Goal: Task Accomplishment & Management: Manage account settings

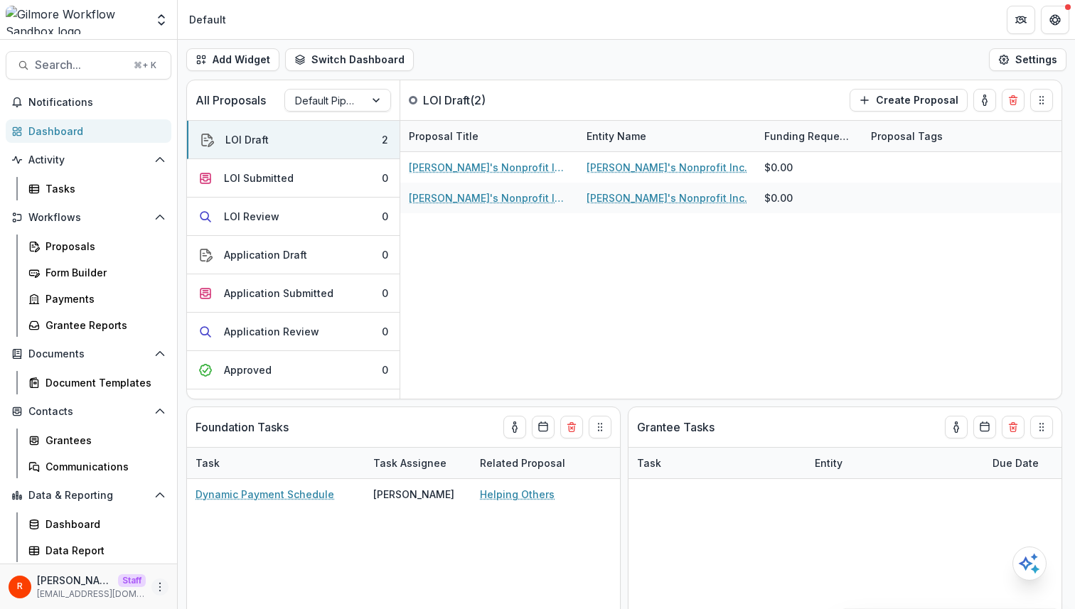
click at [163, 589] on icon "More" at bounding box center [159, 586] width 11 height 11
click at [206, 562] on link "User Settings" at bounding box center [254, 556] width 152 height 23
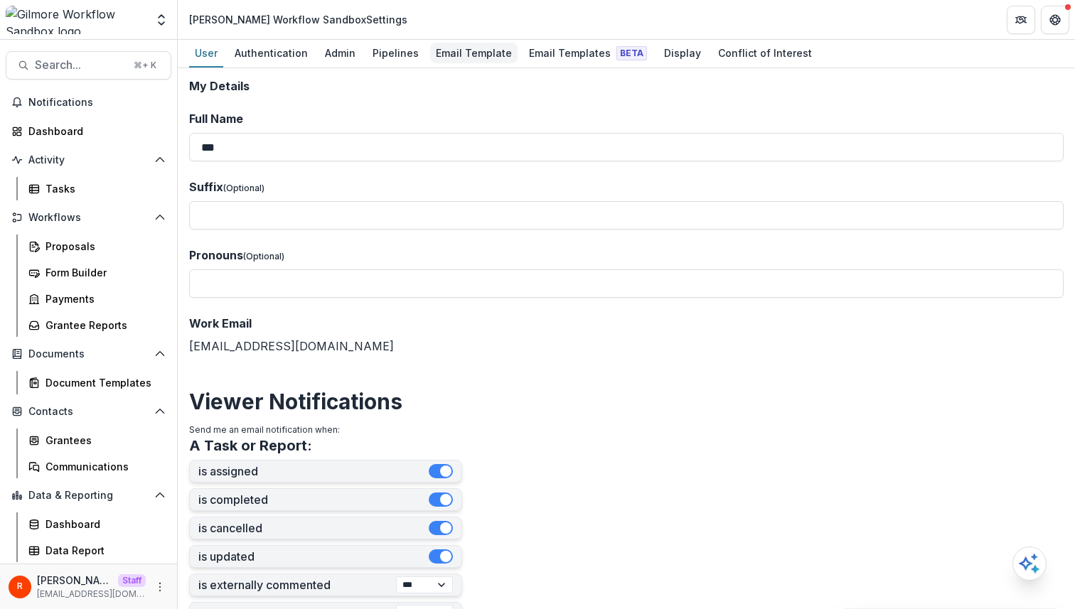
click at [451, 65] on link "Email Template" at bounding box center [473, 54] width 87 height 28
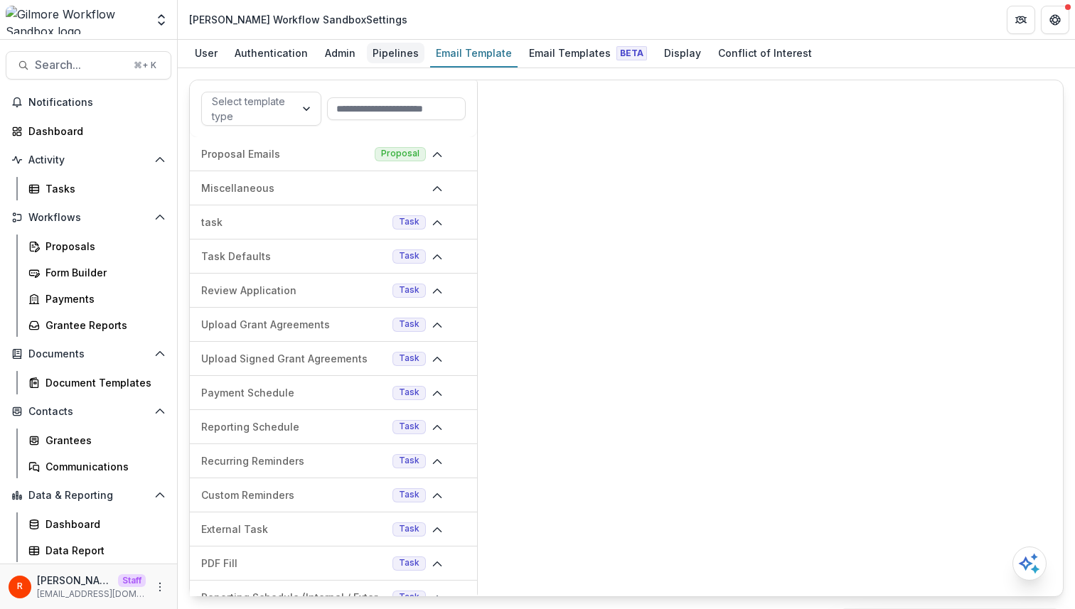
click at [369, 53] on div "Pipelines" at bounding box center [396, 53] width 58 height 21
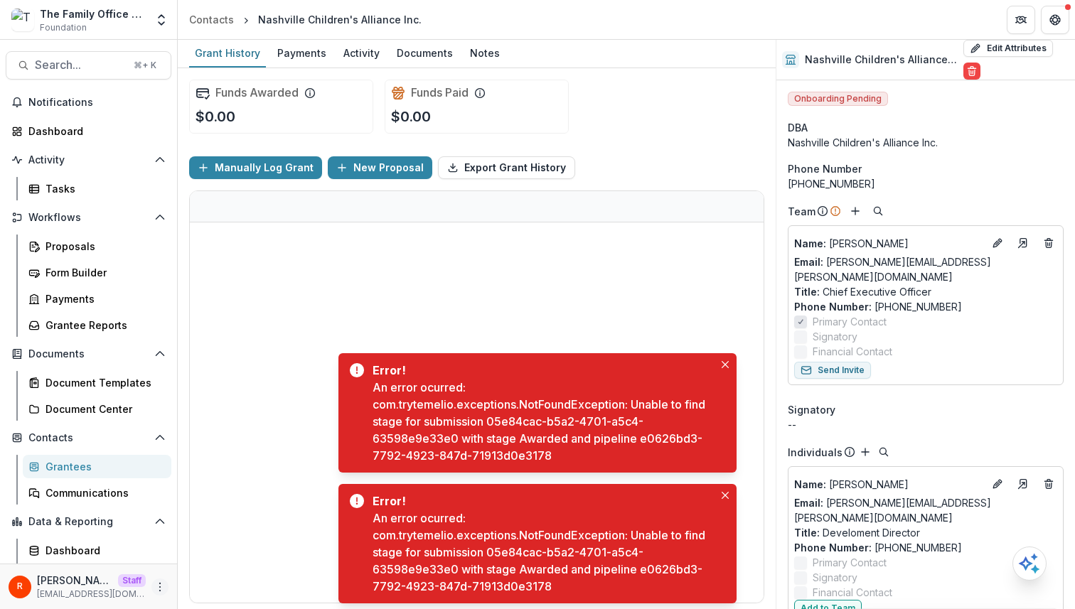
click at [160, 590] on circle "More" at bounding box center [160, 590] width 1 height 1
click at [243, 561] on link "User Settings" at bounding box center [249, 556] width 152 height 23
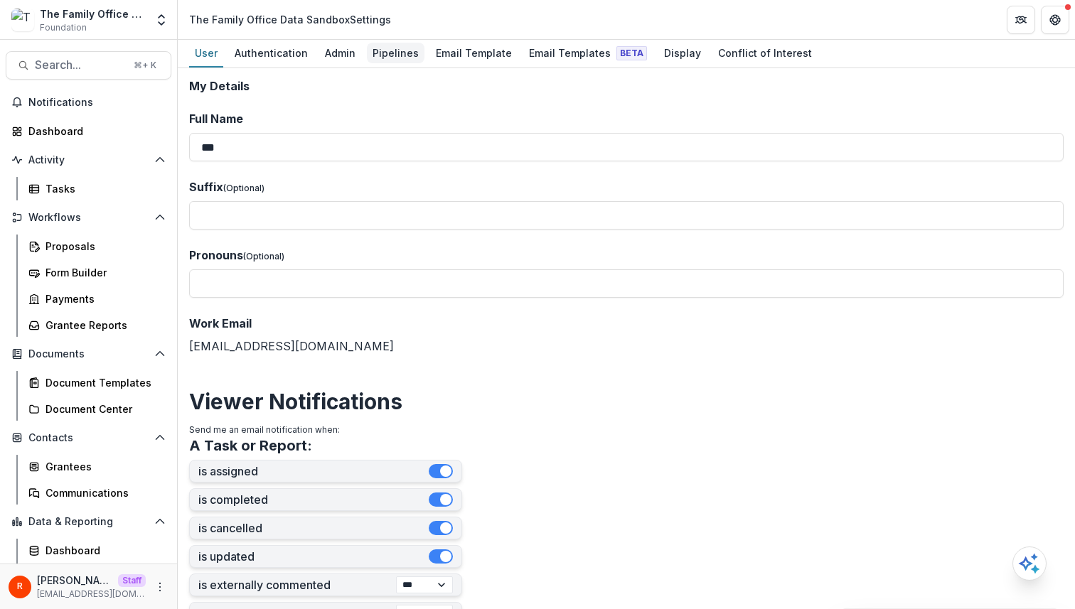
click at [385, 49] on div "Pipelines" at bounding box center [396, 53] width 58 height 21
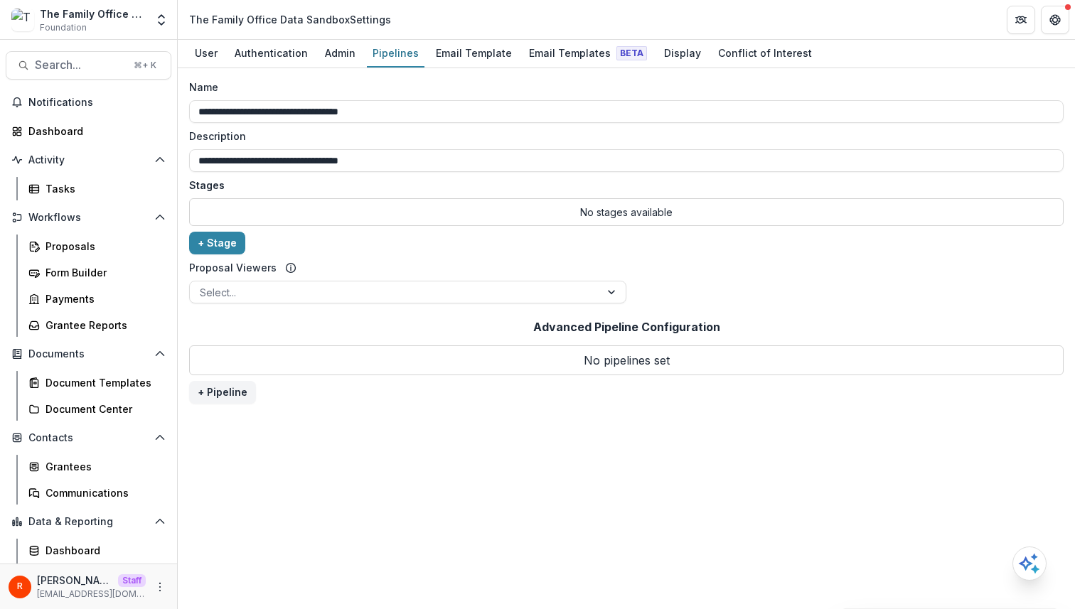
click at [199, 21] on div "The Family Office Data Sandbox Settings" at bounding box center [290, 19] width 202 height 15
drag, startPoint x: 199, startPoint y: 21, endPoint x: 301, endPoint y: 21, distance: 101.6
click at [301, 21] on div "The Family Office Data Sandbox Settings" at bounding box center [290, 19] width 202 height 15
copy div "The Family Office Data Sandbox"
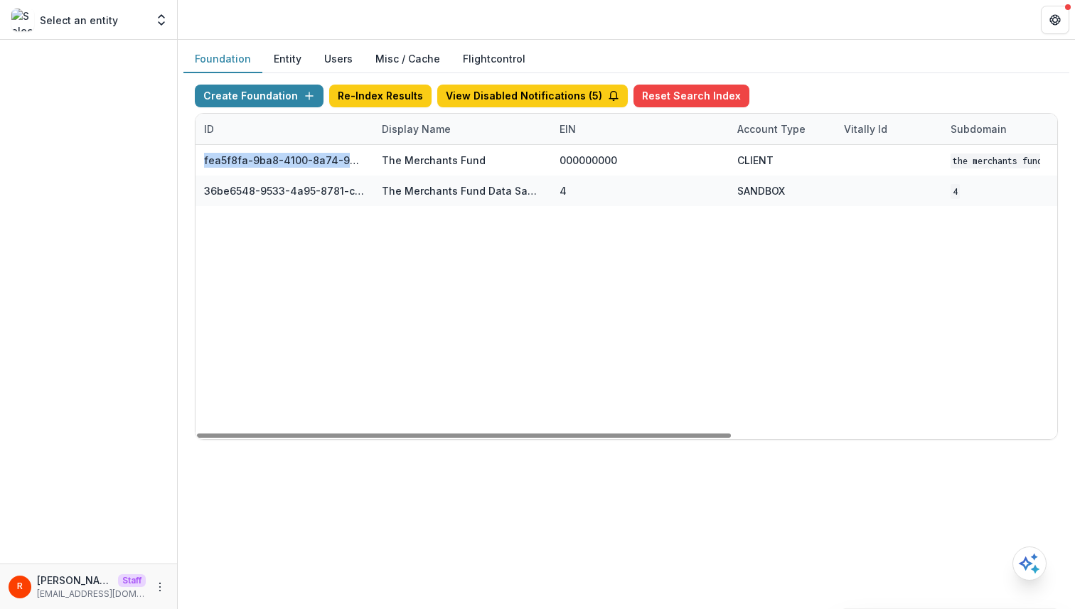
click at [341, 127] on div "ID" at bounding box center [284, 129] width 178 height 31
click at [410, 125] on div "Display Name" at bounding box center [416, 129] width 86 height 15
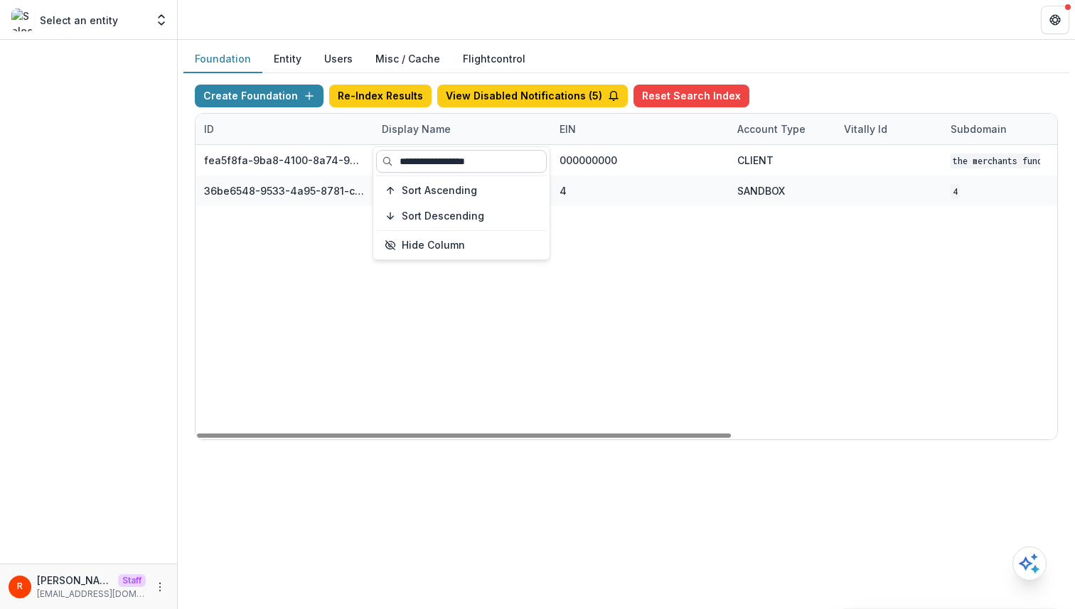
click at [411, 153] on input "**********" at bounding box center [461, 161] width 171 height 23
paste input "**********"
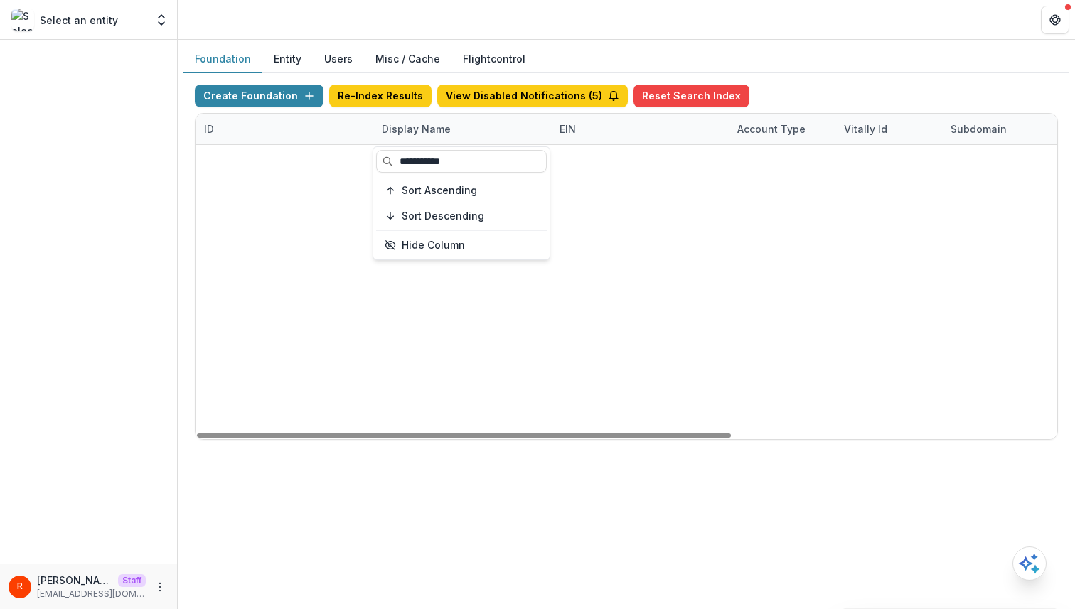
type input "**********"
click at [520, 145] on div "1ab8897c-64d2-4231-8958-1413730cfce8 The Family Office 000000000 CLIENT TFO Jul…" at bounding box center [625, 145] width 861 height 0
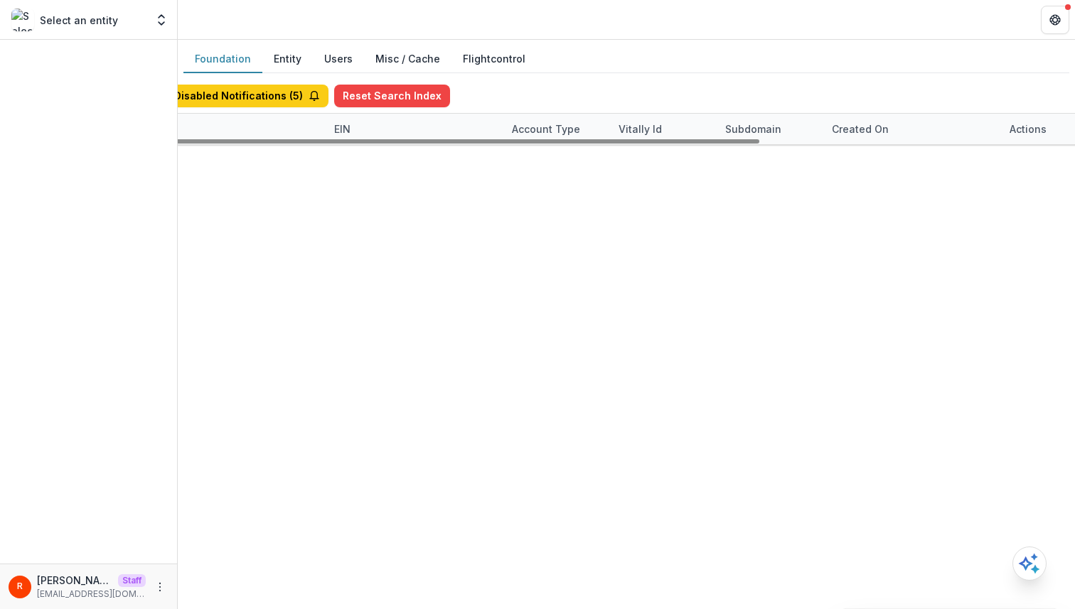
drag, startPoint x: 549, startPoint y: 126, endPoint x: 623, endPoint y: 126, distance: 73.9
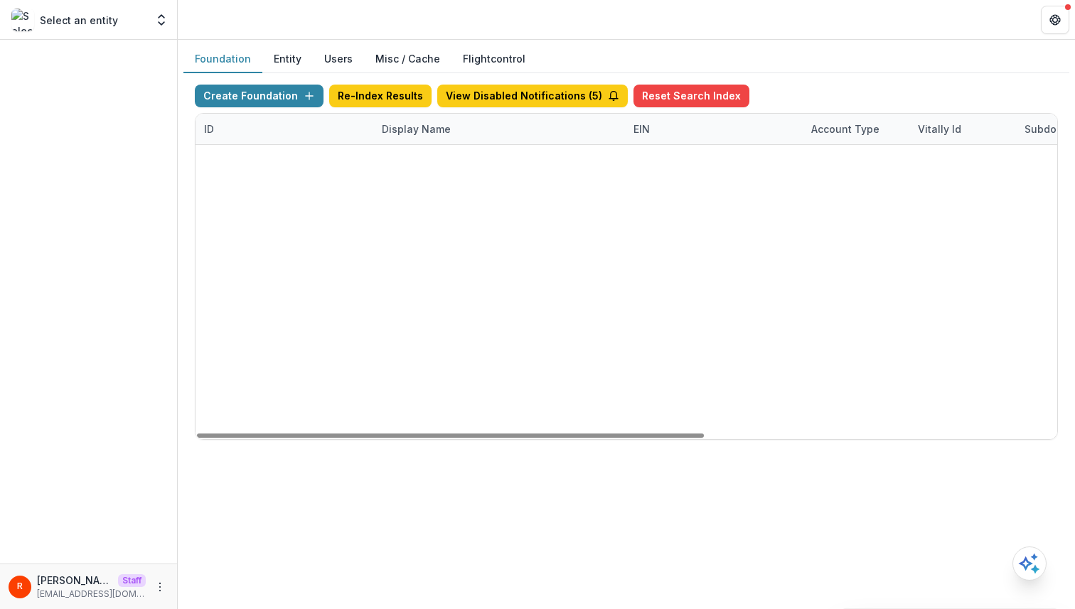
click at [511, 145] on div "1ab8897c-64d2-4231-8958-1413730cfce8 The Family Office 000000000 CLIENT TFO Jul…" at bounding box center [625, 145] width 861 height 0
click at [551, 135] on div "Created on" at bounding box center [561, 129] width 74 height 15
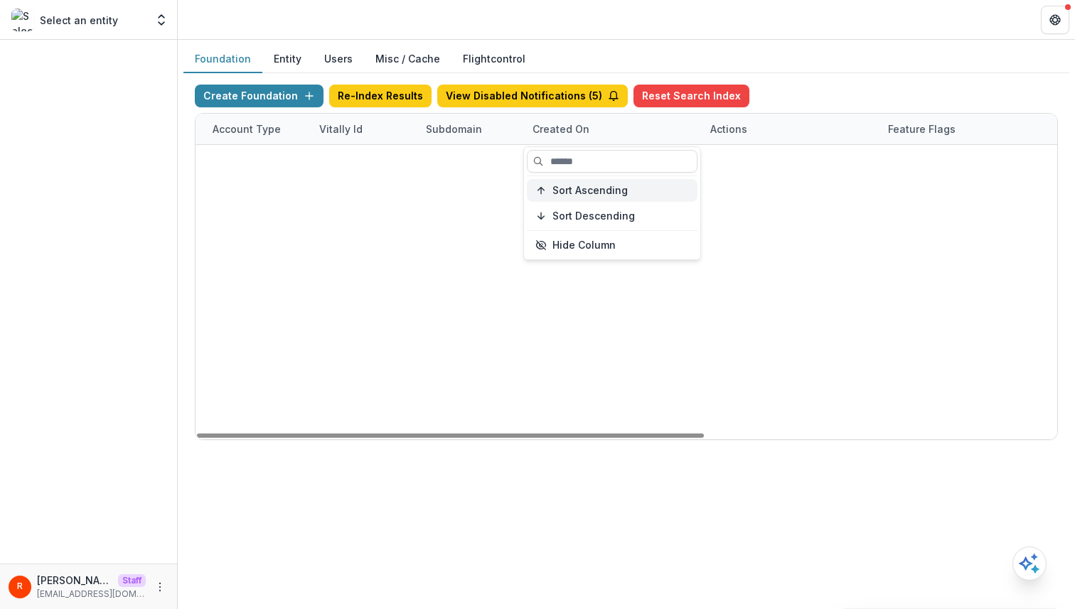
click at [564, 193] on span "Sort Ascending" at bounding box center [589, 191] width 75 height 12
click at [458, 145] on div "1ab8897c-64d2-4231-8958-1413730cfce8 The Family Office 000000000 CLIENT TFO Jul…" at bounding box center [27, 145] width 861 height 0
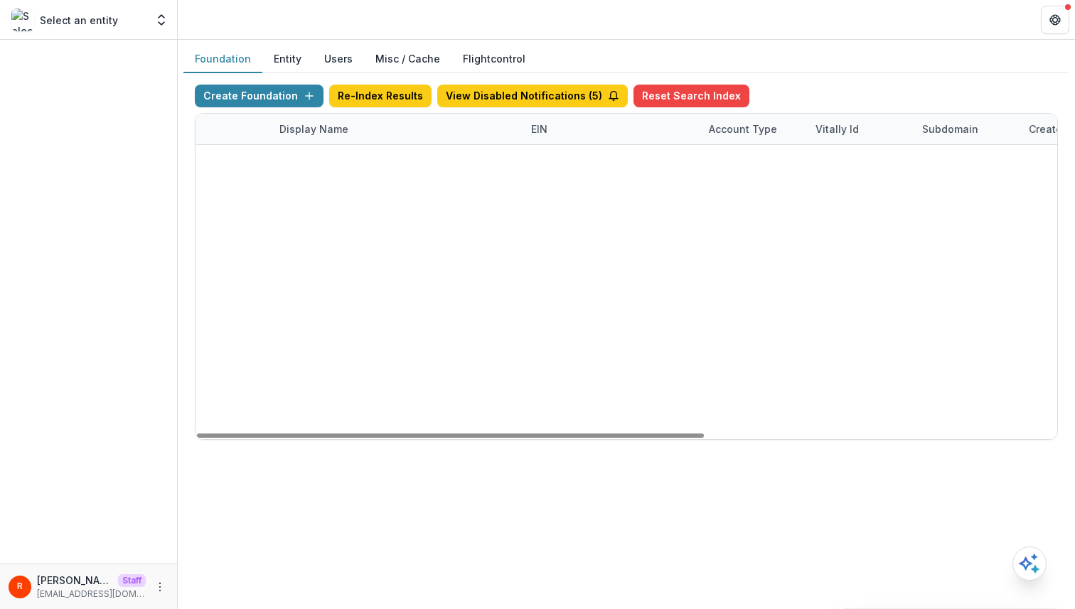
scroll to position [0, 0]
click at [313, 256] on div "ef154d5c-9698-49f7-a5ea-e698b846f2ac" at bounding box center [284, 251] width 161 height 15
copy div "ef154d5c-9698-49f7-a5ea-e698b846f2ac"
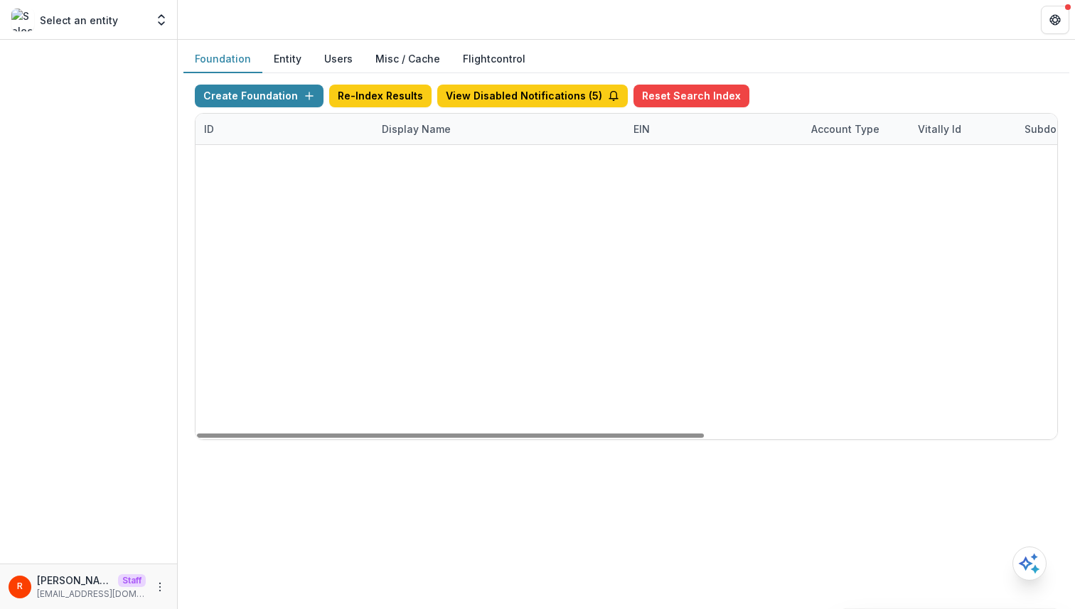
click at [294, 253] on div "ef154d5c-9698-49f7-a5ea-e698b846f2ac" at bounding box center [284, 251] width 161 height 15
copy div "ef154d5c-9698-49f7-a5ea-e698b846f2ac"
click at [309, 250] on div "ef154d5c-9698-49f7-a5ea-e698b846f2ac" at bounding box center [284, 251] width 161 height 15
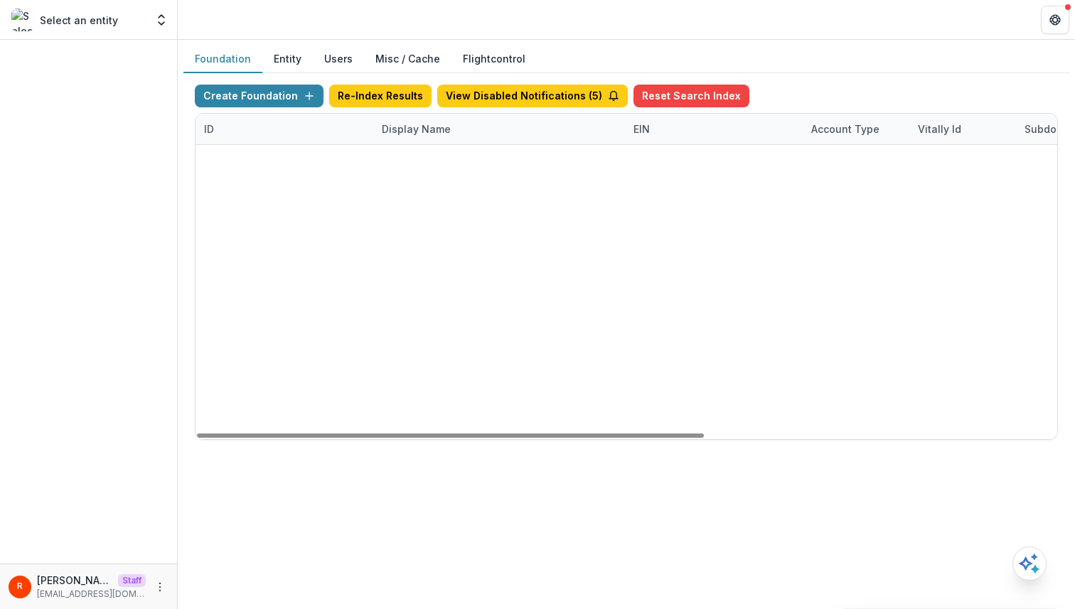
click at [309, 250] on div "ef154d5c-9698-49f7-a5ea-e698b846f2ac" at bounding box center [284, 251] width 161 height 15
copy div "ef154d5c-9698-49f7-a5ea-e698b846f2ac"
click at [259, 249] on div "ef154d5c-9698-49f7-a5ea-e698b846f2ac" at bounding box center [284, 251] width 161 height 15
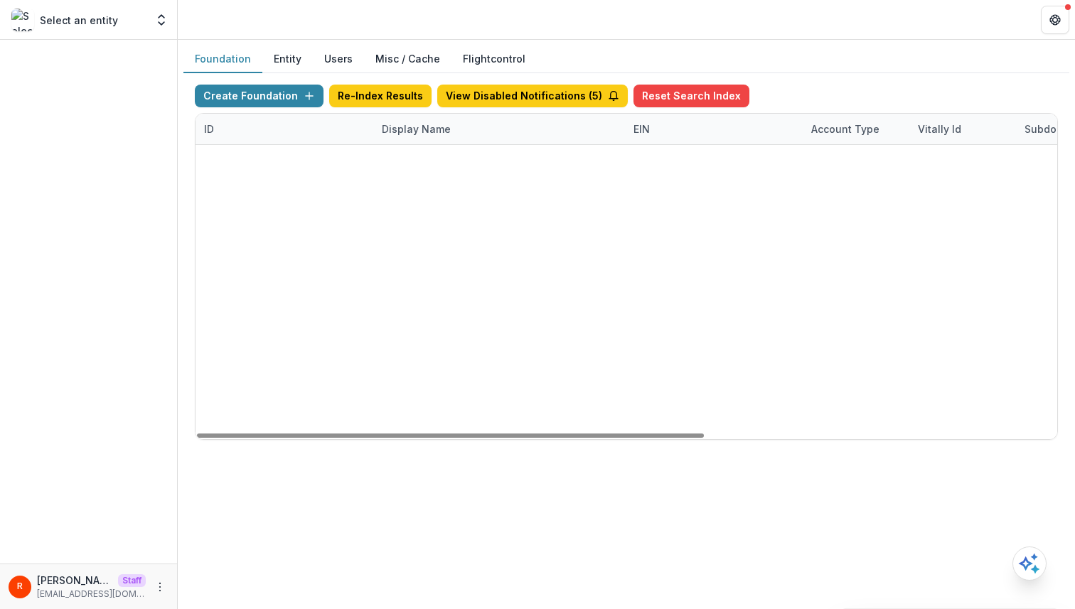
click at [259, 249] on div "ef154d5c-9698-49f7-a5ea-e698b846f2ac" at bounding box center [284, 251] width 161 height 15
click at [377, 65] on button "Misc / Cache" at bounding box center [407, 59] width 87 height 28
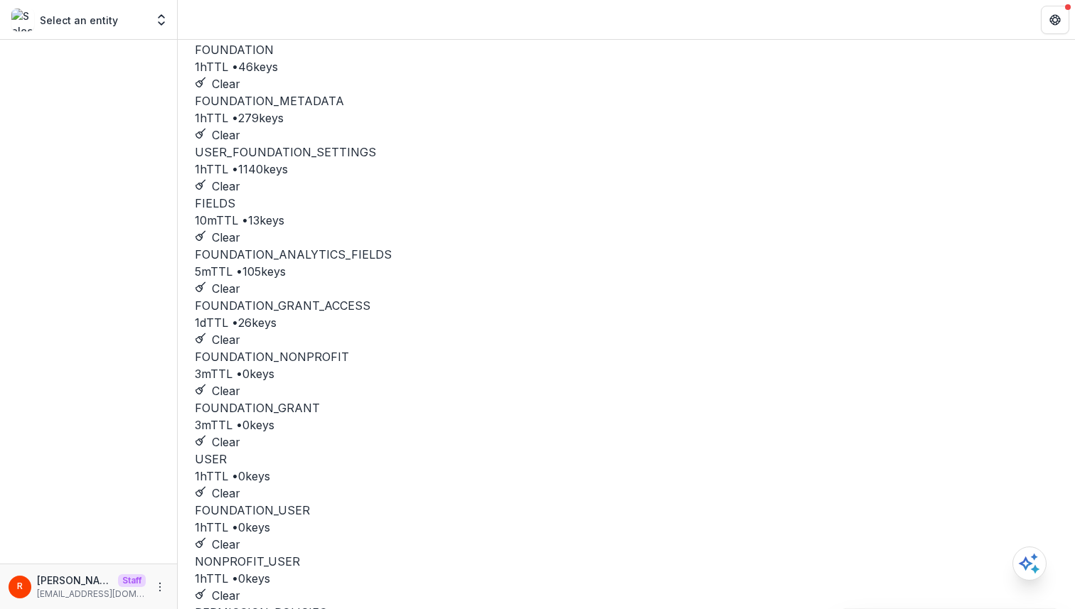
scroll to position [292, 0]
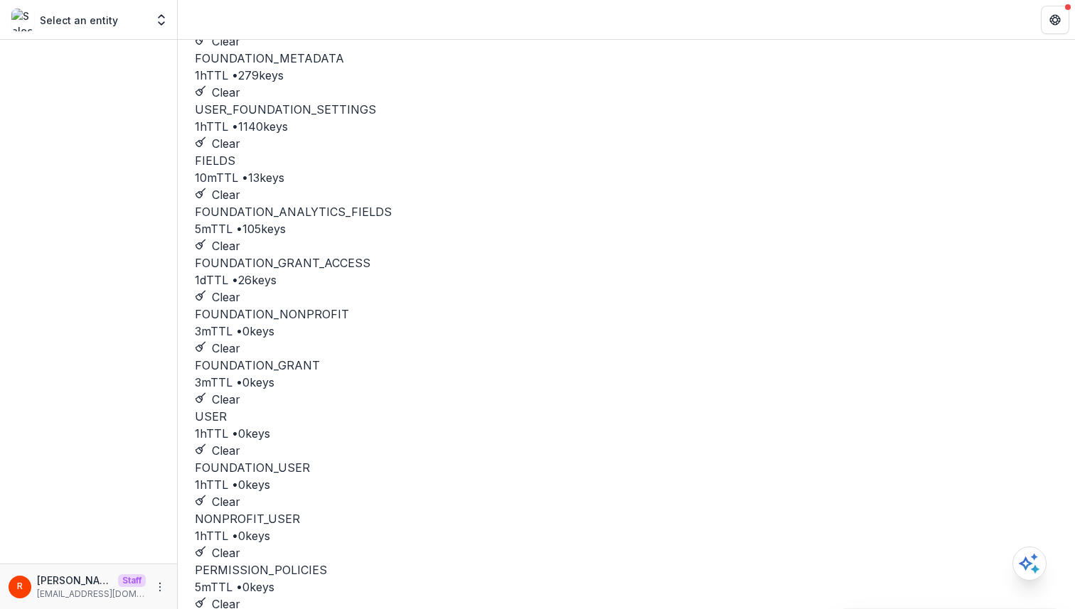
click at [589, 402] on div "FOUNDATION 1h TTL • 1 keys Clear FOUNDATION_METADATA 1h TTL • 1 keys Clear USER…" at bounding box center [626, 331] width 863 height 665
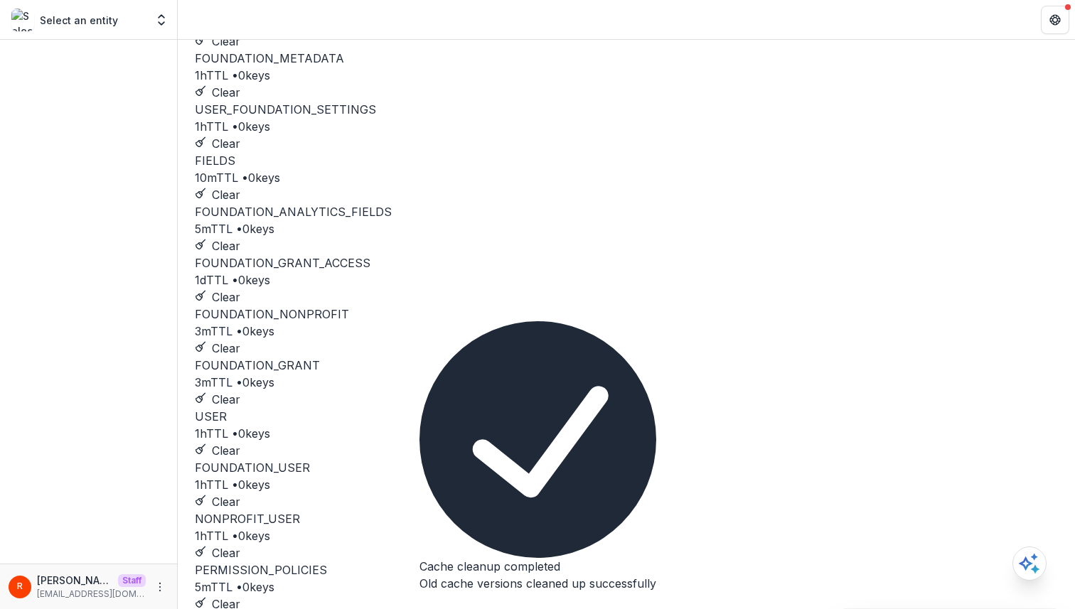
click at [576, 398] on div "FOUNDATION 1h TTL • 0 keys Clear FOUNDATION_METADATA 1h TTL • 0 keys Clear USER…" at bounding box center [626, 331] width 863 height 665
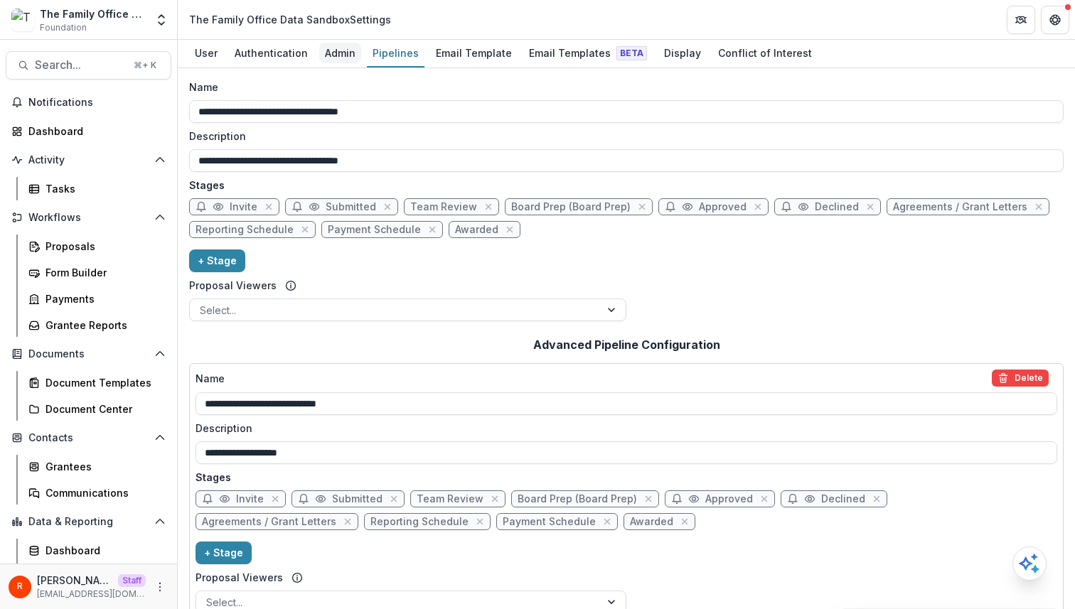
click at [335, 51] on div "Admin" at bounding box center [340, 53] width 42 height 21
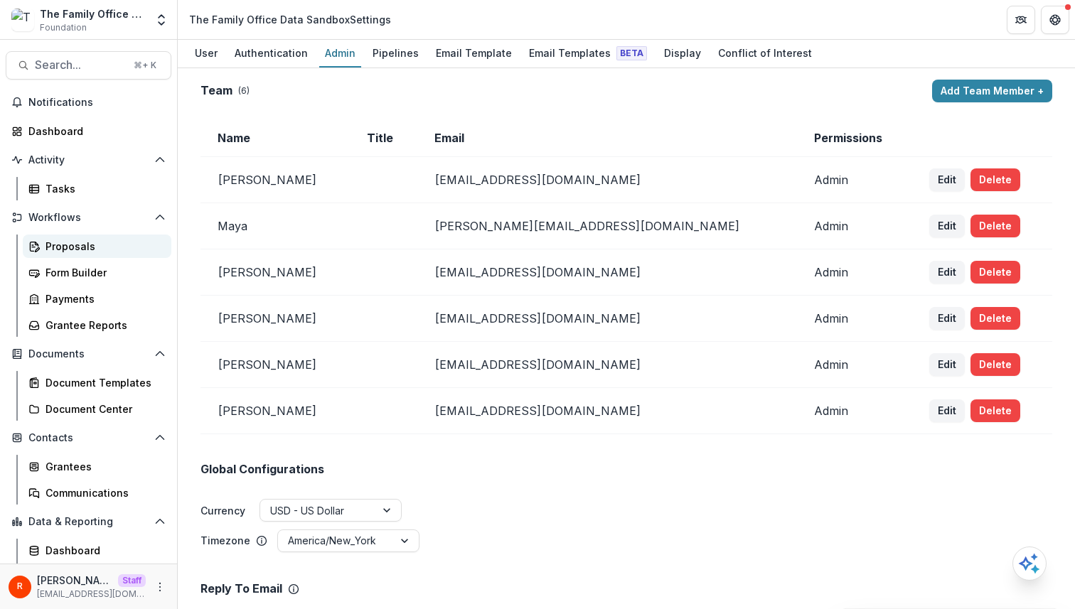
click at [98, 254] on link "Proposals" at bounding box center [97, 246] width 149 height 23
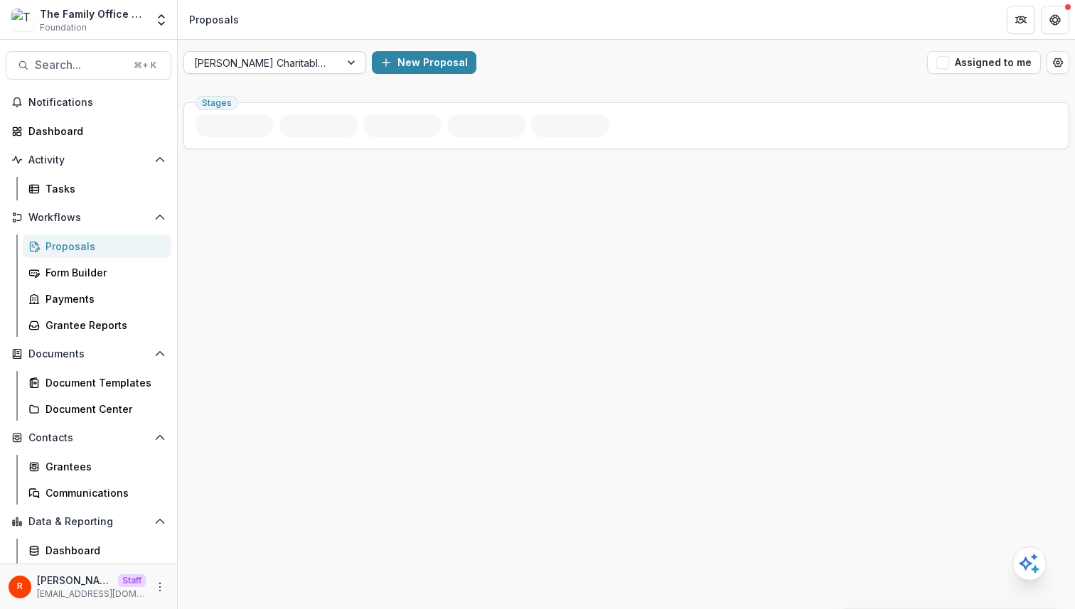
click at [273, 67] on div at bounding box center [262, 63] width 136 height 18
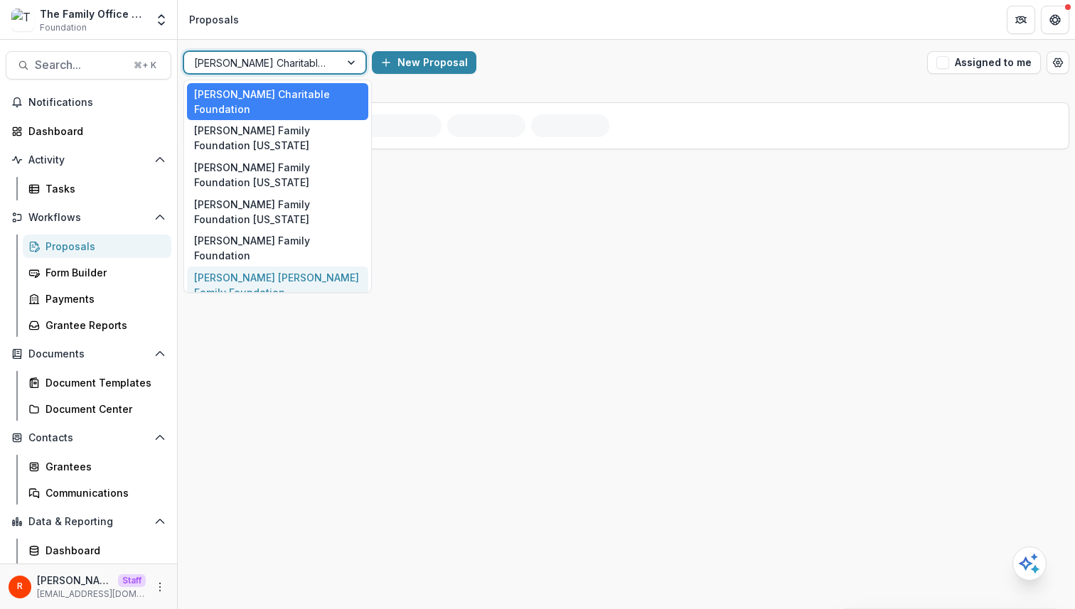
scroll to position [34, 0]
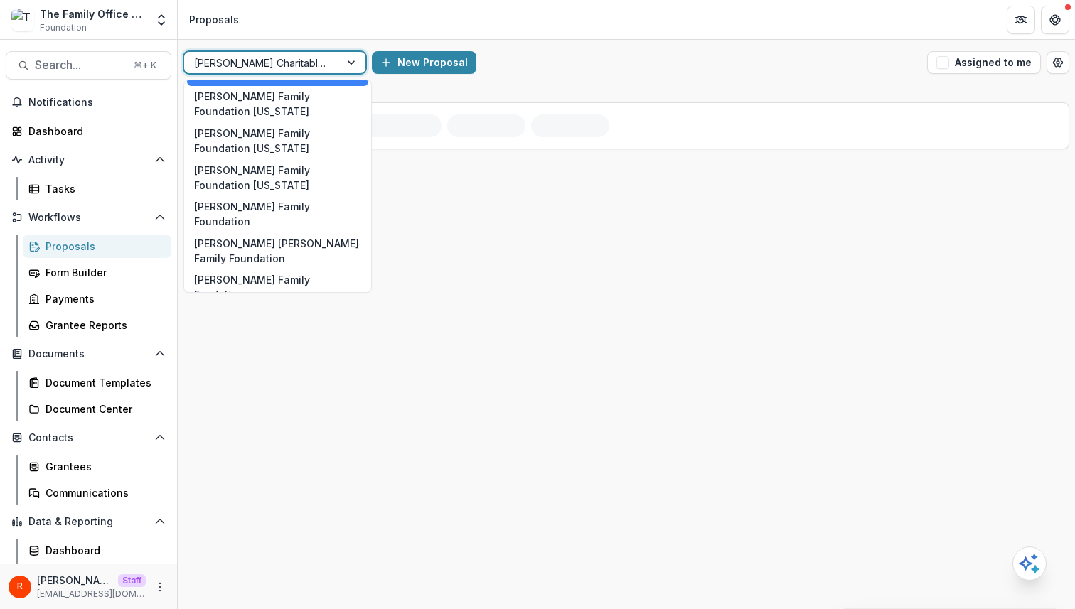
click at [287, 306] on div "Aggregate Pipelines" at bounding box center [277, 317] width 181 height 22
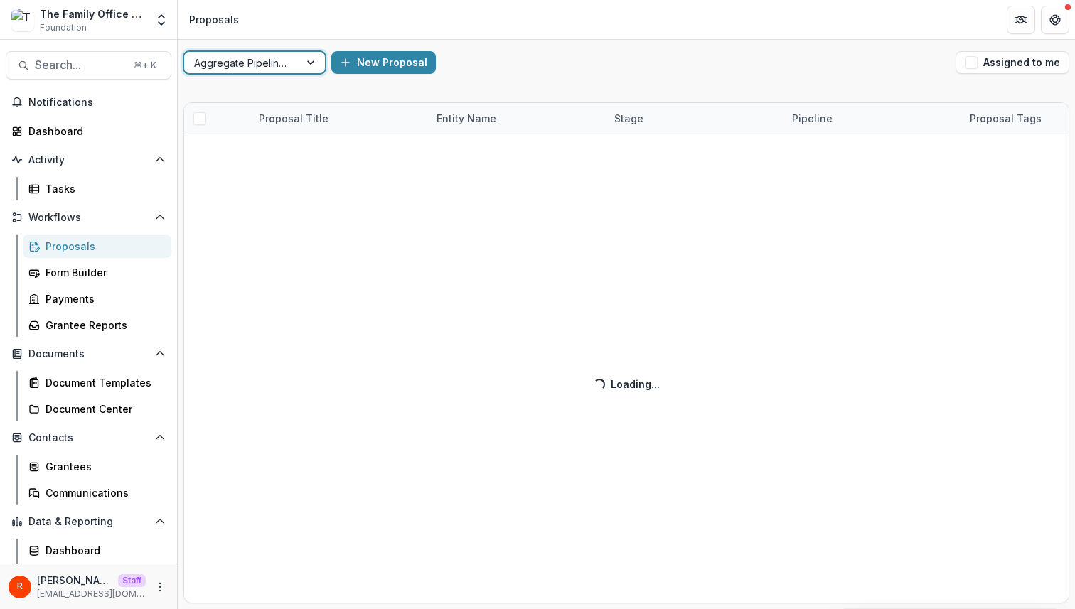
click at [535, 85] on div "option Aggregate Pipelines, selected. Aggregate Pipelines New Proposal Assigned…" at bounding box center [626, 324] width 897 height 569
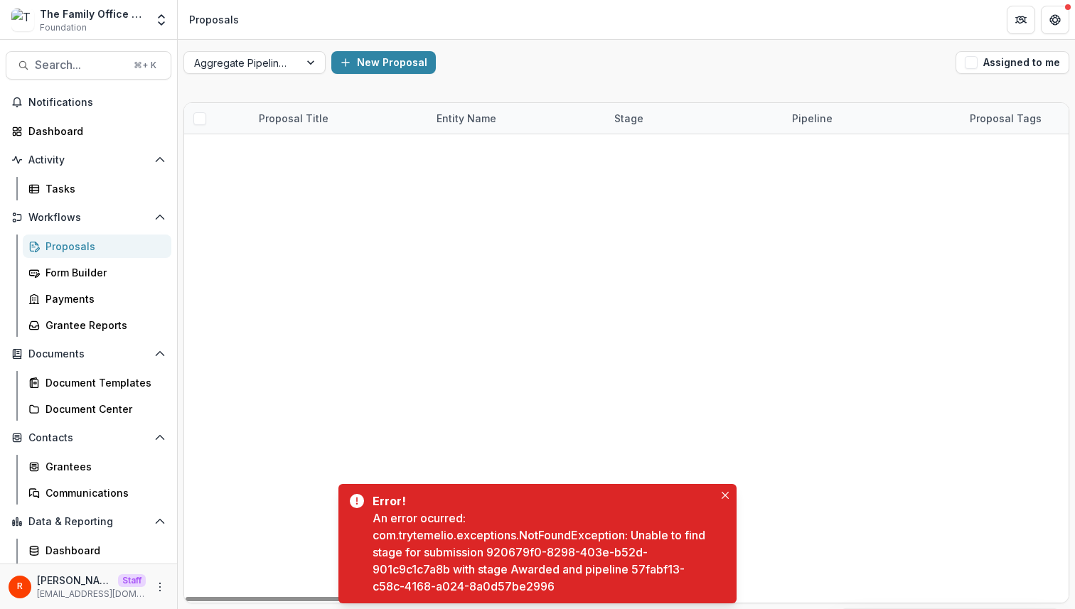
click at [502, 553] on div "An error ocurred: com.trytemelio.exceptions.NotFoundException: Unable to find s…" at bounding box center [542, 552] width 341 height 85
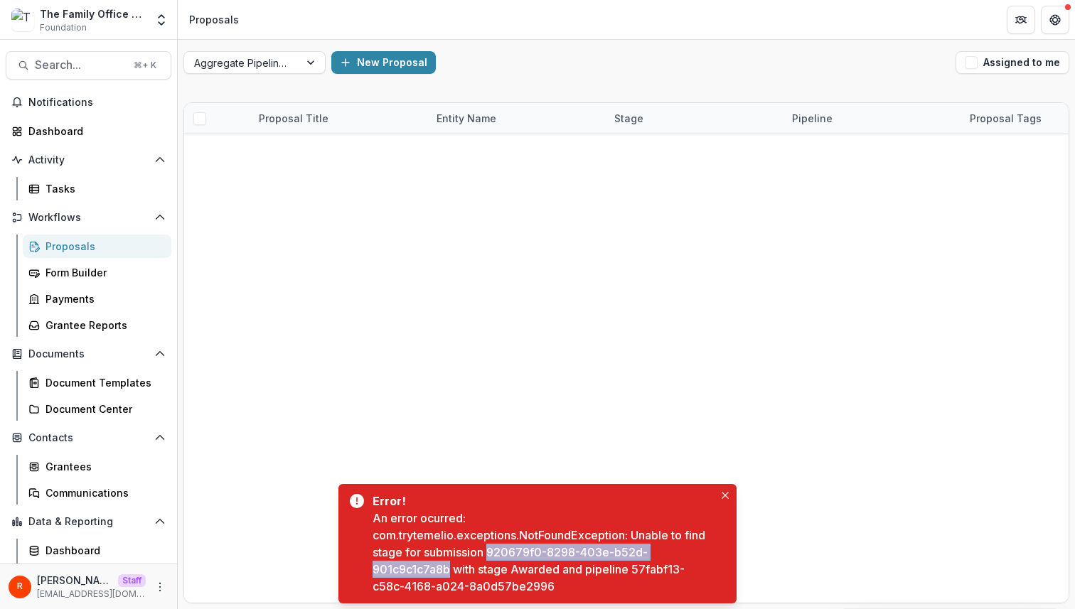
drag, startPoint x: 502, startPoint y: 553, endPoint x: 434, endPoint y: 569, distance: 69.3
click at [434, 569] on div "An error ocurred: com.trytemelio.exceptions.NotFoundException: Unable to find s…" at bounding box center [542, 552] width 341 height 85
copy div "920679f0-8298-403e-b52d-901c9c1c7a8b"
click at [647, 579] on div "An error ocurred: com.trytemelio.exceptions.NotFoundException: Unable to find s…" at bounding box center [542, 552] width 341 height 85
click at [647, 566] on div "An error ocurred: com.trytemelio.exceptions.NotFoundException: Unable to find s…" at bounding box center [542, 552] width 341 height 85
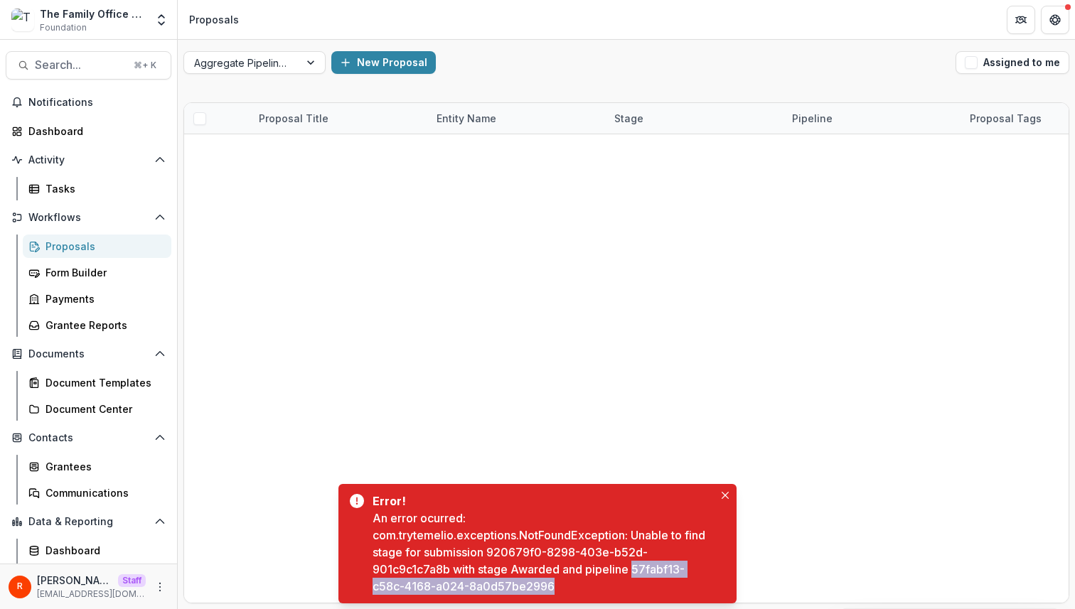
drag, startPoint x: 647, startPoint y: 566, endPoint x: 560, endPoint y: 580, distance: 87.7
click at [560, 580] on div "An error ocurred: com.trytemelio.exceptions.NotFoundException: Unable to find s…" at bounding box center [542, 552] width 341 height 85
copy div "57fabf13-c58c-4168-a024-8a0d57be2996"
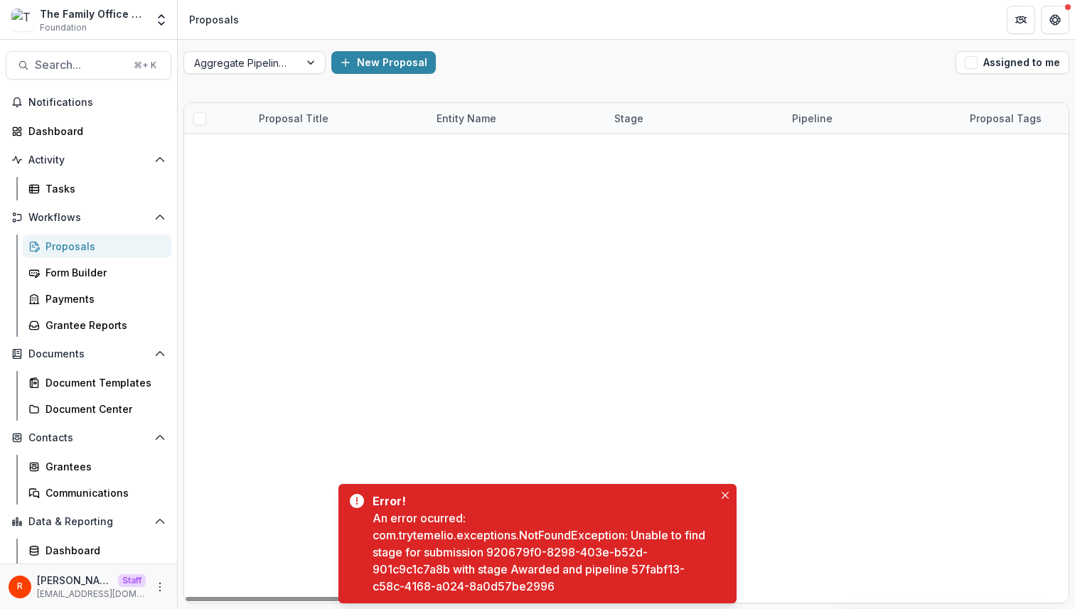
click at [500, 551] on div "An error ocurred: com.trytemelio.exceptions.NotFoundException: Unable to find s…" at bounding box center [542, 552] width 341 height 85
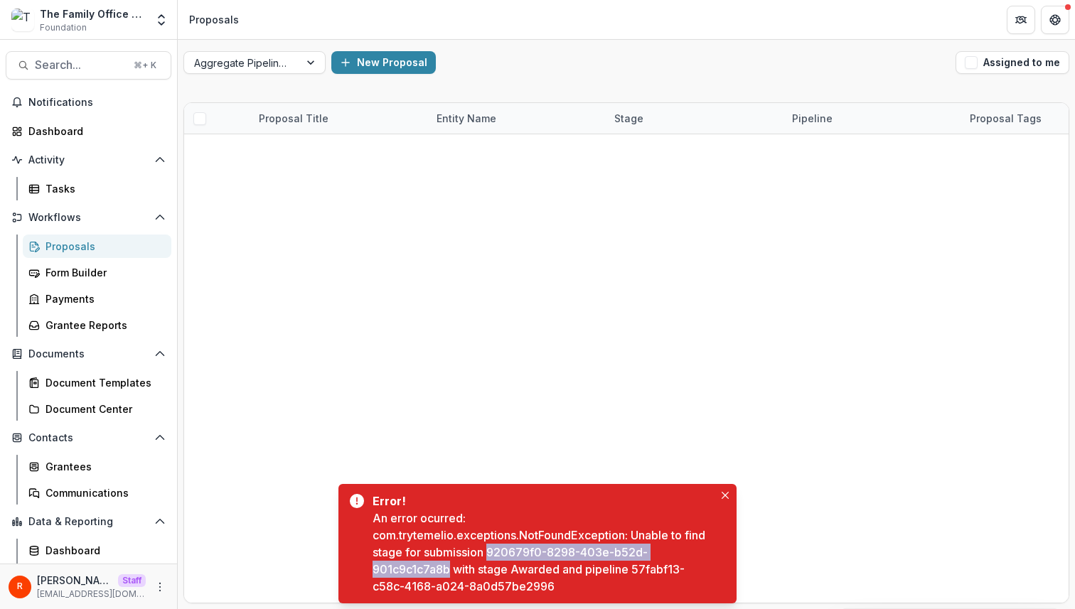
drag, startPoint x: 500, startPoint y: 551, endPoint x: 423, endPoint y: 573, distance: 79.7
click at [423, 573] on div "An error ocurred: com.trytemelio.exceptions.NotFoundException: Unable to find s…" at bounding box center [542, 552] width 341 height 85
copy div "920679f0-8298-403e-b52d-901c9c1c7a8b"
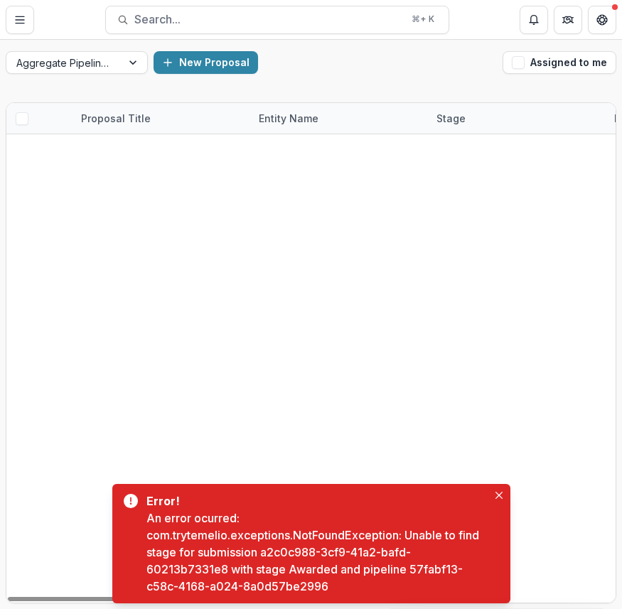
click at [273, 551] on div "An error ocurred: com.trytemelio.exceptions.NotFoundException: Unable to find s…" at bounding box center [316, 552] width 341 height 85
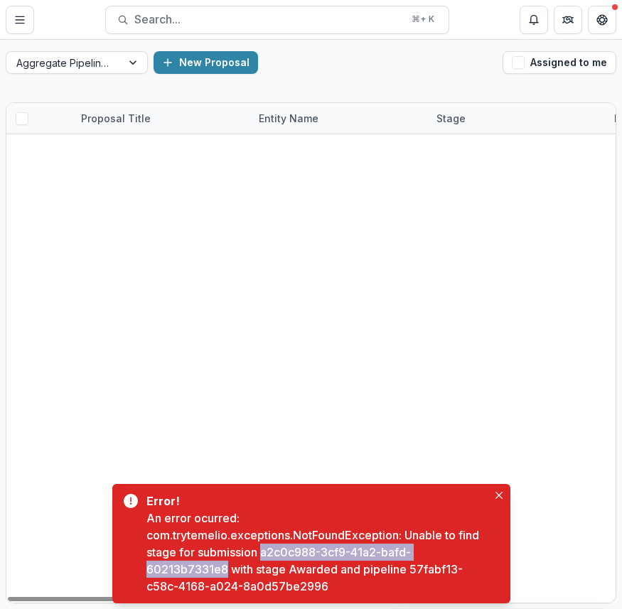
drag, startPoint x: 273, startPoint y: 551, endPoint x: 210, endPoint y: 569, distance: 65.7
click at [210, 569] on div "An error ocurred: com.trytemelio.exceptions.NotFoundException: Unable to find s…" at bounding box center [316, 552] width 341 height 85
copy div "a2c0c988-3cf9-41a2-bafd-60213b7331e8"
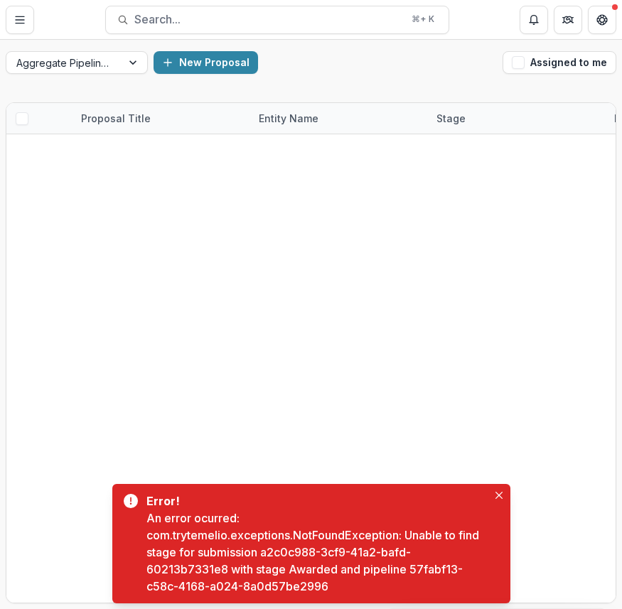
click at [302, 568] on div "An error ocurred: com.trytemelio.exceptions.NotFoundException: Unable to find s…" at bounding box center [316, 552] width 341 height 85
copy div "Awarded"
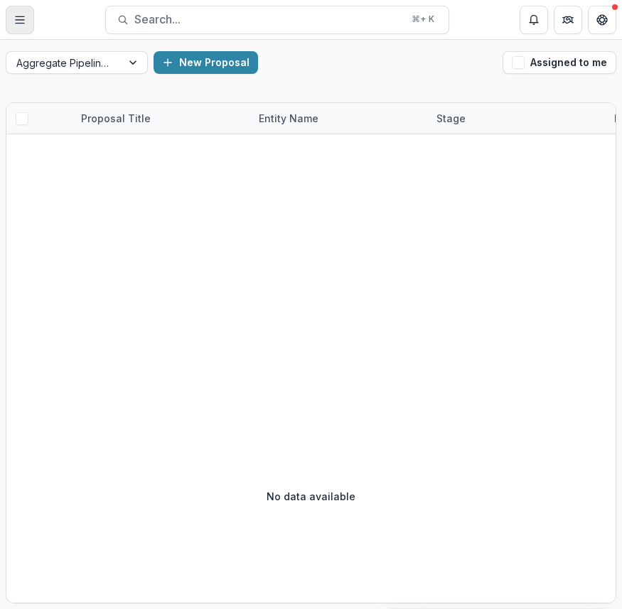
click at [23, 16] on line "Toggle Menu" at bounding box center [20, 16] width 9 height 0
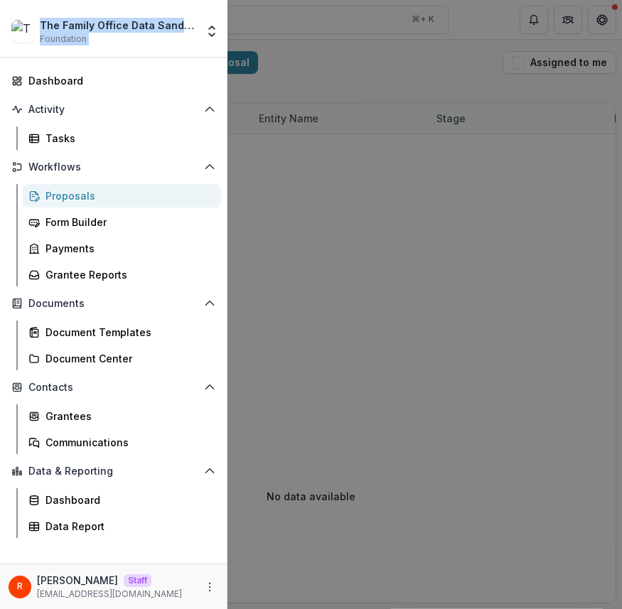
copy div "The Family Office Data Sandbox Foundation Foundations Livelihood Impact Fund No…"
drag, startPoint x: 41, startPoint y: 24, endPoint x: 201, endPoint y: 23, distance: 160.6
click at [201, 23] on div "The Family Office Data Sandbox Foundation Foundations Livelihood Impact Fund No…" at bounding box center [114, 31] width 216 height 28
click at [184, 22] on div "The Family Office Data Sandbox" at bounding box center [118, 25] width 156 height 15
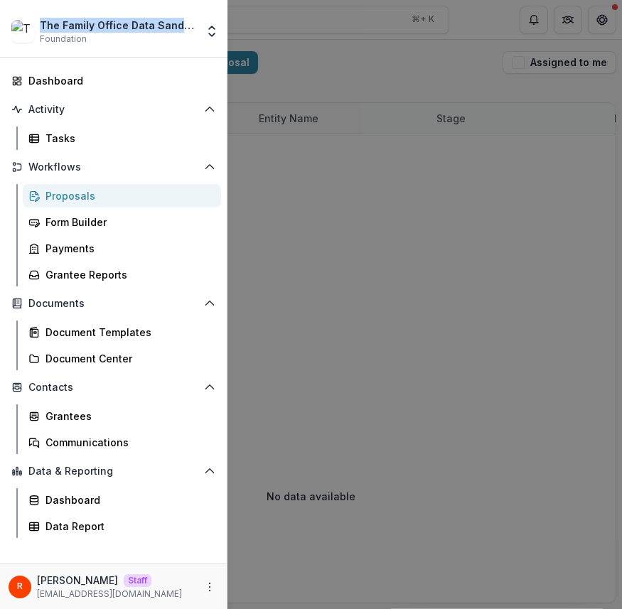
click at [184, 22] on div "The Family Office Data Sandbox" at bounding box center [118, 25] width 156 height 15
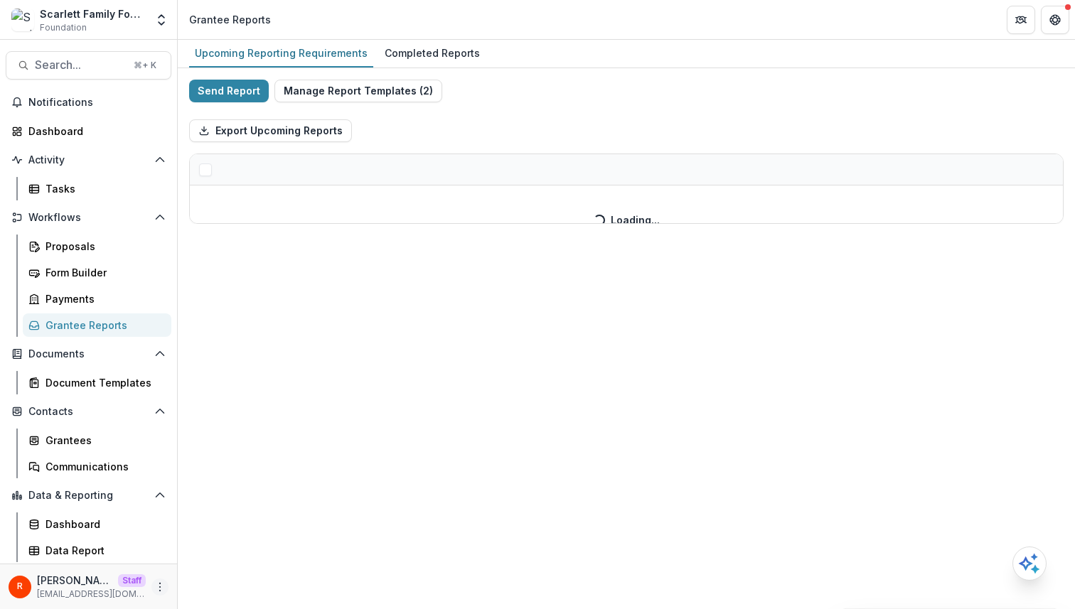
click at [158, 585] on icon "More" at bounding box center [159, 586] width 11 height 11
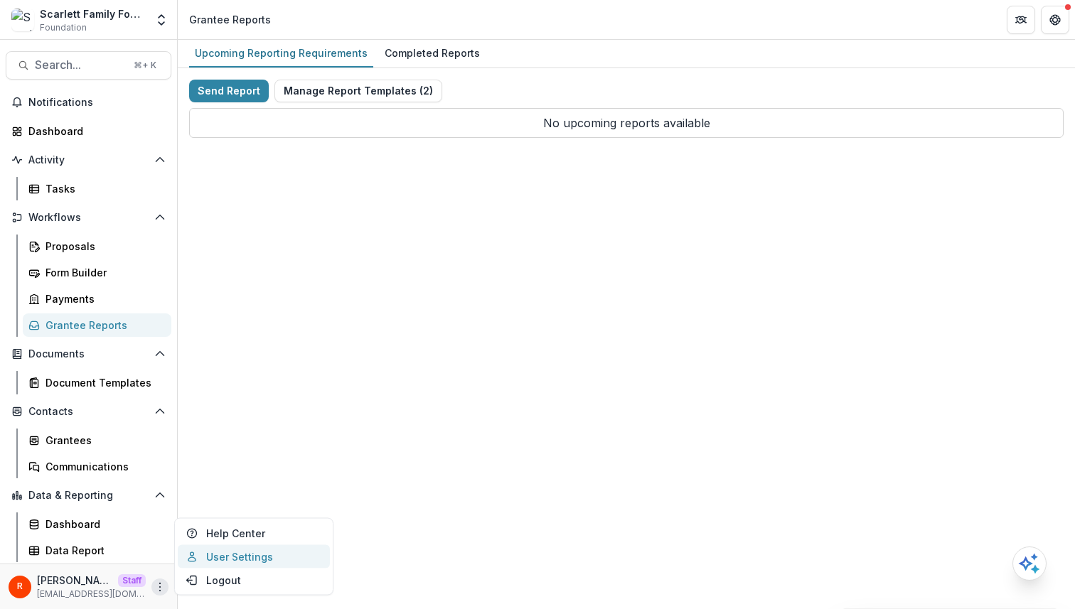
click at [221, 559] on link "User Settings" at bounding box center [254, 556] width 152 height 23
click at [232, 90] on button "Send Report" at bounding box center [229, 91] width 80 height 23
select select "********"
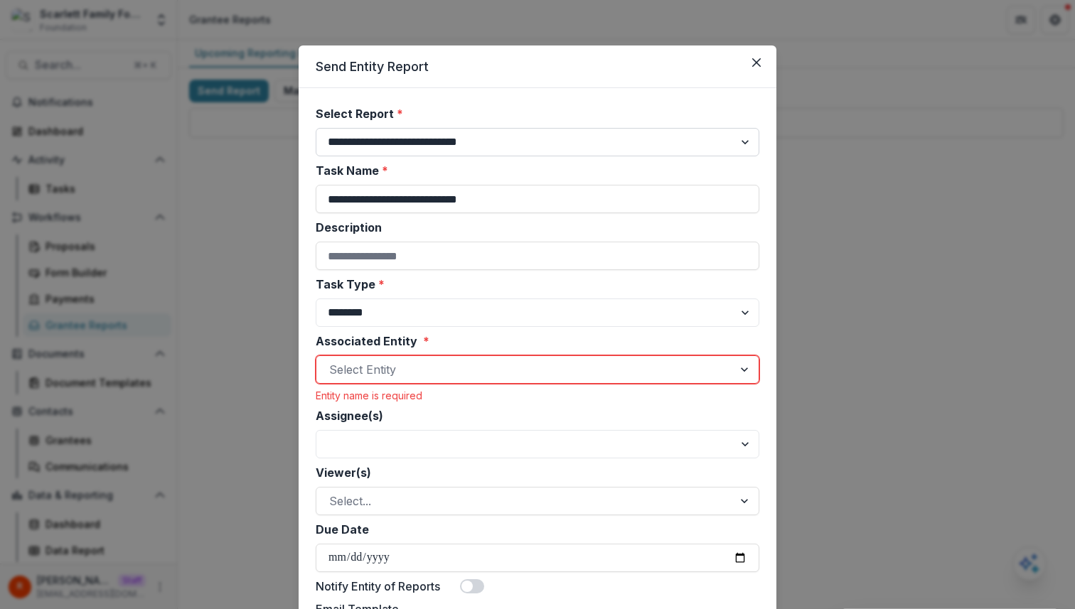
click at [419, 144] on select "**********" at bounding box center [537, 142] width 443 height 28
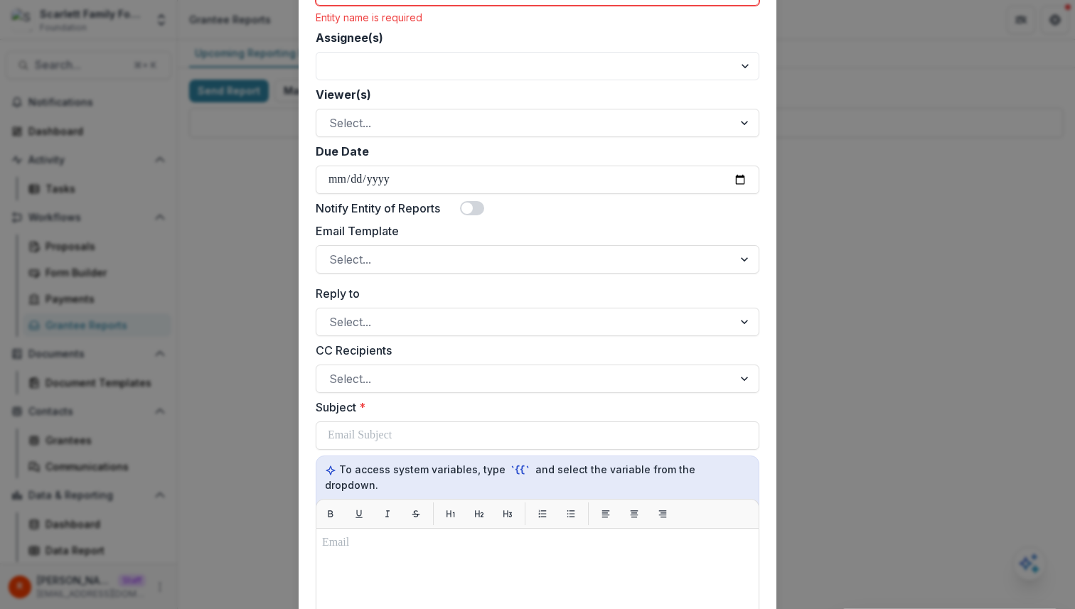
scroll to position [467, 0]
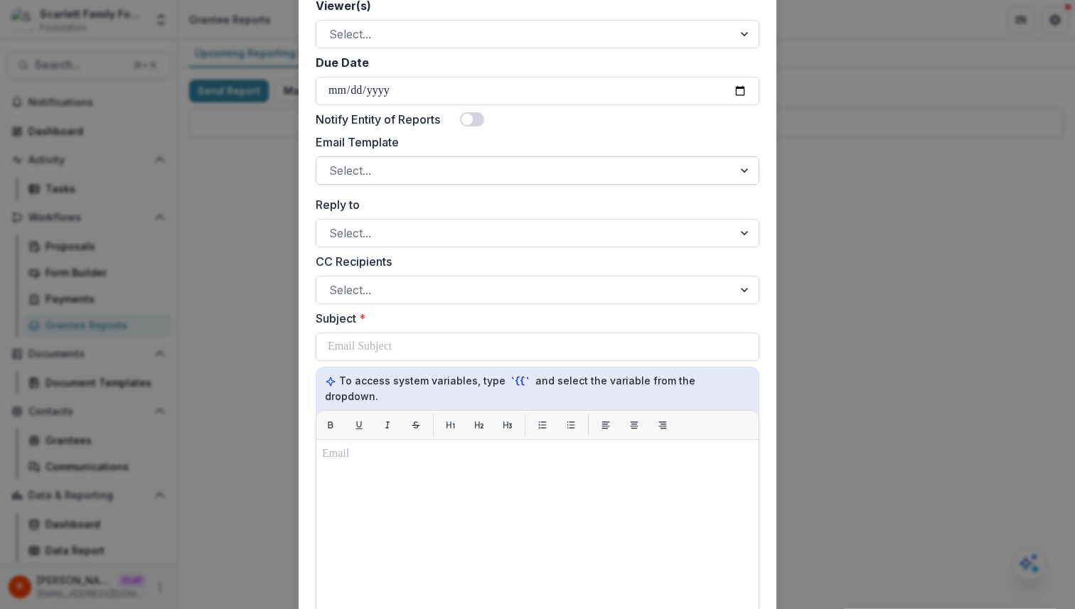
click at [409, 166] on div at bounding box center [524, 171] width 391 height 20
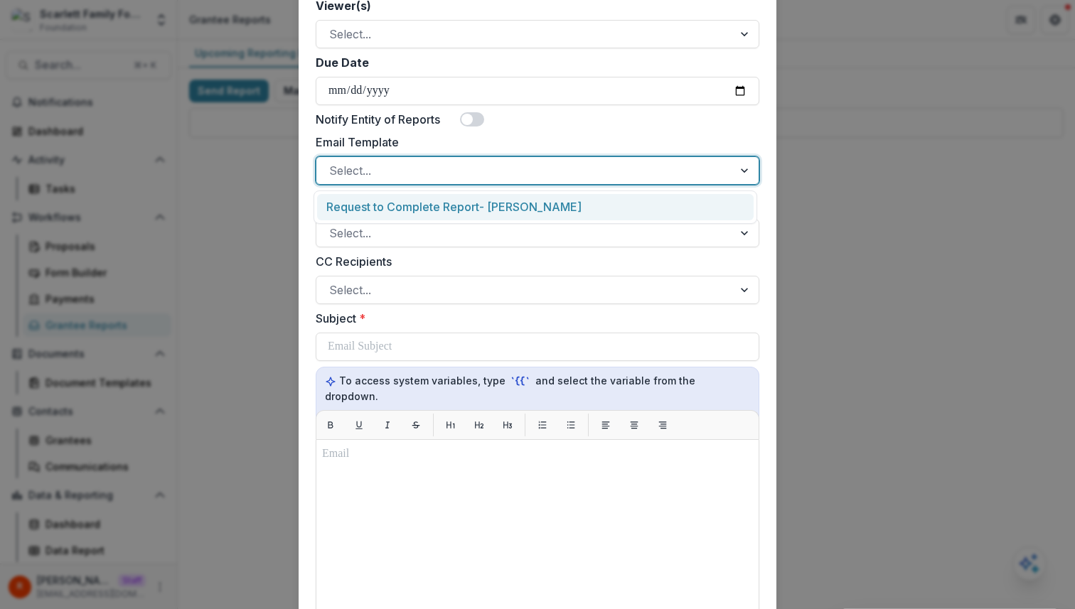
click at [301, 210] on form "**********" at bounding box center [537, 270] width 478 height 1298
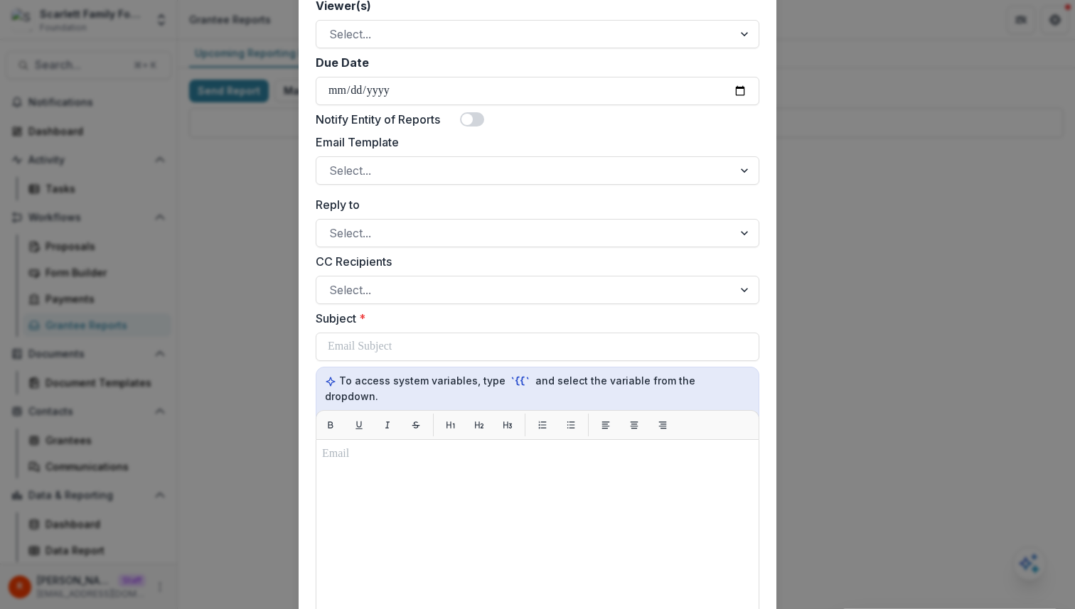
click at [246, 214] on div "**********" at bounding box center [537, 304] width 1075 height 609
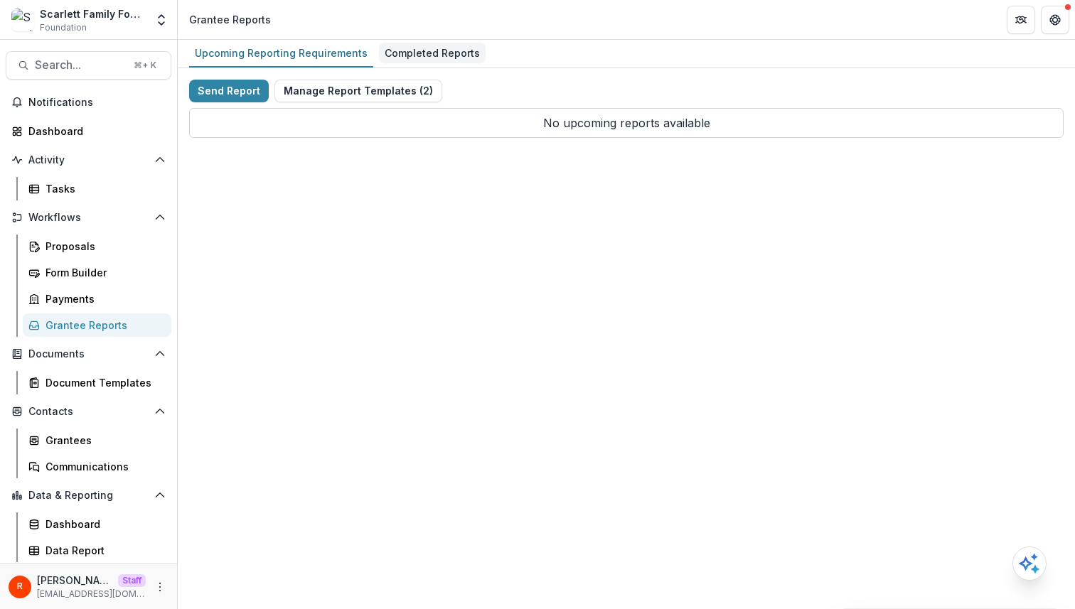
click at [422, 49] on div "Completed Reports" at bounding box center [432, 53] width 107 height 21
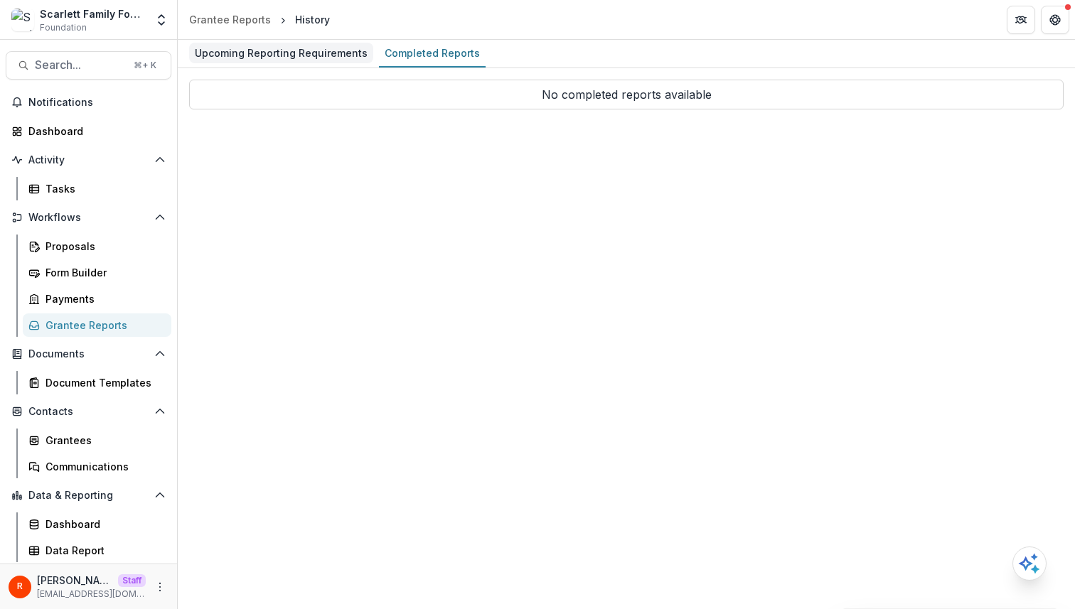
click at [328, 57] on div "Upcoming Reporting Requirements" at bounding box center [281, 53] width 184 height 21
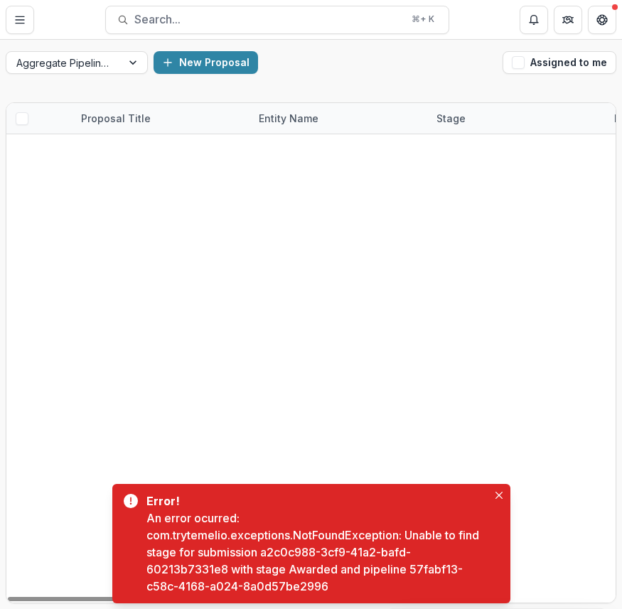
click at [269, 551] on div "An error ocurred: com.trytemelio.exceptions.NotFoundException: Unable to find s…" at bounding box center [316, 552] width 341 height 85
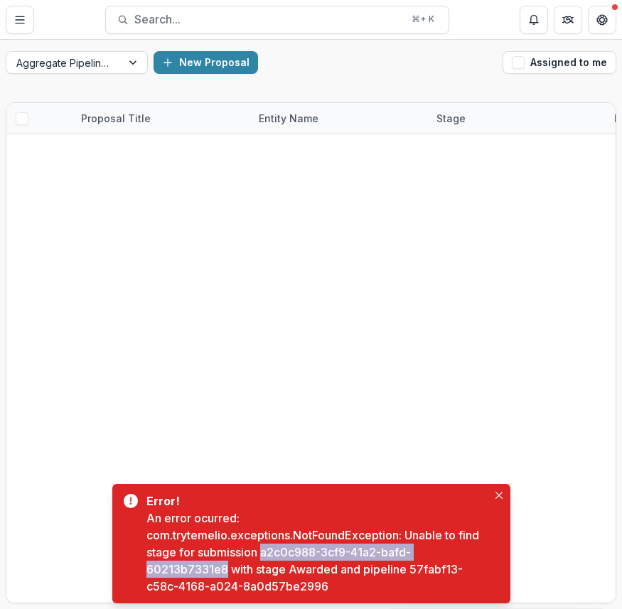
drag, startPoint x: 269, startPoint y: 551, endPoint x: 140, endPoint y: 576, distance: 131.7
click at [140, 576] on div "Error! An error ocurred: com.trytemelio.exceptions.NotFoundException: Unable to…" at bounding box center [311, 543] width 398 height 119
copy div "a2c0c988-3cf9-41a2-bafd-60213b7331e8"
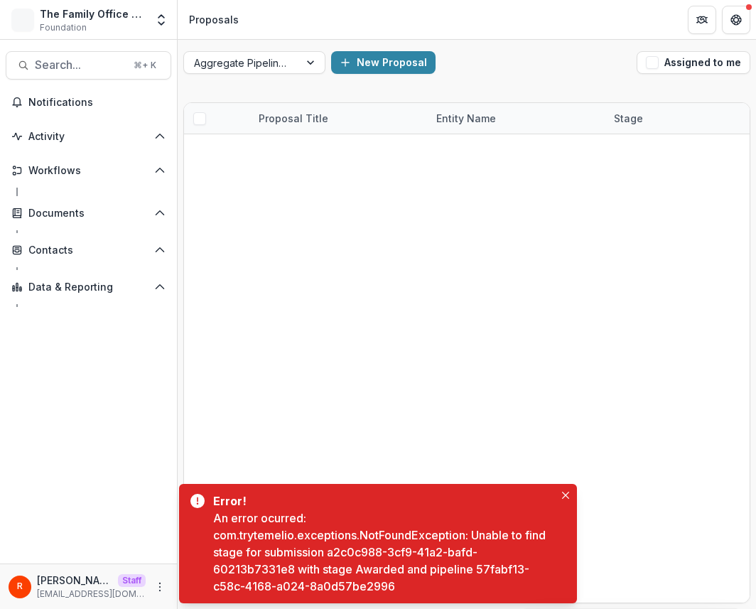
click at [342, 555] on div "An error ocurred: com.trytemelio.exceptions.NotFoundException: Unable to find s…" at bounding box center [383, 552] width 341 height 85
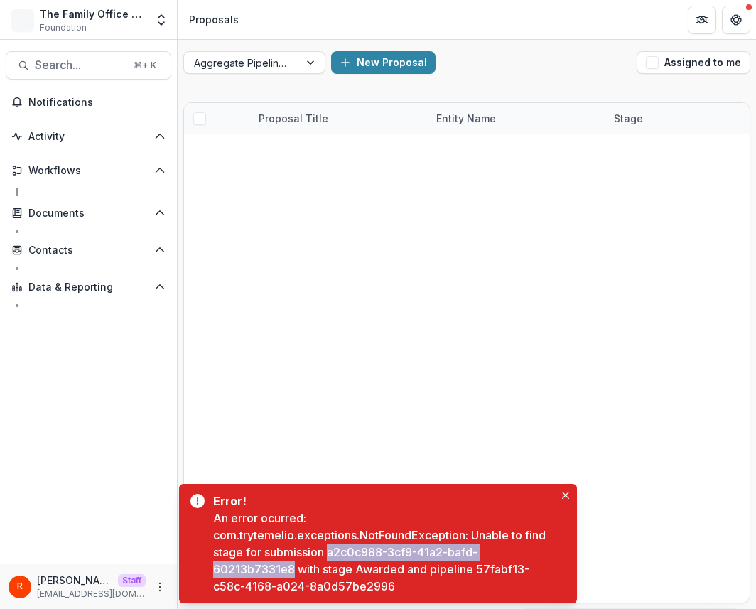
drag, startPoint x: 342, startPoint y: 555, endPoint x: 262, endPoint y: 576, distance: 83.1
click at [262, 576] on div "An error ocurred: com.trytemelio.exceptions.NotFoundException: Unable to find s…" at bounding box center [383, 552] width 341 height 85
copy div "a2c0c988-3cf9-41a2-bafd-60213b7331e8"
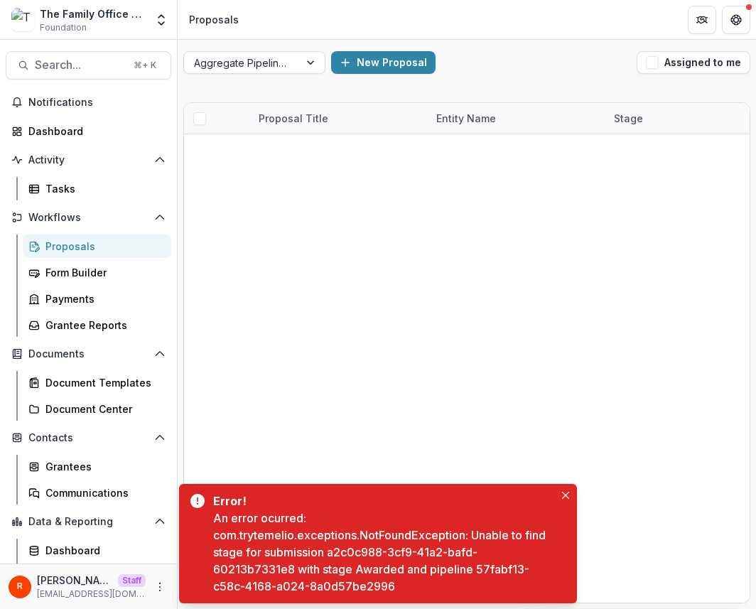
click at [350, 557] on div "An error ocurred: com.trytemelio.exceptions.NotFoundException: Unable to find s…" at bounding box center [383, 552] width 341 height 85
click at [354, 550] on div "An error ocurred: com.trytemelio.exceptions.NotFoundException: Unable to find s…" at bounding box center [383, 552] width 341 height 85
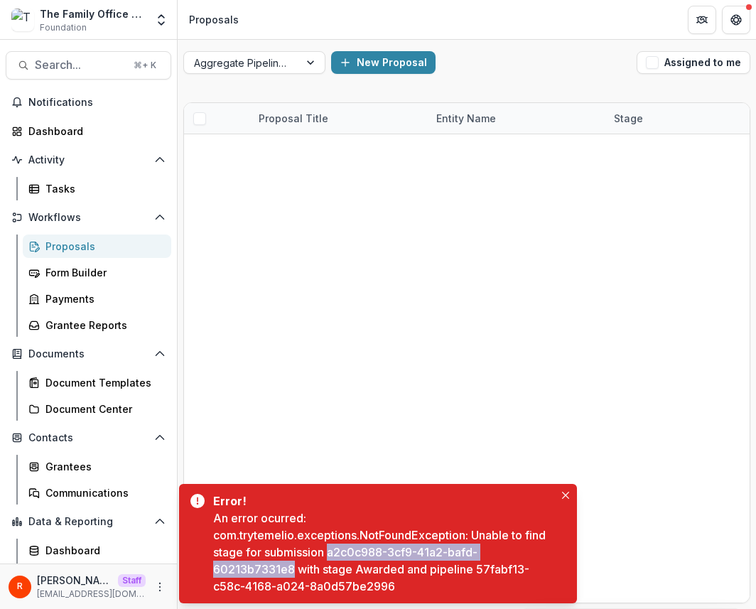
drag, startPoint x: 354, startPoint y: 550, endPoint x: 286, endPoint y: 565, distance: 69.1
click at [286, 565] on div "An error ocurred: com.trytemelio.exceptions.NotFoundException: Unable to find s…" at bounding box center [383, 552] width 341 height 85
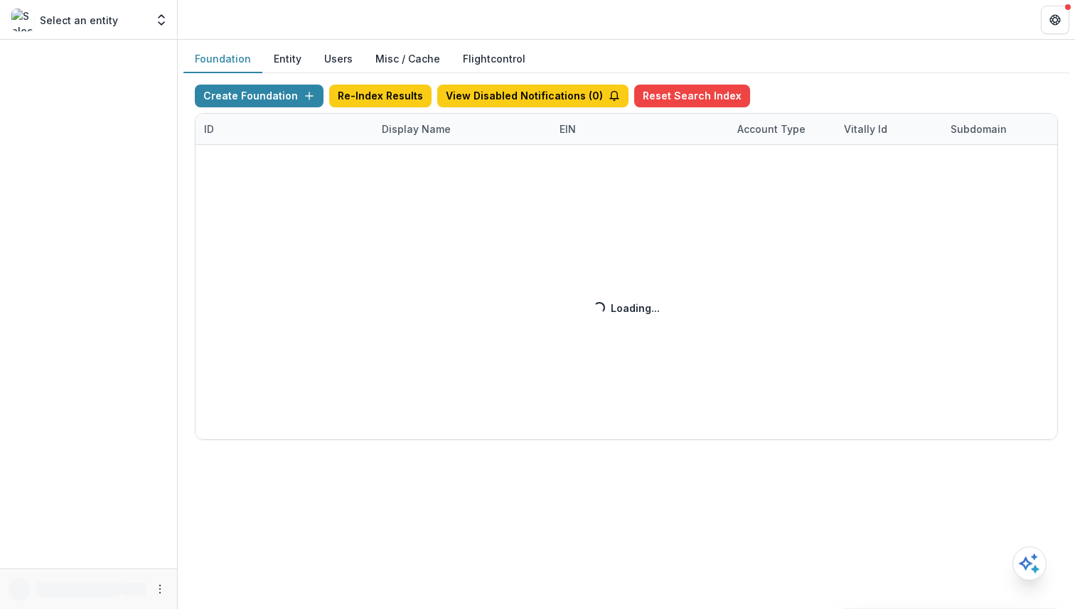
click at [402, 63] on button "Misc / Cache" at bounding box center [407, 59] width 87 height 28
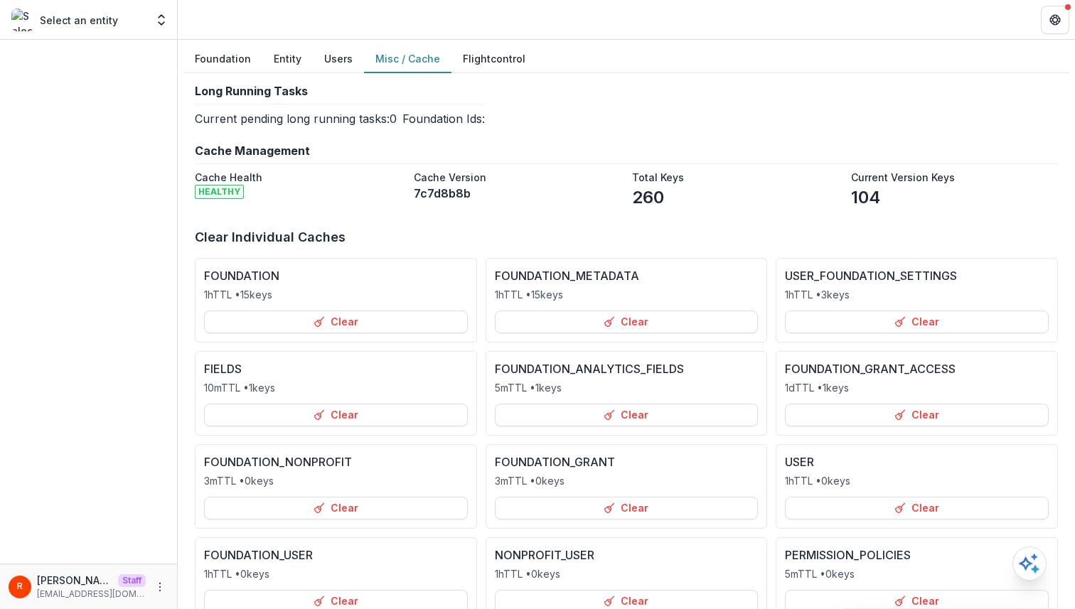
scroll to position [292, 0]
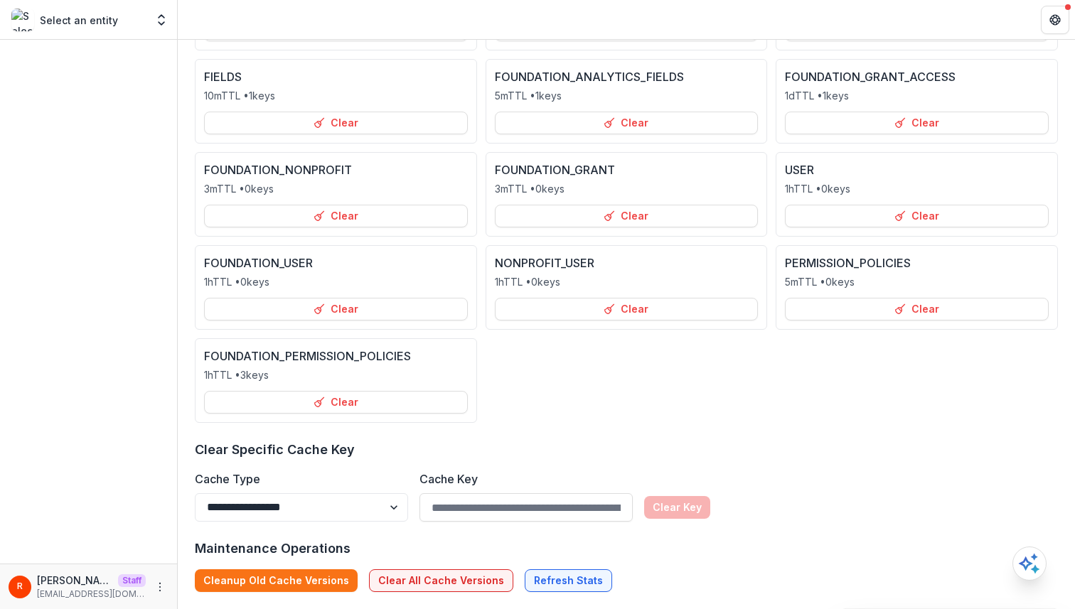
click at [434, 577] on button "Clear All Cache Versions" at bounding box center [441, 580] width 144 height 23
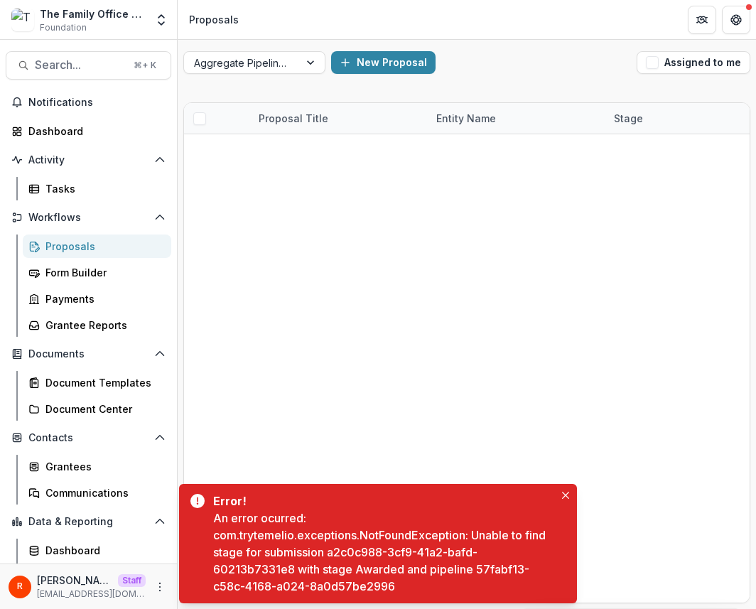
click at [393, 542] on div "An error ocurred: com.trytemelio.exceptions.NotFoundException: Unable to find s…" at bounding box center [383, 552] width 341 height 85
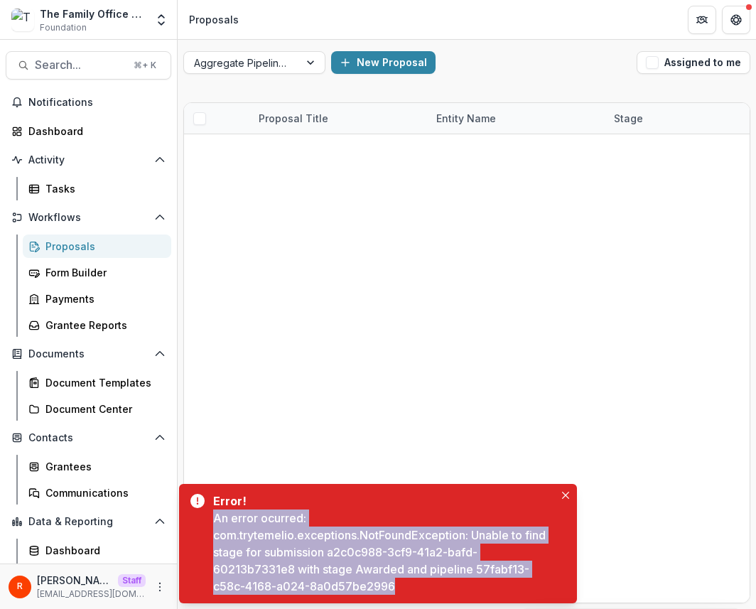
click at [393, 542] on div "An error ocurred: com.trytemelio.exceptions.NotFoundException: Unable to find s…" at bounding box center [383, 552] width 341 height 85
click at [482, 534] on div "An error ocurred: com.trytemelio.exceptions.NotFoundException: Unable to find s…" at bounding box center [383, 552] width 341 height 85
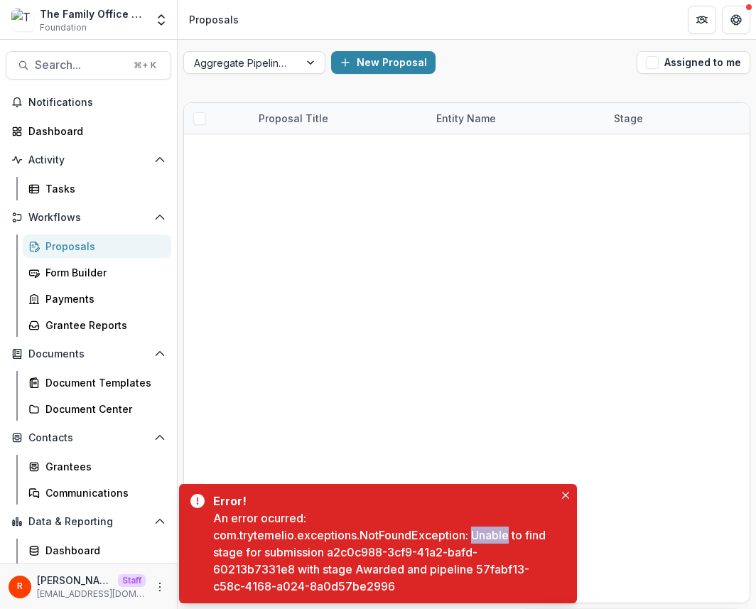
click at [482, 534] on div "An error ocurred: com.trytemelio.exceptions.NotFoundException: Unable to find s…" at bounding box center [383, 552] width 341 height 85
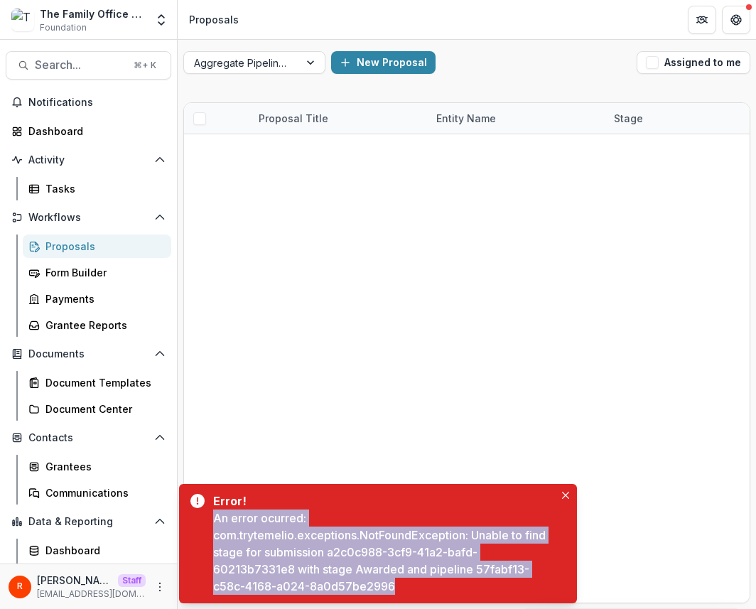
click at [482, 534] on div "An error ocurred: com.trytemelio.exceptions.NotFoundException: Unable to find s…" at bounding box center [383, 552] width 341 height 85
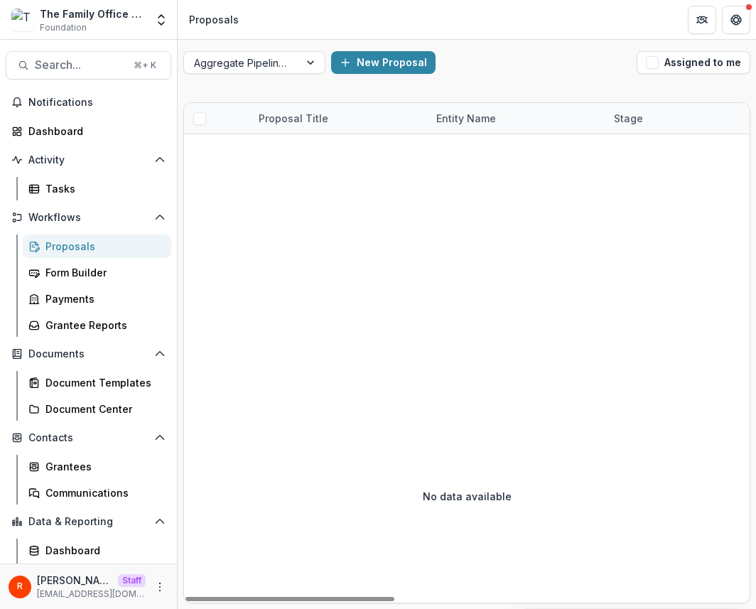
click at [588, 75] on div "Aggregate Pipelines New Proposal Assigned to me" at bounding box center [467, 62] width 579 height 45
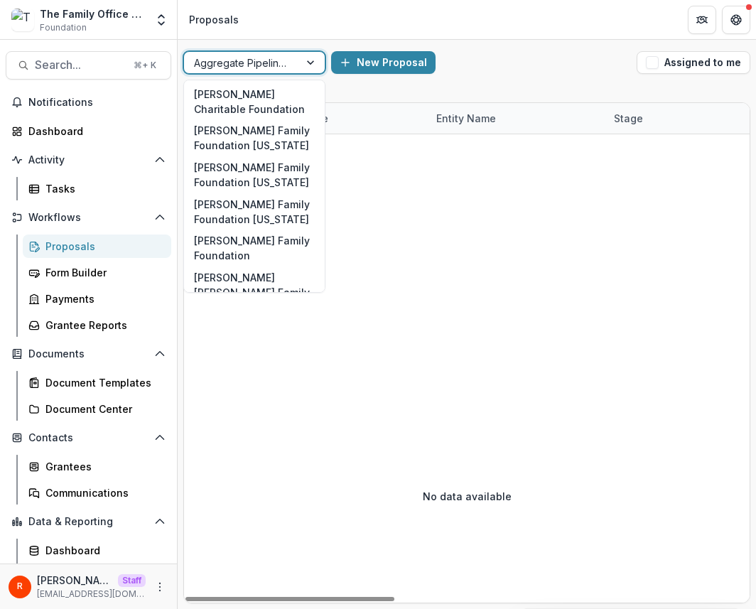
click at [261, 61] on div at bounding box center [241, 63] width 95 height 18
click at [254, 95] on div "[PERSON_NAME] Charitable Foundation" at bounding box center [254, 101] width 135 height 37
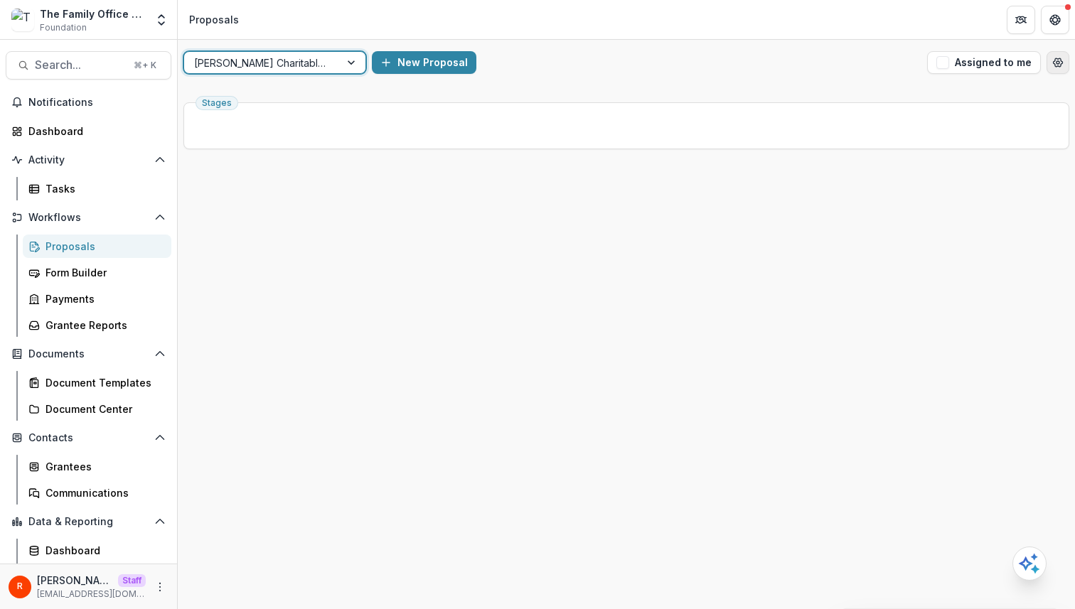
click at [755, 55] on button "Open table manager" at bounding box center [1057, 62] width 23 height 23
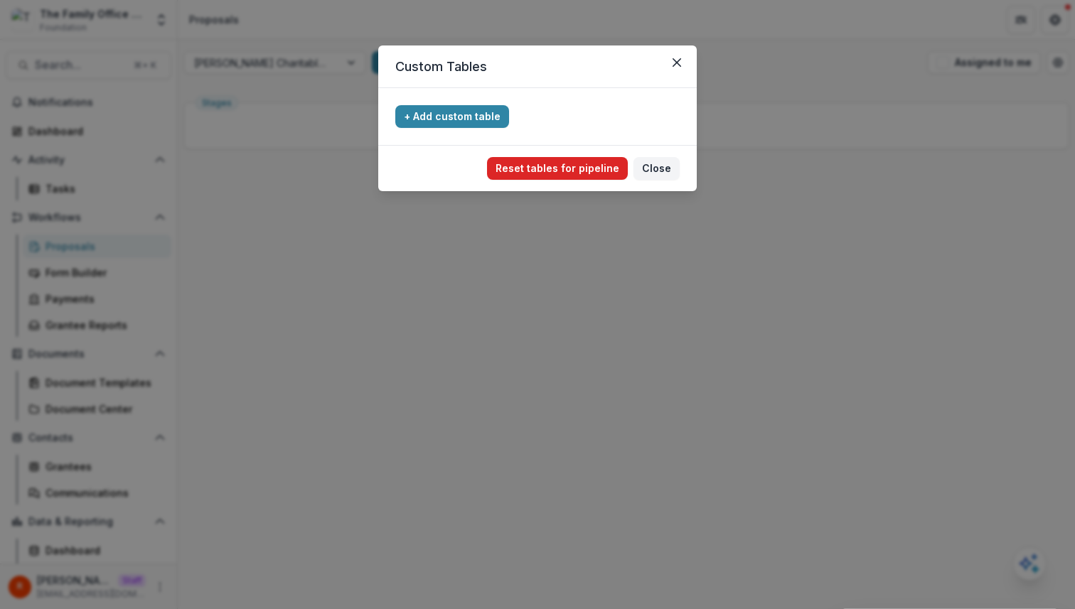
click at [604, 173] on button "Reset tables for pipeline" at bounding box center [557, 168] width 141 height 23
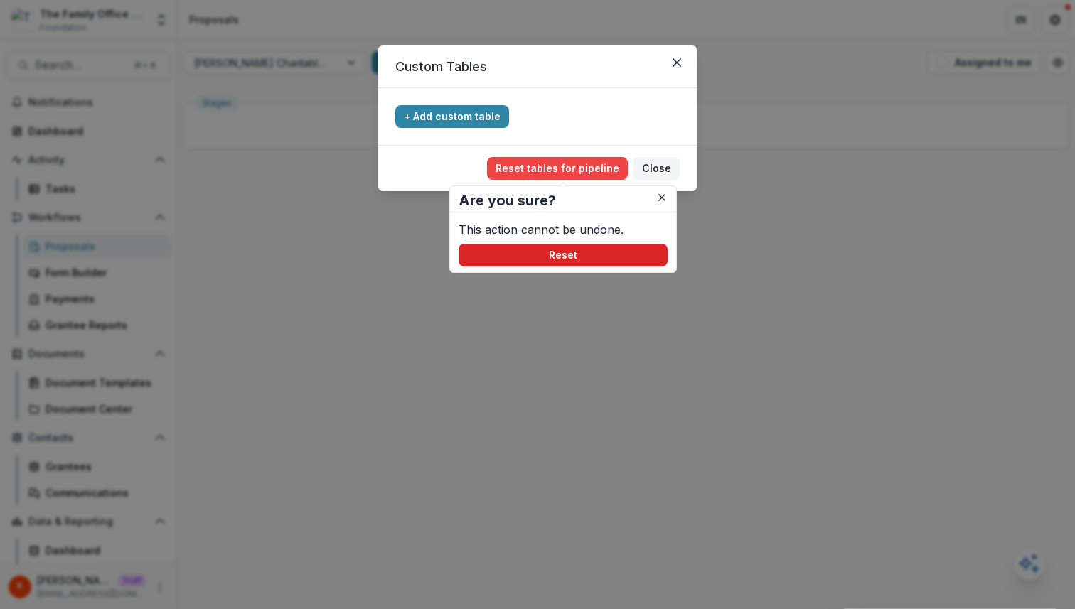
click at [591, 246] on button "Reset" at bounding box center [562, 255] width 209 height 23
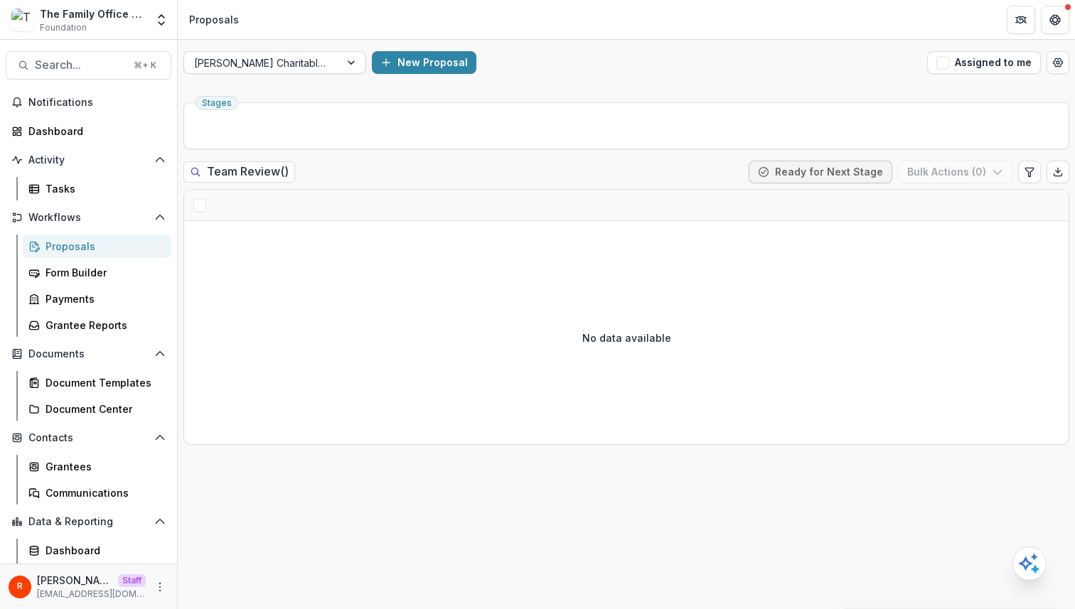
click at [306, 58] on div at bounding box center [262, 63] width 136 height 18
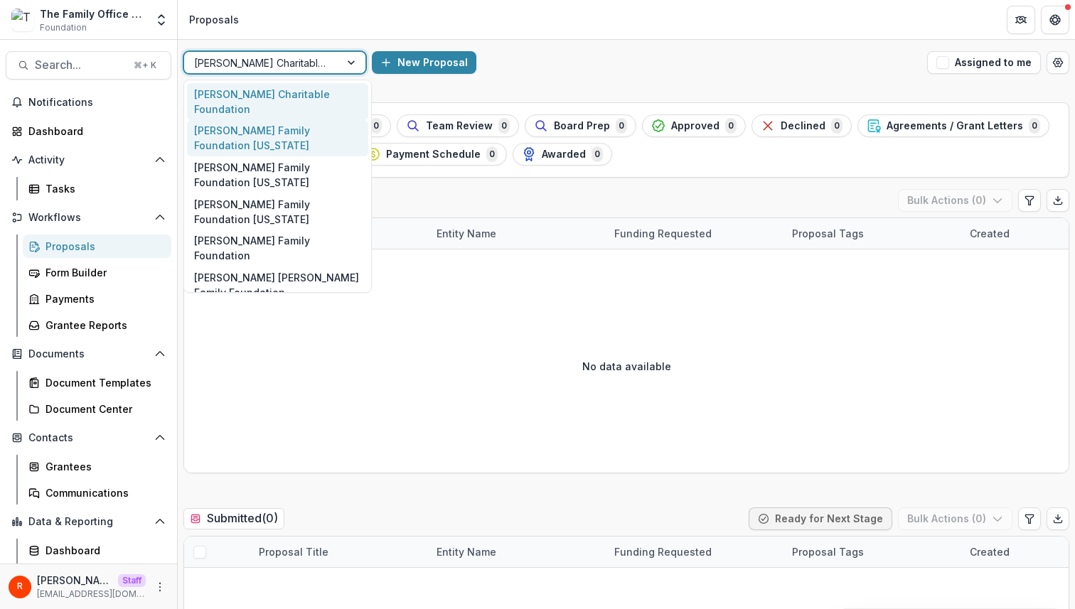
click at [295, 133] on div "Dugas Family Foundation Florida" at bounding box center [277, 138] width 181 height 37
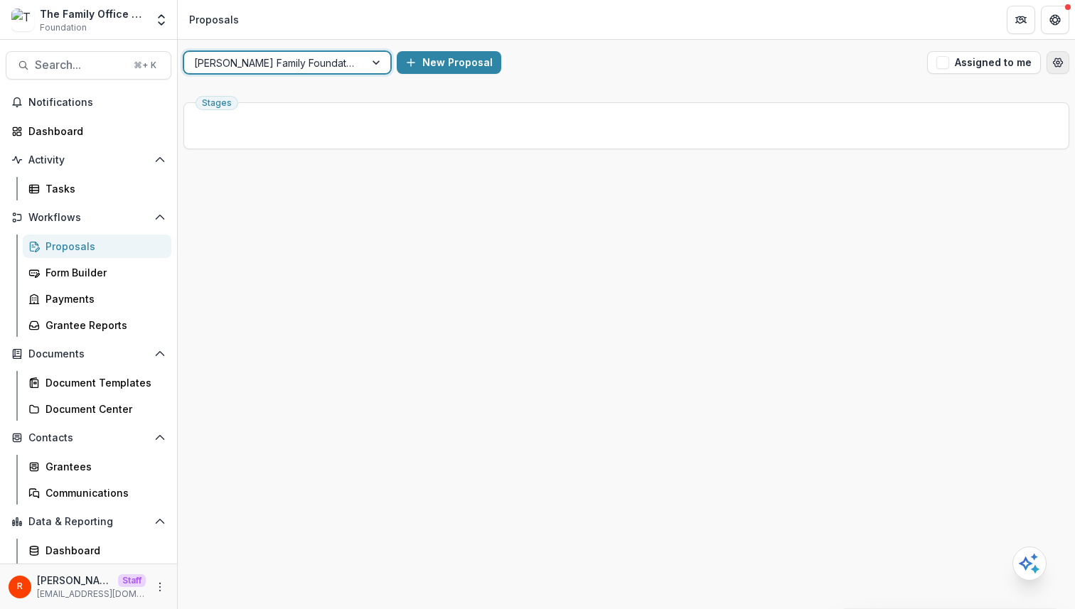
click at [755, 67] on icon "Open table manager" at bounding box center [1057, 62] width 11 height 11
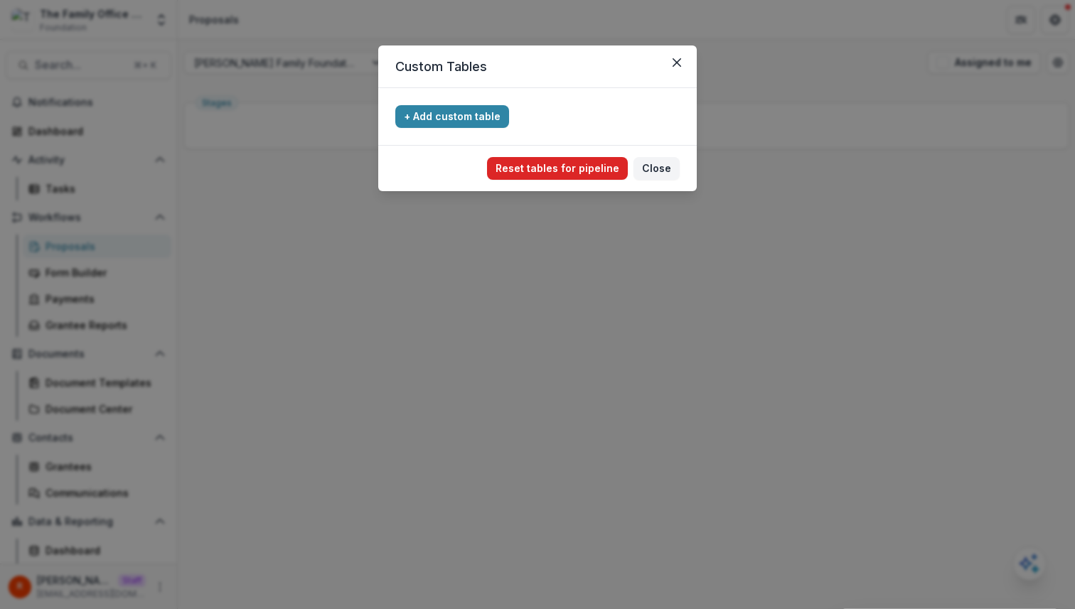
click at [588, 166] on button "Reset tables for pipeline" at bounding box center [557, 168] width 141 height 23
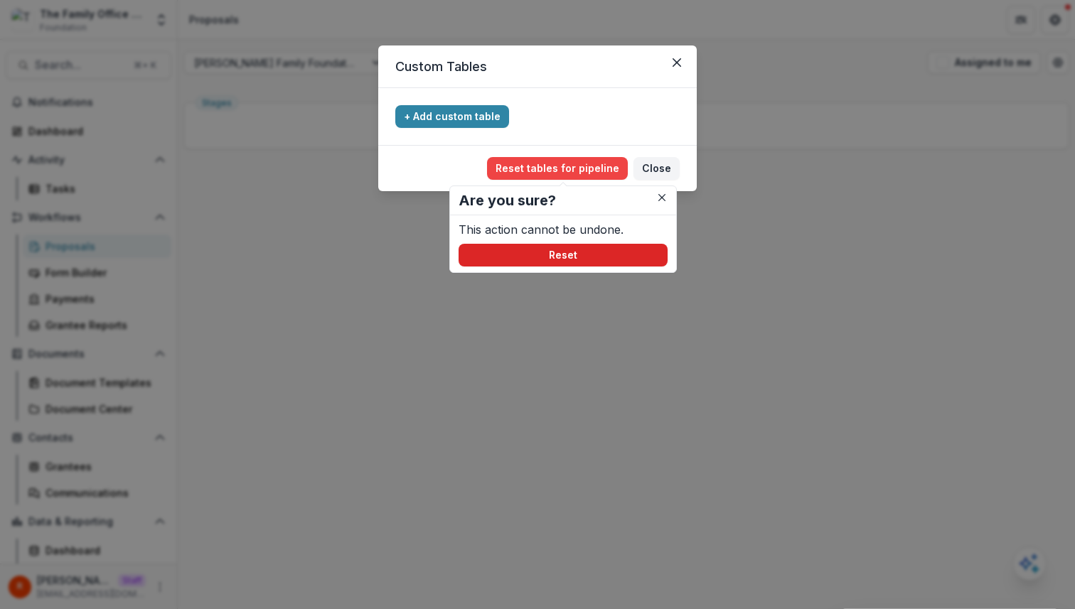
click at [581, 244] on button "Reset" at bounding box center [562, 255] width 209 height 23
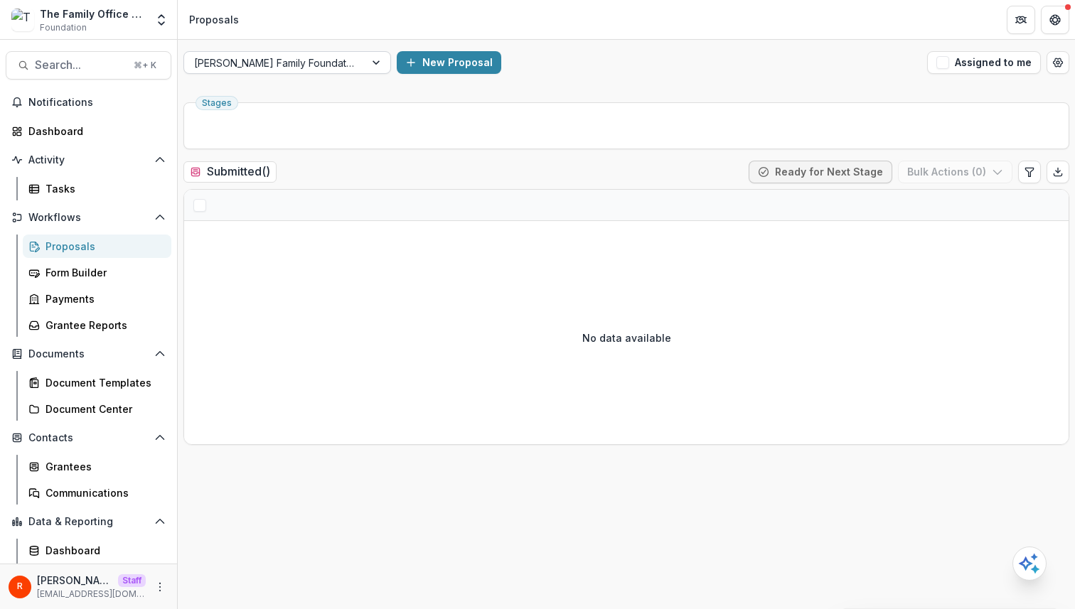
click at [291, 60] on div at bounding box center [274, 63] width 161 height 18
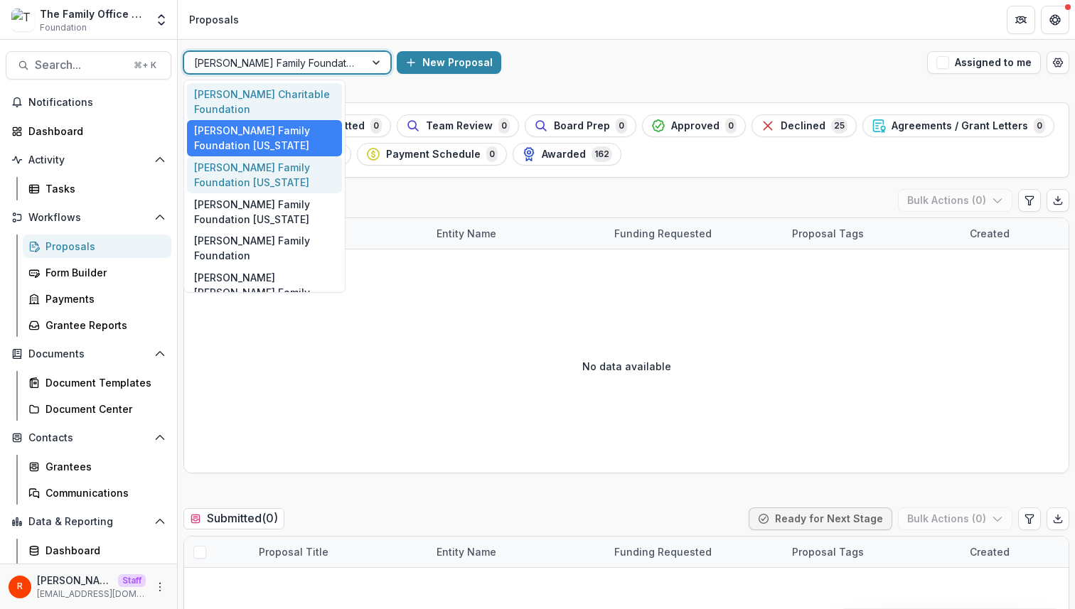
click at [272, 185] on div "Dugas Family Foundation Texas" at bounding box center [264, 174] width 155 height 37
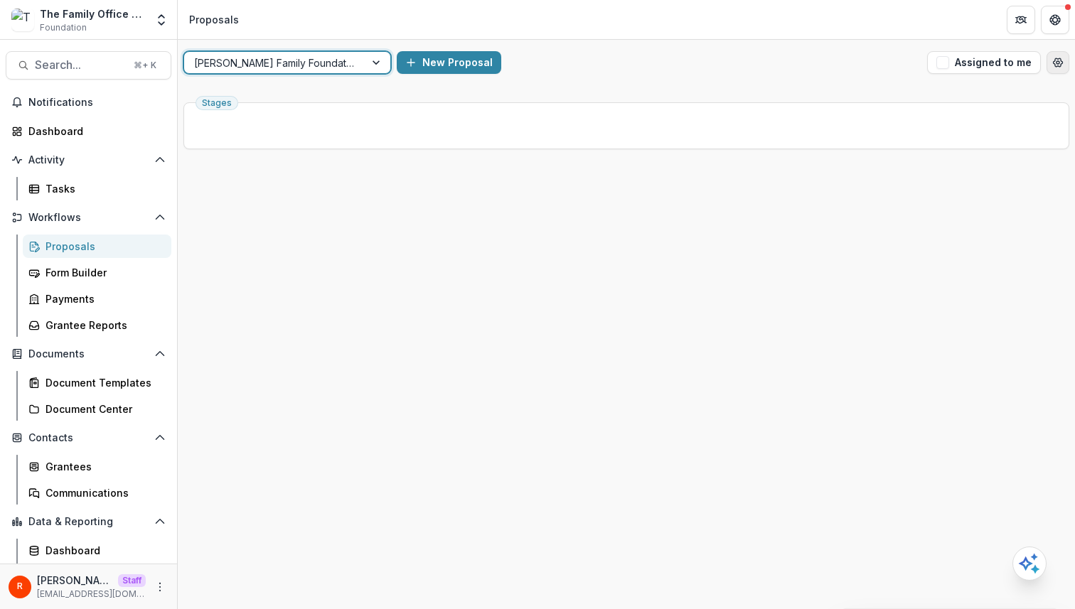
click at [755, 63] on button "Open table manager" at bounding box center [1057, 62] width 23 height 23
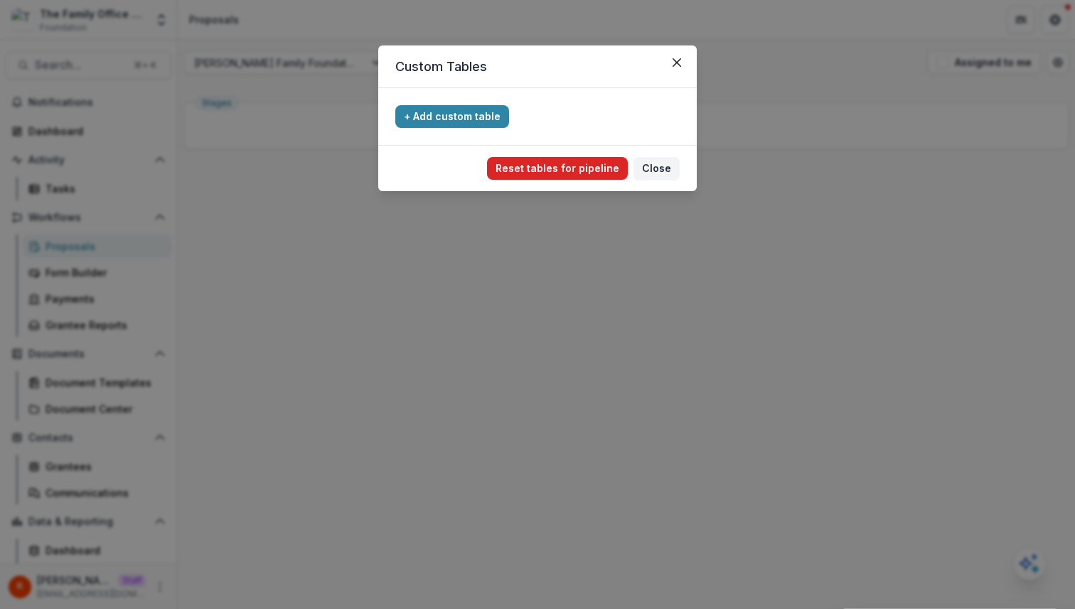
click at [574, 178] on button "Reset tables for pipeline" at bounding box center [557, 168] width 141 height 23
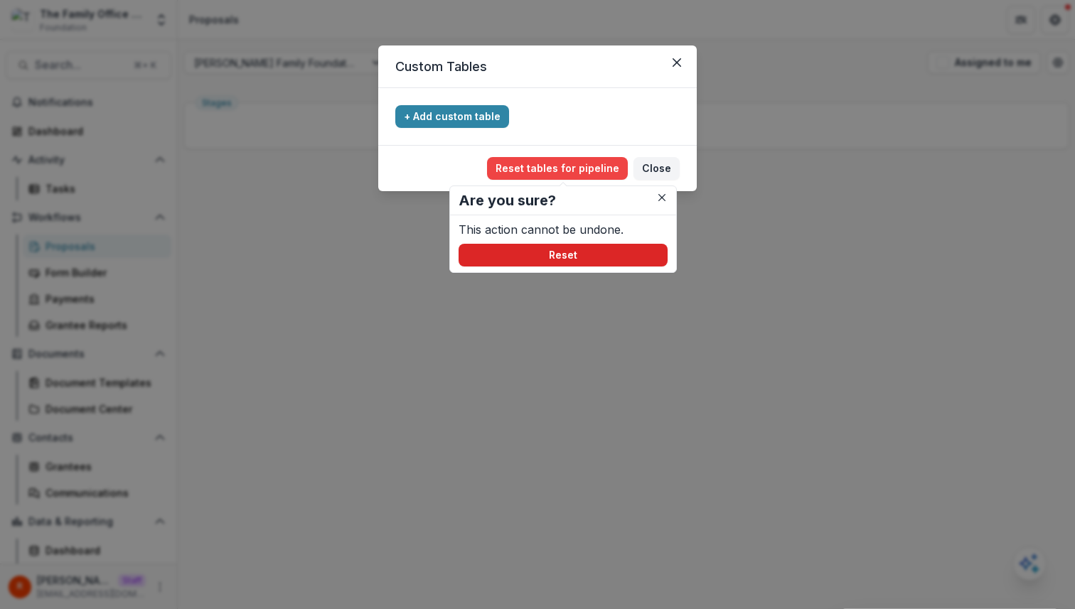
click at [574, 249] on button "Reset" at bounding box center [562, 255] width 209 height 23
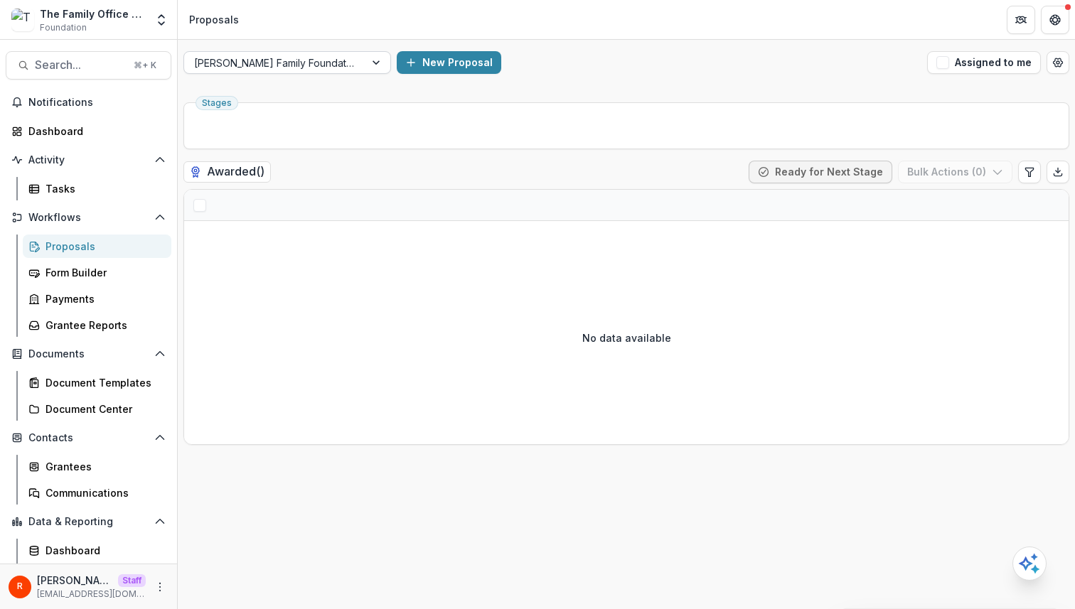
click at [290, 59] on div at bounding box center [274, 63] width 161 height 18
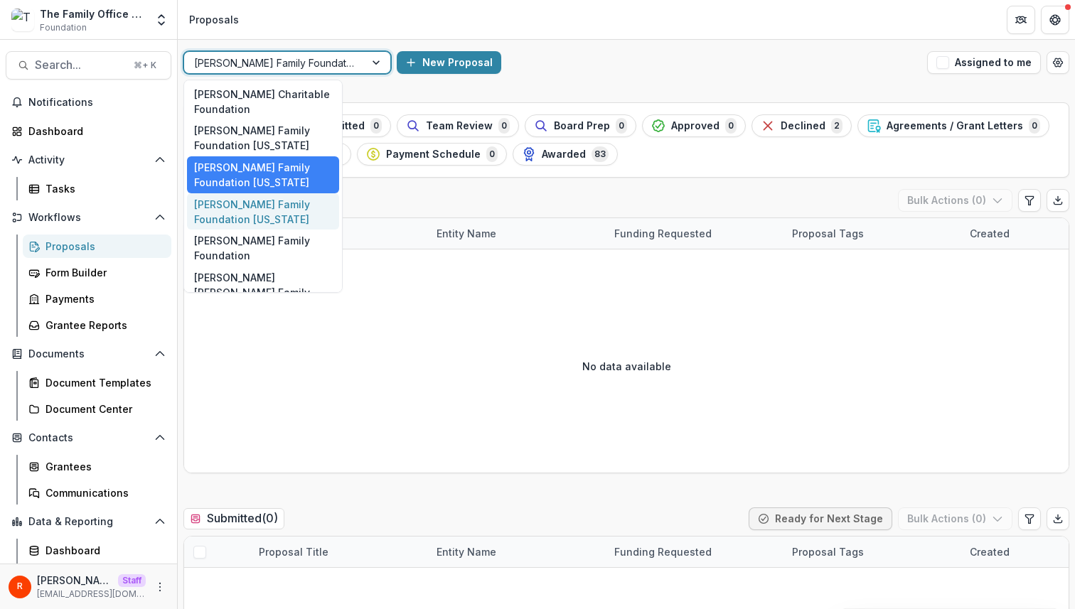
click at [279, 210] on div "Dugas Family Foundation Tennessee" at bounding box center [263, 211] width 152 height 37
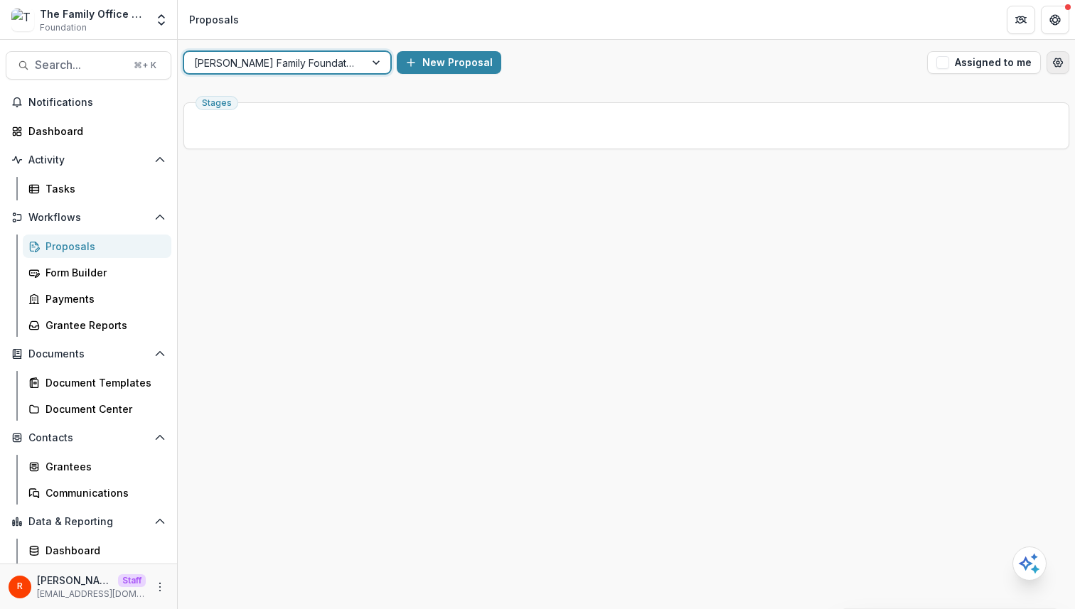
click at [755, 68] on button "Open table manager" at bounding box center [1057, 62] width 23 height 23
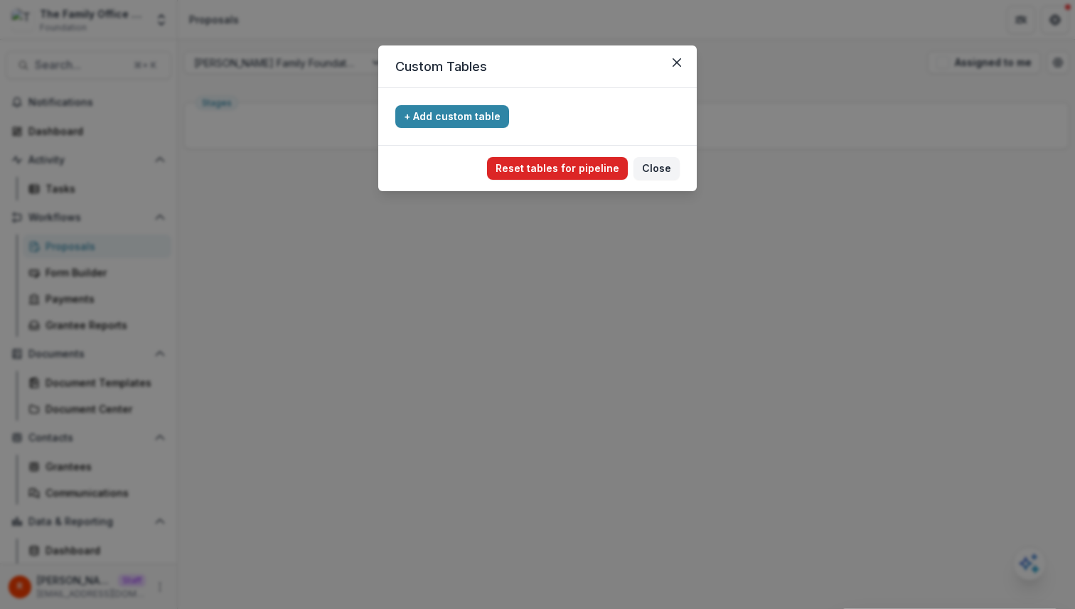
click at [565, 164] on button "Reset tables for pipeline" at bounding box center [557, 168] width 141 height 23
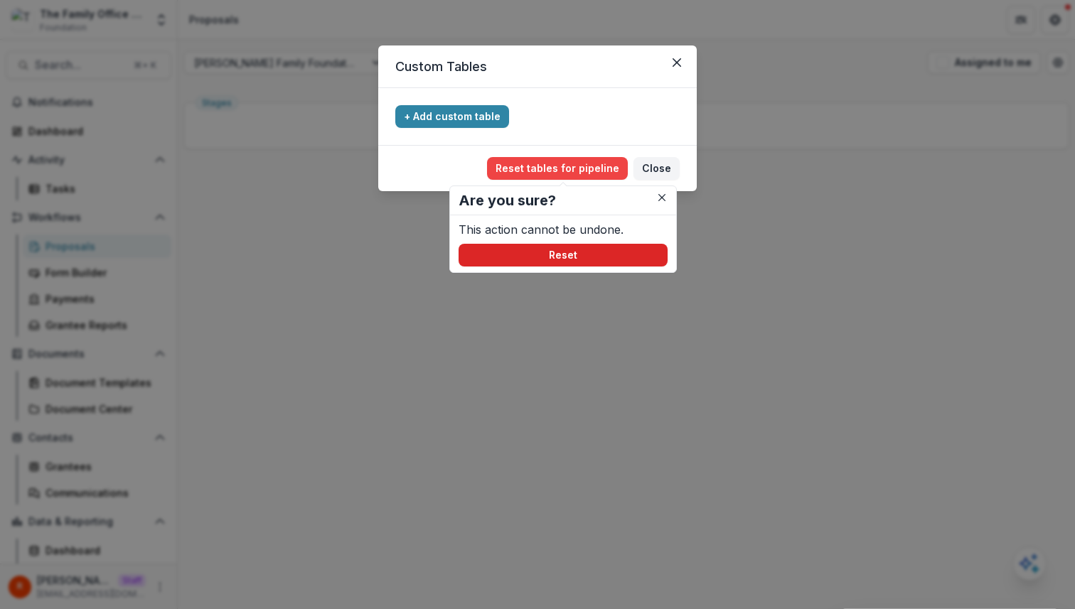
click at [544, 259] on button "Reset" at bounding box center [562, 255] width 209 height 23
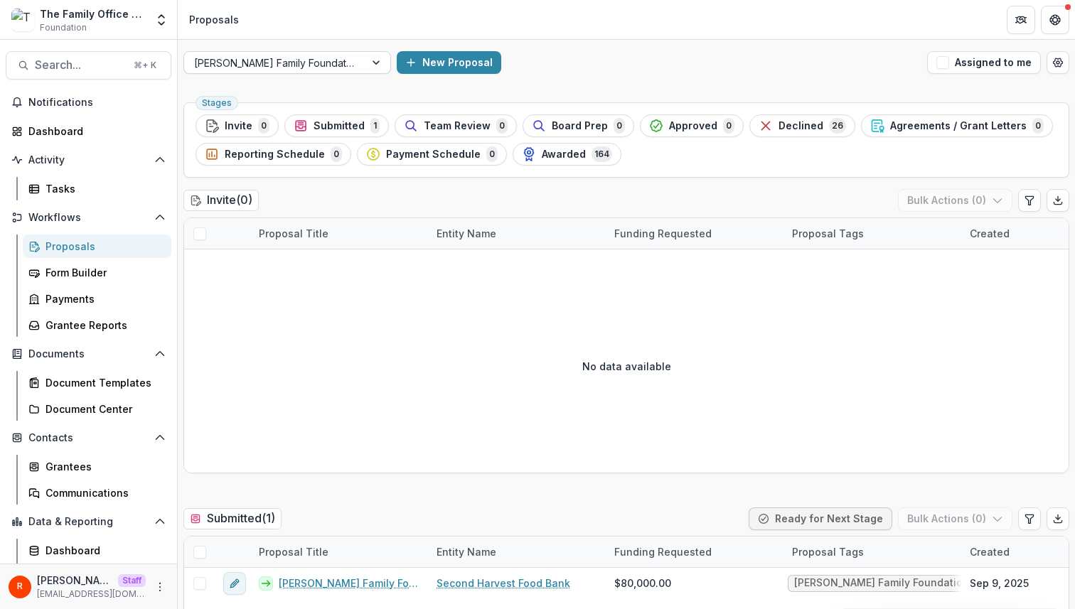
click at [296, 62] on div at bounding box center [274, 63] width 161 height 18
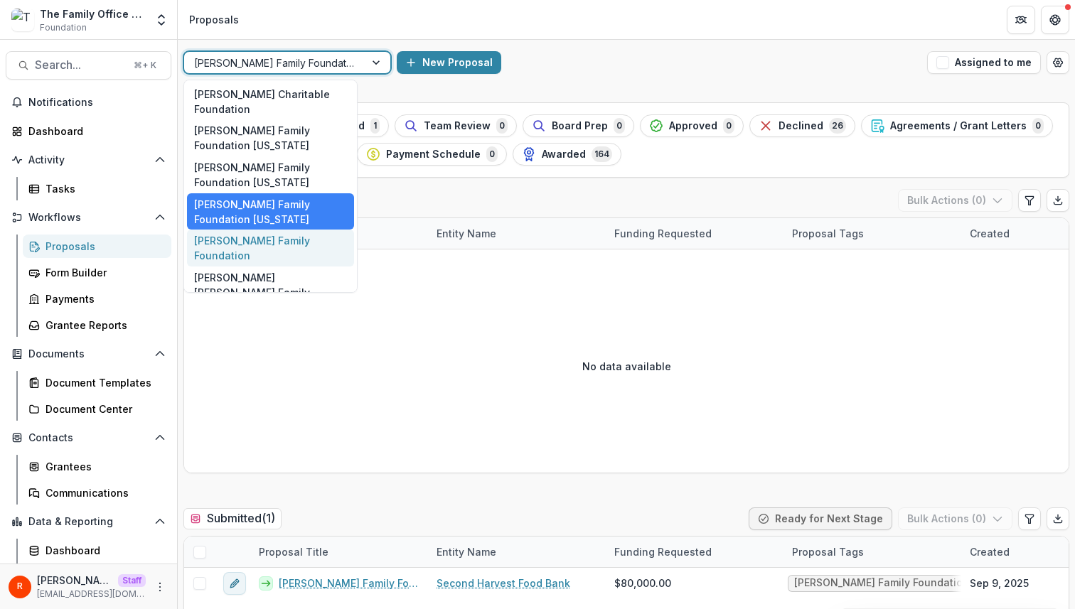
click at [275, 236] on div "Cal Turner Family Foundation" at bounding box center [270, 248] width 167 height 37
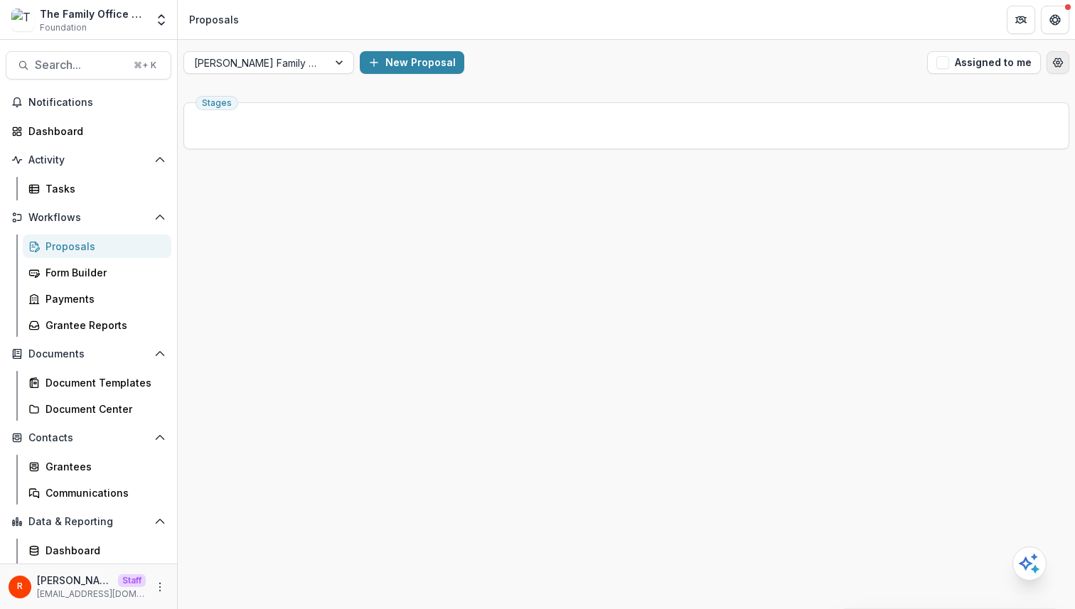
click at [755, 72] on button "Open table manager" at bounding box center [1057, 62] width 23 height 23
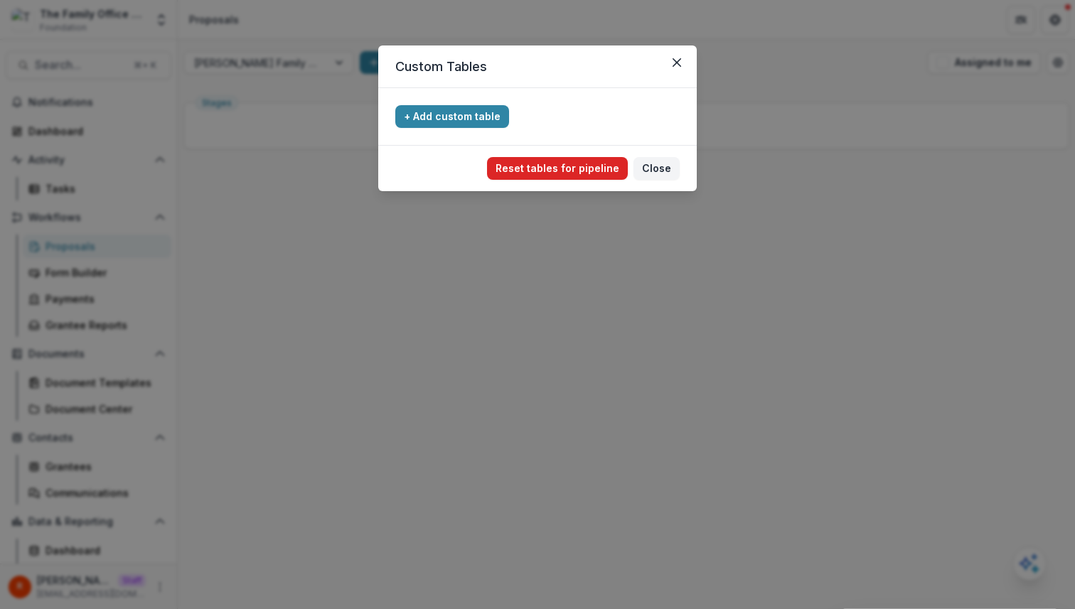
click at [569, 165] on button "Reset tables for pipeline" at bounding box center [557, 168] width 141 height 23
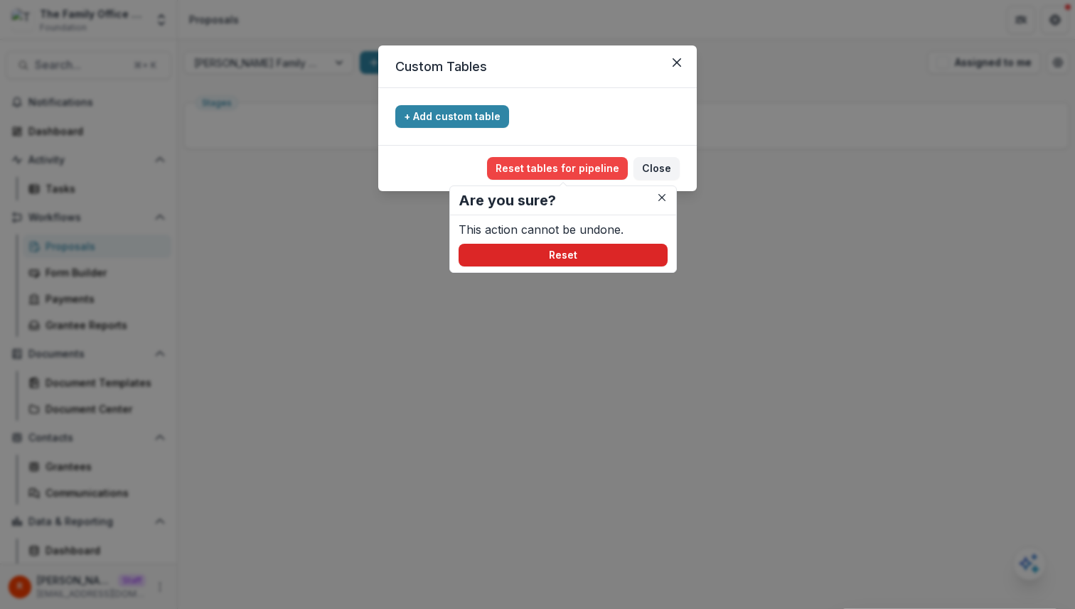
click at [520, 263] on button "Reset" at bounding box center [562, 255] width 209 height 23
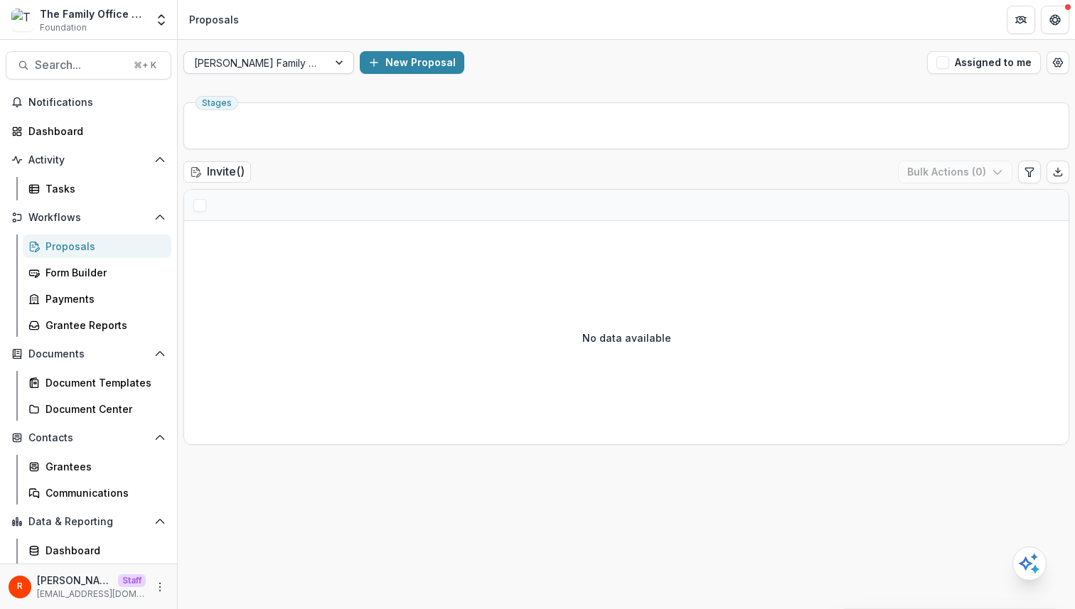
click at [281, 60] on div at bounding box center [256, 63] width 124 height 18
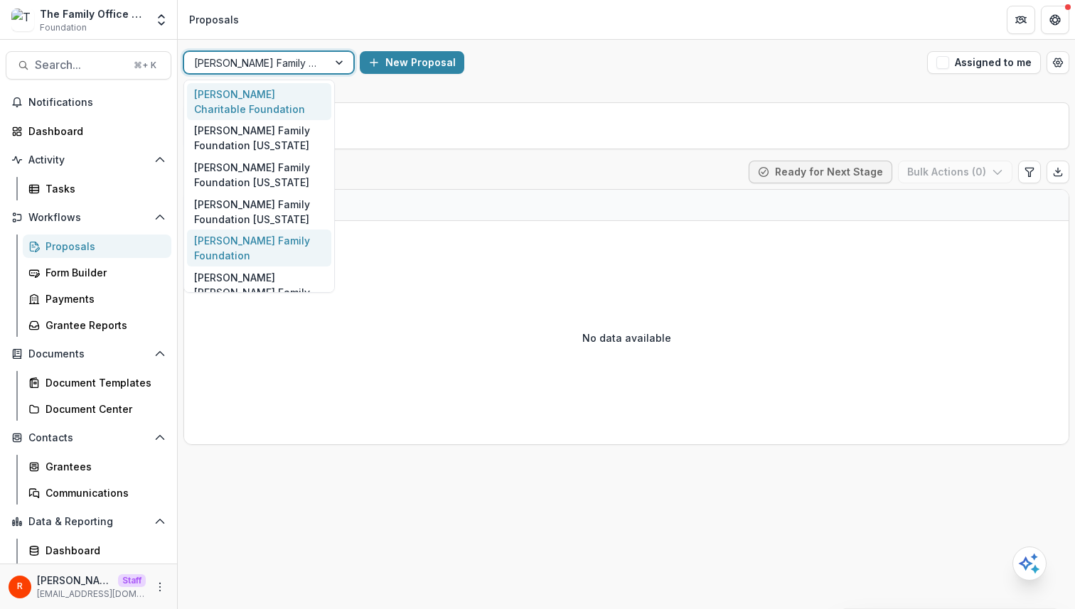
scroll to position [79, 0]
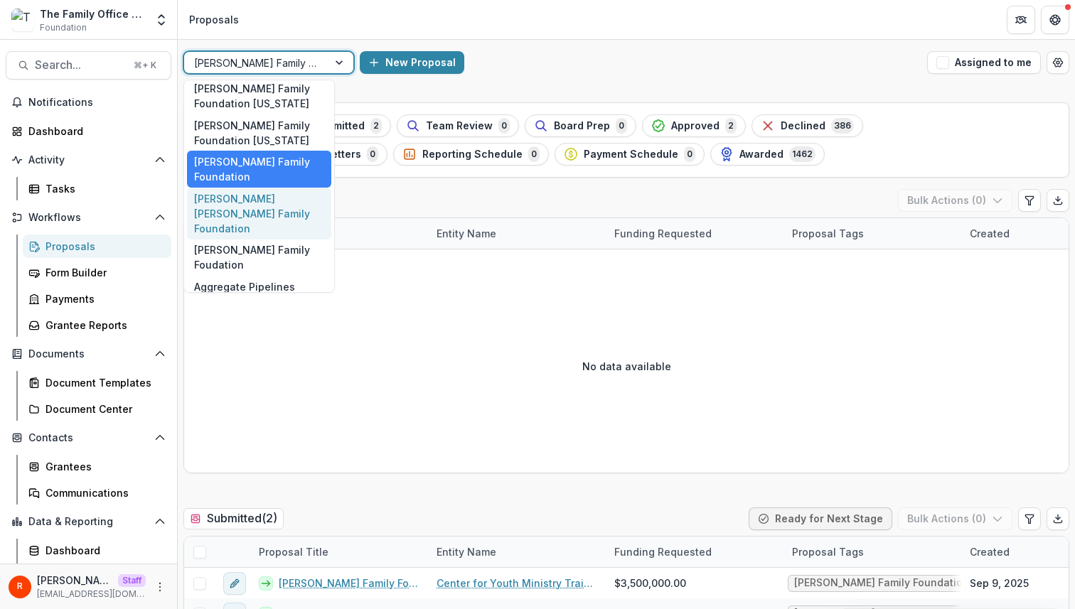
click at [284, 207] on div "James Stephen Turner Family Foundation" at bounding box center [259, 214] width 144 height 52
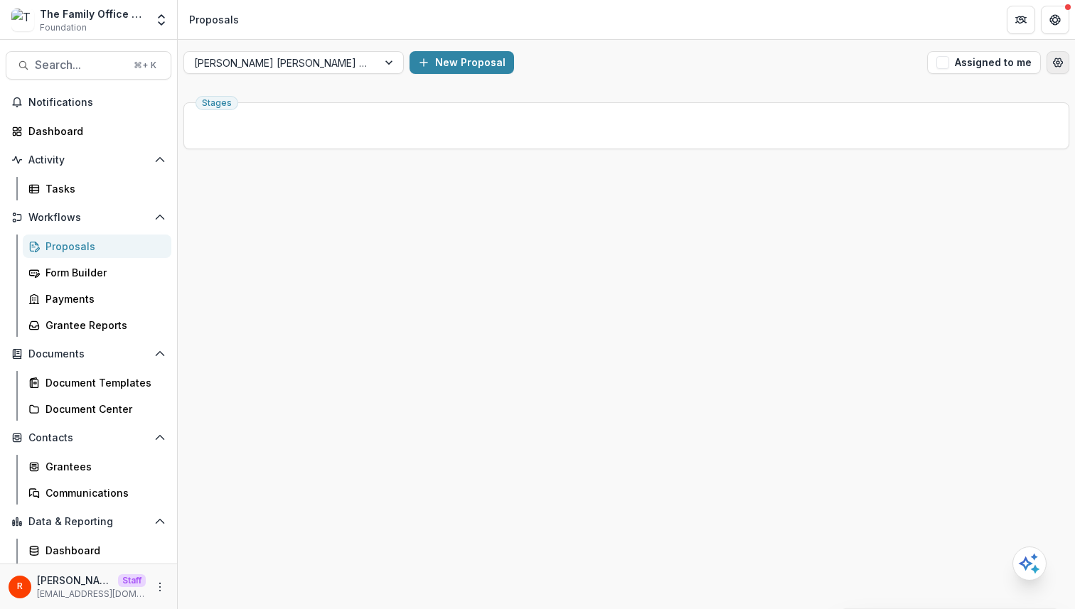
click at [755, 60] on icon "Open table manager" at bounding box center [1057, 62] width 11 height 11
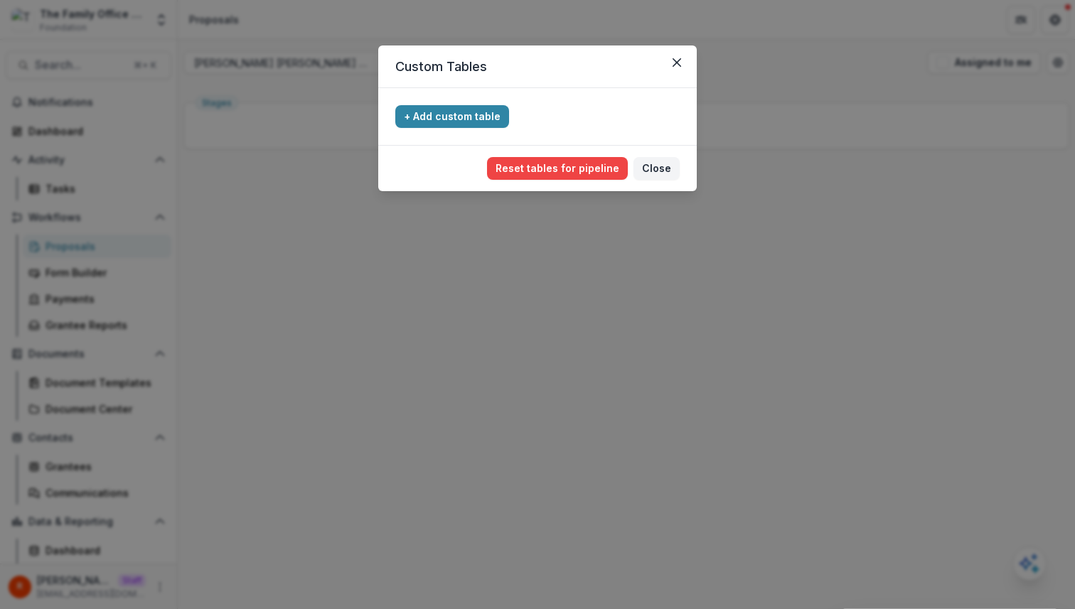
click at [552, 153] on footer "Reset tables for pipeline Are you sure? This action cannot be undone. Reset Clo…" at bounding box center [537, 168] width 318 height 46
click at [552, 175] on button "Reset tables for pipeline" at bounding box center [557, 168] width 141 height 23
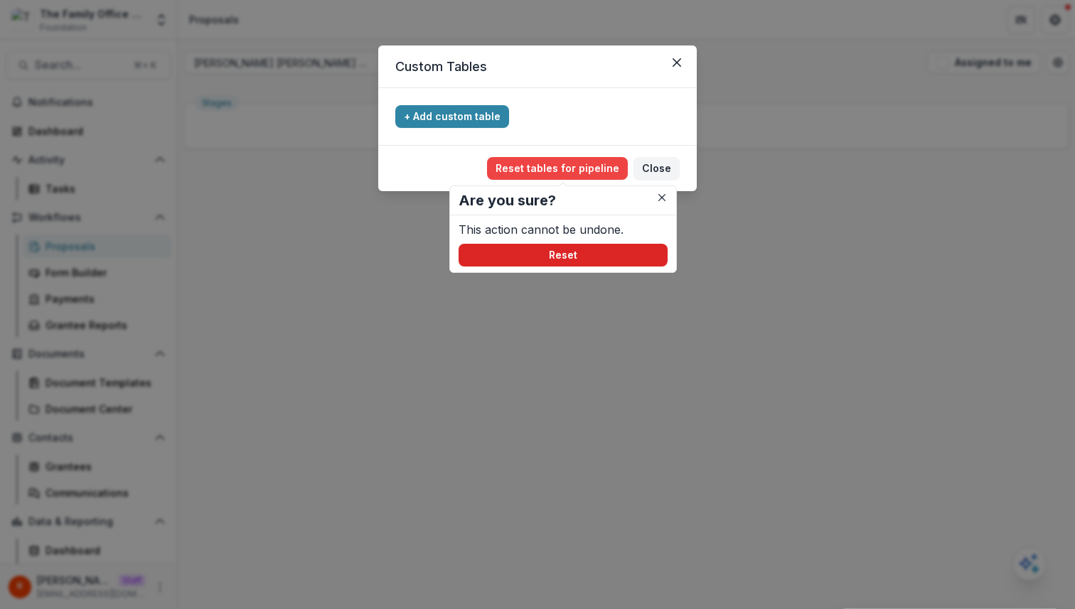
click at [507, 256] on button "Reset" at bounding box center [562, 255] width 209 height 23
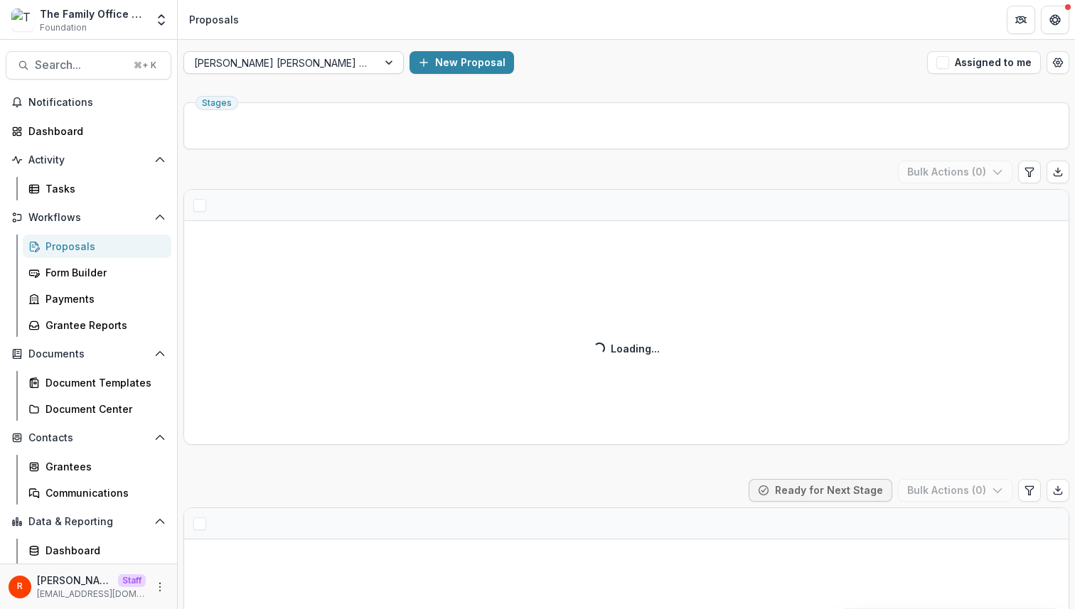
click at [311, 61] on div at bounding box center [280, 63] width 173 height 18
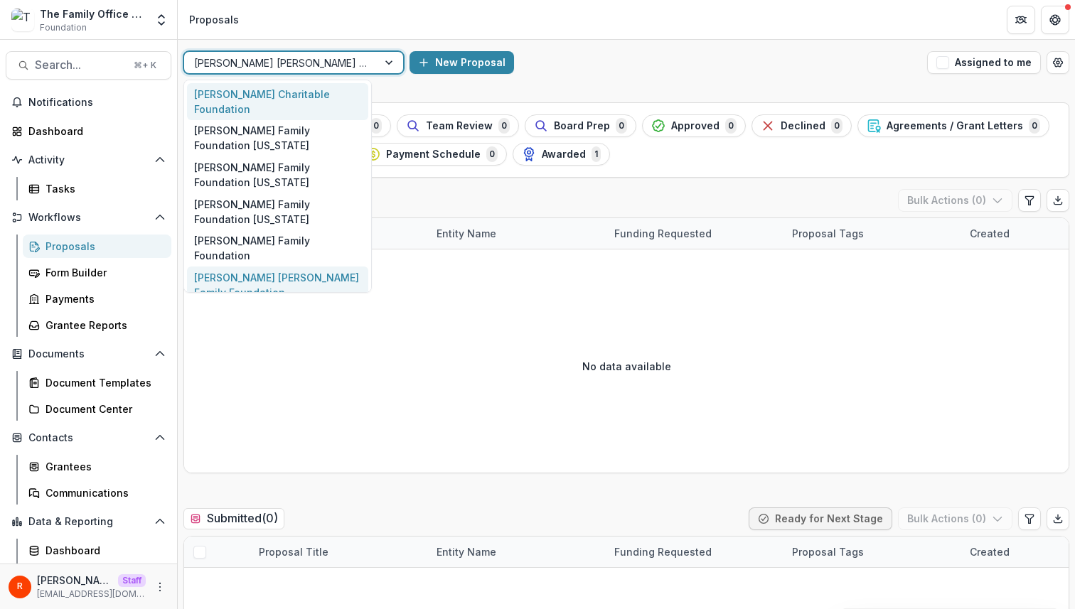
scroll to position [34, 0]
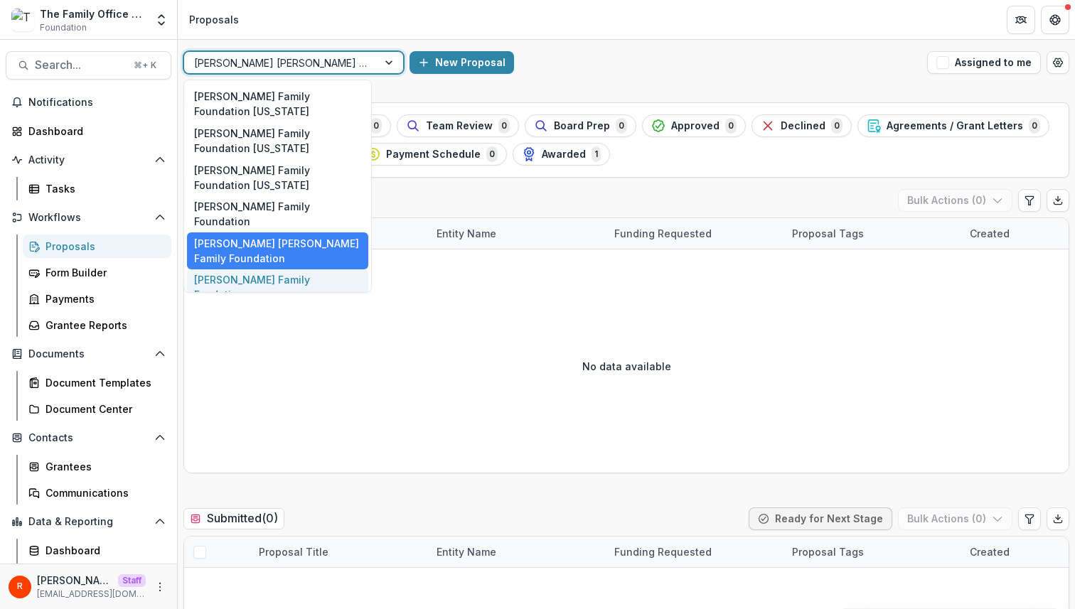
click at [301, 269] on div "Dugas Family Foudation" at bounding box center [277, 287] width 181 height 37
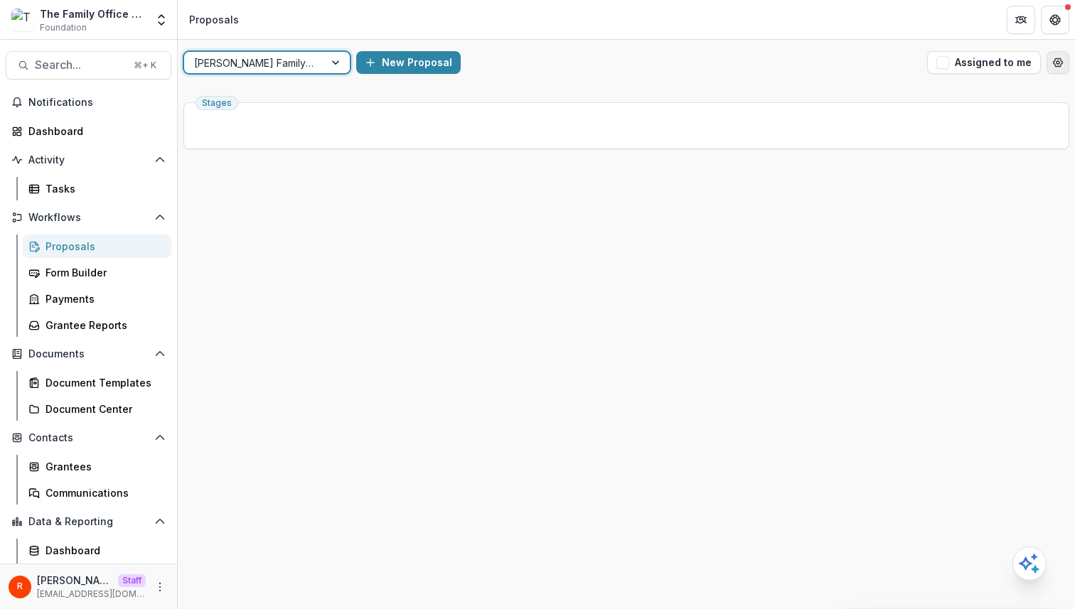
click at [755, 55] on button "Open table manager" at bounding box center [1057, 62] width 23 height 23
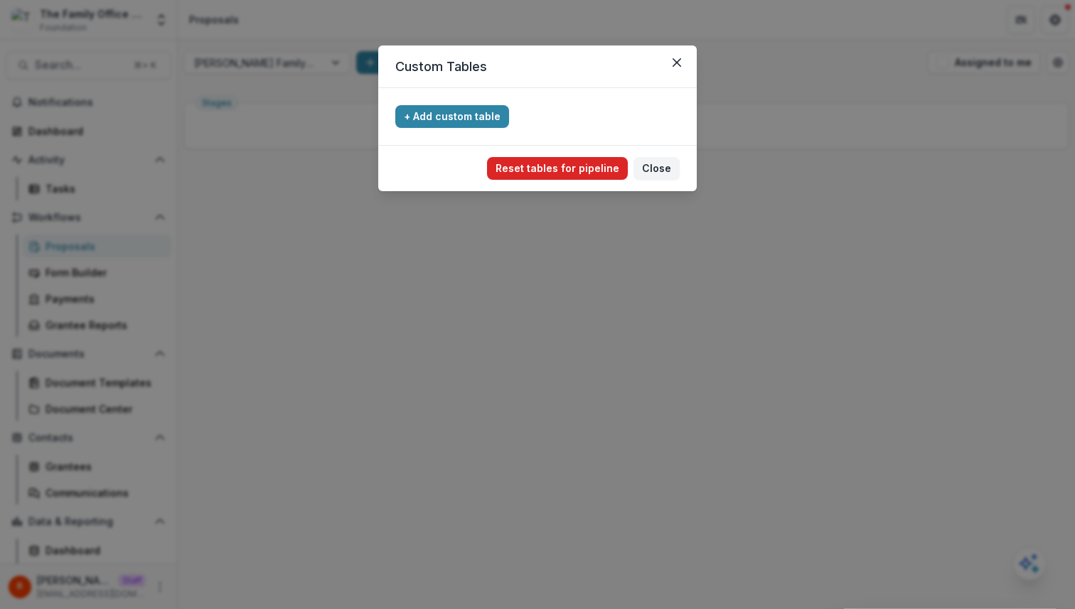
click at [582, 174] on button "Reset tables for pipeline" at bounding box center [557, 168] width 141 height 23
click at [576, 274] on div "Custom Tables To pick up a draggable item, press the space bar. While dragging,…" at bounding box center [537, 304] width 1075 height 609
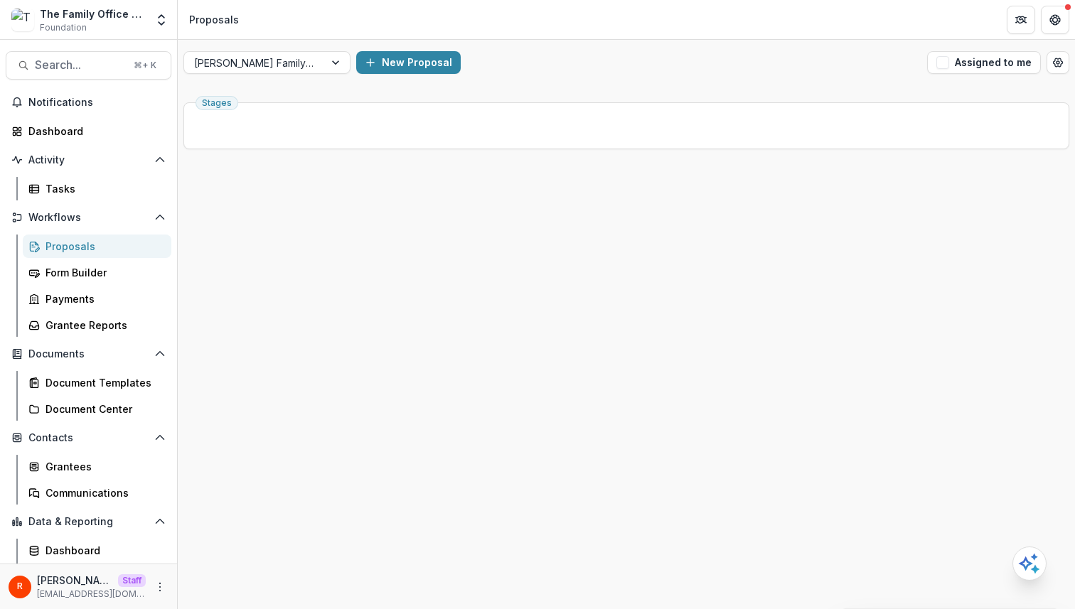
click at [576, 259] on div "Stages" at bounding box center [626, 353] width 897 height 512
click at [755, 65] on button "Open table manager" at bounding box center [1057, 62] width 23 height 23
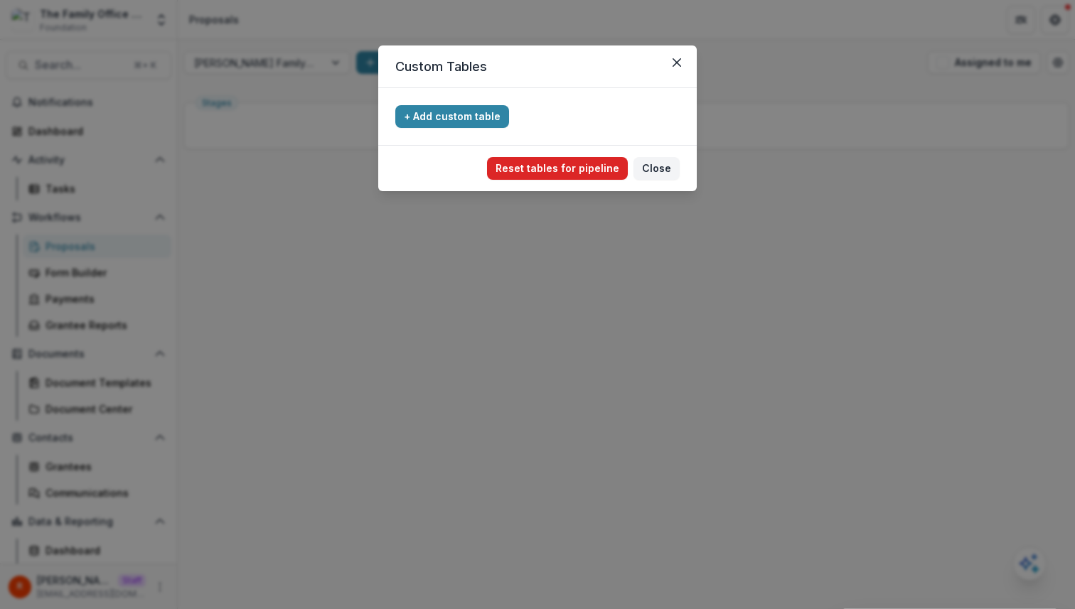
click at [601, 169] on button "Reset tables for pipeline" at bounding box center [557, 168] width 141 height 23
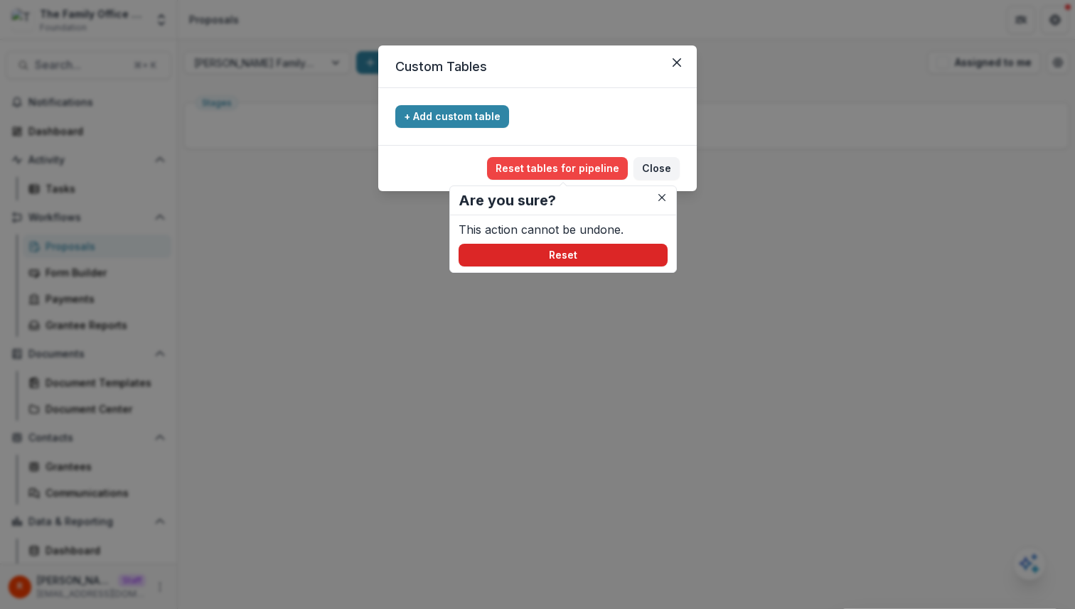
click at [551, 256] on button "Reset" at bounding box center [562, 255] width 209 height 23
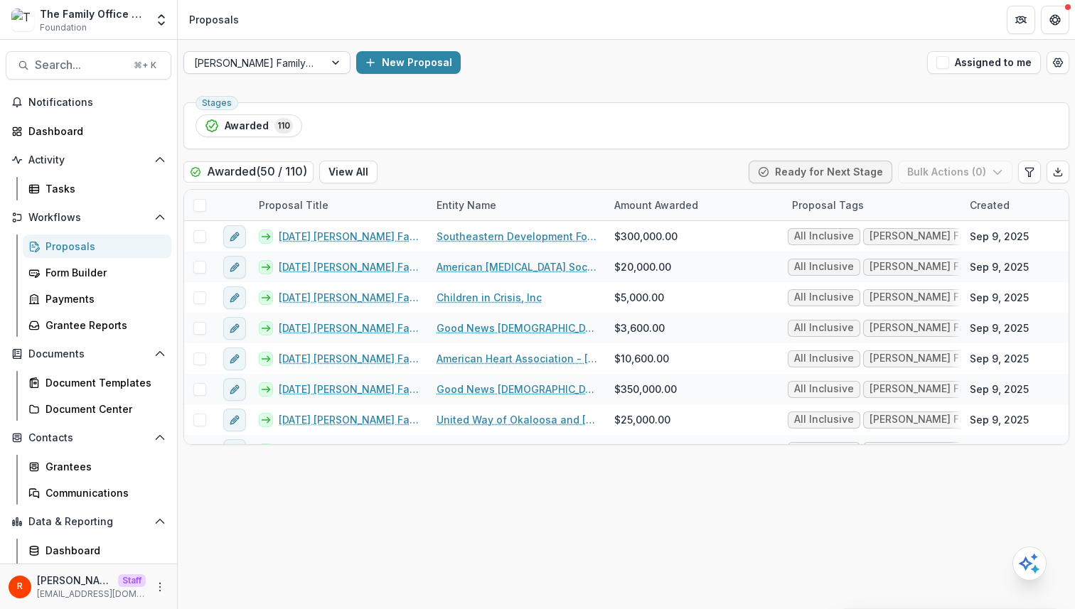
click at [283, 65] on div at bounding box center [254, 63] width 120 height 18
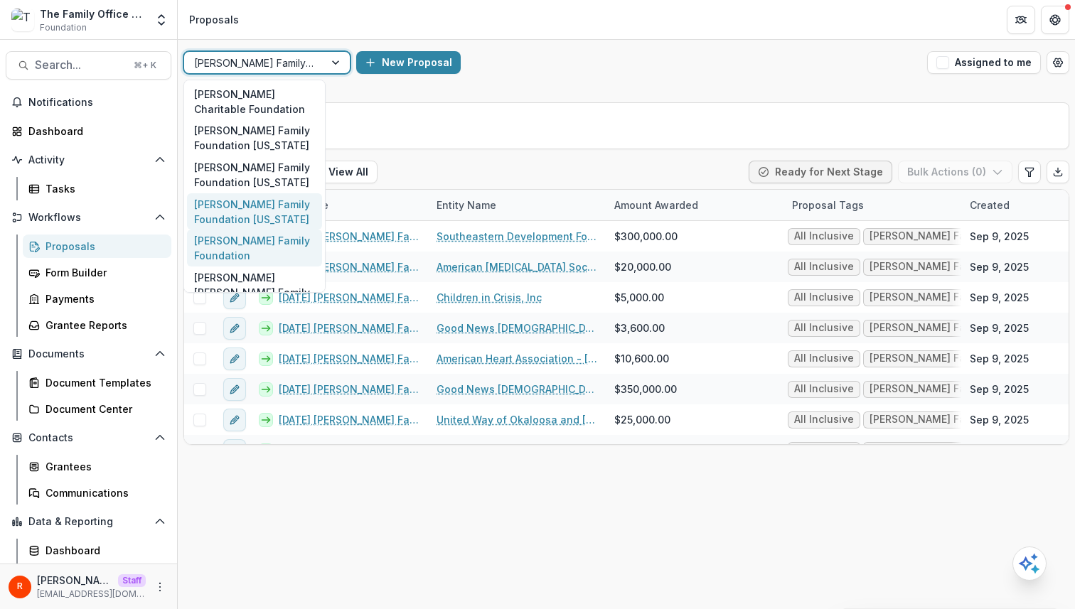
scroll to position [79, 0]
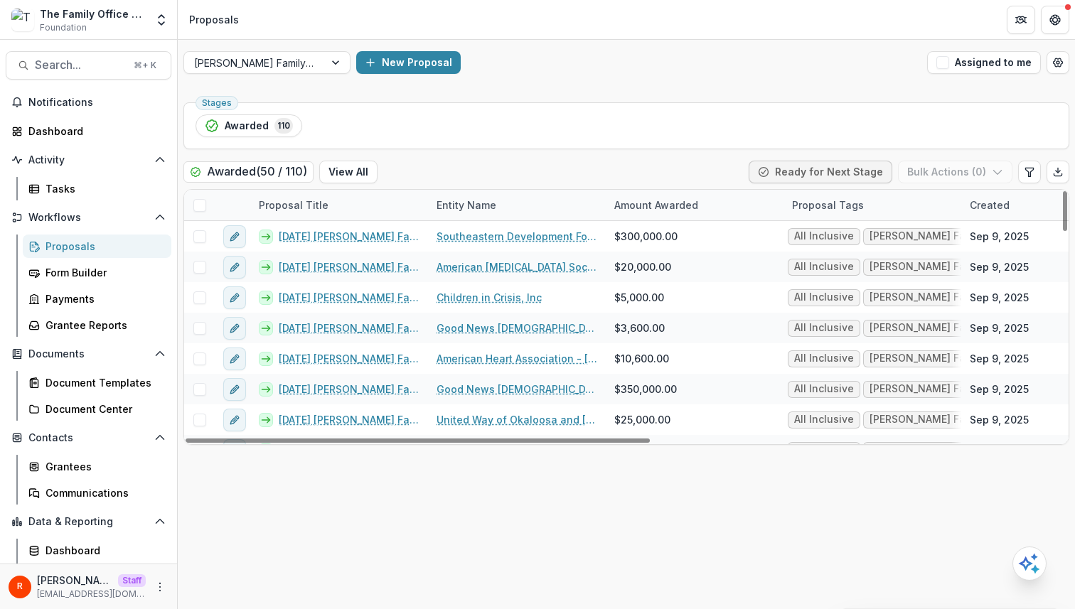
click at [382, 154] on div "Stages Awarded 110 Awarded ( 50 / 110 ) View All Ready for Next Stage Bulk Acti…" at bounding box center [626, 353] width 897 height 512
click at [257, 82] on div "Dugas Family Foudation New Proposal Assigned to me" at bounding box center [626, 62] width 897 height 45
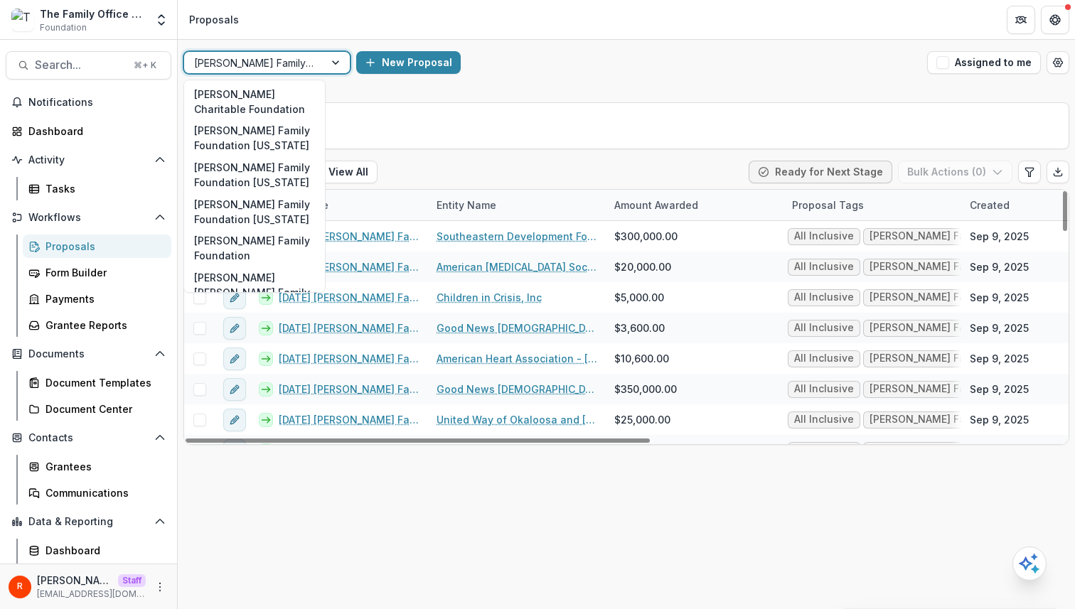
click at [264, 65] on div at bounding box center [254, 63] width 120 height 18
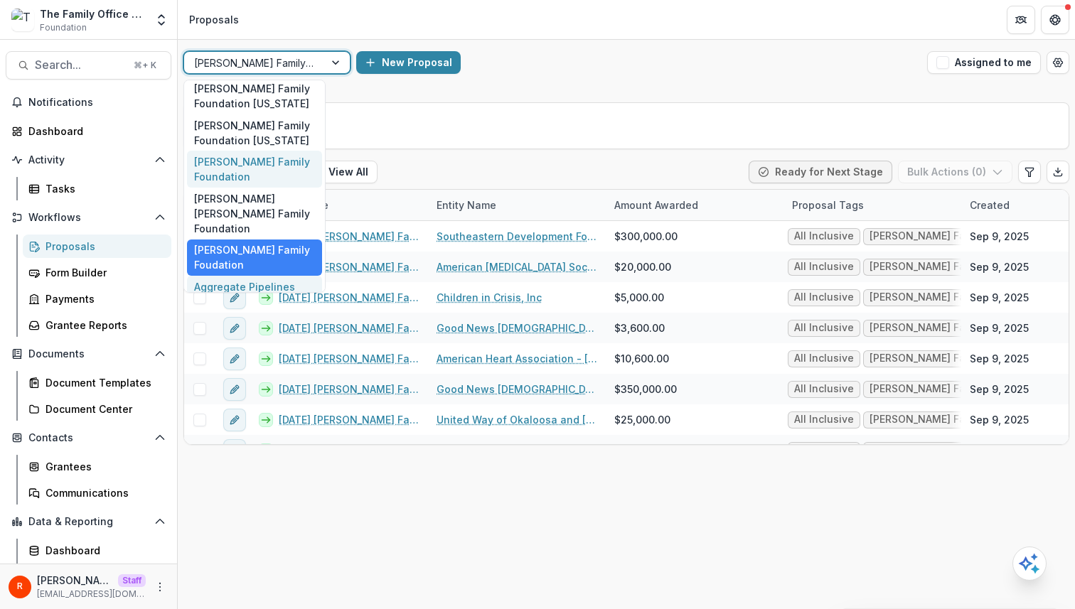
click at [253, 276] on div "Aggregate Pipelines" at bounding box center [254, 287] width 135 height 22
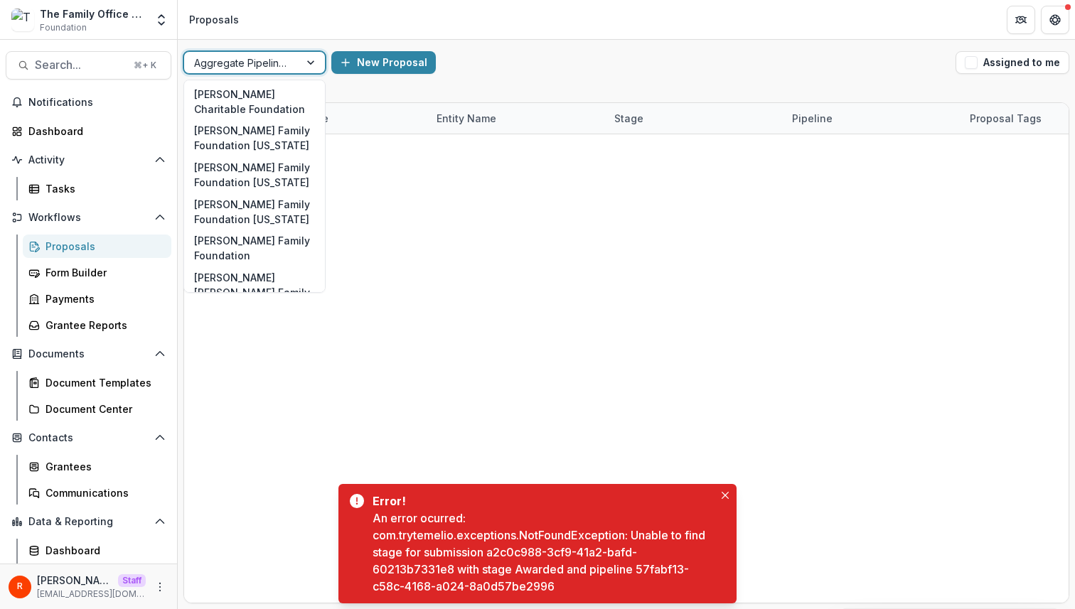
click at [284, 62] on div at bounding box center [241, 63] width 95 height 18
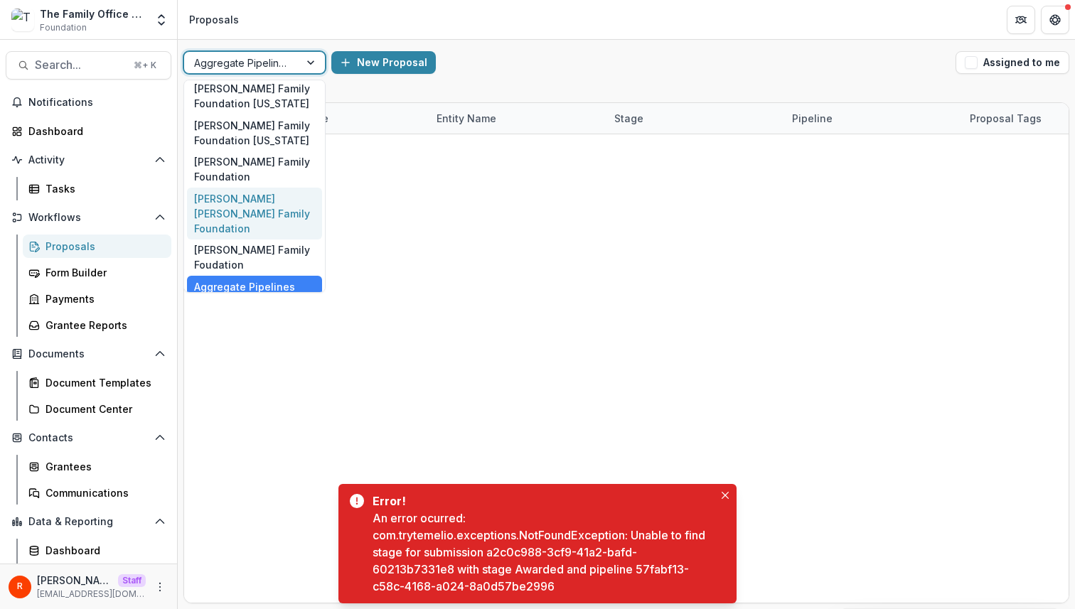
click at [267, 206] on div "James Stephen Turner Family Foundation" at bounding box center [254, 214] width 135 height 52
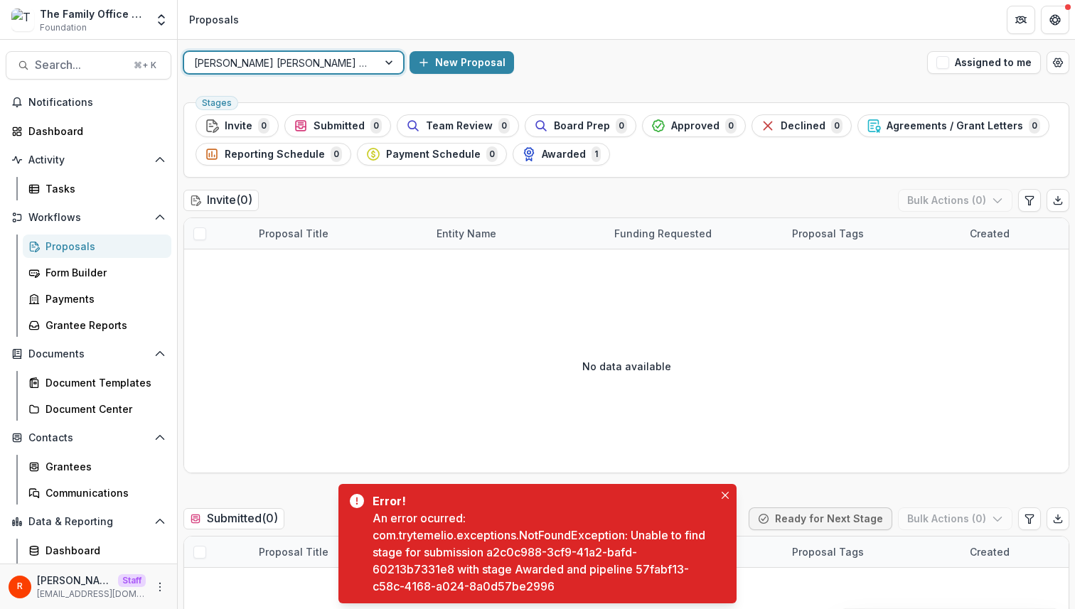
click at [267, 58] on div at bounding box center [280, 63] width 173 height 18
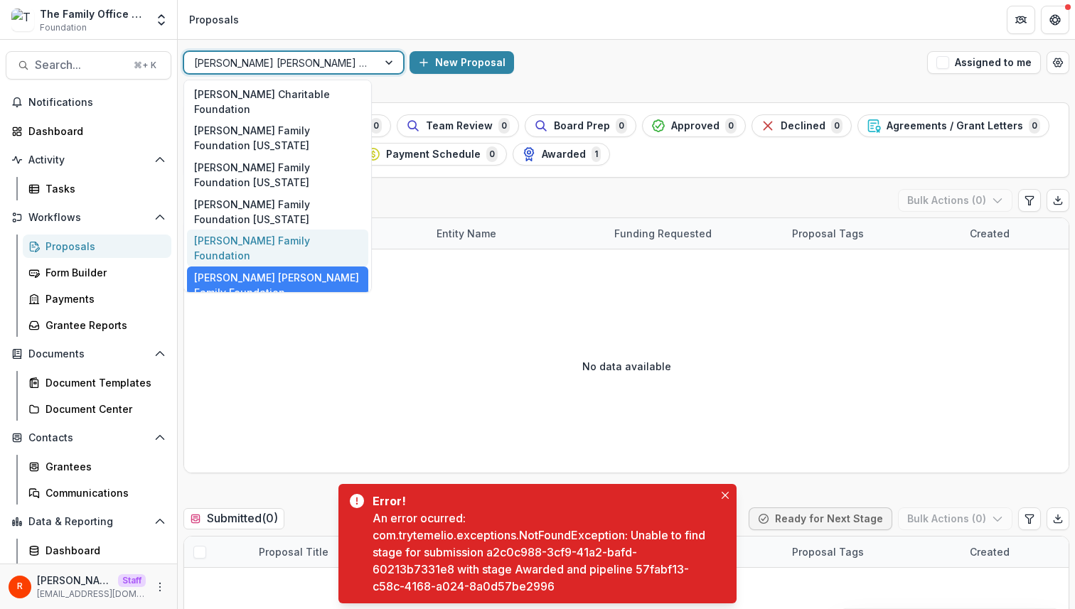
click at [258, 230] on div "Cal Turner Family Foundation" at bounding box center [277, 248] width 181 height 37
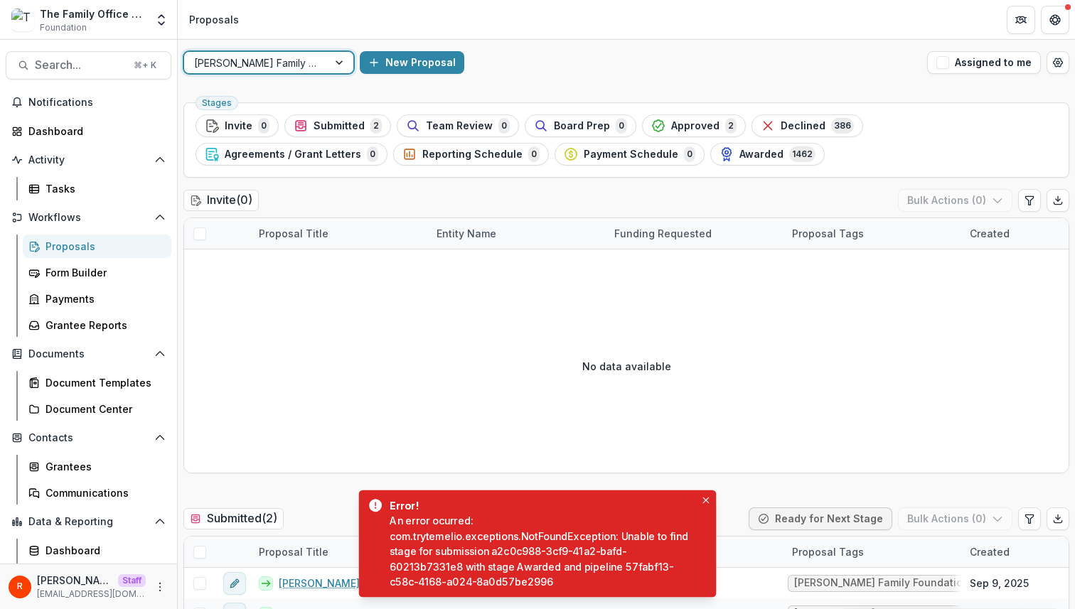
click at [274, 68] on div at bounding box center [256, 63] width 124 height 18
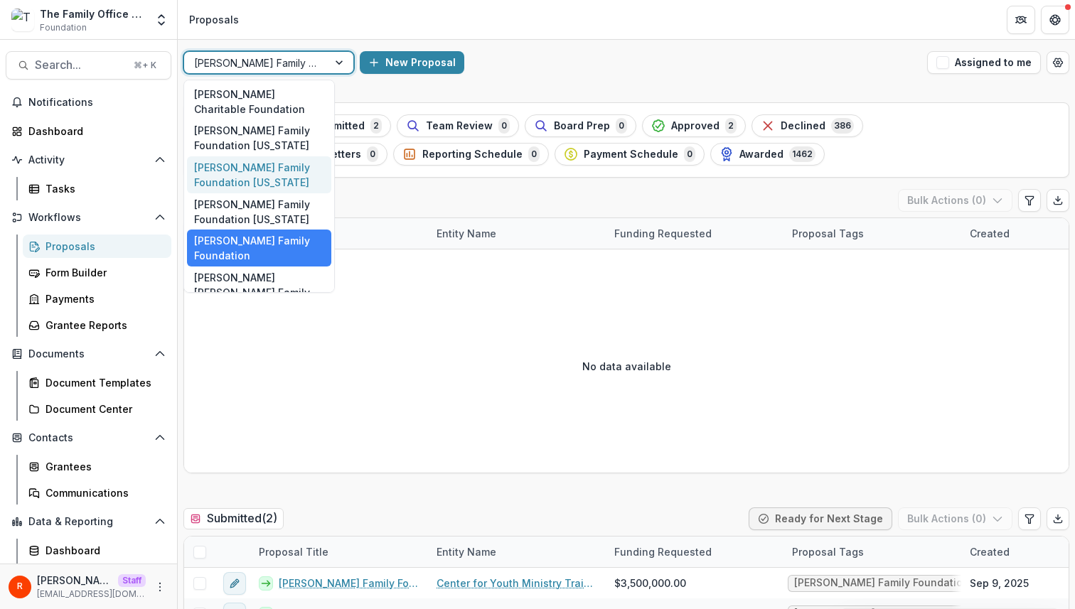
click at [271, 179] on div "Dugas Family Foundation Texas" at bounding box center [259, 174] width 144 height 37
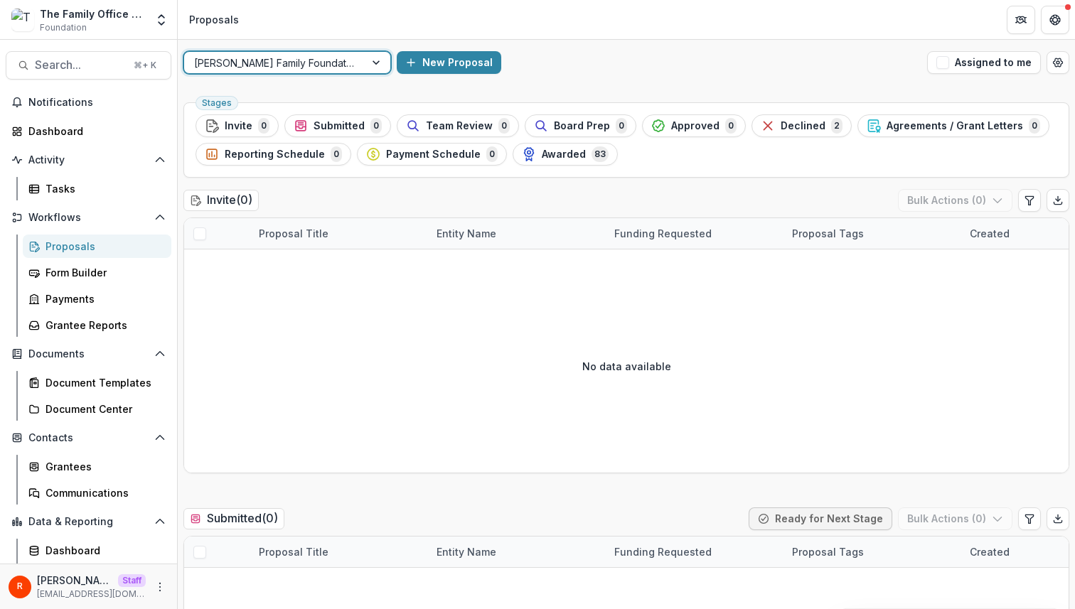
click at [276, 65] on div at bounding box center [274, 63] width 161 height 18
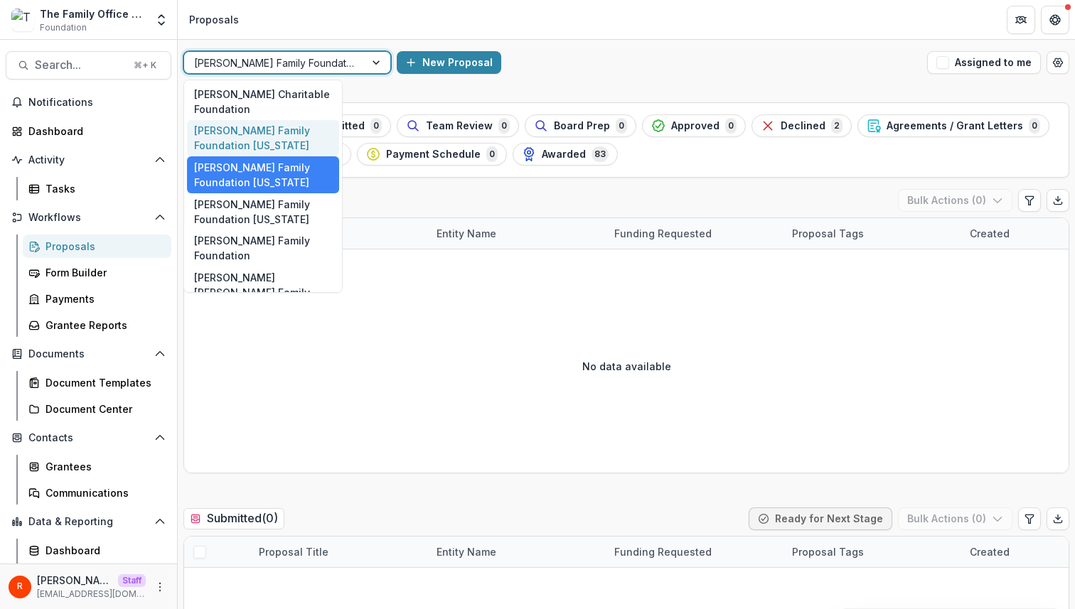
click at [275, 134] on div "Dugas Family Foundation Florida" at bounding box center [263, 138] width 152 height 37
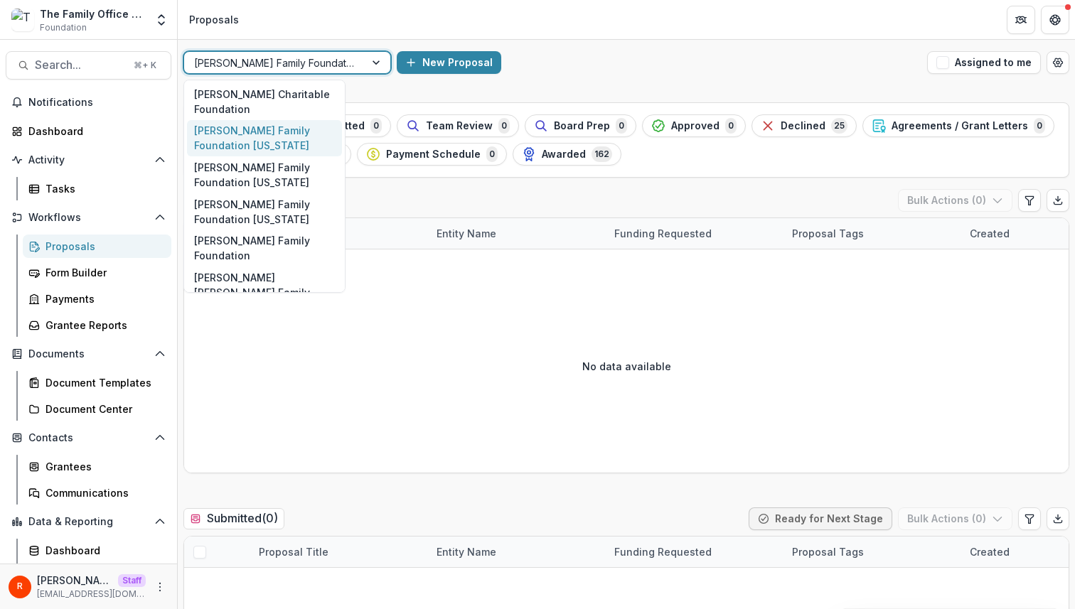
click at [285, 63] on div at bounding box center [274, 63] width 161 height 18
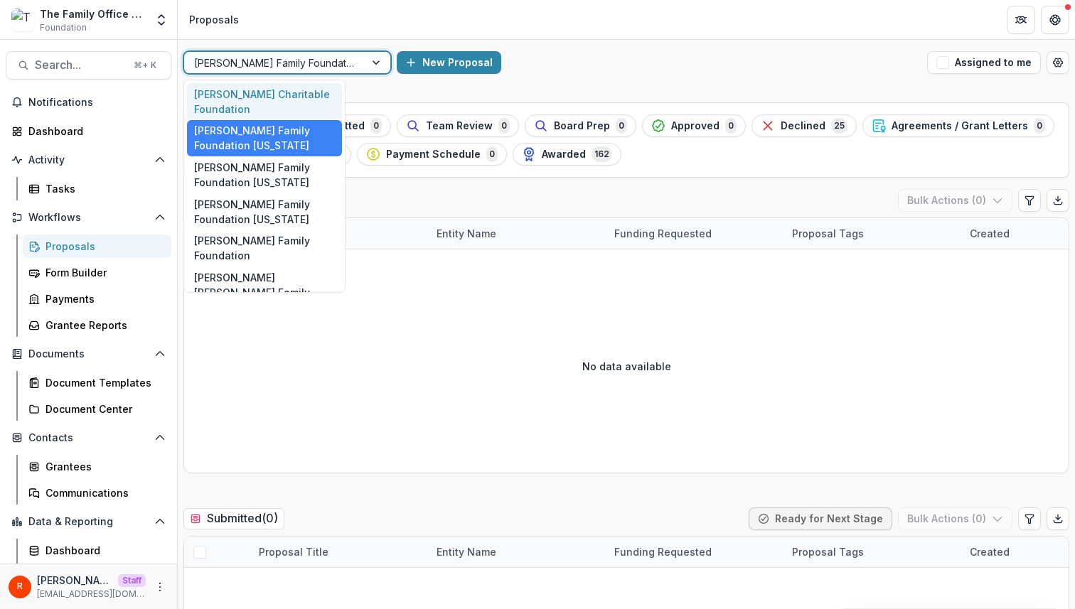
click at [273, 119] on div "Laura Goad Turner Charitable Foundation" at bounding box center [264, 101] width 155 height 37
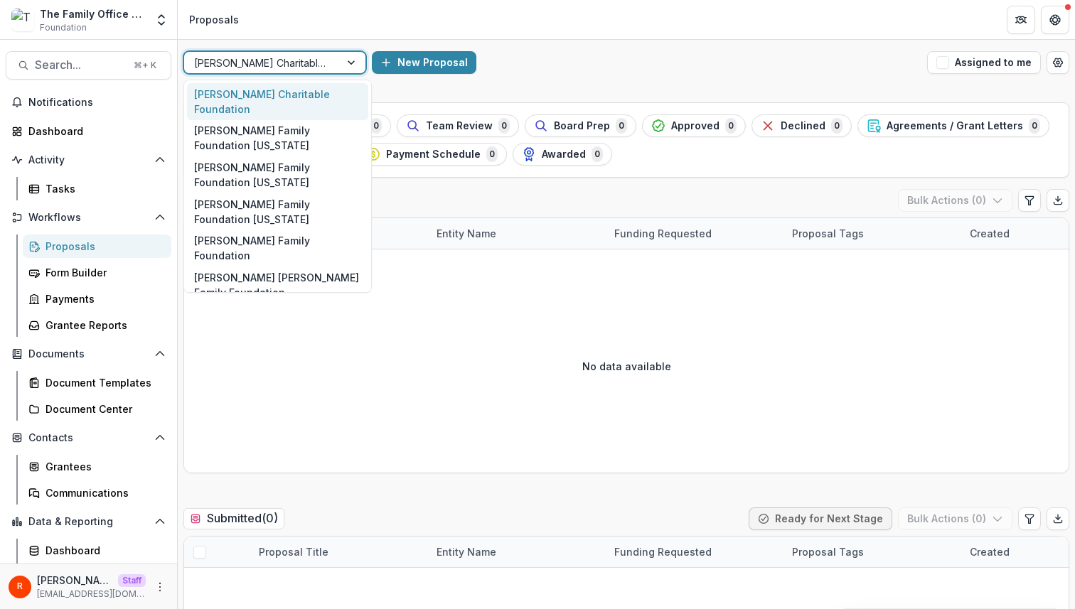
click at [303, 60] on div at bounding box center [262, 63] width 136 height 18
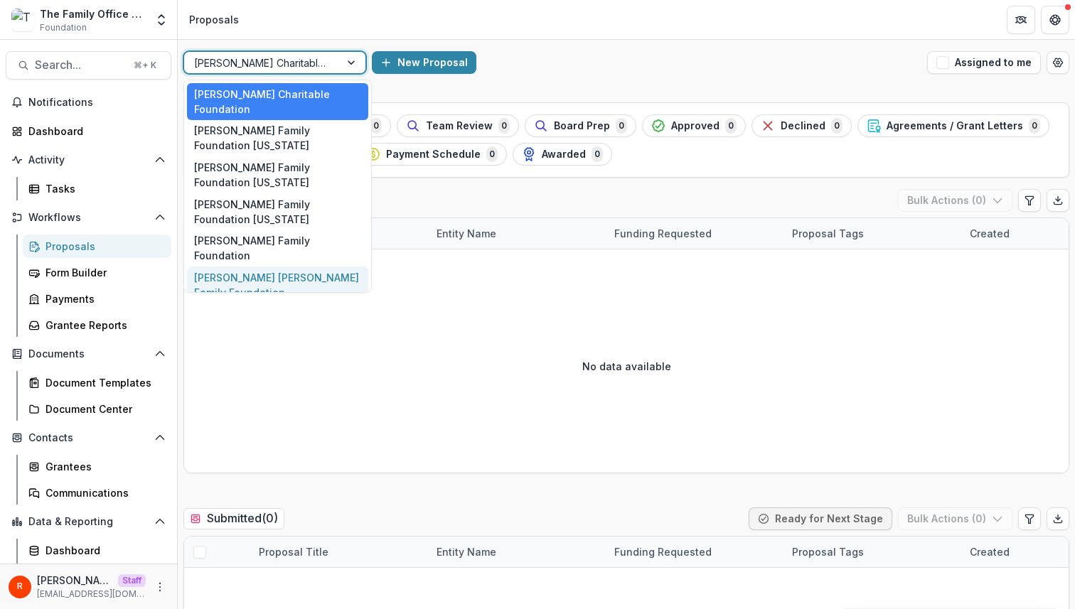
scroll to position [34, 0]
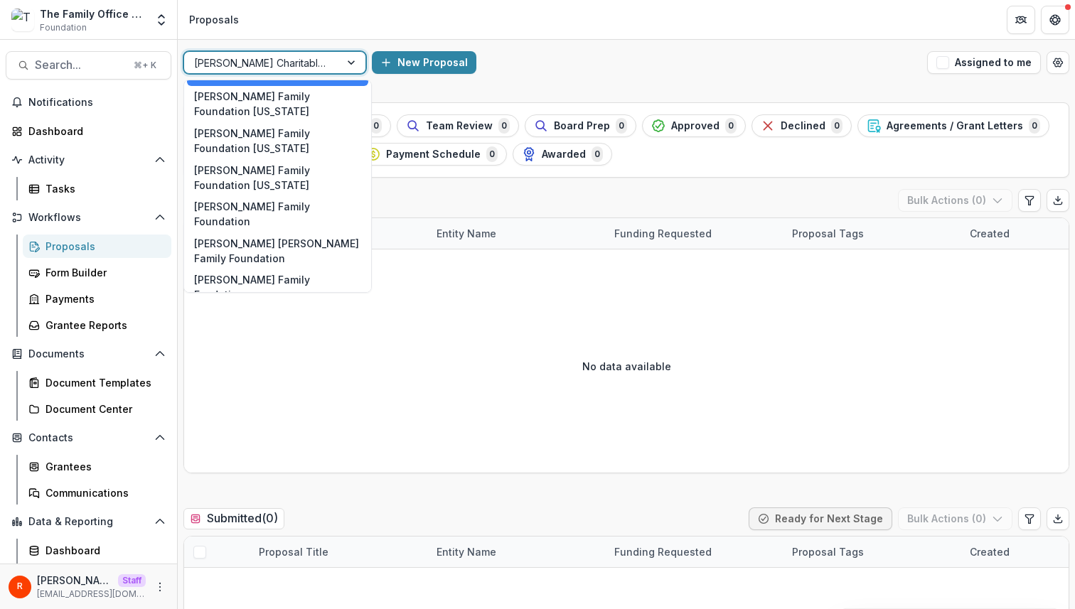
click at [276, 306] on div "Aggregate Pipelines" at bounding box center [277, 317] width 181 height 22
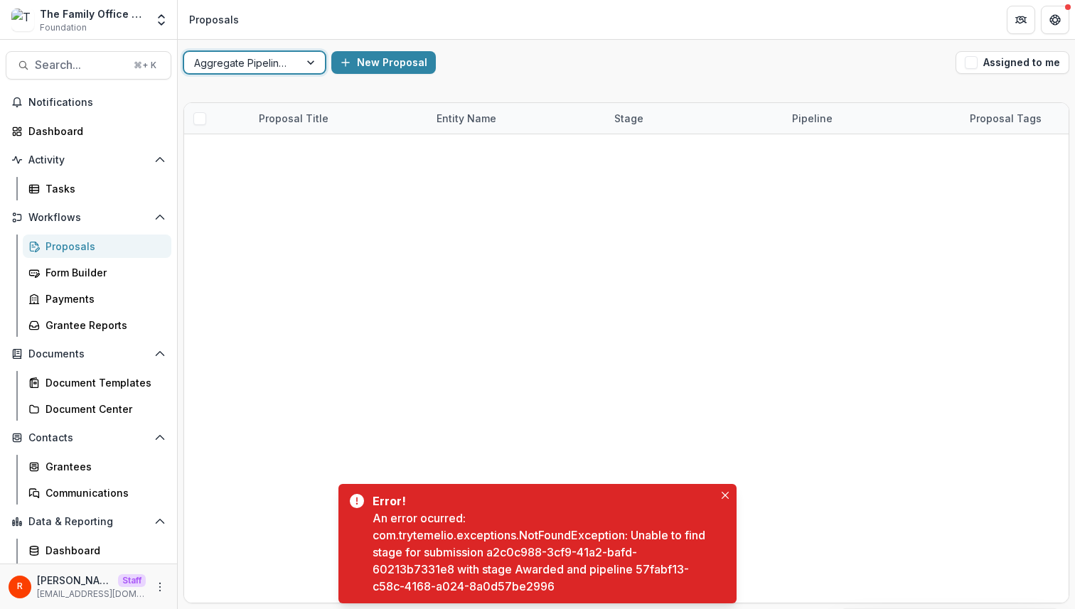
click at [647, 539] on div "An error ocurred: com.trytemelio.exceptions.NotFoundException: Unable to find s…" at bounding box center [542, 552] width 341 height 85
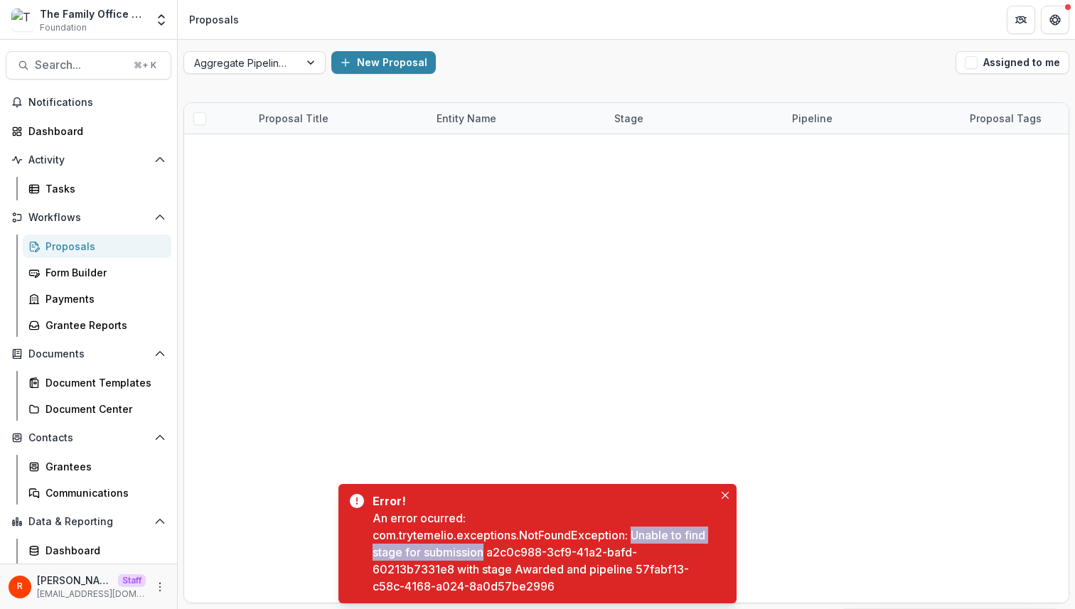
drag, startPoint x: 647, startPoint y: 539, endPoint x: 432, endPoint y: 557, distance: 216.1
click at [432, 557] on div "An error ocurred: com.trytemelio.exceptions.NotFoundException: Unable to find s…" at bounding box center [542, 552] width 341 height 85
copy div "Unable to find stage for submission"
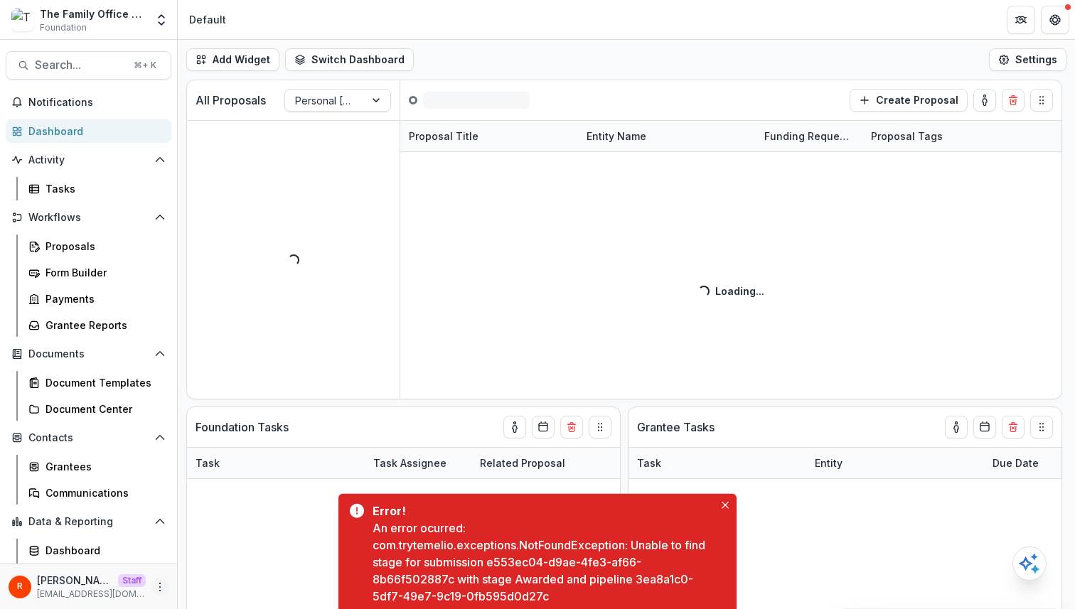
click at [156, 587] on icon "More" at bounding box center [159, 586] width 11 height 11
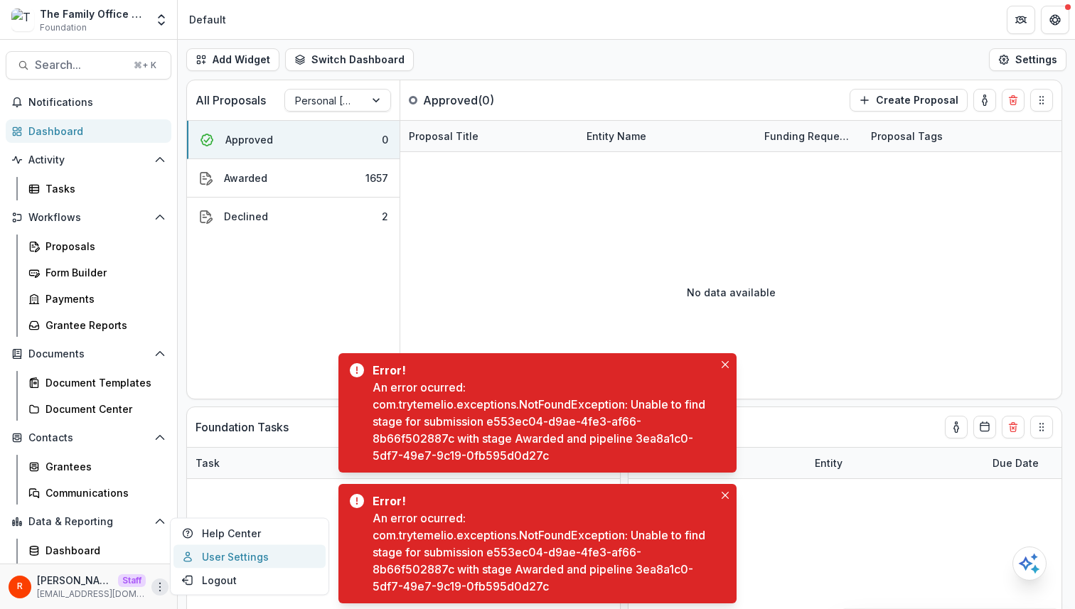
click at [240, 559] on link "User Settings" at bounding box center [249, 556] width 152 height 23
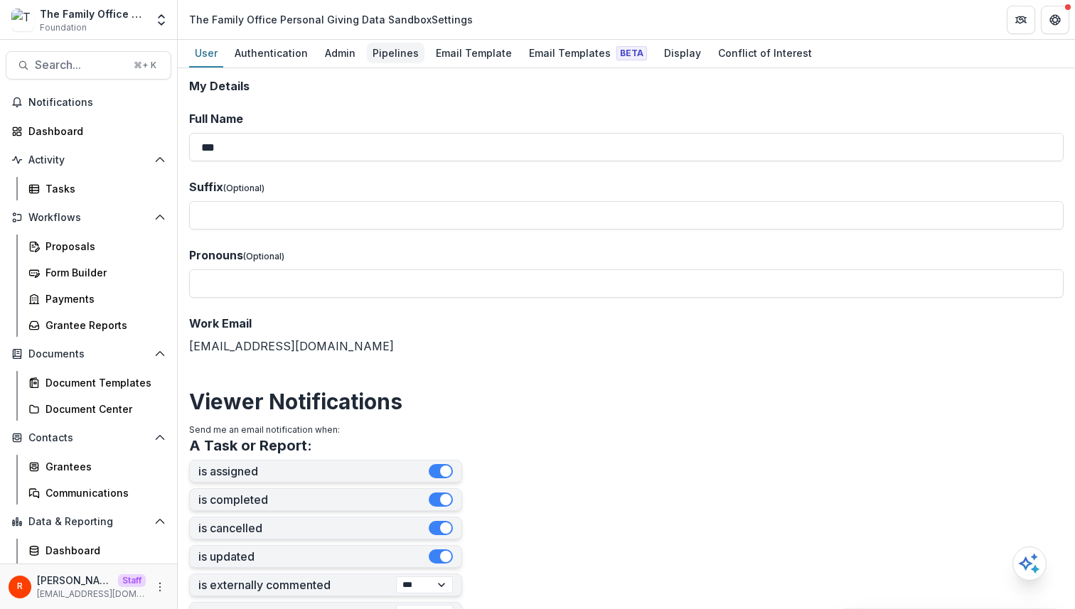
click at [382, 55] on div "Pipelines" at bounding box center [396, 53] width 58 height 21
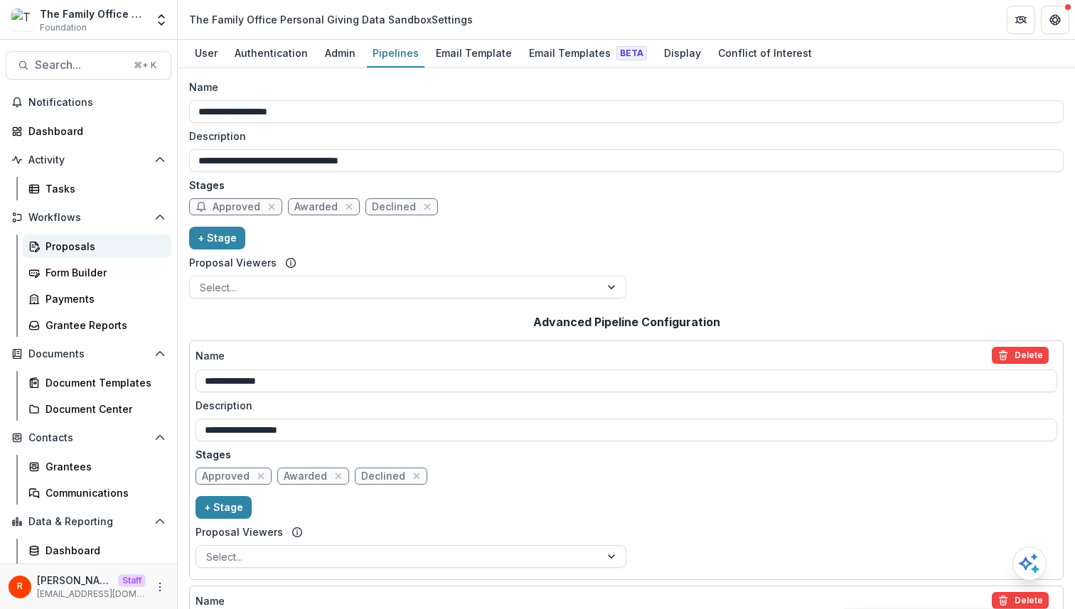
click at [90, 241] on div "Proposals" at bounding box center [102, 246] width 114 height 15
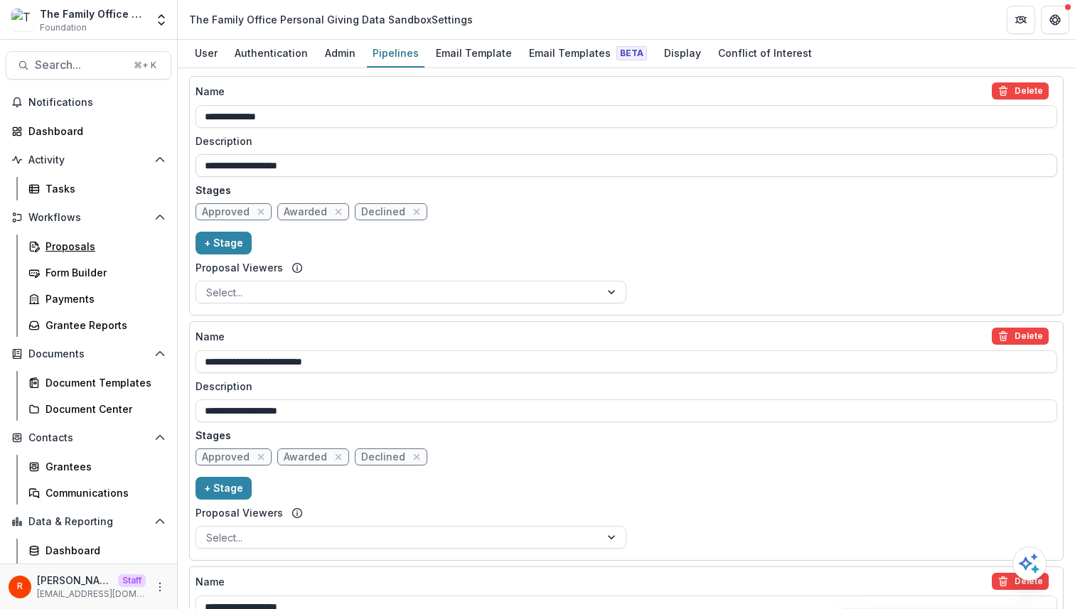
scroll to position [1008, 0]
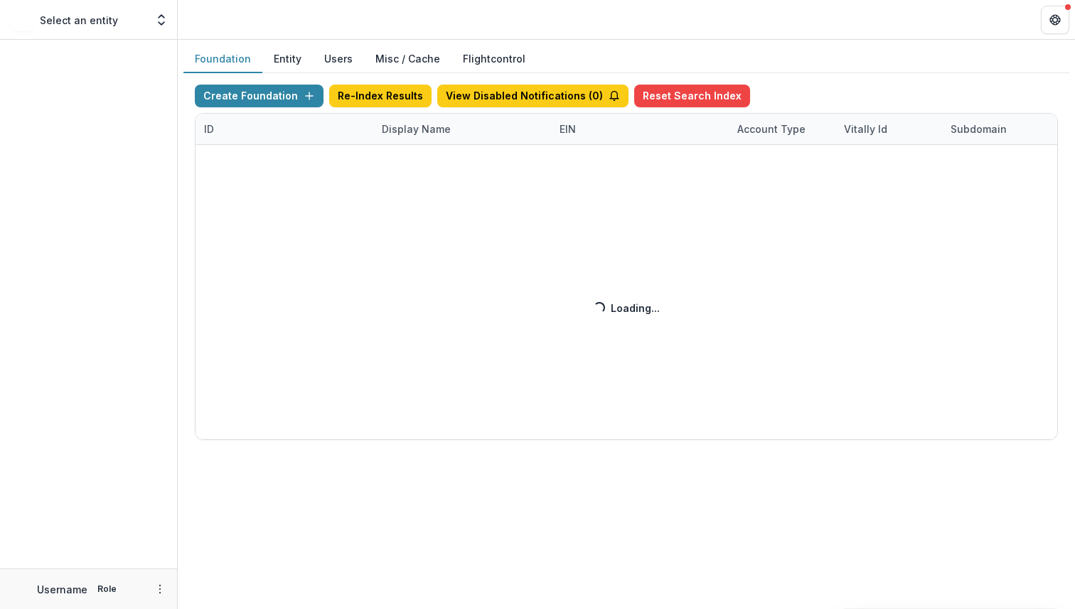
click at [404, 55] on button "Misc / Cache" at bounding box center [407, 59] width 87 height 28
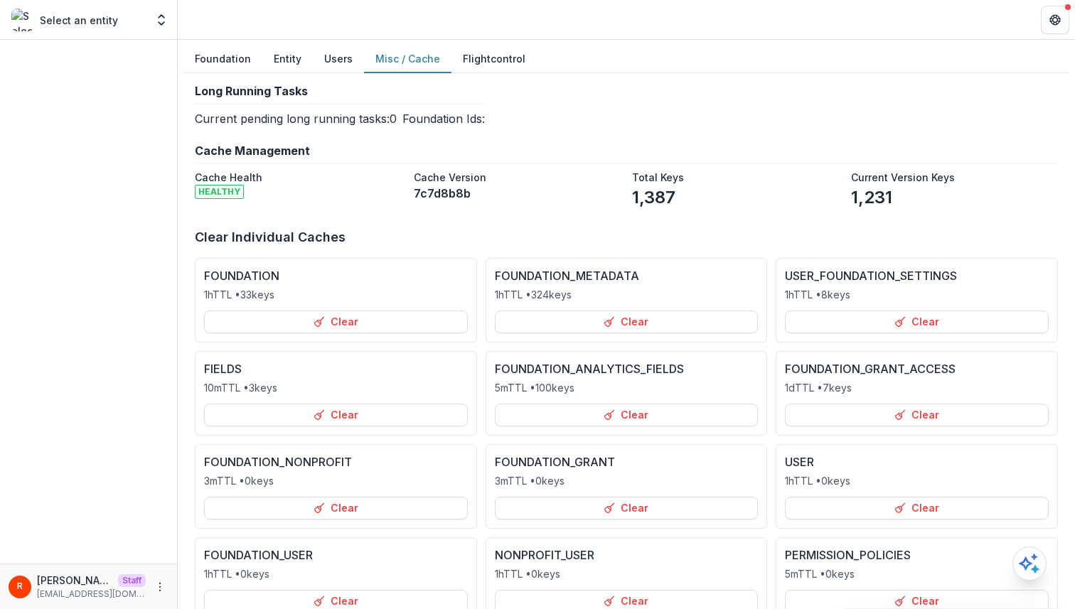
scroll to position [292, 0]
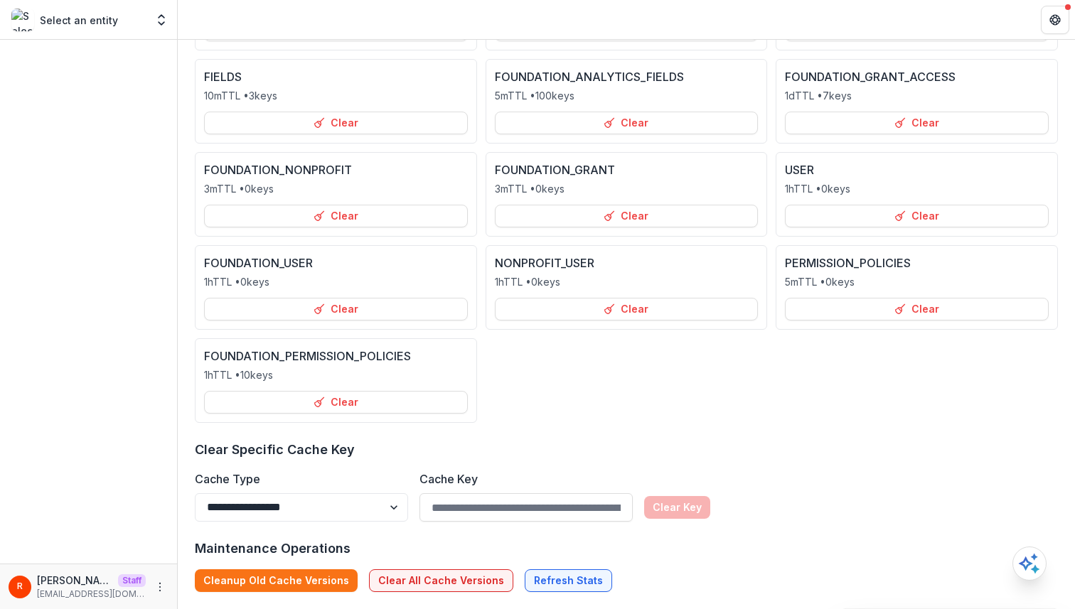
click at [438, 569] on div "Maintenance Operations Cleanup Old Cache Versions Clear All Cache Versions Refr…" at bounding box center [626, 565] width 863 height 53
click at [438, 574] on button "Clear All Cache Versions" at bounding box center [441, 580] width 144 height 23
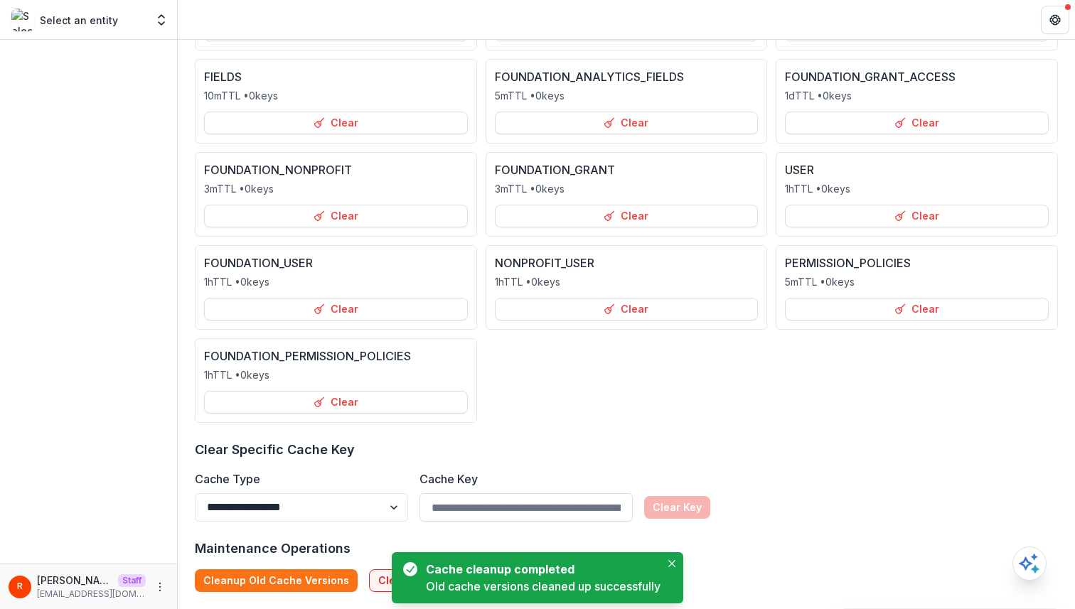
click at [605, 427] on div "**********" at bounding box center [626, 235] width 863 height 714
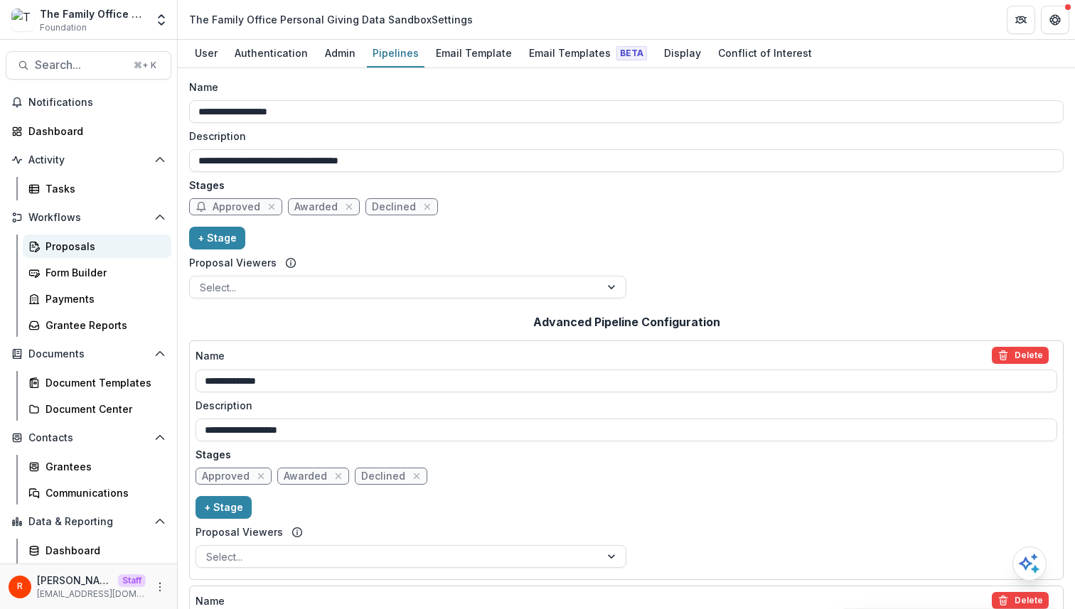
click at [88, 249] on div "Proposals" at bounding box center [102, 246] width 114 height 15
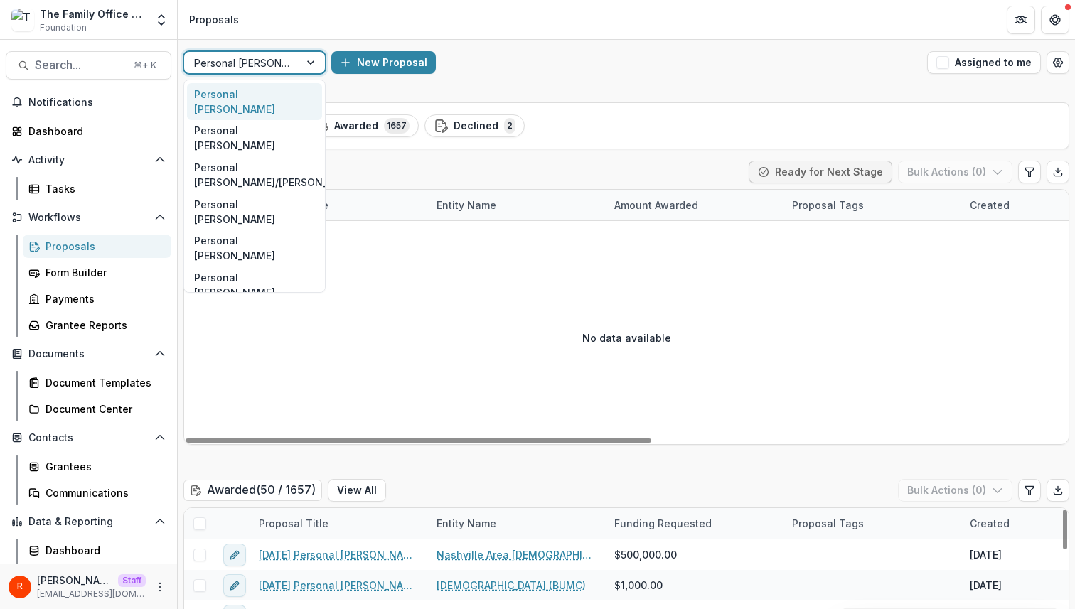
click at [250, 57] on div at bounding box center [241, 63] width 95 height 18
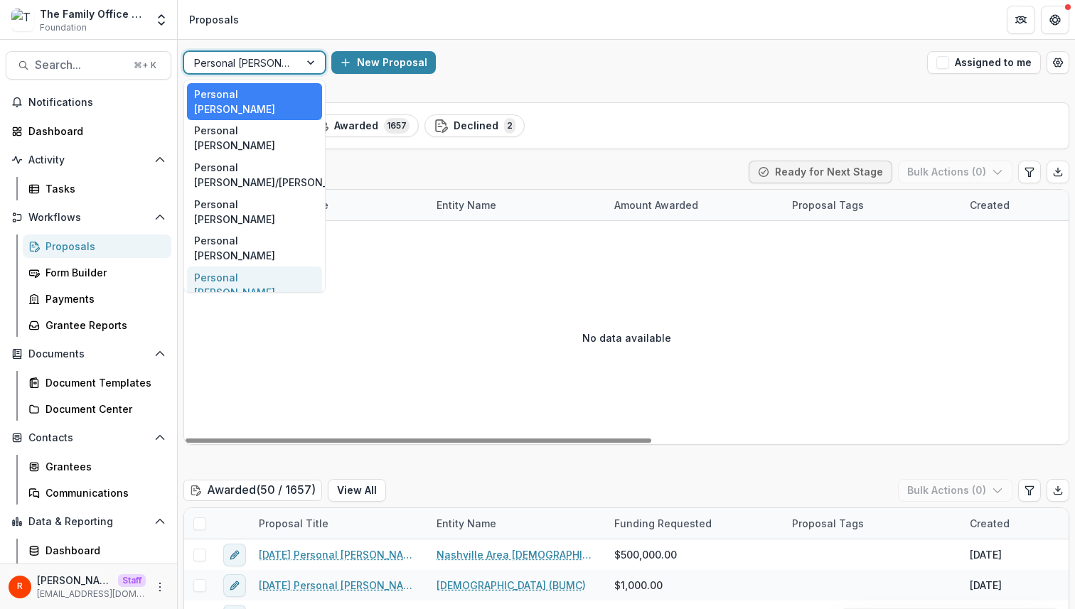
scroll to position [34, 0]
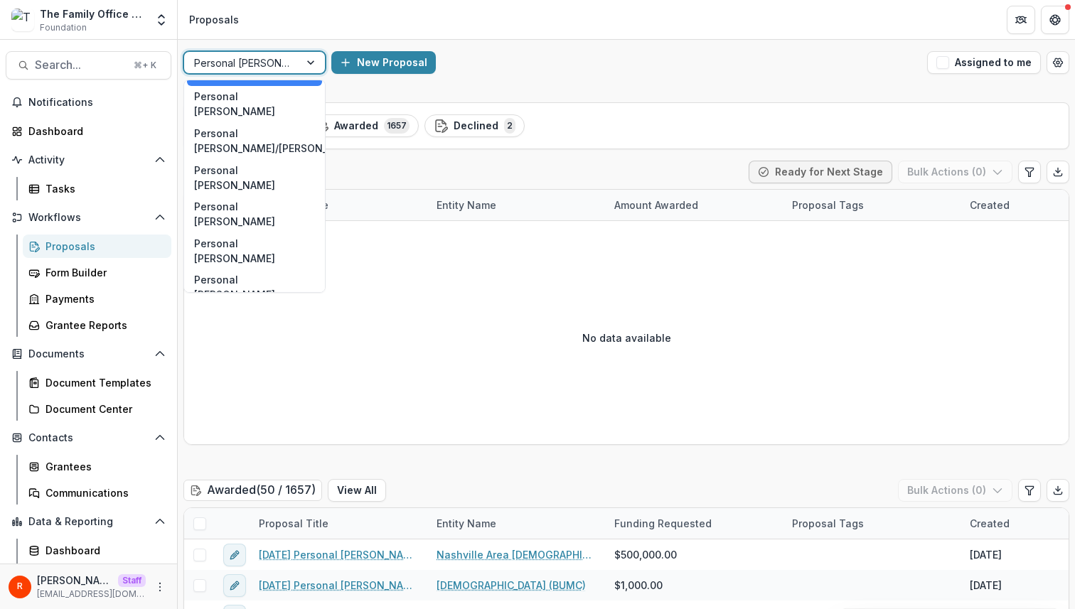
click at [267, 306] on div "Aggregate Pipelines" at bounding box center [254, 317] width 135 height 22
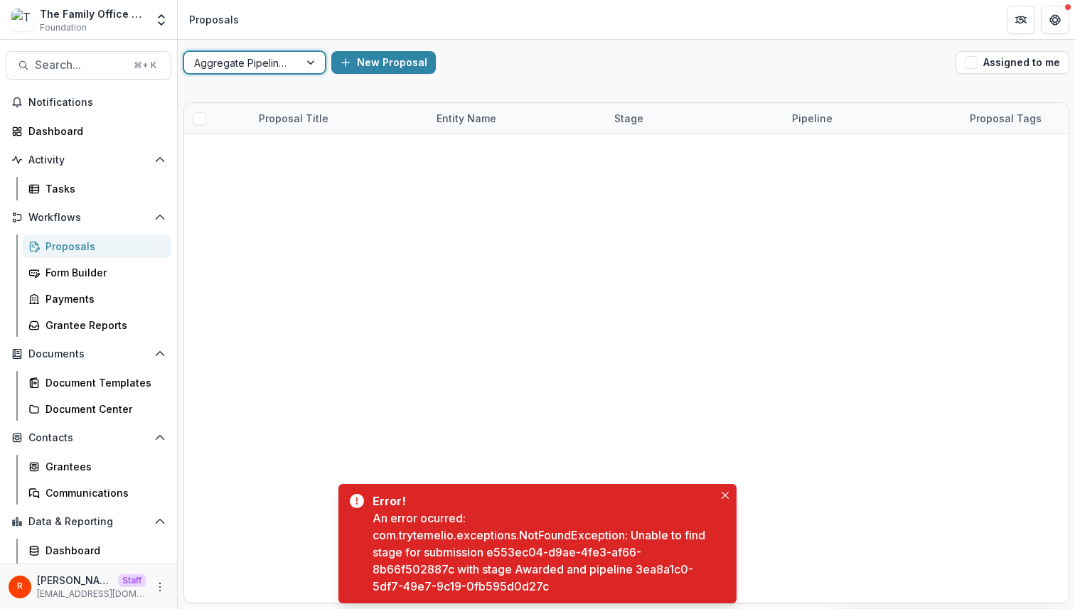
click at [304, 60] on div at bounding box center [312, 62] width 26 height 21
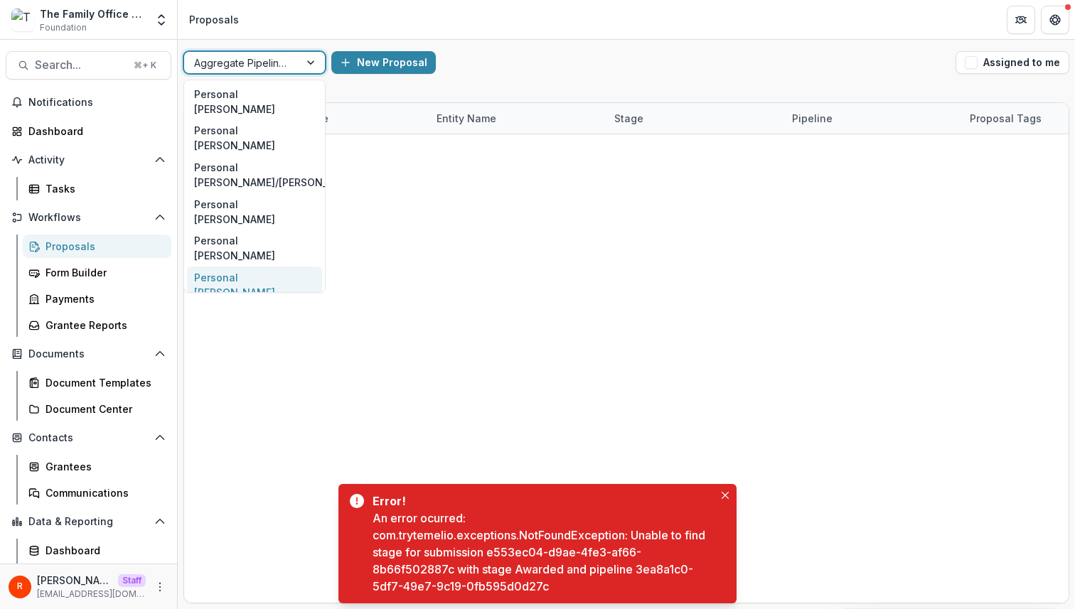
click at [250, 267] on div "Personal [PERSON_NAME]" at bounding box center [254, 285] width 135 height 37
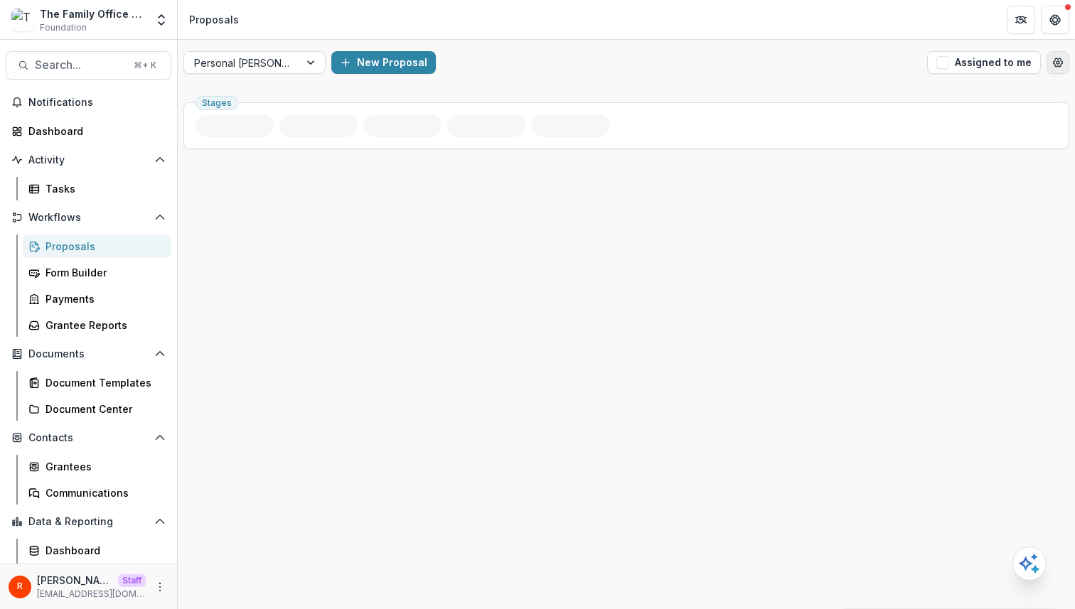
click at [1050, 62] on button "Open table manager" at bounding box center [1057, 62] width 23 height 23
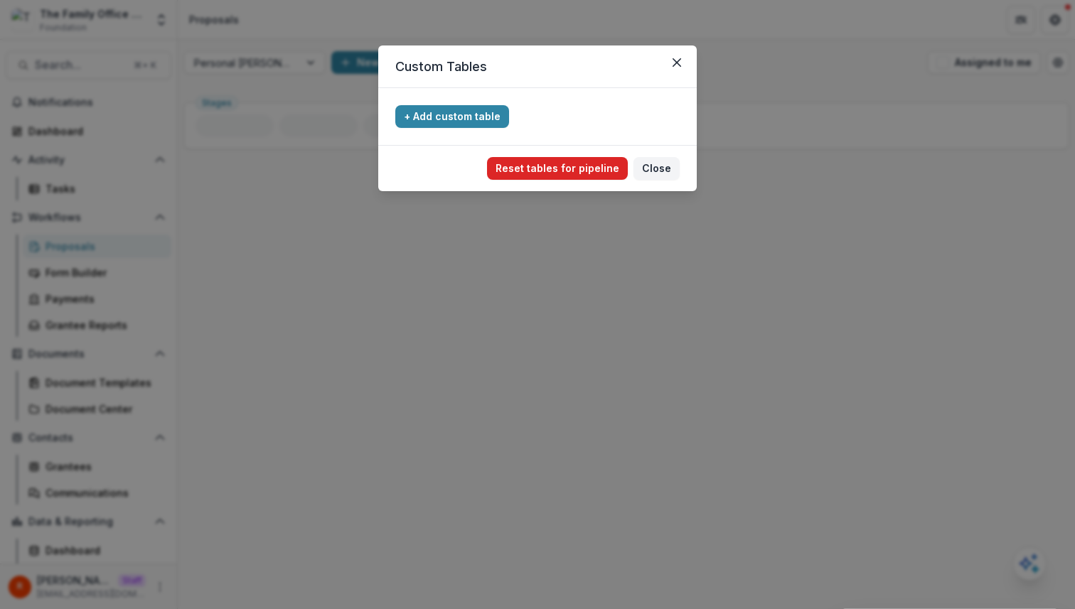
click at [596, 163] on button "Reset tables for pipeline" at bounding box center [557, 168] width 141 height 23
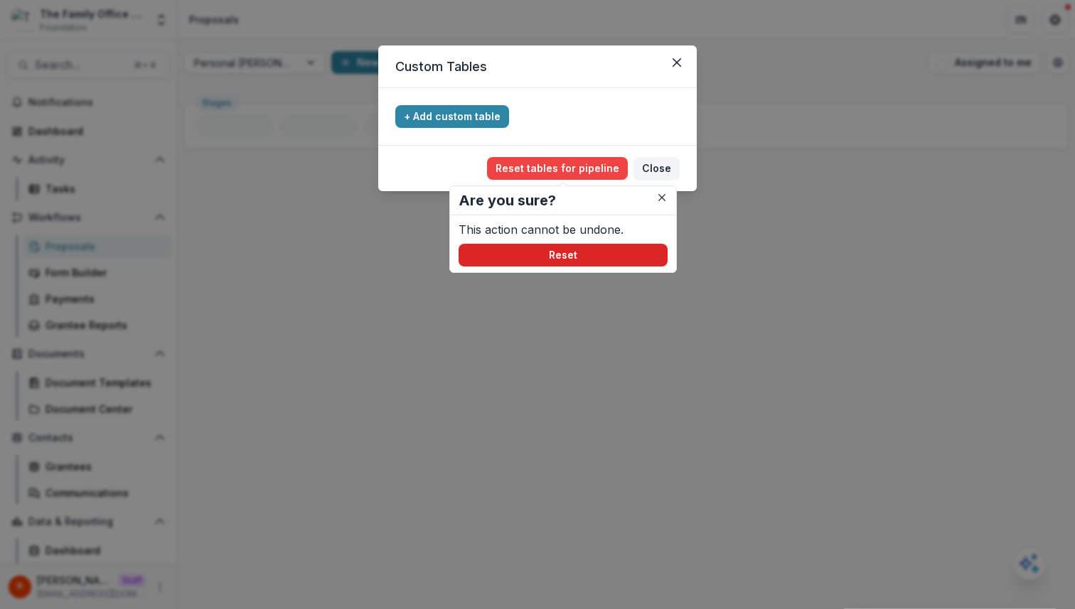
click at [608, 251] on button "Reset" at bounding box center [562, 255] width 209 height 23
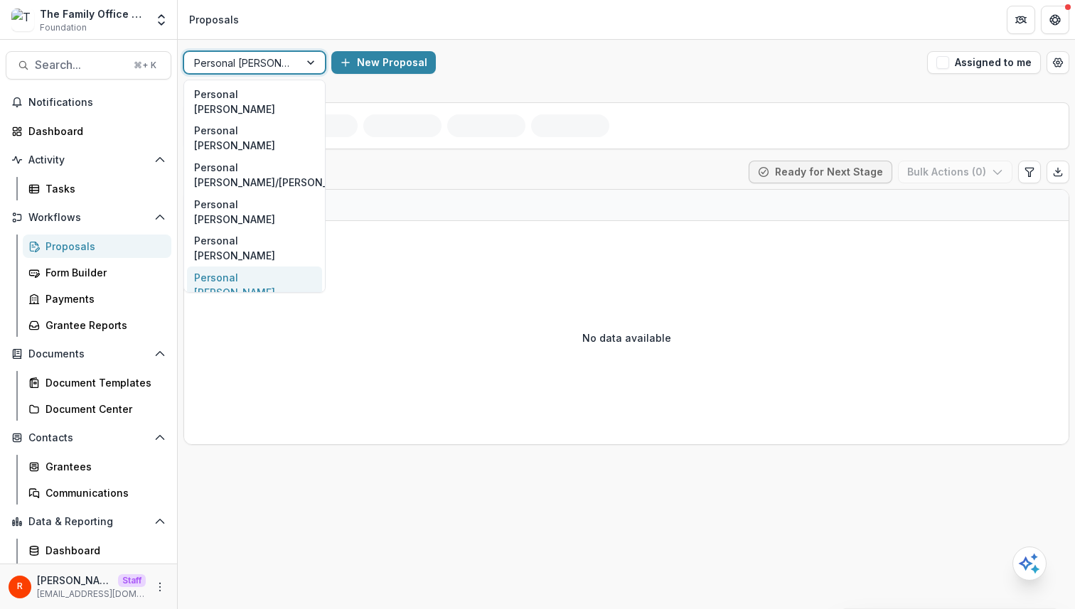
click at [276, 63] on div at bounding box center [241, 63] width 95 height 18
click at [286, 267] on div "Personal [PERSON_NAME]" at bounding box center [254, 285] width 135 height 37
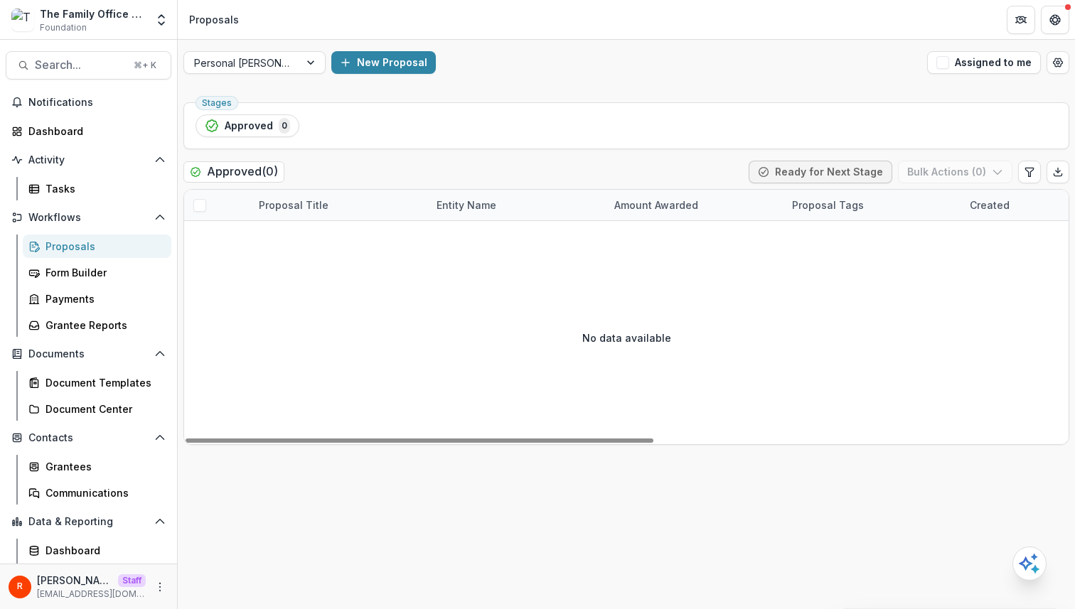
click at [1069, 65] on div "Personal [PERSON_NAME] New Proposal Assigned to me" at bounding box center [626, 62] width 897 height 45
click at [1061, 64] on icon "Open table manager" at bounding box center [1057, 62] width 11 height 11
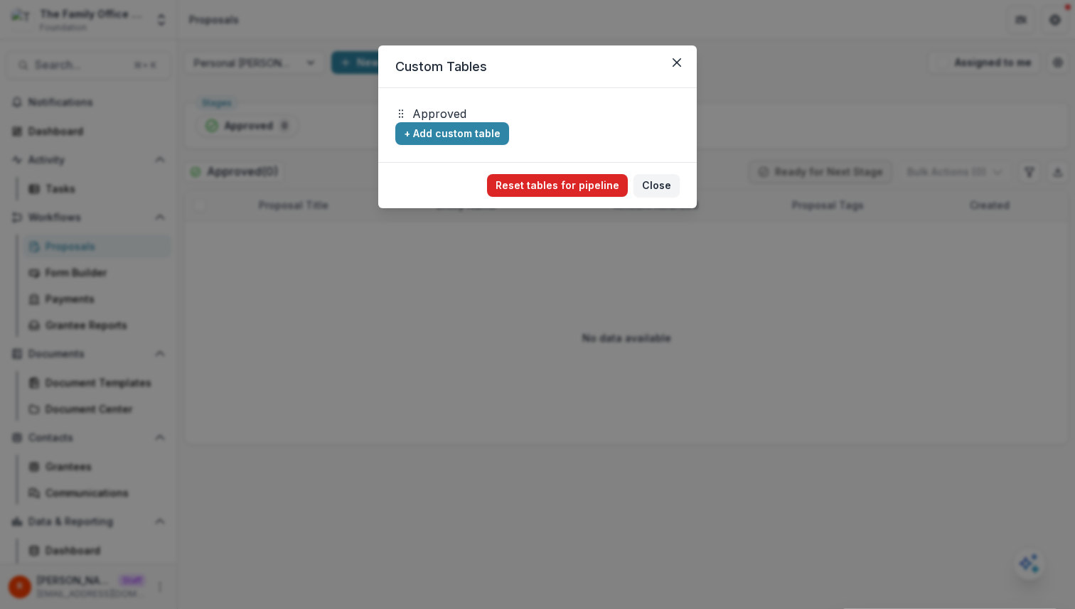
click at [595, 181] on button "Reset tables for pipeline" at bounding box center [557, 185] width 141 height 23
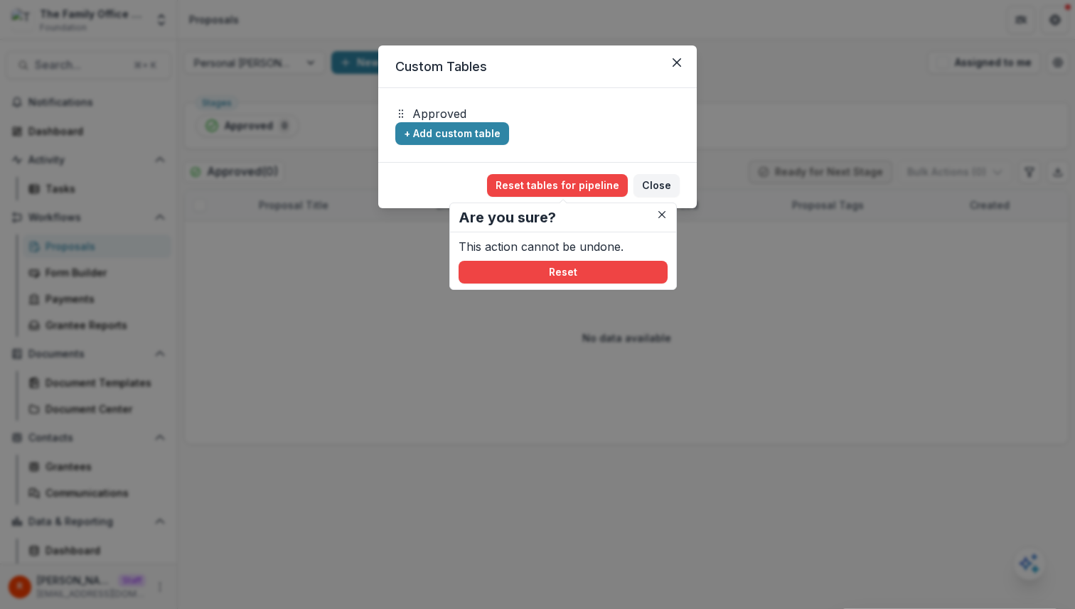
click at [608, 284] on div "This action cannot be undone. Reset" at bounding box center [563, 260] width 226 height 57
click at [608, 267] on button "Reset" at bounding box center [562, 272] width 209 height 23
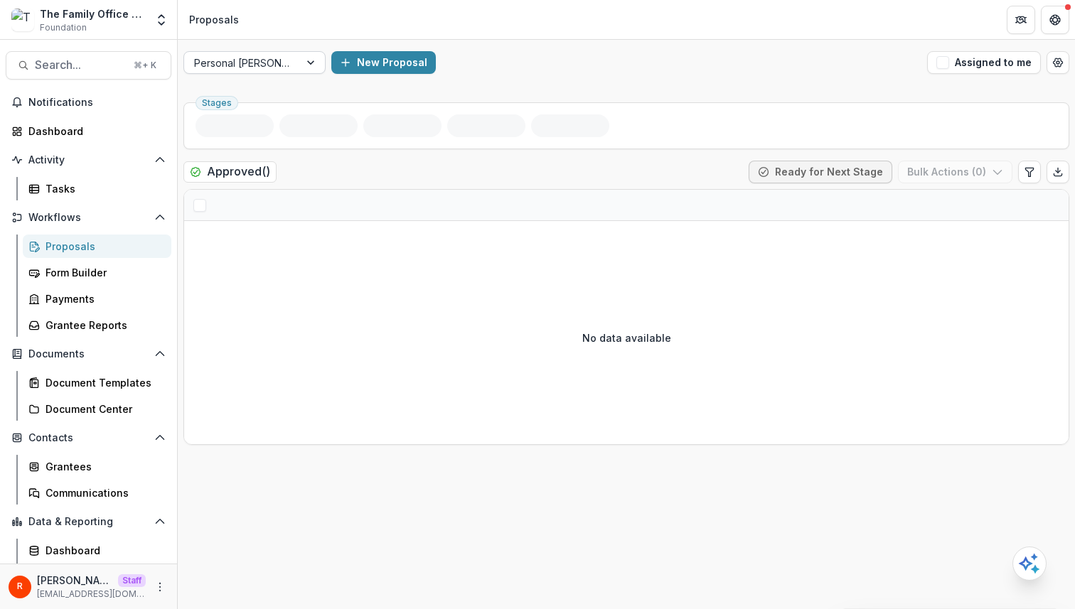
click at [274, 63] on div at bounding box center [241, 63] width 95 height 18
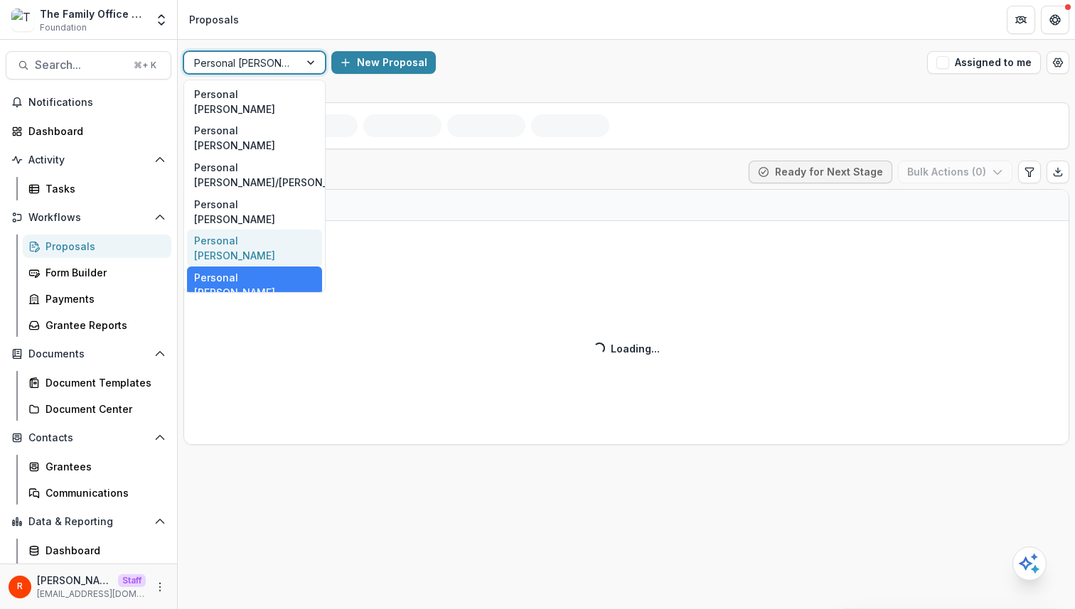
click at [257, 230] on div "Personal [PERSON_NAME]" at bounding box center [254, 248] width 135 height 37
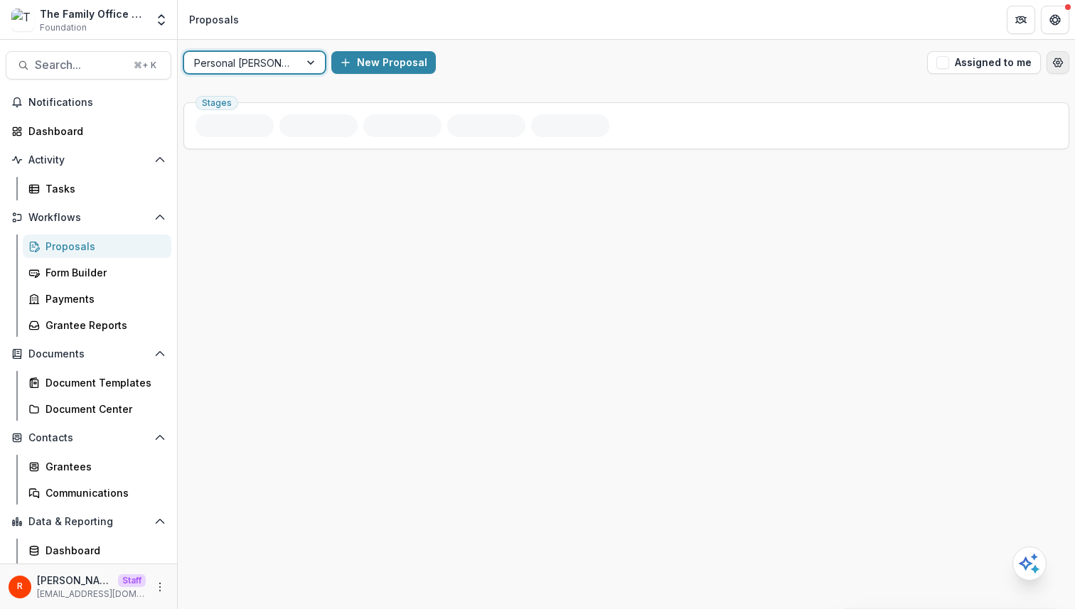
click at [1059, 63] on circle "Open table manager" at bounding box center [1057, 62] width 3 height 3
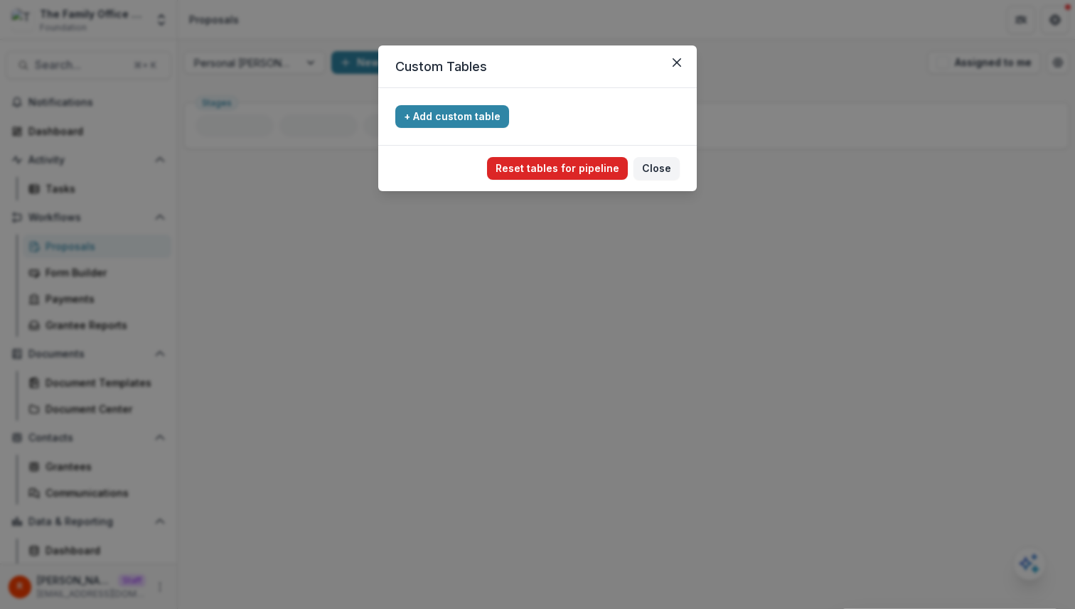
click at [585, 168] on button "Reset tables for pipeline" at bounding box center [557, 168] width 141 height 23
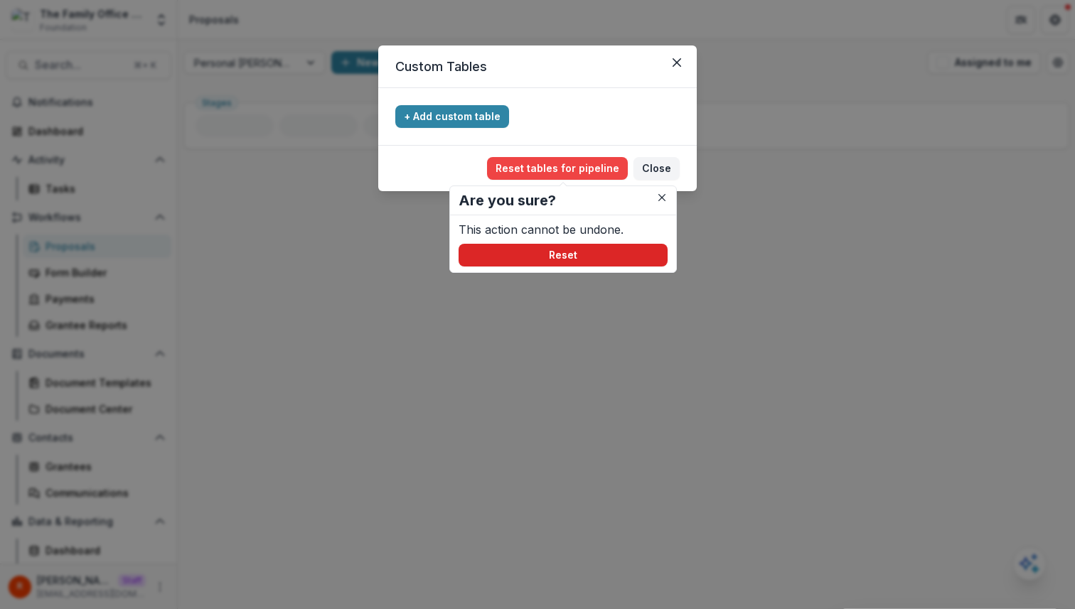
click at [607, 253] on button "Reset" at bounding box center [562, 255] width 209 height 23
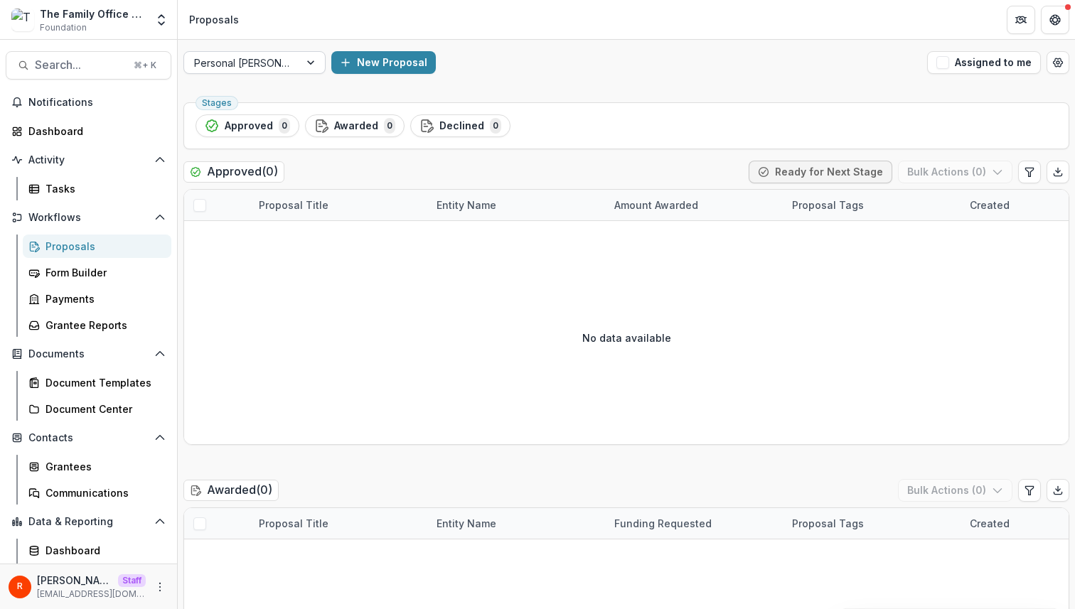
click at [297, 68] on div "Personal [PERSON_NAME]" at bounding box center [241, 63] width 115 height 21
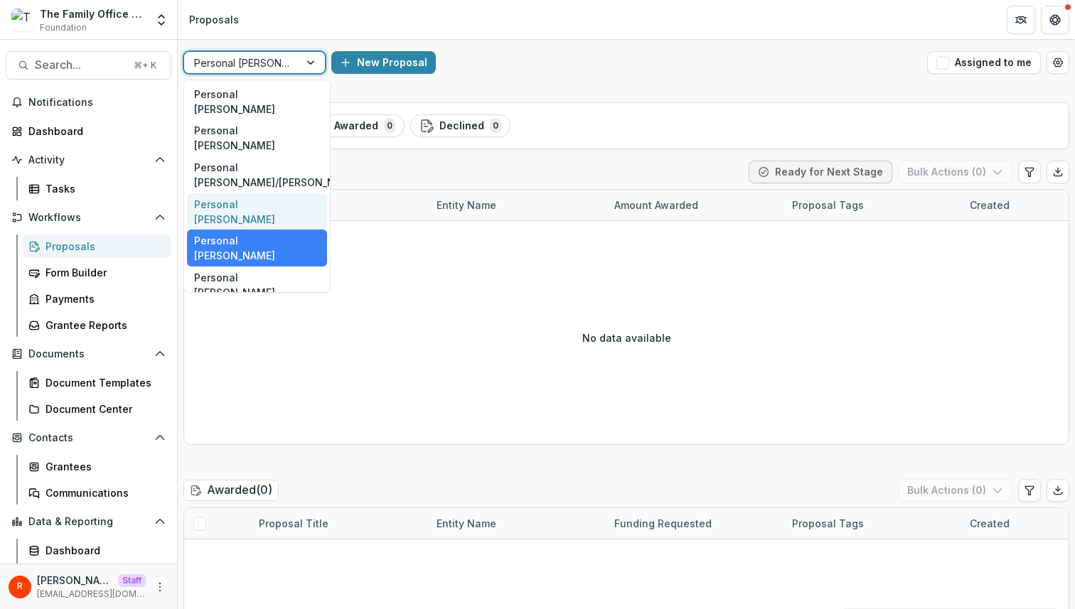
click at [252, 193] on div "Personal [PERSON_NAME]" at bounding box center [257, 211] width 140 height 37
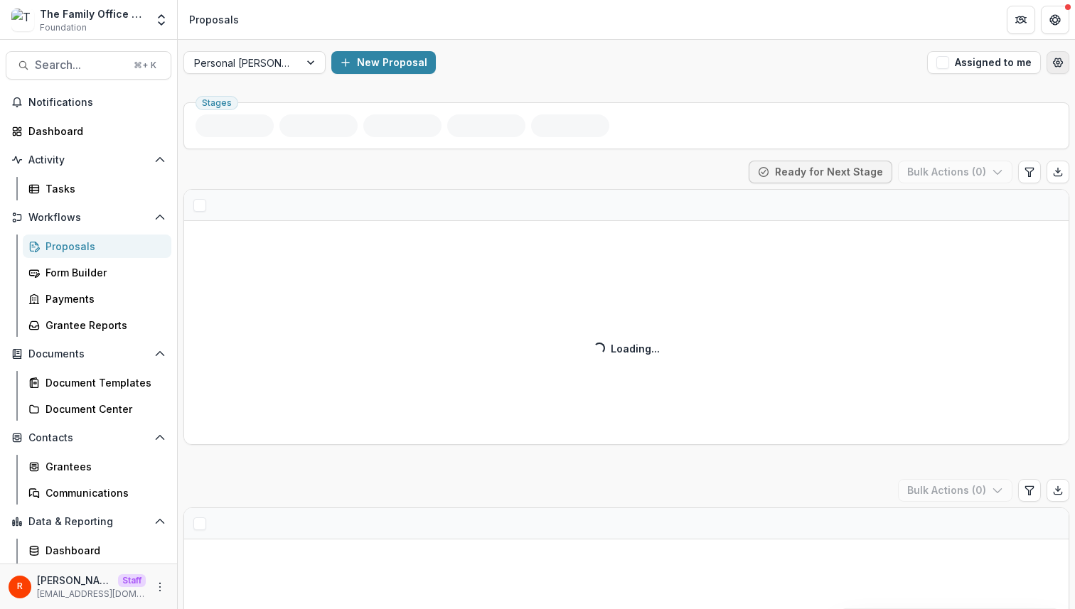
click at [1061, 62] on button "Open table manager" at bounding box center [1057, 62] width 23 height 23
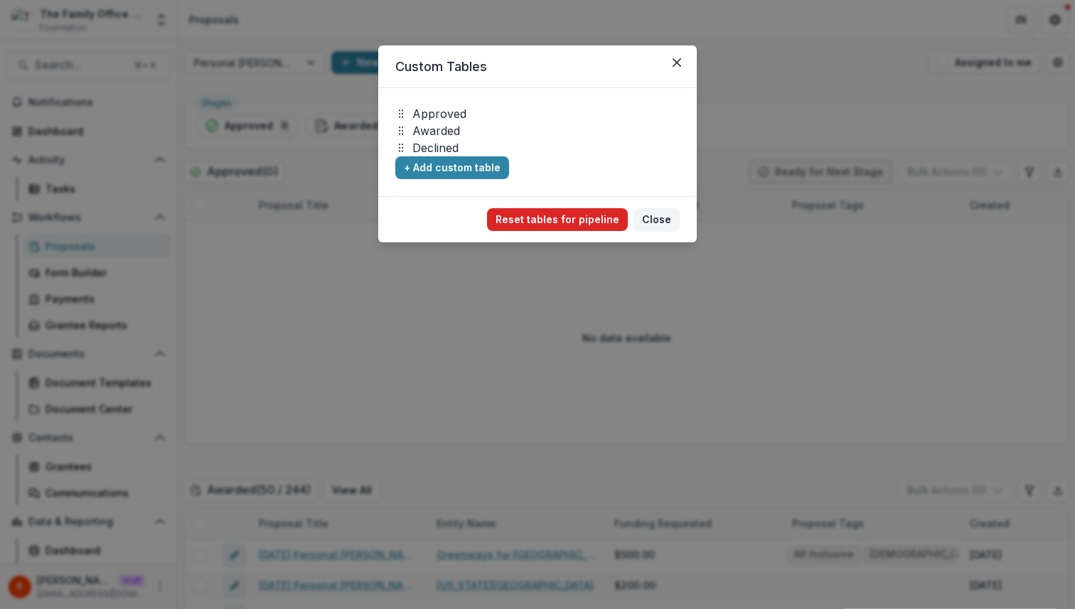
click at [594, 217] on button "Reset tables for pipeline" at bounding box center [557, 219] width 141 height 23
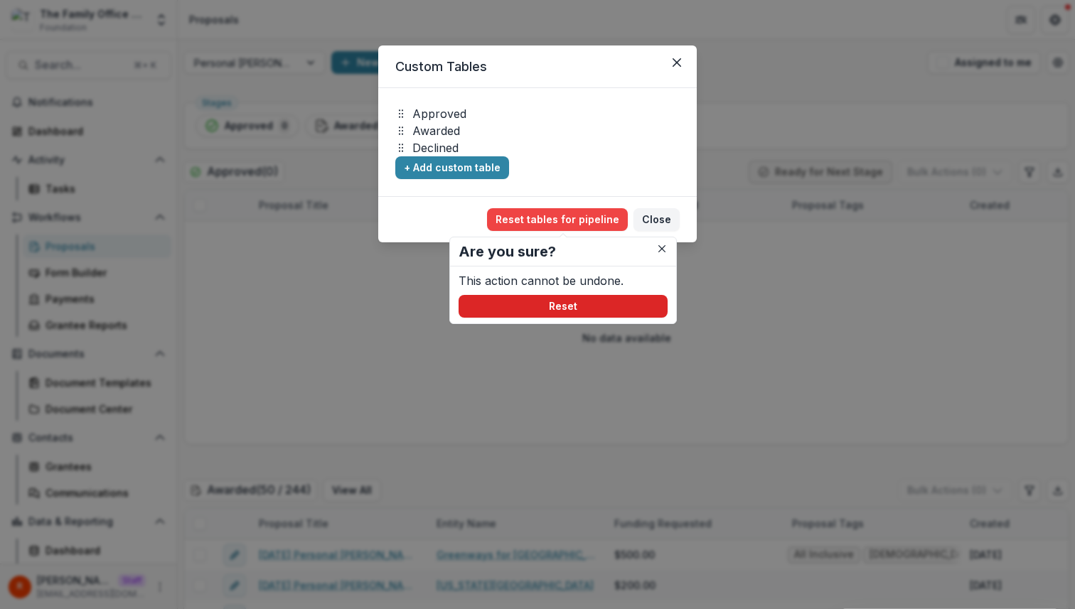
click at [575, 304] on button "Reset" at bounding box center [562, 306] width 209 height 23
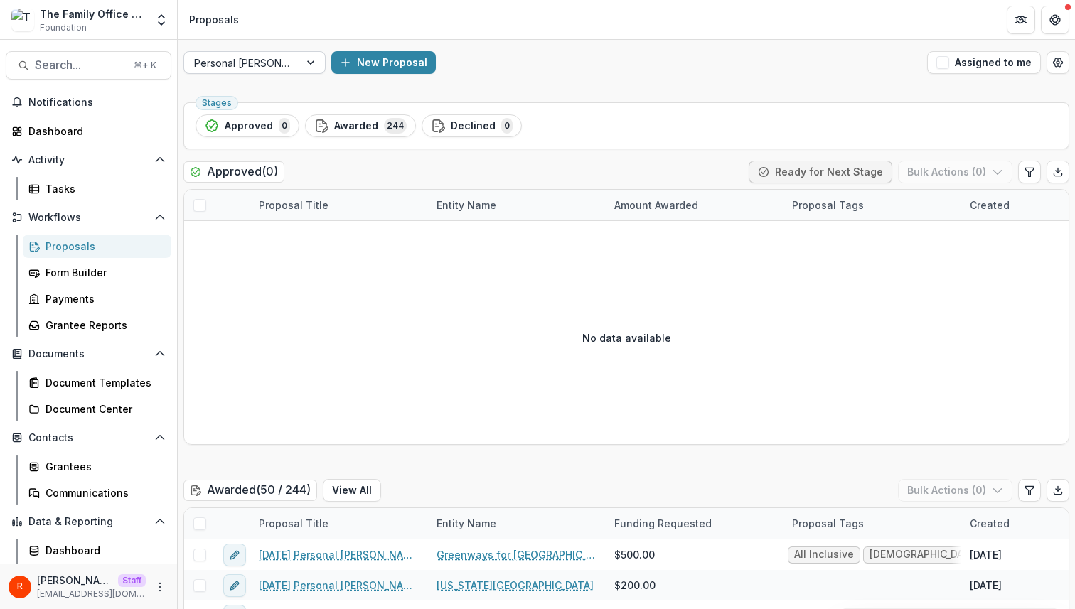
click at [263, 58] on div at bounding box center [241, 63] width 95 height 18
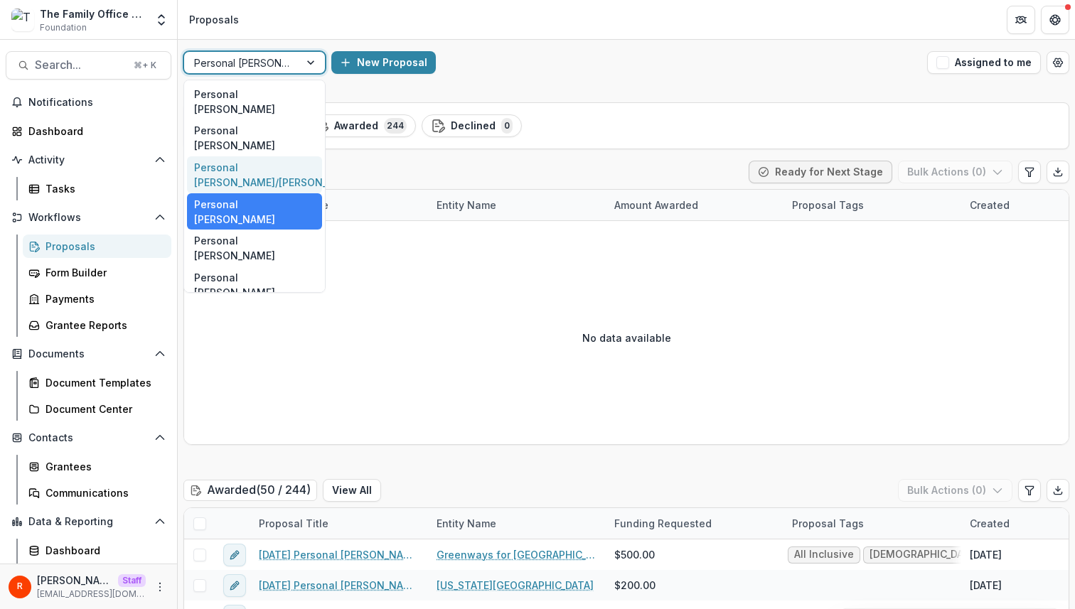
click at [262, 156] on div "Personal [PERSON_NAME]/[PERSON_NAME]" at bounding box center [254, 174] width 135 height 37
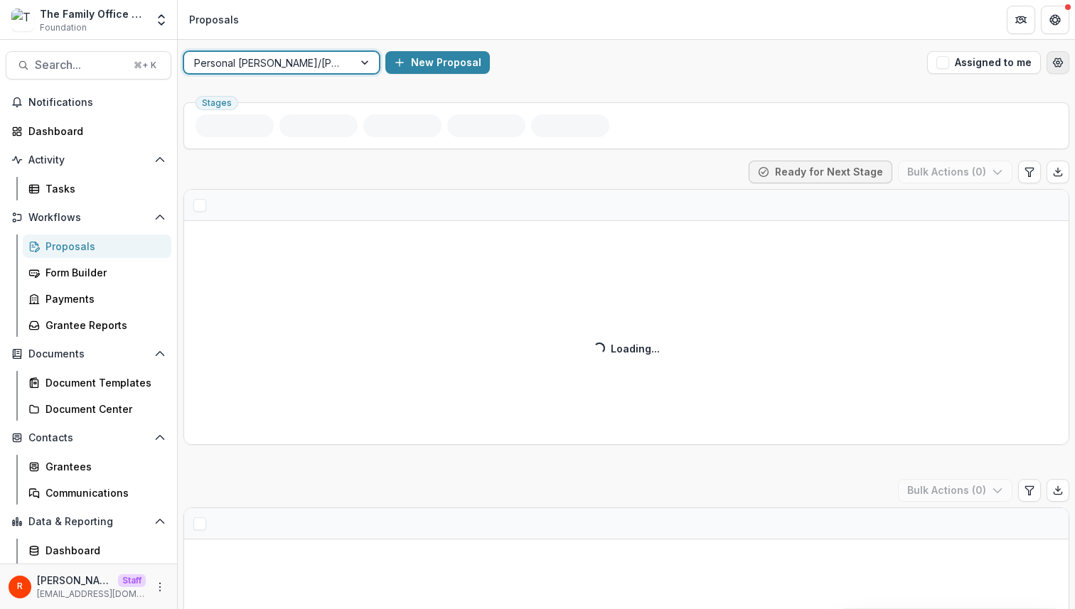
click at [1053, 60] on icon "Open table manager" at bounding box center [1057, 62] width 9 height 9
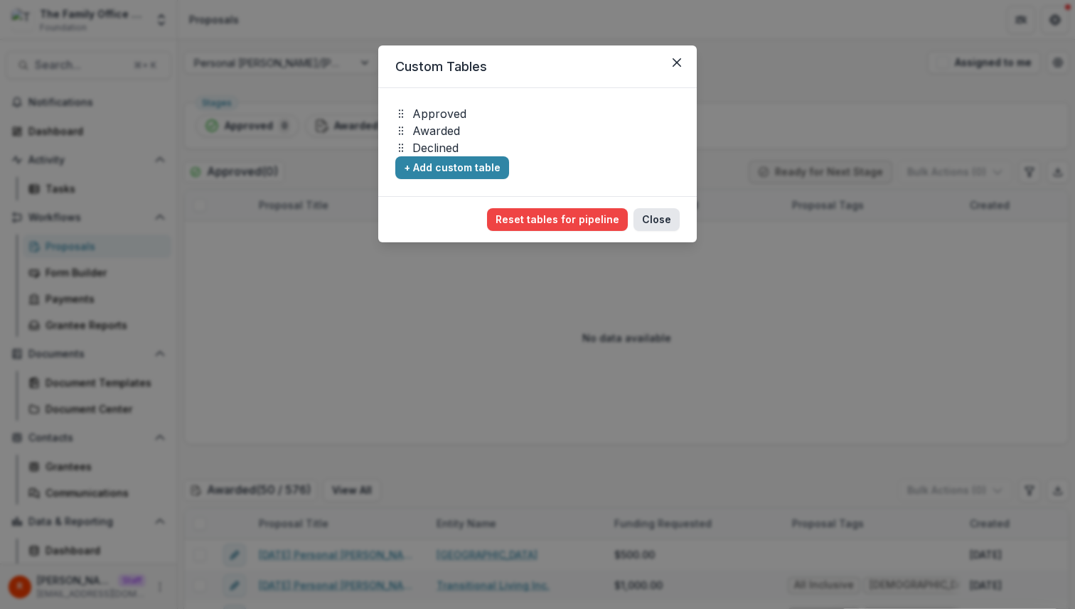
click at [669, 216] on button "Close" at bounding box center [656, 219] width 46 height 23
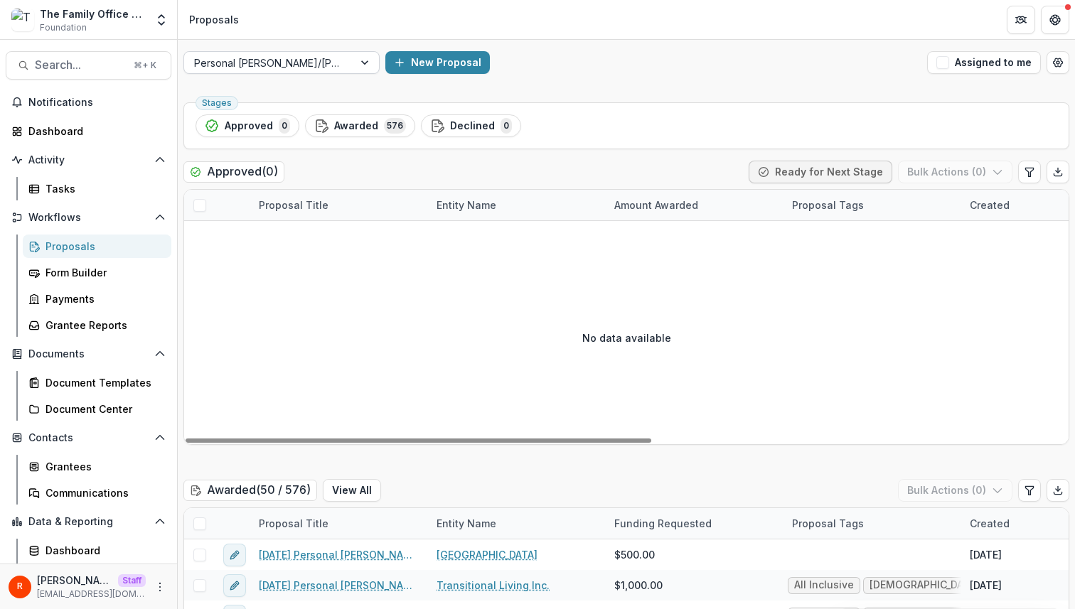
click at [249, 65] on div at bounding box center [268, 63] width 149 height 18
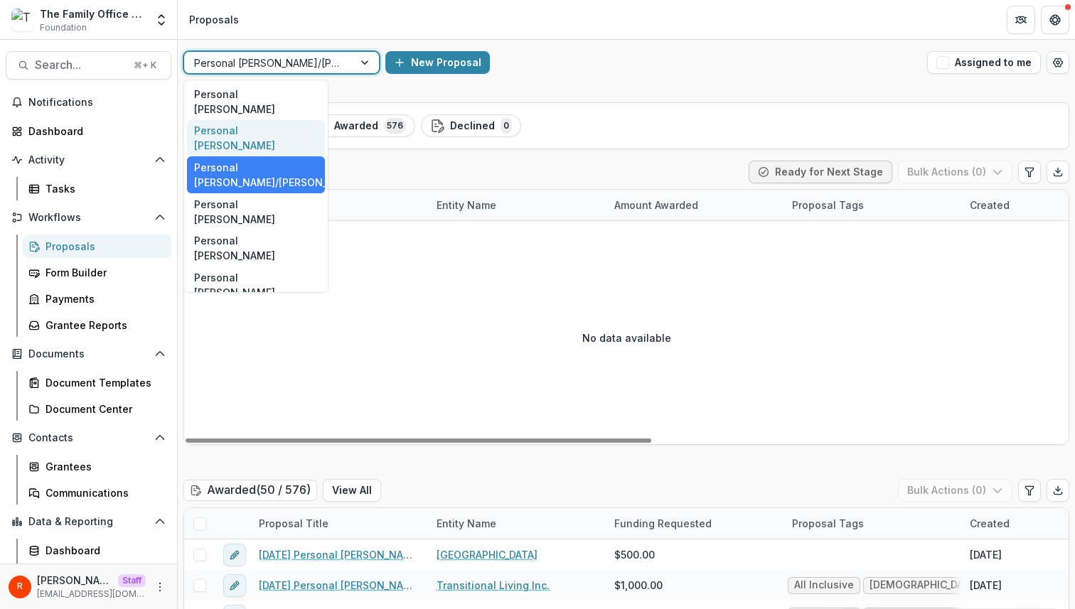
click at [249, 122] on div "Personal [PERSON_NAME]" at bounding box center [256, 138] width 138 height 37
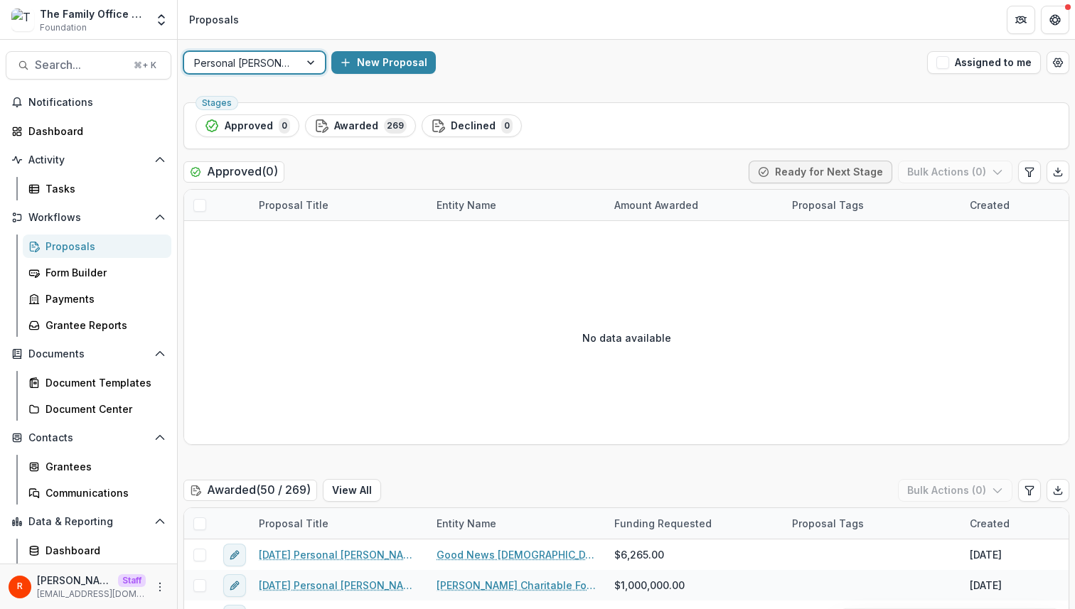
click at [281, 68] on div at bounding box center [241, 63] width 95 height 18
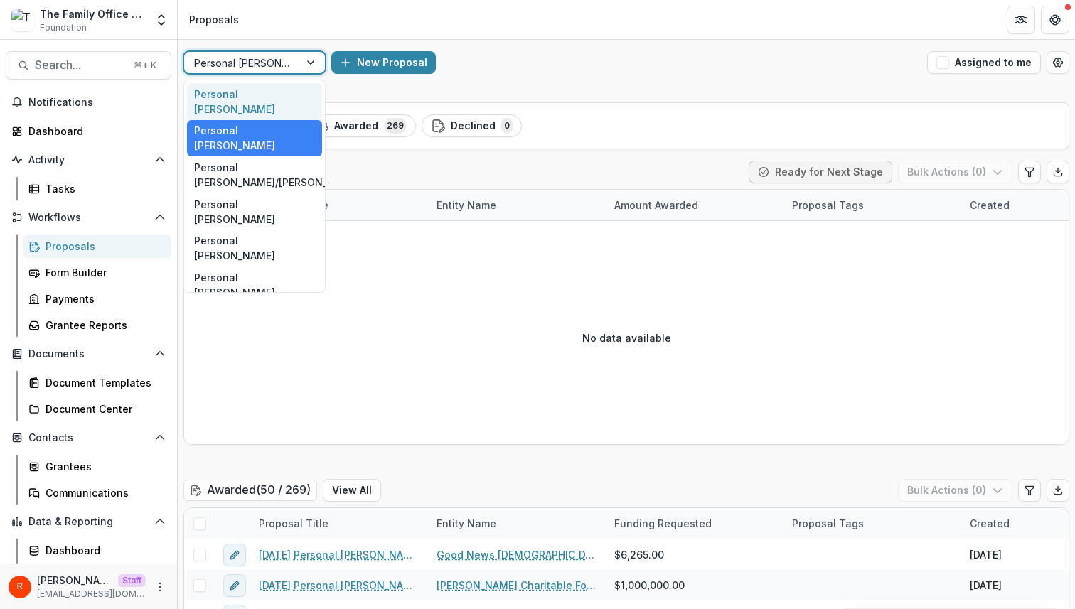
click at [278, 97] on div "Personal [PERSON_NAME]" at bounding box center [254, 101] width 135 height 37
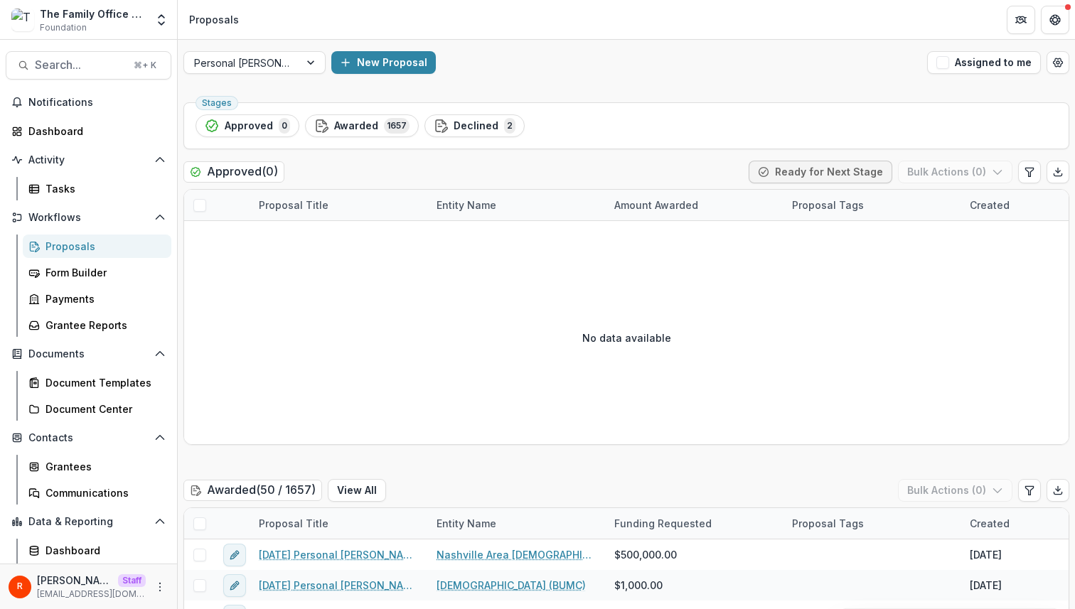
click at [540, 64] on div "New Proposal" at bounding box center [626, 62] width 590 height 23
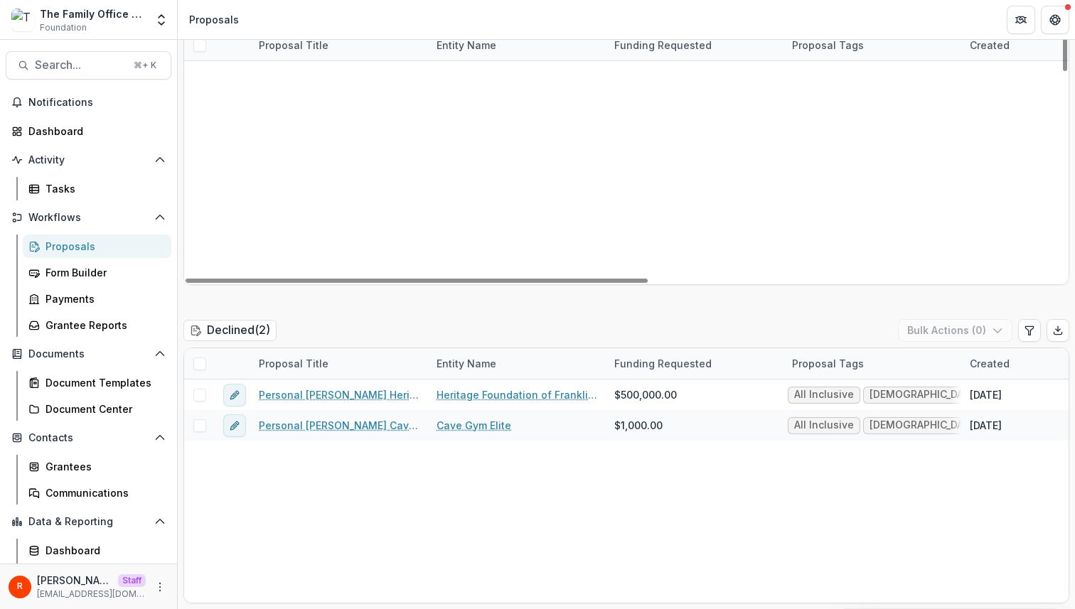
scroll to position [1305, 0]
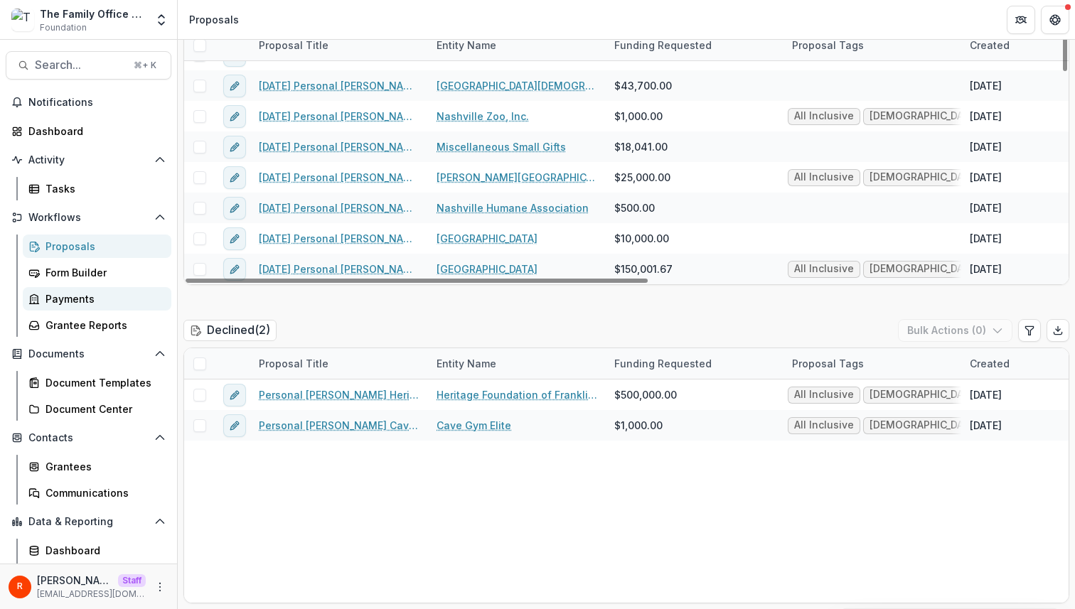
click at [112, 307] on link "Payments" at bounding box center [97, 298] width 149 height 23
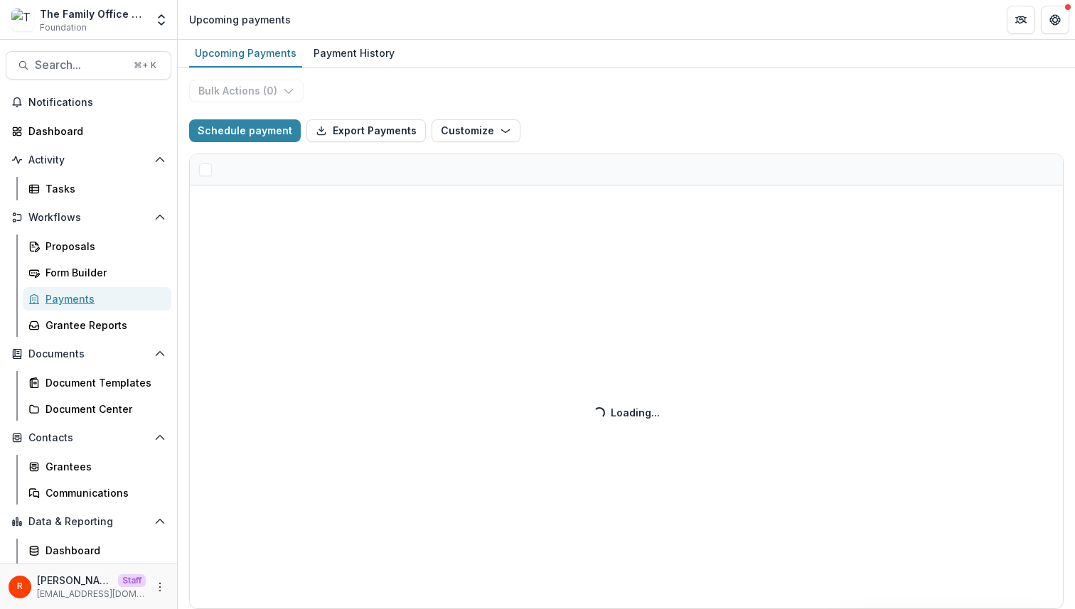
select select "******"
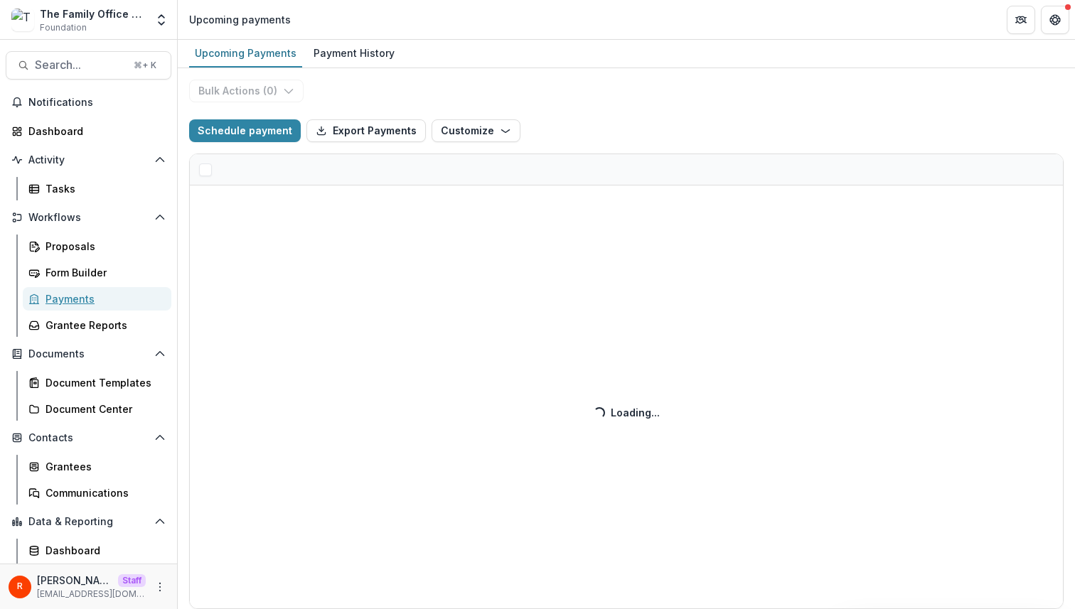
select select "******"
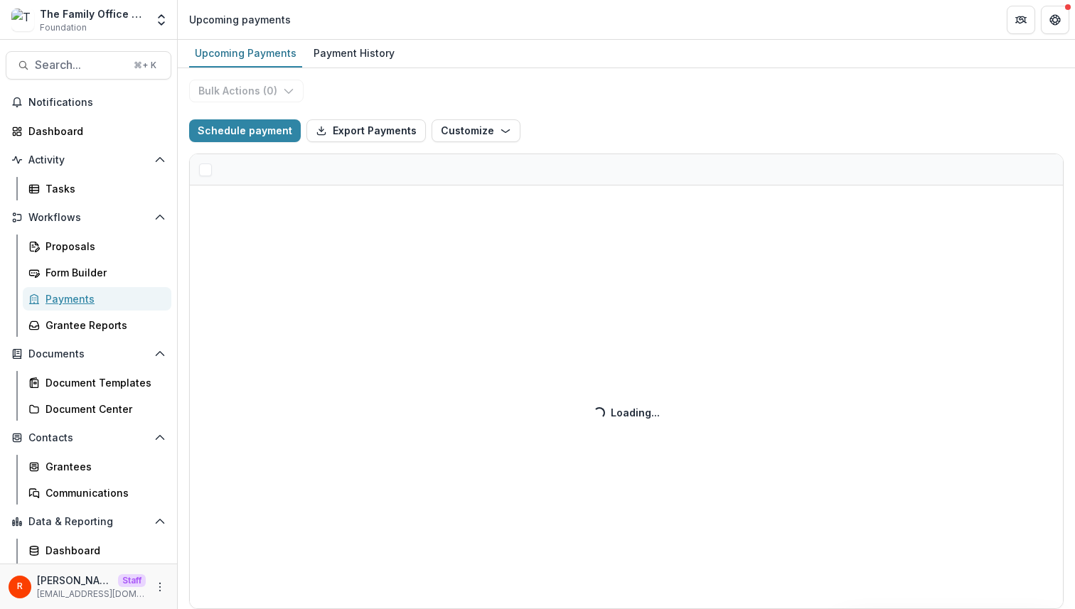
select select "******"
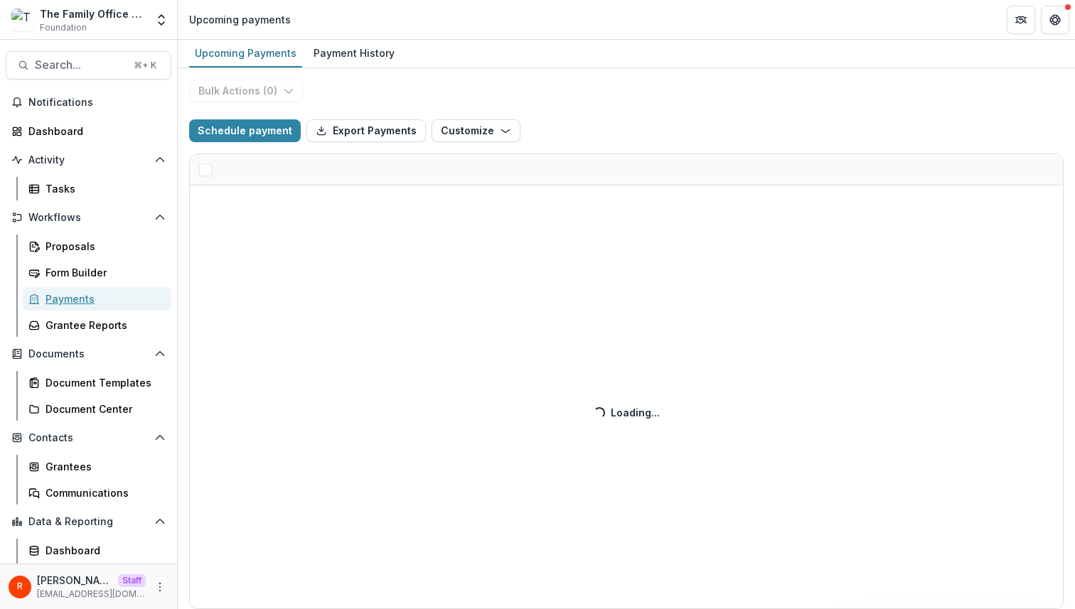
select select "******"
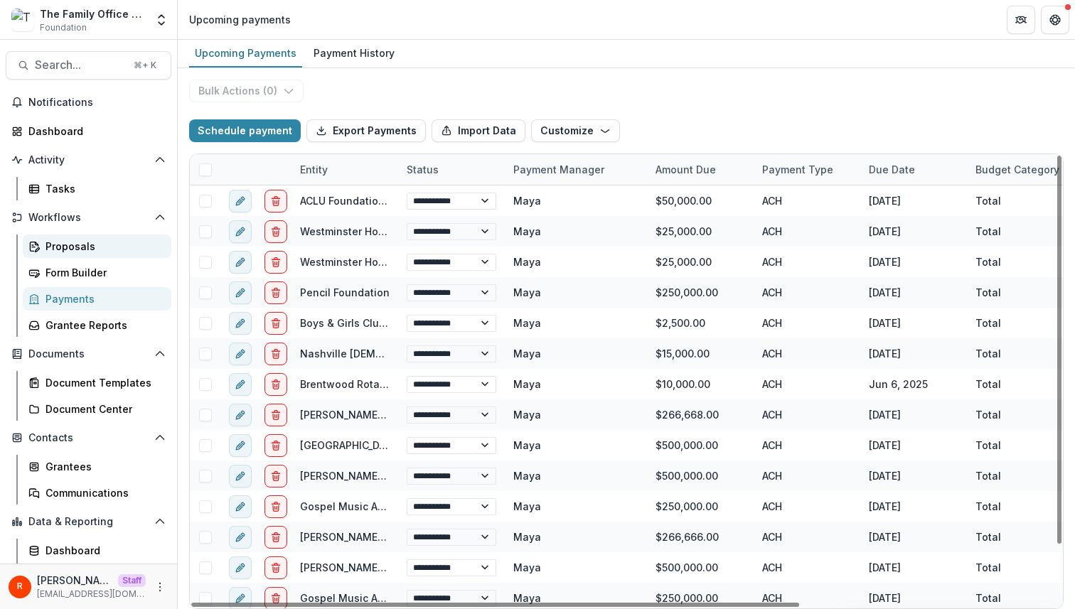
click at [71, 250] on div "Proposals" at bounding box center [102, 246] width 114 height 15
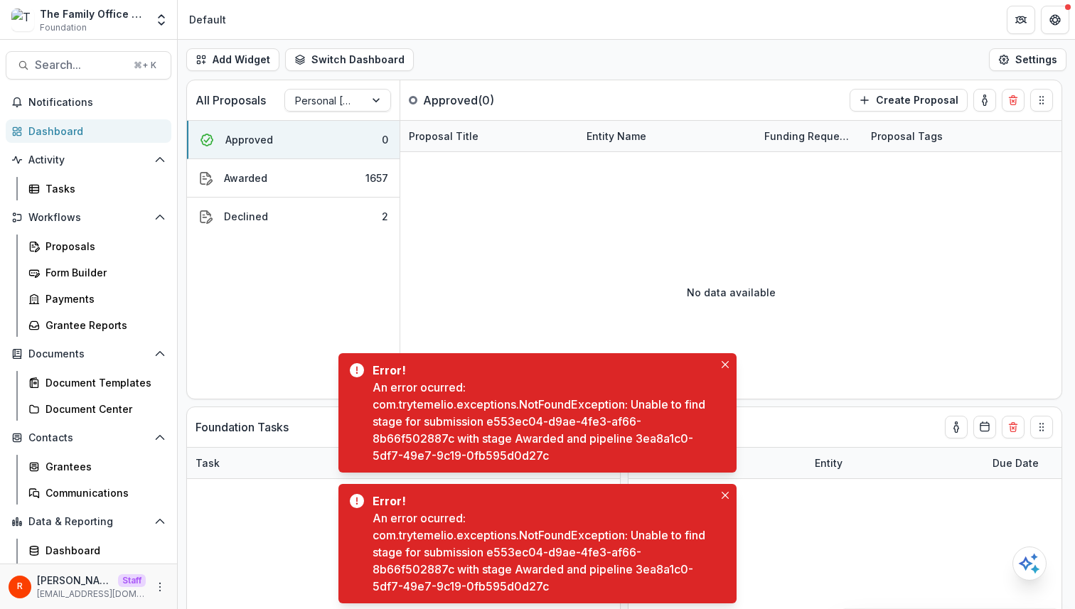
click at [502, 420] on div "An error ocurred: com.trytemelio.exceptions.NotFoundException: Unable to find s…" at bounding box center [542, 421] width 341 height 85
drag, startPoint x: 502, startPoint y: 420, endPoint x: 431, endPoint y: 434, distance: 72.3
click at [431, 434] on div "An error ocurred: com.trytemelio.exceptions.NotFoundException: Unable to find s…" at bounding box center [542, 421] width 341 height 85
copy div "e553ec04-d9ae-4fe3-af66-8b66f502887c"
click at [649, 440] on div "An error ocurred: com.trytemelio.exceptions.NotFoundException: Unable to find s…" at bounding box center [542, 421] width 341 height 85
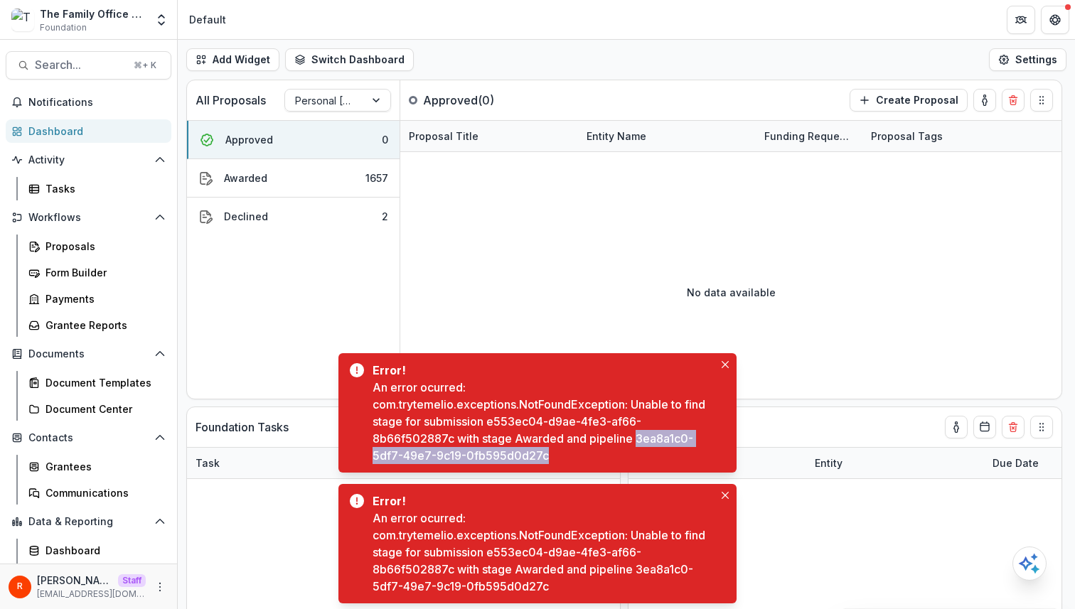
drag, startPoint x: 649, startPoint y: 440, endPoint x: 525, endPoint y: 453, distance: 124.4
click at [524, 453] on div "An error ocurred: com.trytemelio.exceptions.NotFoundException: Unable to find s…" at bounding box center [542, 421] width 341 height 85
copy div "3ea8a1c0-5df7-49e7-9c19-0fb595d0d27c"
click at [647, 438] on div "An error ocurred: com.trytemelio.exceptions.NotFoundException: Unable to find s…" at bounding box center [542, 421] width 341 height 85
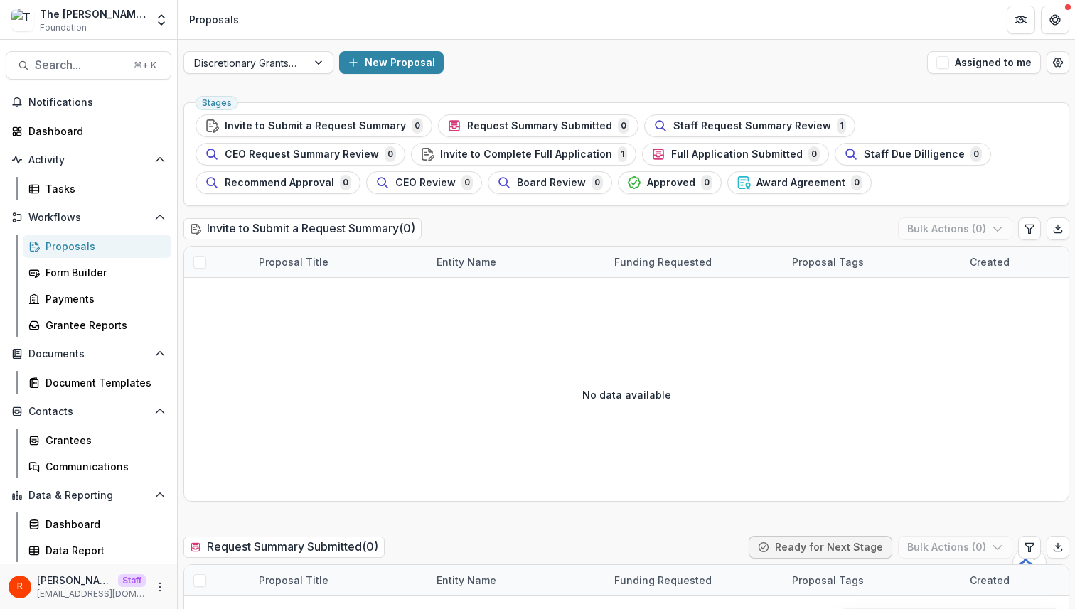
scroll to position [2067, 0]
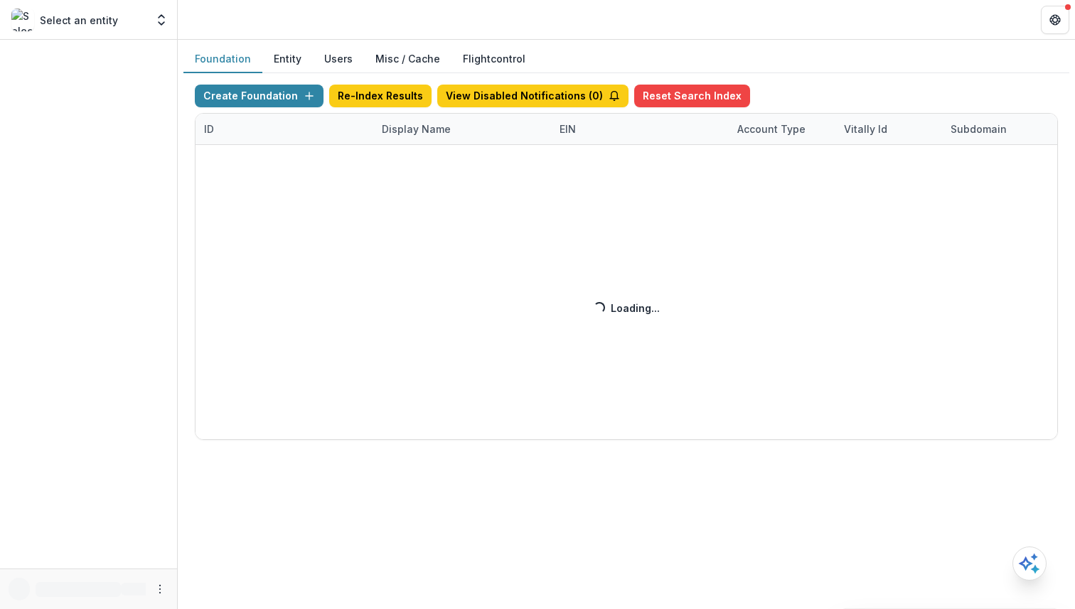
click at [392, 51] on button "Misc / Cache" at bounding box center [407, 59] width 87 height 28
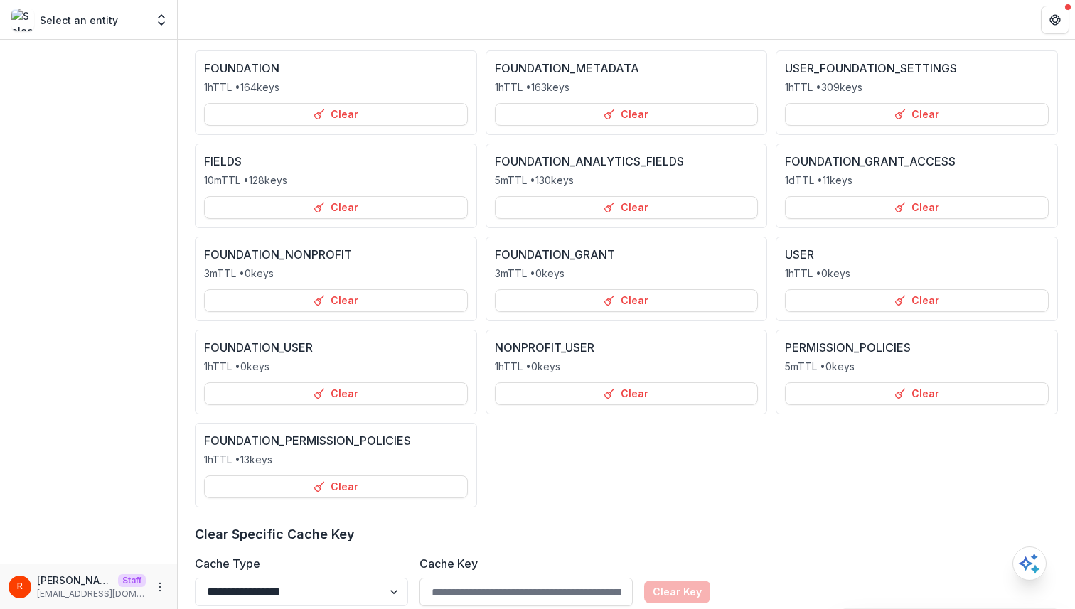
scroll to position [292, 0]
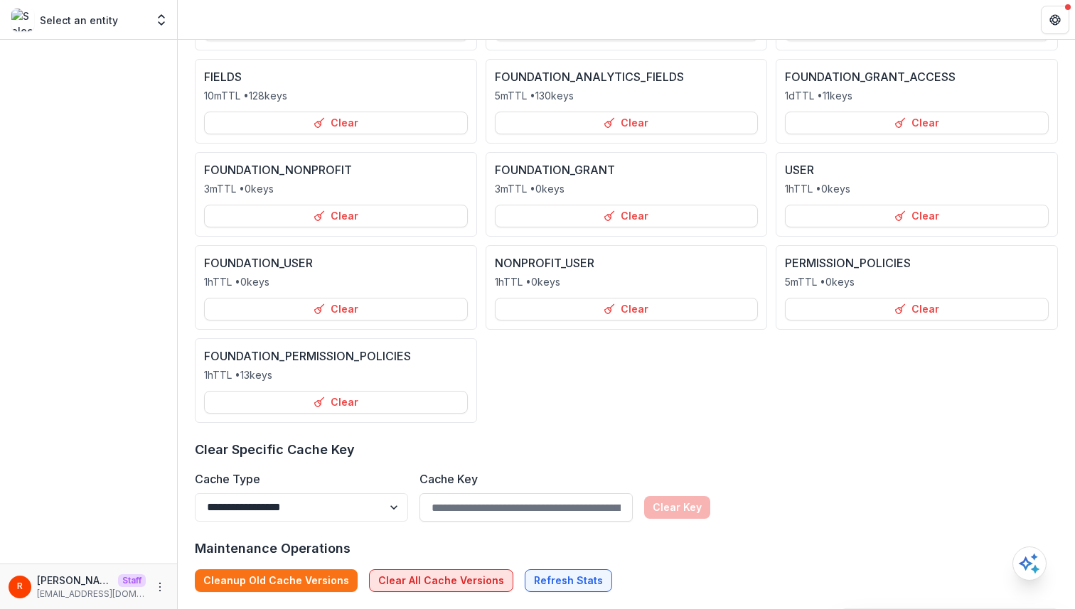
click at [441, 569] on button "Clear All Cache Versions" at bounding box center [441, 580] width 144 height 23
click at [471, 586] on button "Clear All Cache Versions" at bounding box center [441, 580] width 144 height 23
click at [399, 571] on button "Clear All Cache Versions" at bounding box center [441, 580] width 144 height 23
click at [411, 581] on button "Clear All Cache Versions" at bounding box center [441, 580] width 144 height 23
click at [433, 586] on button "Clear All Cache Versions" at bounding box center [441, 580] width 144 height 23
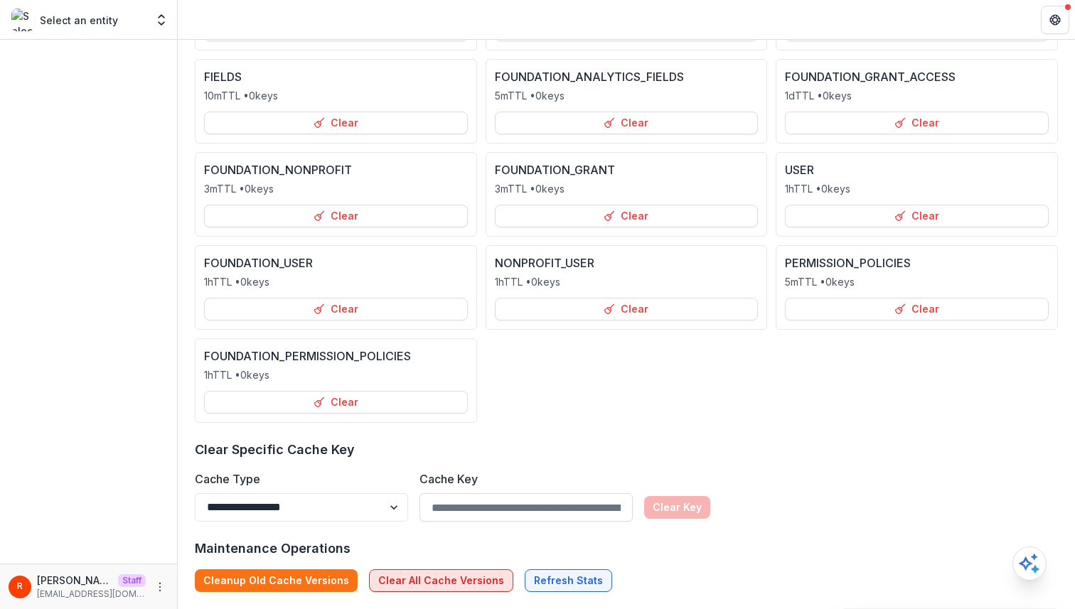
click at [419, 576] on button "Clear All Cache Versions" at bounding box center [441, 580] width 144 height 23
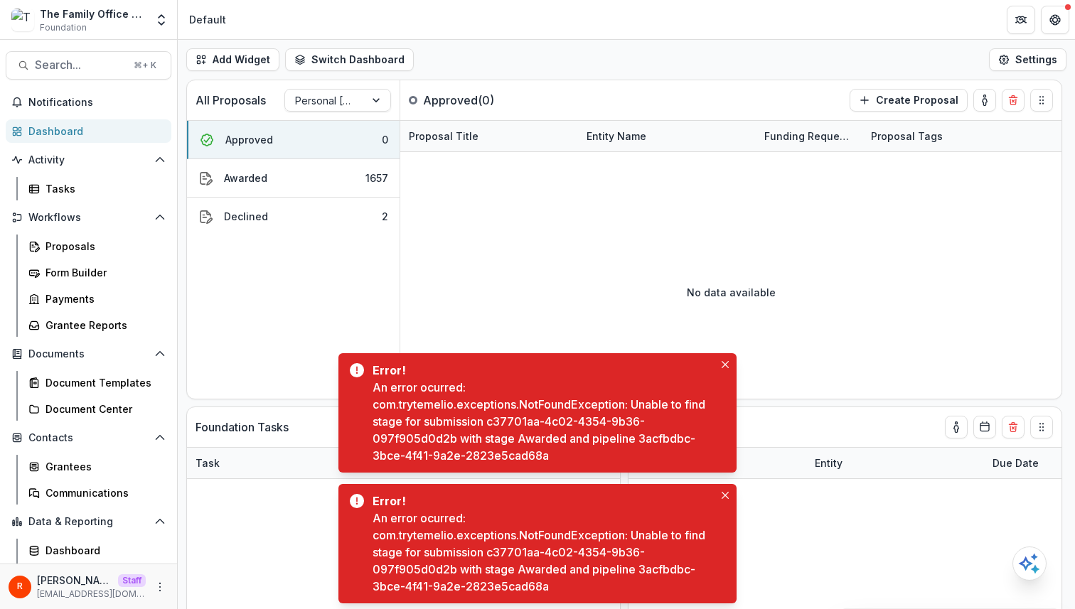
click at [508, 421] on div "An error ocurred: com.trytemelio.exceptions.NotFoundException: Unable to find s…" at bounding box center [542, 421] width 341 height 85
drag, startPoint x: 508, startPoint y: 421, endPoint x: 426, endPoint y: 434, distance: 83.4
click at [426, 434] on div "An error ocurred: com.trytemelio.exceptions.NotFoundException: Unable to find s…" at bounding box center [542, 421] width 341 height 85
copy div "c37701aa-4c02-4354-9b36-097f905d0d2b"
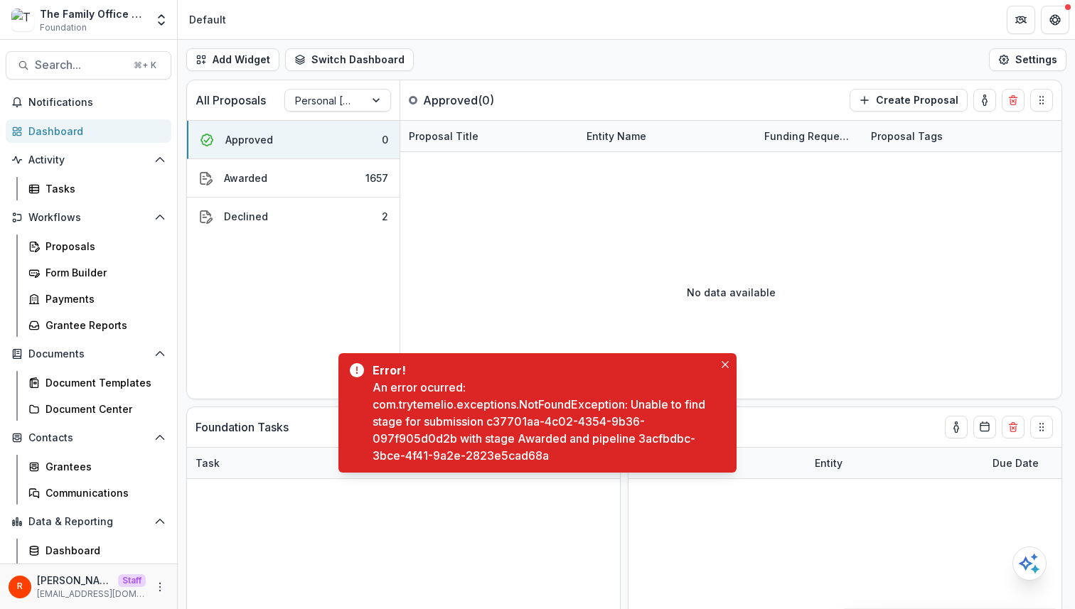
click at [652, 436] on div "An error ocurred: com.trytemelio.exceptions.NotFoundException: Unable to find s…" at bounding box center [542, 421] width 341 height 85
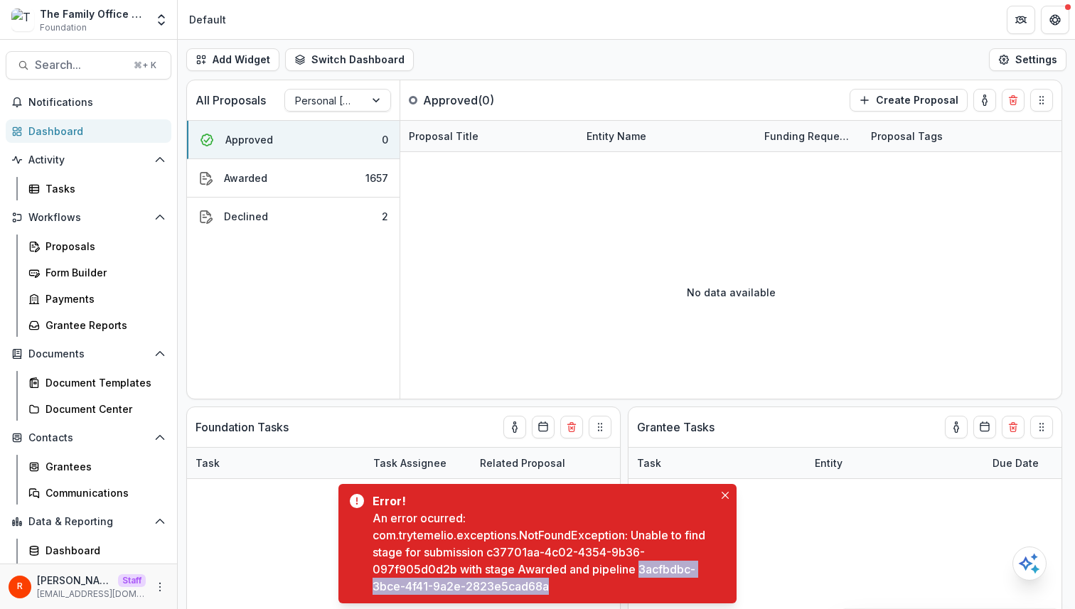
drag, startPoint x: 652, startPoint y: 436, endPoint x: 563, endPoint y: 583, distance: 171.2
click at [563, 583] on div "An error ocurred: com.trytemelio.exceptions.NotFoundException: Unable to find s…" at bounding box center [542, 552] width 341 height 85
copy div "3acfbdbc-3bce-4f41-9a2e-2823e5cad68a"
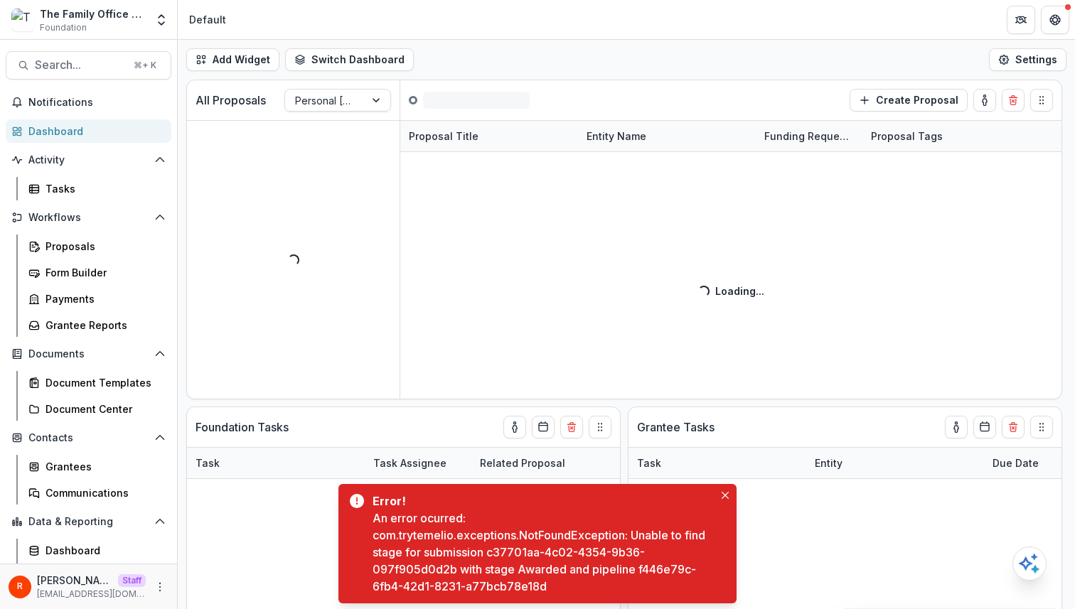
click at [649, 569] on div "An error ocurred: com.trytemelio.exceptions.NotFoundException: Unable to find s…" at bounding box center [542, 552] width 341 height 85
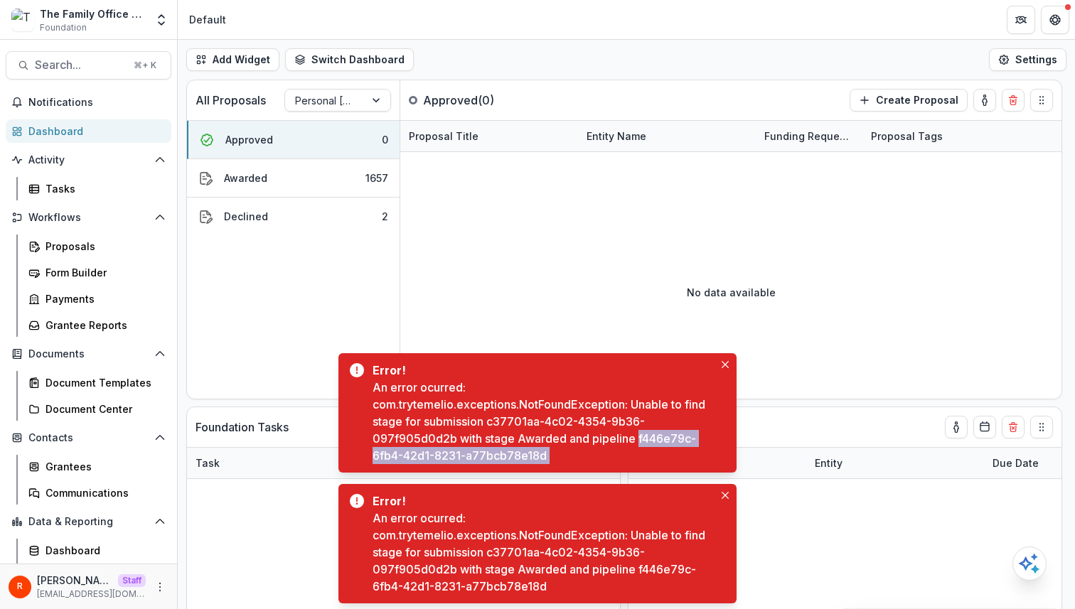
drag, startPoint x: 649, startPoint y: 569, endPoint x: 594, endPoint y: 455, distance: 126.2
click at [594, 455] on div "An error ocurred: com.trytemelio.exceptions.NotFoundException: Unable to find s…" at bounding box center [542, 421] width 341 height 85
copy div "f446e79c-6fb4-42d1-8231-a77bcb78e18d"
click at [650, 572] on div "An error ocurred: com.trytemelio.exceptions.NotFoundException: Unable to find s…" at bounding box center [542, 552] width 341 height 85
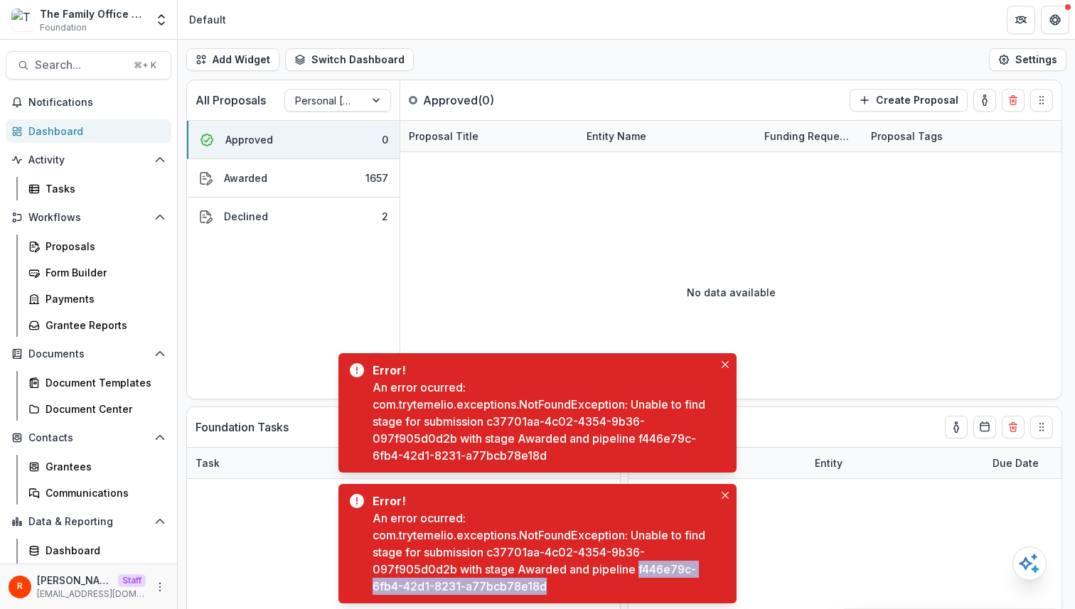
drag, startPoint x: 650, startPoint y: 572, endPoint x: 600, endPoint y: 583, distance: 51.6
click at [600, 583] on div "An error ocurred: com.trytemelio.exceptions.NotFoundException: Unable to find s…" at bounding box center [542, 552] width 341 height 85
copy div "f446e79c-6fb4-42d1-8231-a77bcb78e18d"
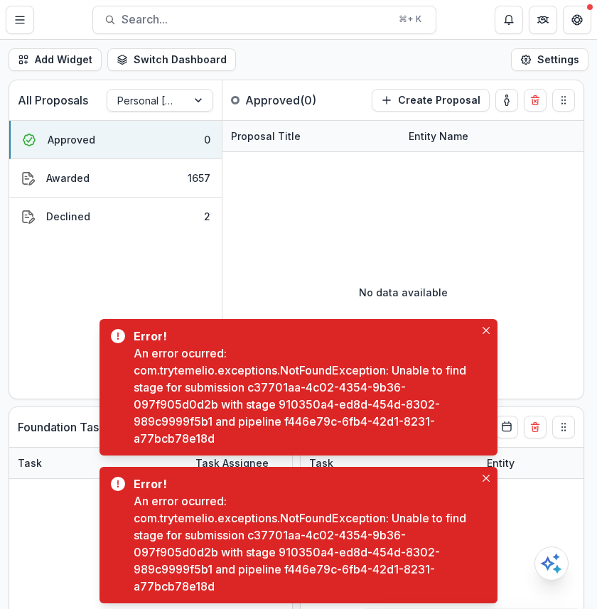
click at [297, 551] on div "An error ocurred: com.trytemelio.exceptions.NotFoundException: Unable to find s…" at bounding box center [304, 544] width 341 height 102
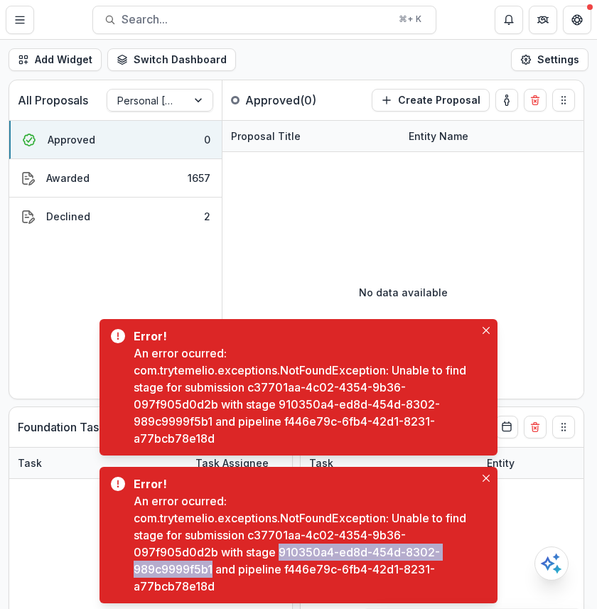
drag, startPoint x: 297, startPoint y: 551, endPoint x: 189, endPoint y: 575, distance: 110.7
click at [189, 575] on div "An error ocurred: com.trytemelio.exceptions.NotFoundException: Unable to find s…" at bounding box center [304, 544] width 341 height 102
copy div "910350a4-ed8d-454d-8302-989c9999f5b1"
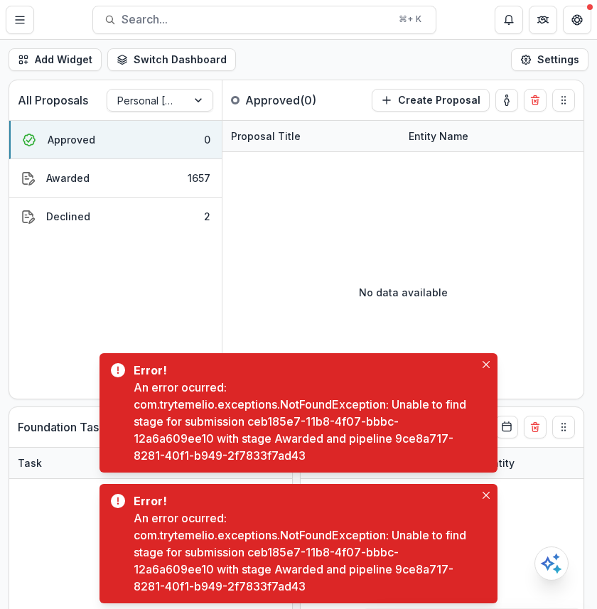
click at [301, 436] on div "An error ocurred: com.trytemelio.exceptions.NotFoundException: Unable to find s…" at bounding box center [304, 421] width 341 height 85
click at [415, 438] on div "An error ocurred: com.trytemelio.exceptions.NotFoundException: Unable to find s…" at bounding box center [304, 421] width 341 height 85
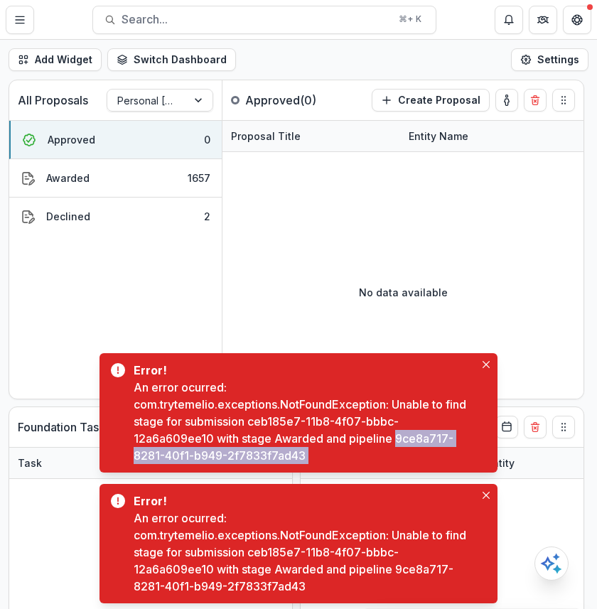
drag, startPoint x: 415, startPoint y: 438, endPoint x: 389, endPoint y: 465, distance: 37.2
click at [389, 465] on div "Error! An error ocurred: com.trytemelio.exceptions.NotFoundException: Unable to…" at bounding box center [298, 412] width 398 height 119
copy div "9ce8a717-8281-40f1-b949-2f7833f7ad43"
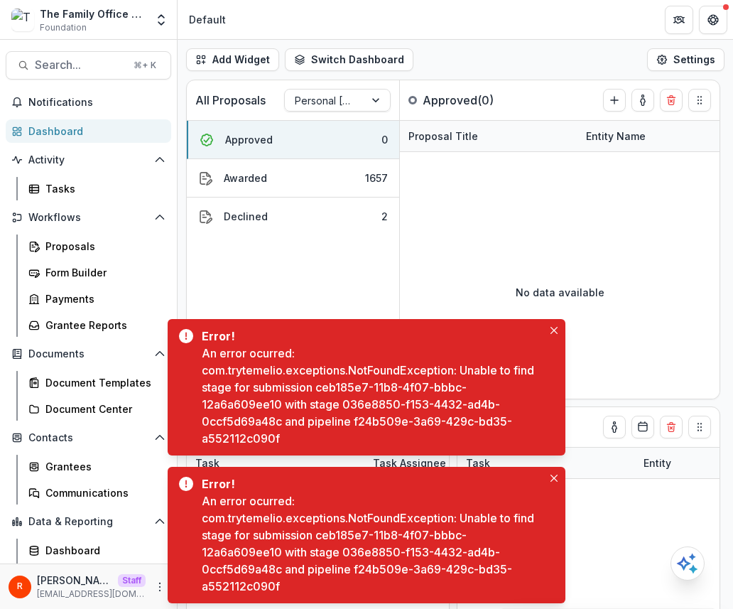
click at [367, 421] on div "An error ocurred: com.trytemelio.exceptions.NotFoundException: Unable to find s…" at bounding box center [372, 396] width 341 height 102
drag, startPoint x: 367, startPoint y: 421, endPoint x: 367, endPoint y: 433, distance: 12.1
click at [367, 433] on div "An error ocurred: com.trytemelio.exceptions.NotFoundException: Unable to find s…" at bounding box center [372, 396] width 341 height 102
copy div "f24b509e-3a69-429c-bd35-a552112c090f"
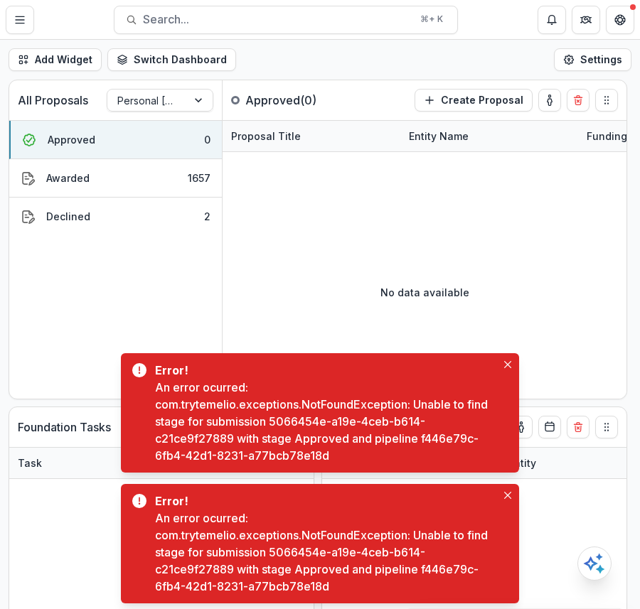
click at [432, 439] on div "An error ocurred: com.trytemelio.exceptions.NotFoundException: Unable to find s…" at bounding box center [325, 421] width 341 height 85
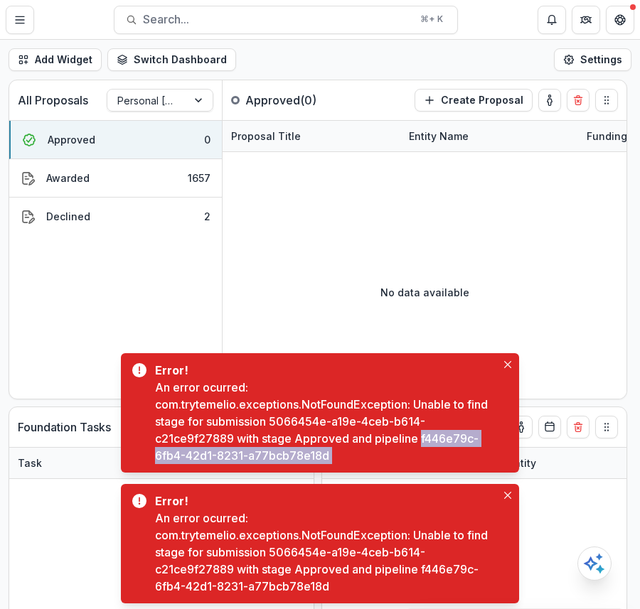
drag, startPoint x: 432, startPoint y: 439, endPoint x: 432, endPoint y: 448, distance: 8.5
click at [432, 448] on div "An error ocurred: com.trytemelio.exceptions.NotFoundException: Unable to find s…" at bounding box center [325, 421] width 341 height 85
copy div "f446e79c-6fb4-42d1-8231-a77bcb78e18d"
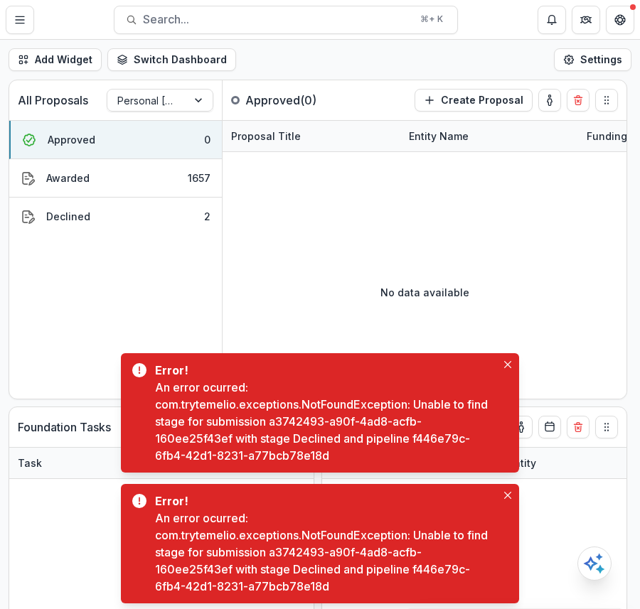
click at [436, 569] on div "An error ocurred: com.trytemelio.exceptions.NotFoundException: Unable to find s…" at bounding box center [325, 552] width 341 height 85
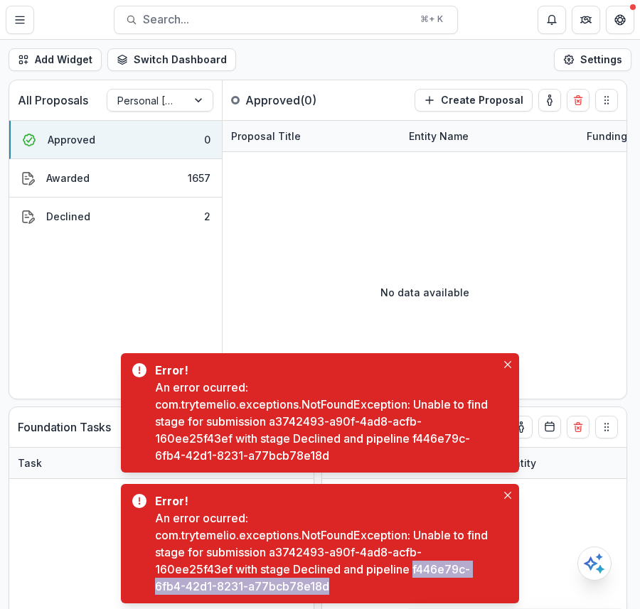
drag, startPoint x: 436, startPoint y: 569, endPoint x: 432, endPoint y: 579, distance: 10.6
click at [432, 579] on div "An error ocurred: com.trytemelio.exceptions.NotFoundException: Unable to find s…" at bounding box center [325, 552] width 341 height 85
copy div "f446e79c-6fb4-42d1-8231-a77bcb78e18d"
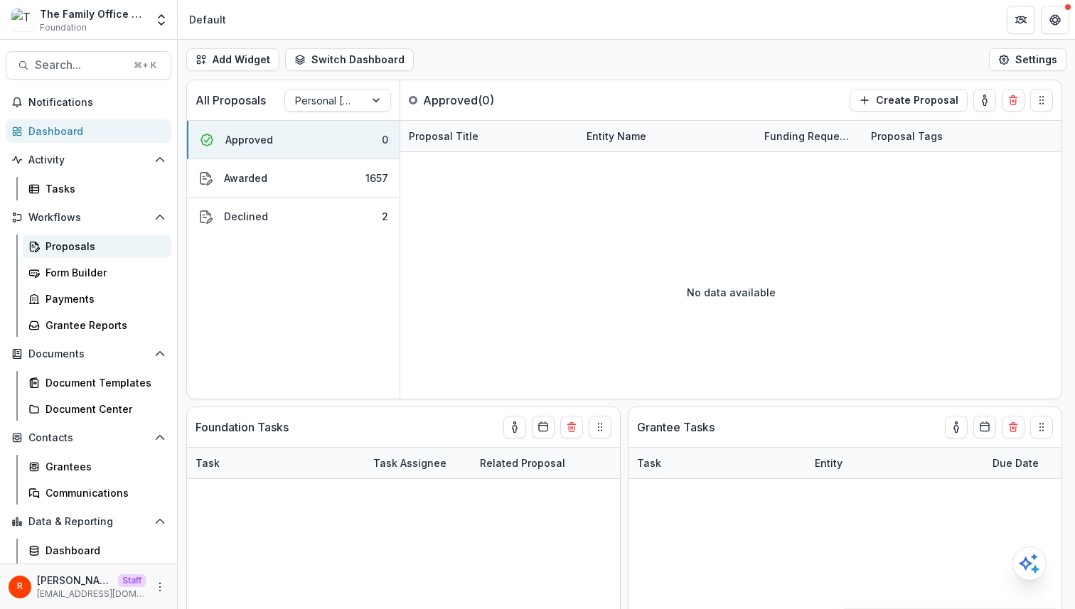
click at [85, 243] on div "Proposals" at bounding box center [102, 246] width 114 height 15
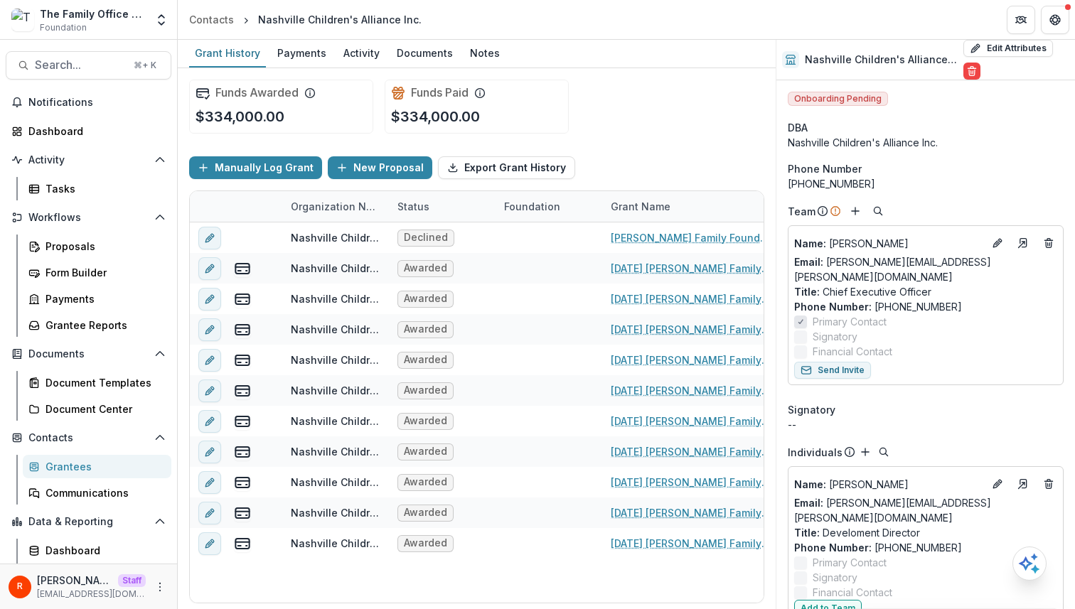
click at [610, 136] on div "Funds Awarded $334,000.00 Funds Paid $334,000.00" at bounding box center [476, 106] width 575 height 77
click at [98, 242] on div "Proposals" at bounding box center [102, 246] width 114 height 15
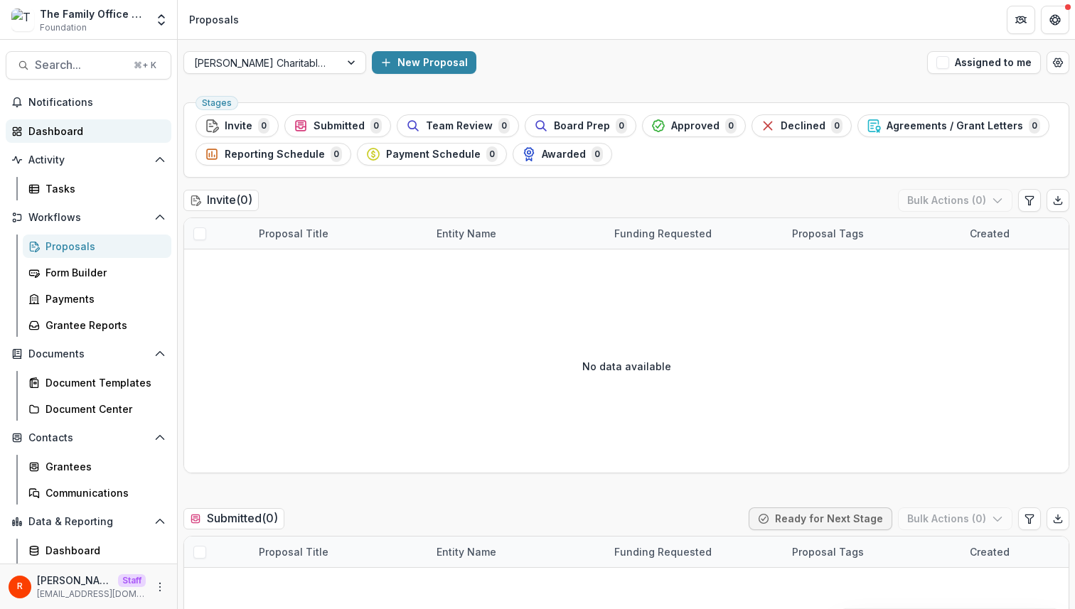
click at [87, 132] on div "Dashboard" at bounding box center [93, 131] width 131 height 15
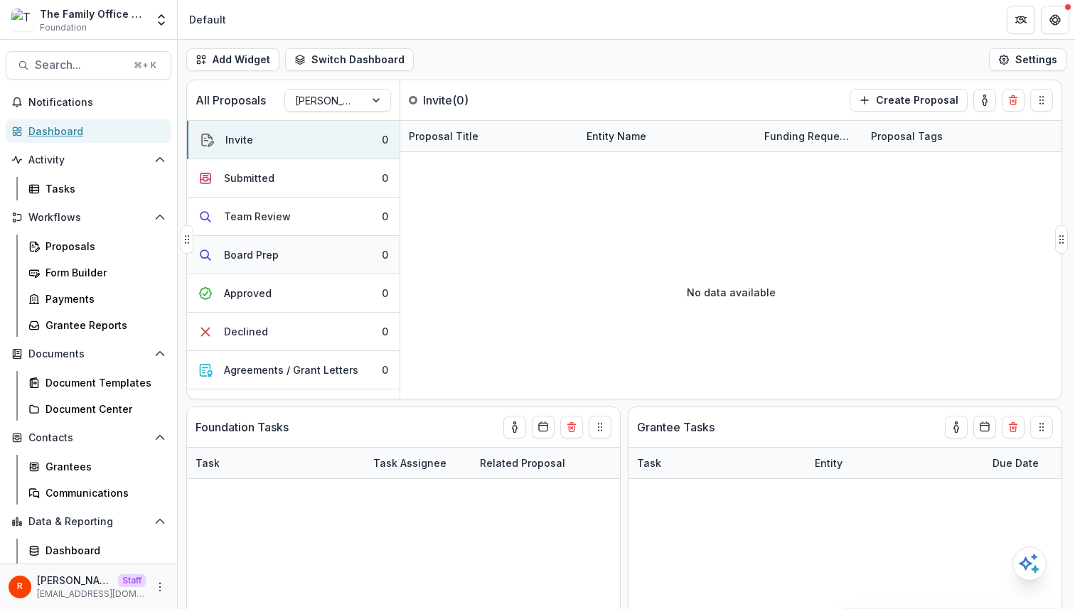
scroll to position [105, 0]
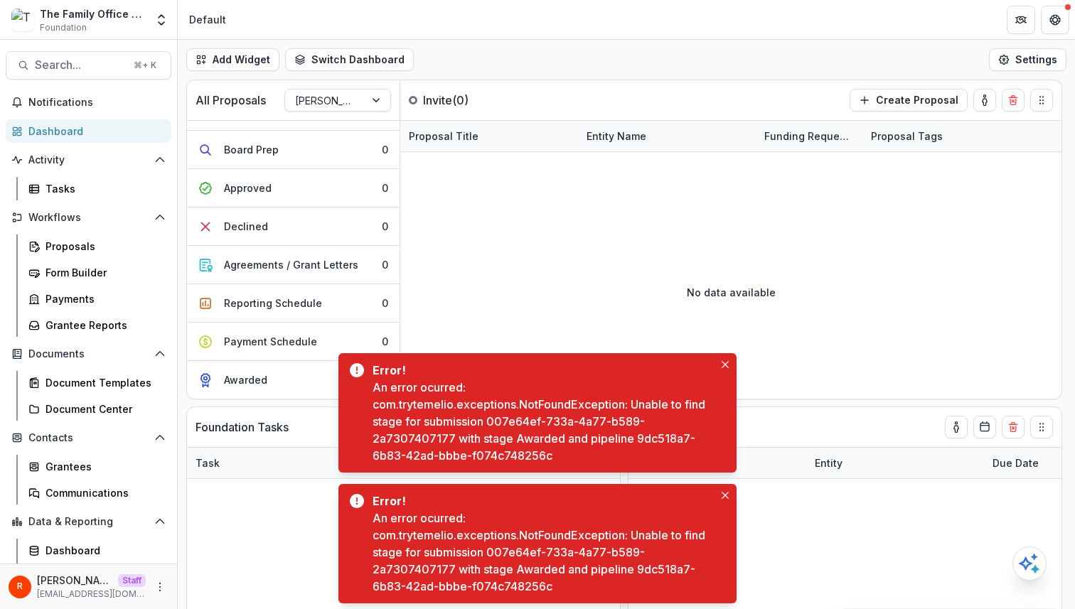
click at [647, 440] on div "An error ocurred: com.trytemelio.exceptions.NotFoundException: Unable to find s…" at bounding box center [542, 421] width 341 height 85
drag, startPoint x: 647, startPoint y: 440, endPoint x: 647, endPoint y: 452, distance: 12.1
click at [647, 452] on div "An error ocurred: com.trytemelio.exceptions.NotFoundException: Unable to find s…" at bounding box center [542, 421] width 341 height 85
copy div "9dc518a7-6b83-42ad-bbbe-f074c748256c"
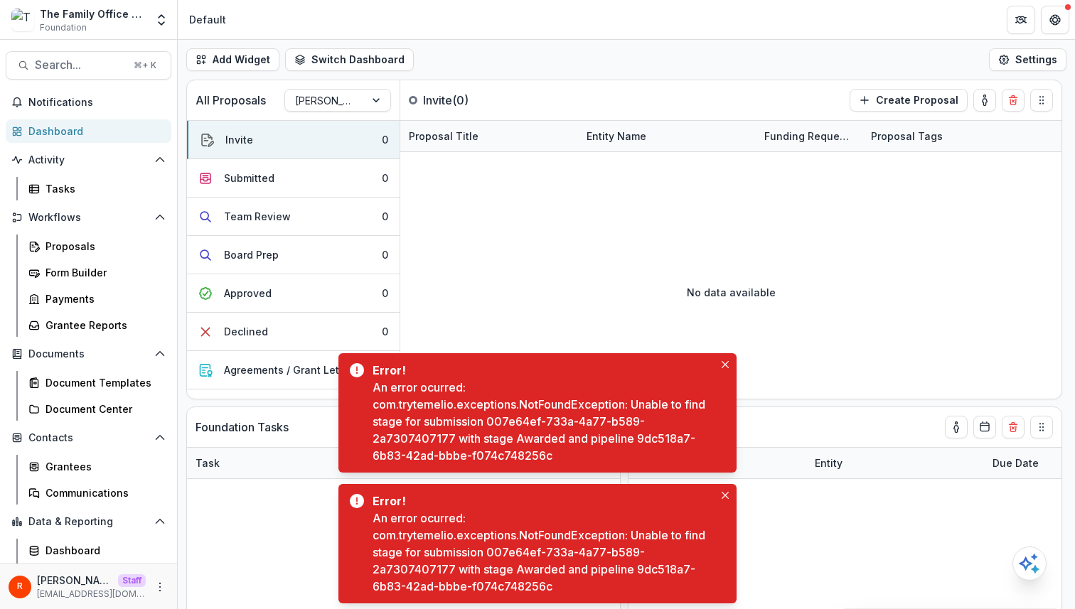
click at [639, 434] on div "An error ocurred: com.trytemelio.exceptions.NotFoundException: Unable to find s…" at bounding box center [542, 421] width 341 height 85
drag, startPoint x: 639, startPoint y: 434, endPoint x: 641, endPoint y: 451, distance: 16.5
click at [641, 451] on div "An error ocurred: com.trytemelio.exceptions.NotFoundException: Unable to find s…" at bounding box center [542, 421] width 341 height 85
copy div "9dc518a7-6b83-42ad-bbbe-f074c748256c"
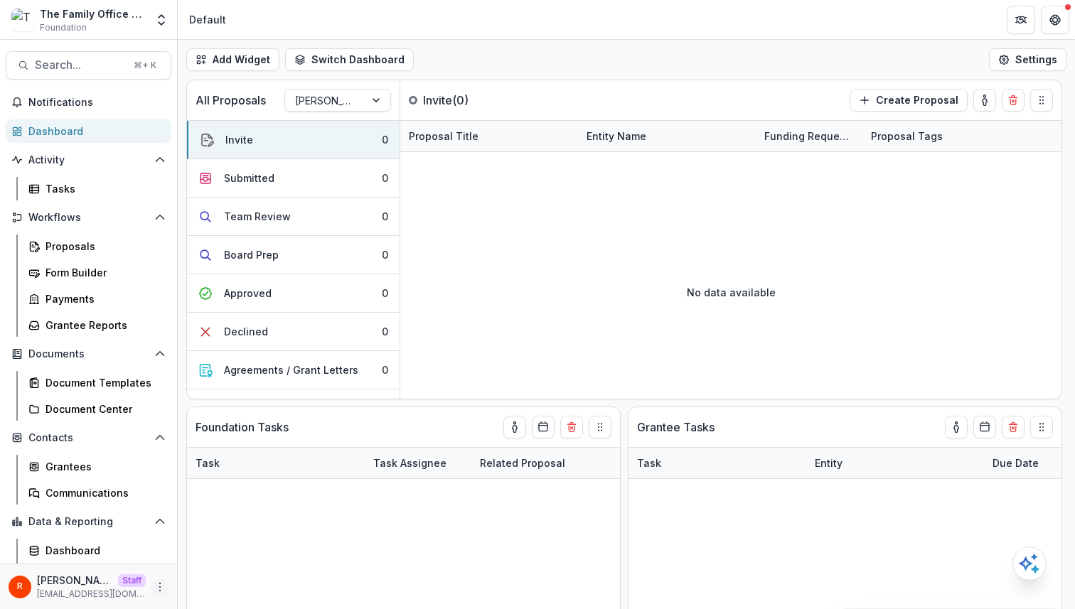
click at [156, 591] on icon "More" at bounding box center [159, 586] width 11 height 11
click at [225, 561] on link "User Settings" at bounding box center [249, 556] width 152 height 23
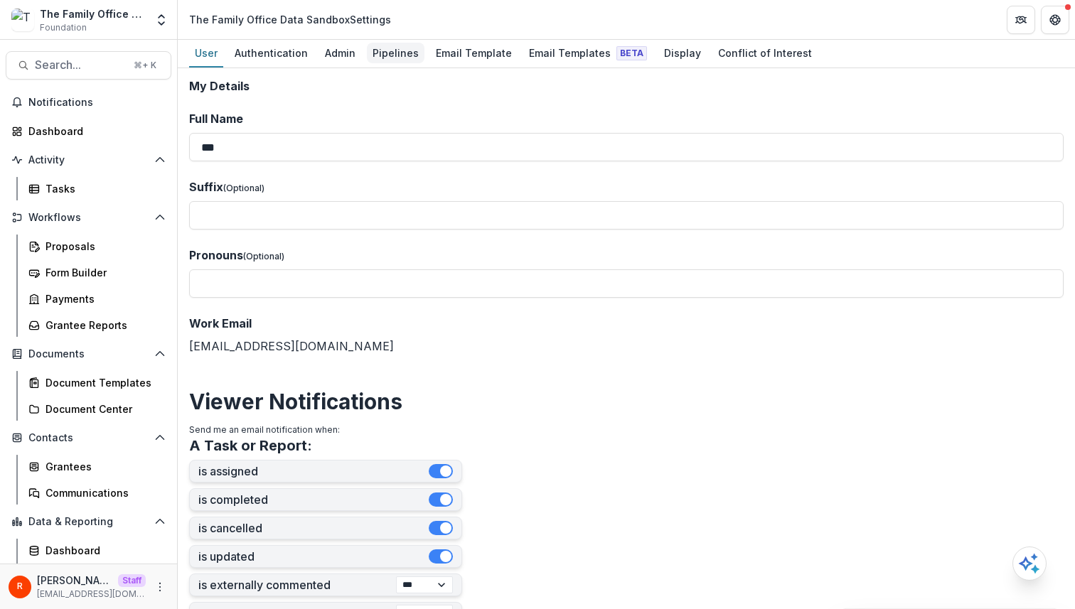
click at [399, 43] on div "Pipelines" at bounding box center [396, 53] width 58 height 21
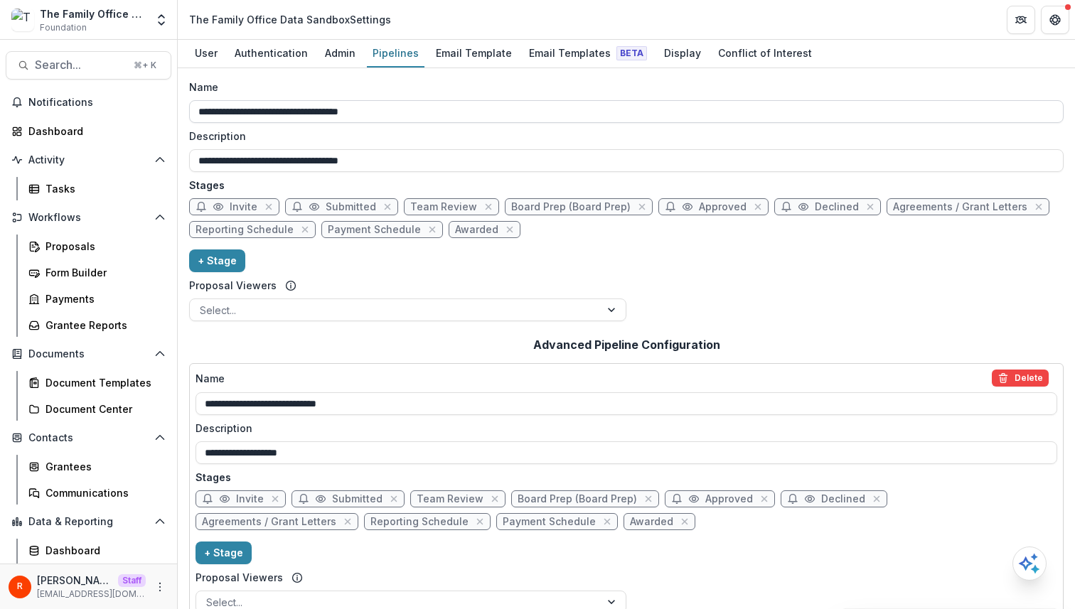
click at [427, 109] on input "**********" at bounding box center [626, 111] width 874 height 23
click at [87, 137] on div "Dashboard" at bounding box center [93, 131] width 131 height 15
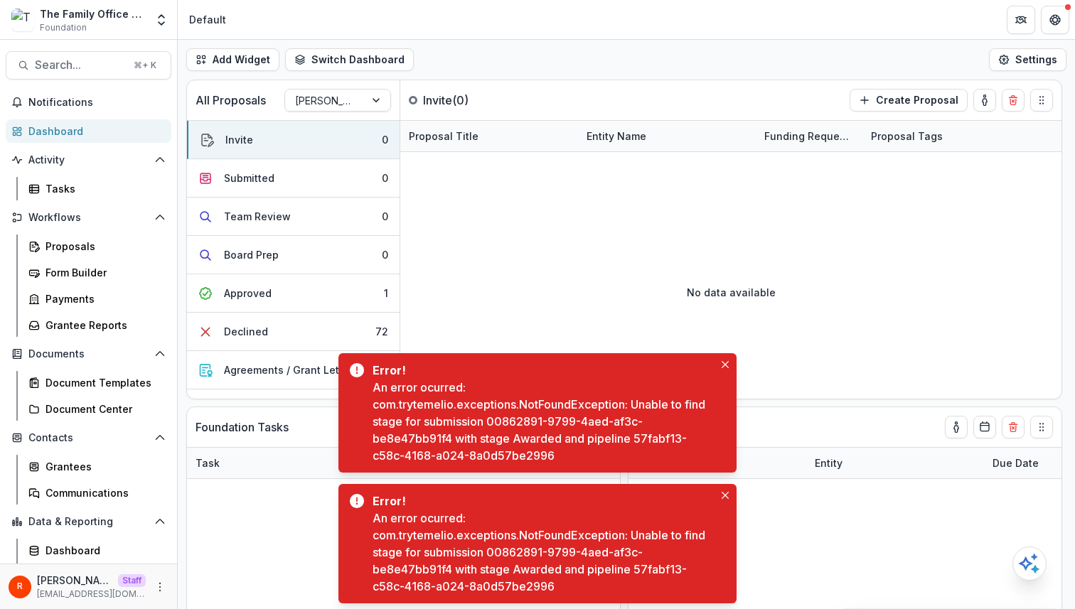
click at [639, 437] on div "An error ocurred: com.trytemelio.exceptions.NotFoundException: Unable to find s…" at bounding box center [542, 421] width 341 height 85
drag, startPoint x: 646, startPoint y: 437, endPoint x: 646, endPoint y: 448, distance: 11.4
click at [639, 449] on div "An error ocurred: com.trytemelio.exceptions.NotFoundException: Unable to find s…" at bounding box center [542, 421] width 341 height 85
copy div "57fabf13-c58c-4168-a024-8a0d57be2996"
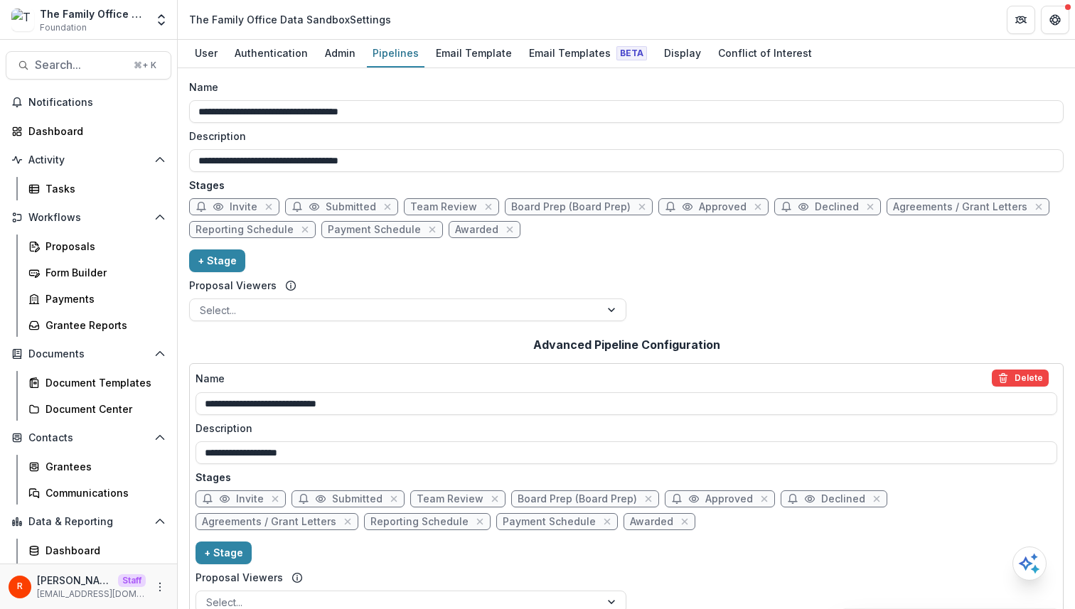
scroll to position [1136, 0]
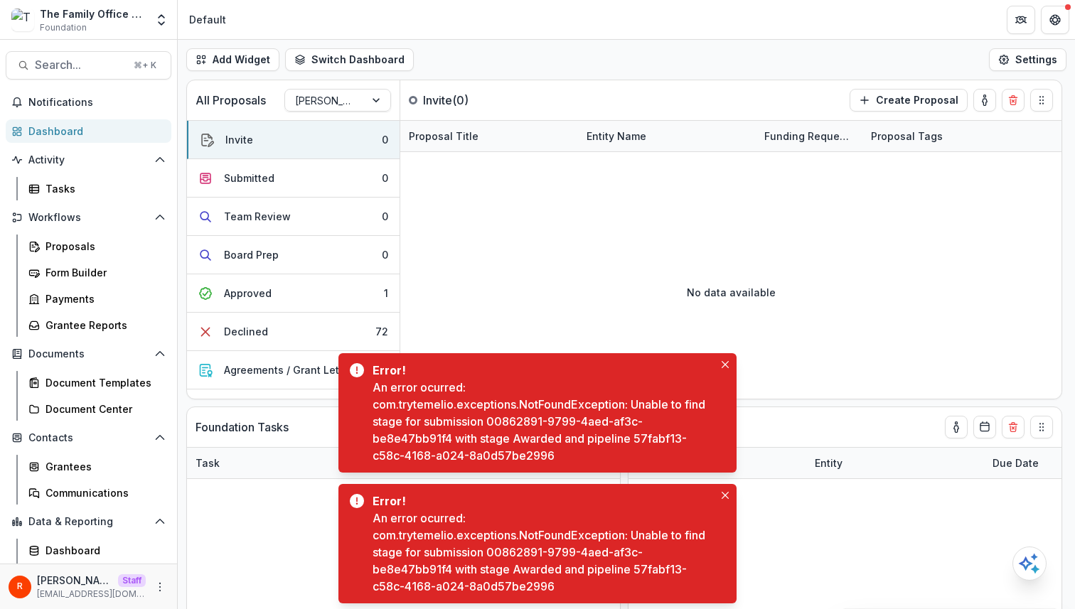
click at [528, 438] on div "An error ocurred: com.trytemelio.exceptions.NotFoundException: Unable to find s…" at bounding box center [542, 421] width 341 height 85
copy div "Awarded"
click at [645, 438] on div "An error ocurred: com.trytemelio.exceptions.NotFoundException: Unable to find s…" at bounding box center [542, 421] width 341 height 85
drag, startPoint x: 645, startPoint y: 438, endPoint x: 625, endPoint y: 457, distance: 27.6
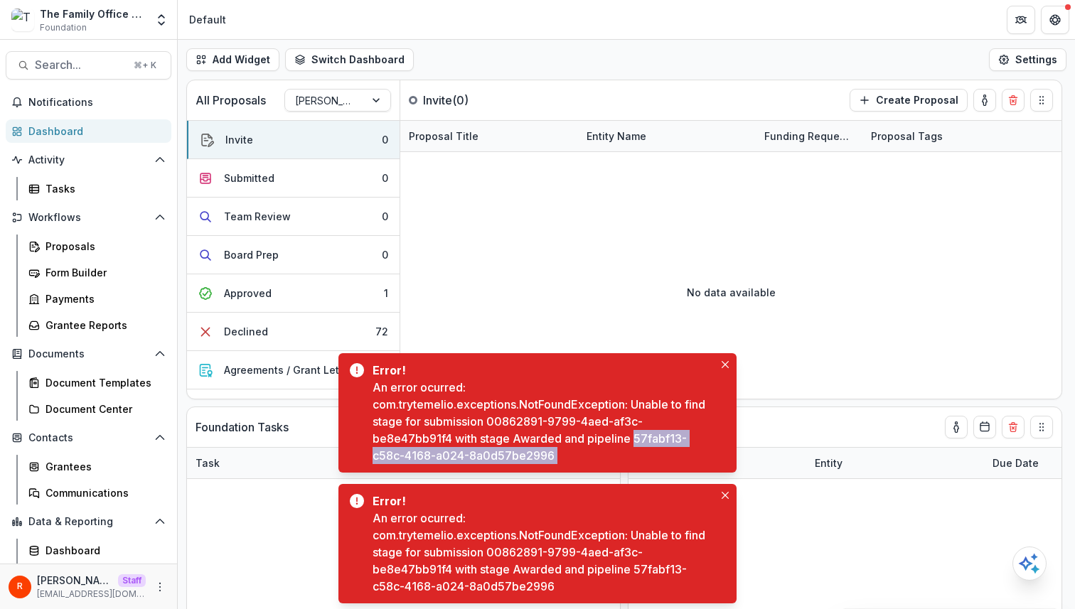
click at [625, 457] on div "An error ocurred: com.trytemelio.exceptions.NotFoundException: Unable to find s…" at bounding box center [542, 421] width 341 height 85
copy div "57fabf13-c58c-4168-a024-8a0d57be2996"
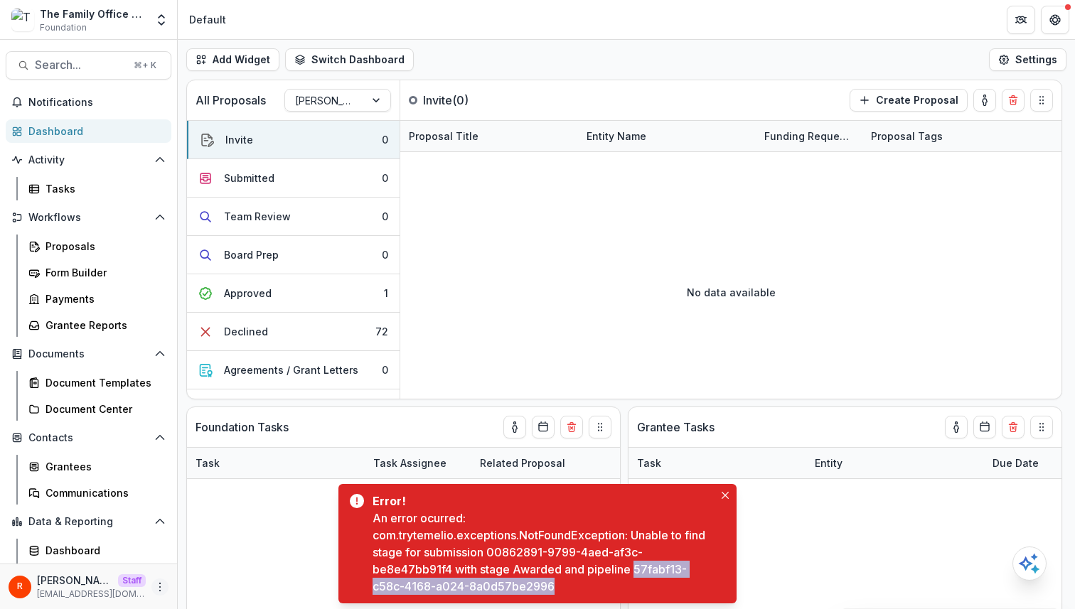
click at [154, 581] on icon "More" at bounding box center [159, 586] width 11 height 11
click at [241, 553] on link "User Settings" at bounding box center [249, 556] width 152 height 23
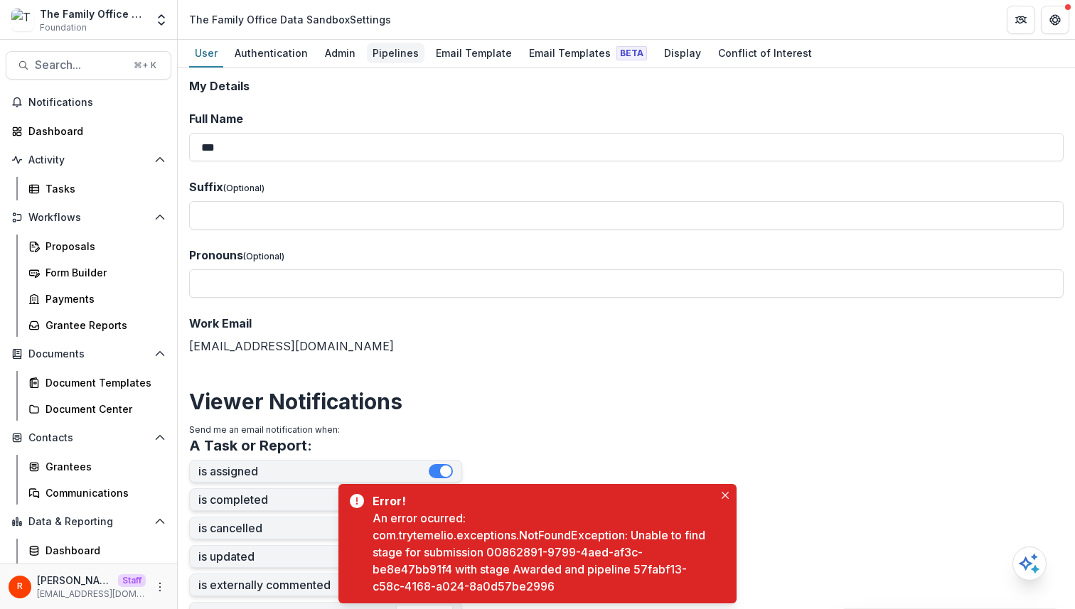
click at [405, 52] on div "Pipelines" at bounding box center [396, 53] width 58 height 21
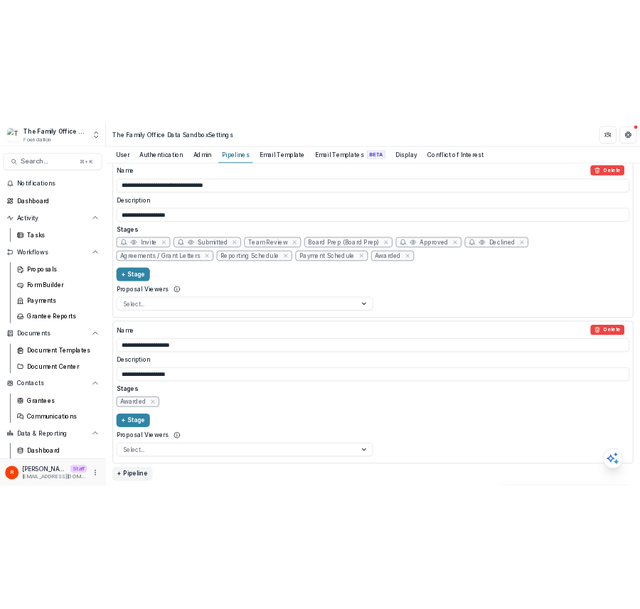
scroll to position [1373, 0]
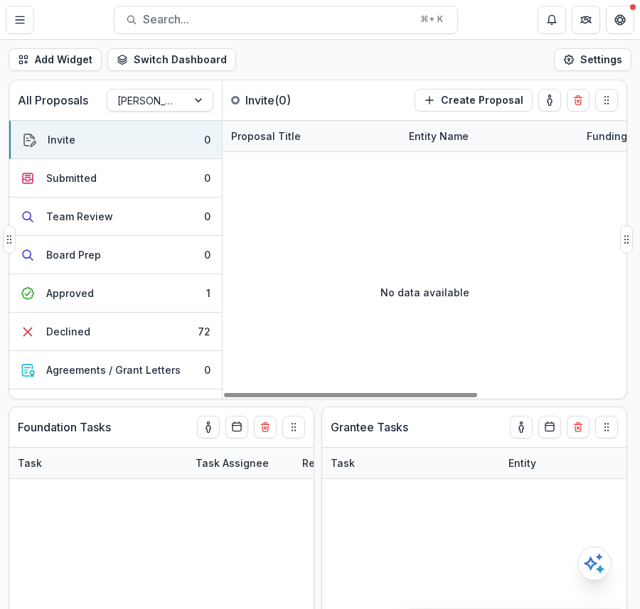
click at [529, 218] on div "No data available" at bounding box center [424, 291] width 404 height 213
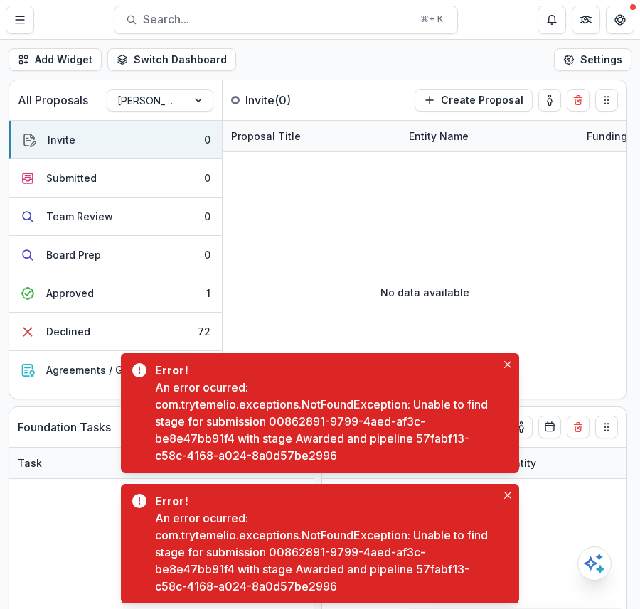
click at [293, 551] on div "An error ocurred: com.trytemelio.exceptions.NotFoundException: Unable to find s…" at bounding box center [325, 552] width 341 height 85
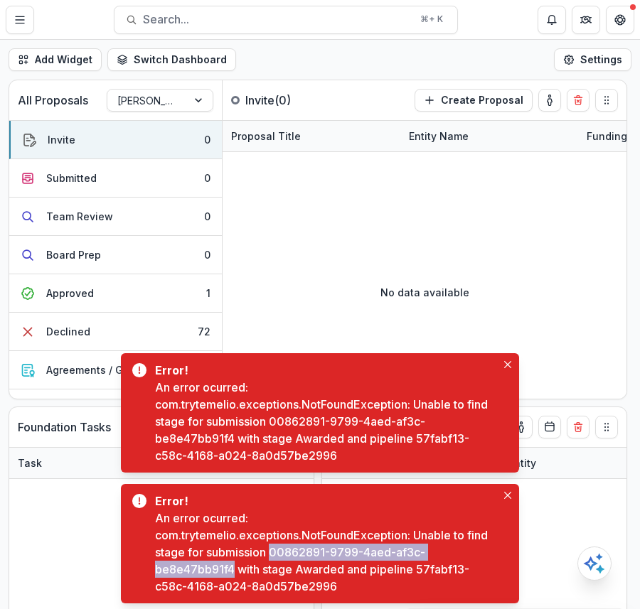
drag, startPoint x: 293, startPoint y: 551, endPoint x: 223, endPoint y: 574, distance: 73.5
click at [223, 574] on div "An error ocurred: com.trytemelio.exceptions.NotFoundException: Unable to find s…" at bounding box center [325, 552] width 341 height 85
copy div "00862891-9799-4aed-af3c-be8e47bb91f4"
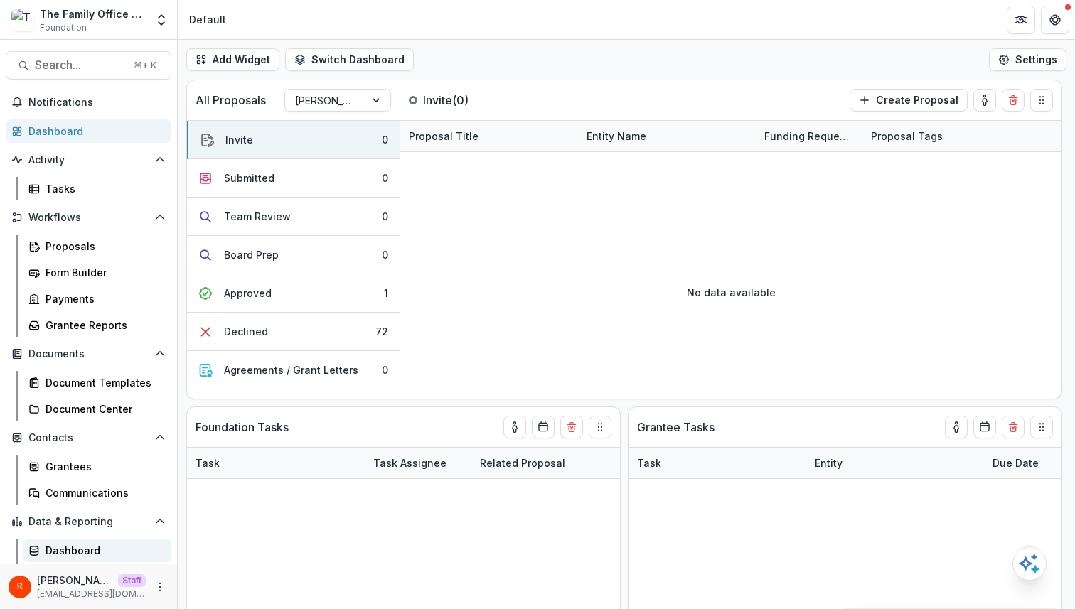
click at [82, 545] on div "Dashboard" at bounding box center [102, 550] width 114 height 15
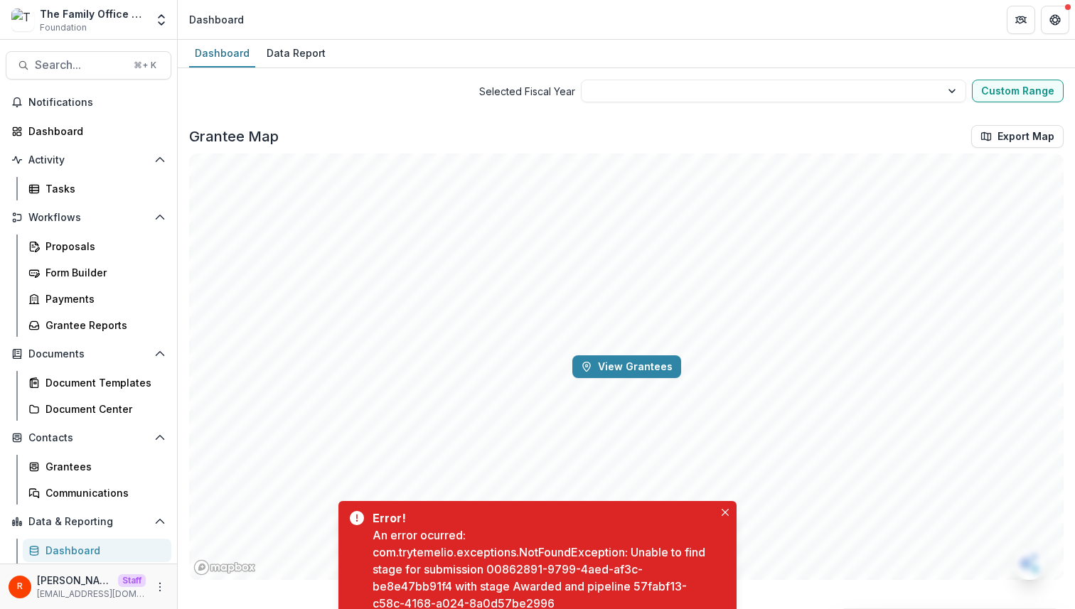
scroll to position [25, 0]
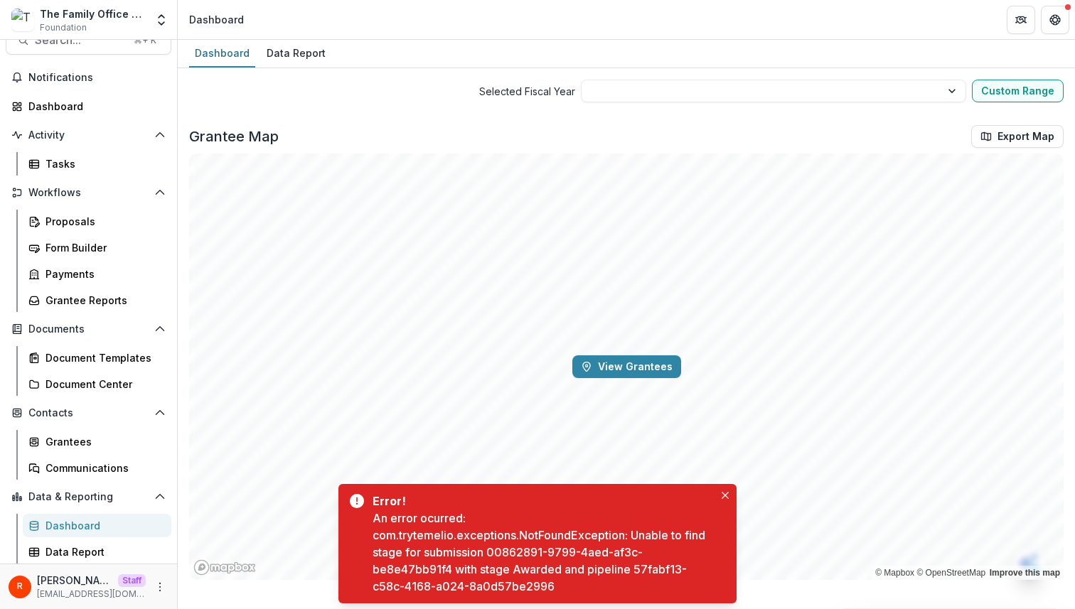
click at [490, 551] on div "An error ocurred: com.trytemelio.exceptions.NotFoundException: Unable to find s…" at bounding box center [542, 552] width 341 height 85
drag, startPoint x: 490, startPoint y: 551, endPoint x: 541, endPoint y: 551, distance: 50.5
click at [442, 571] on div "An error ocurred: com.trytemelio.exceptions.NotFoundException: Unable to find s…" at bounding box center [542, 552] width 341 height 85
click at [566, 553] on div "An error ocurred: com.trytemelio.exceptions.NotFoundException: Unable to find s…" at bounding box center [542, 552] width 341 height 85
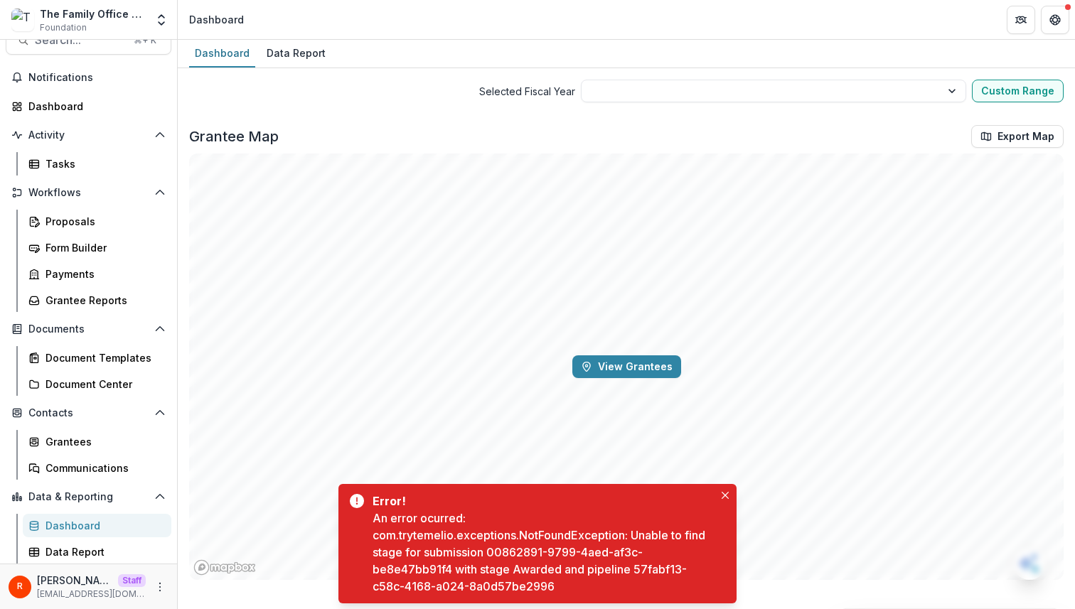
click at [522, 549] on div "An error ocurred: com.trytemelio.exceptions.NotFoundException: Unable to find s…" at bounding box center [542, 552] width 341 height 85
click at [497, 549] on div "An error ocurred: com.trytemelio.exceptions.NotFoundException: Unable to find s…" at bounding box center [542, 552] width 341 height 85
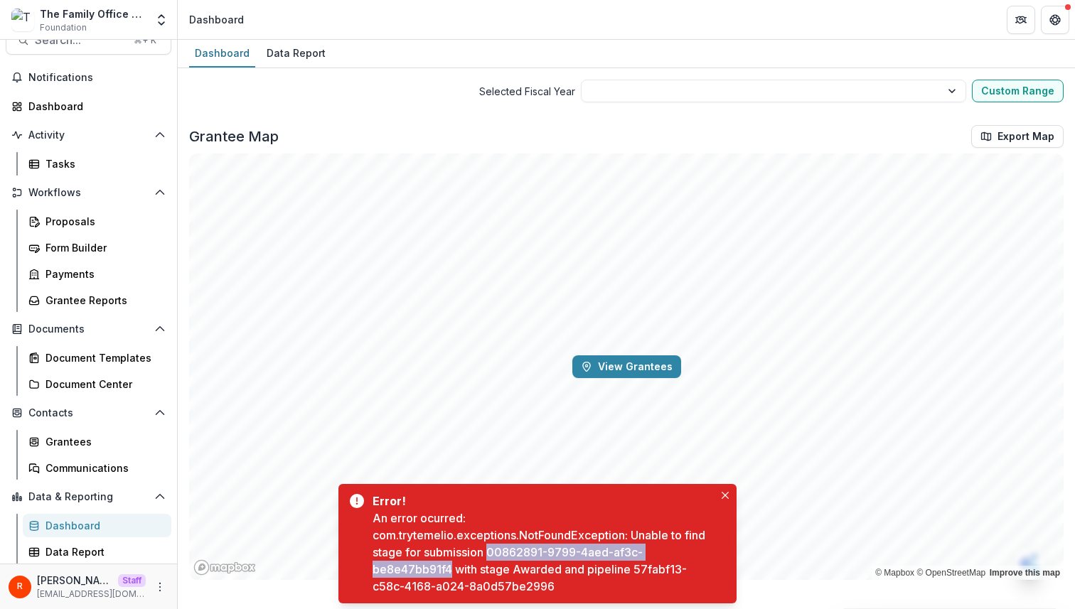
drag, startPoint x: 497, startPoint y: 549, endPoint x: 441, endPoint y: 574, distance: 61.4
click at [441, 574] on div "An error ocurred: com.trytemelio.exceptions.NotFoundException: Unable to find s…" at bounding box center [542, 552] width 341 height 85
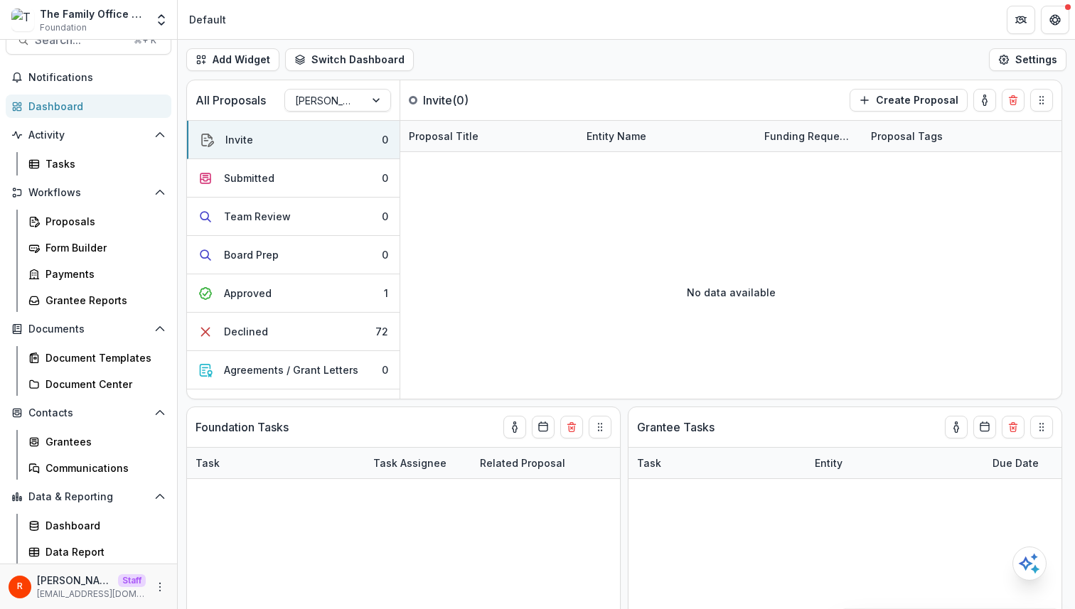
scroll to position [38, 0]
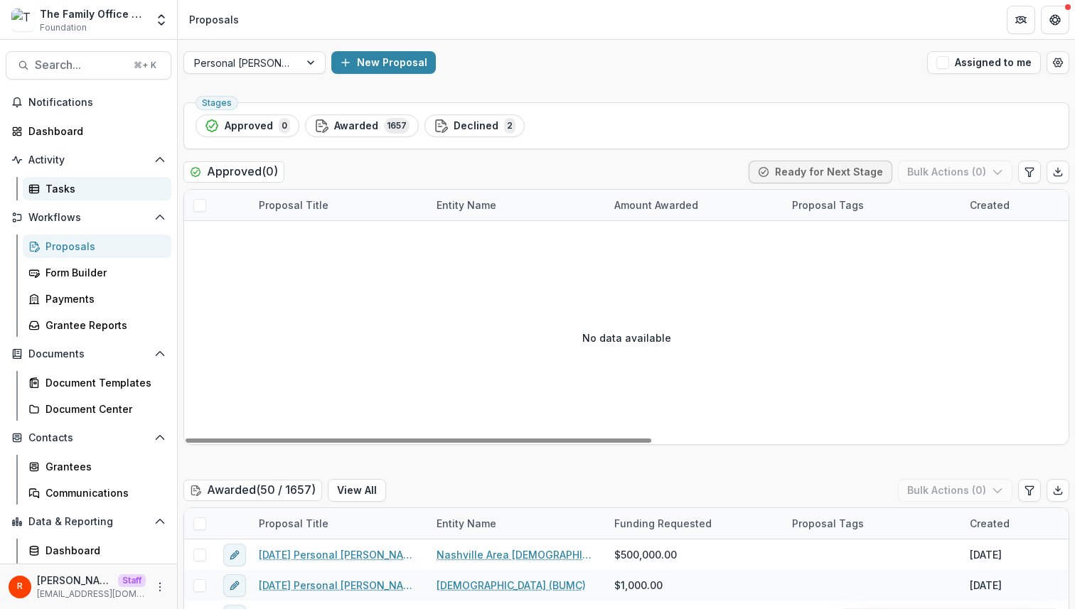
click at [87, 192] on div "Tasks" at bounding box center [102, 188] width 114 height 15
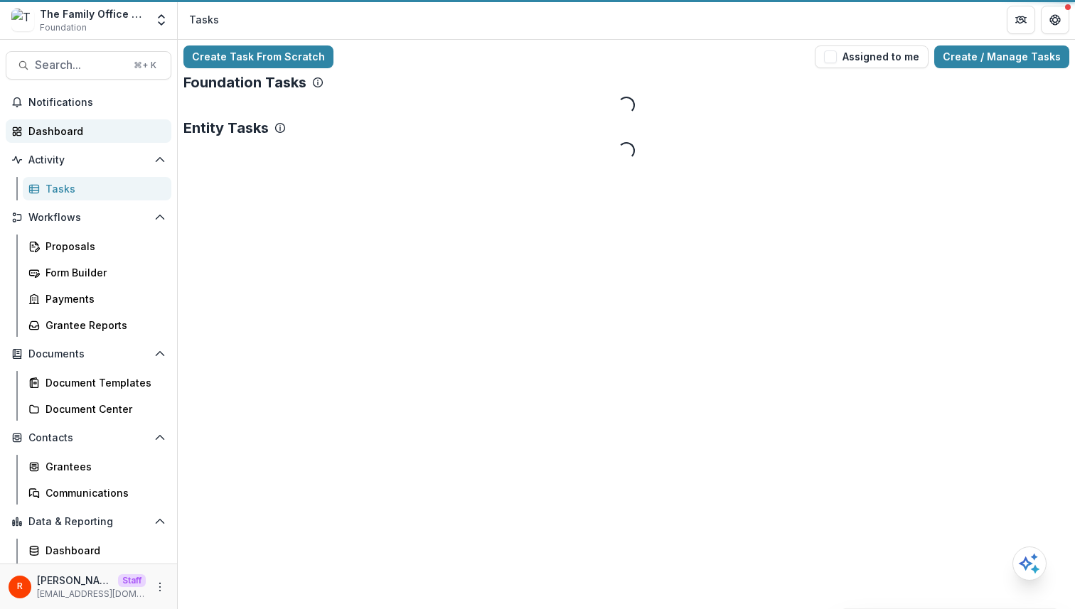
click at [87, 124] on div "Dashboard" at bounding box center [93, 131] width 131 height 15
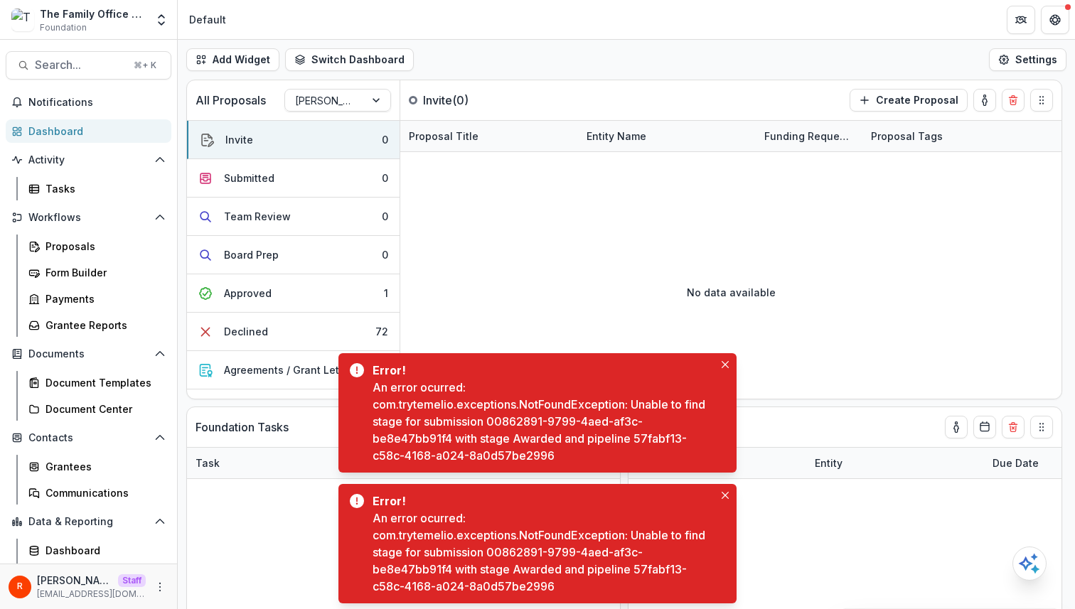
click at [512, 549] on div "An error ocurred: com.trytemelio.exceptions.NotFoundException: Unable to find s…" at bounding box center [542, 552] width 341 height 85
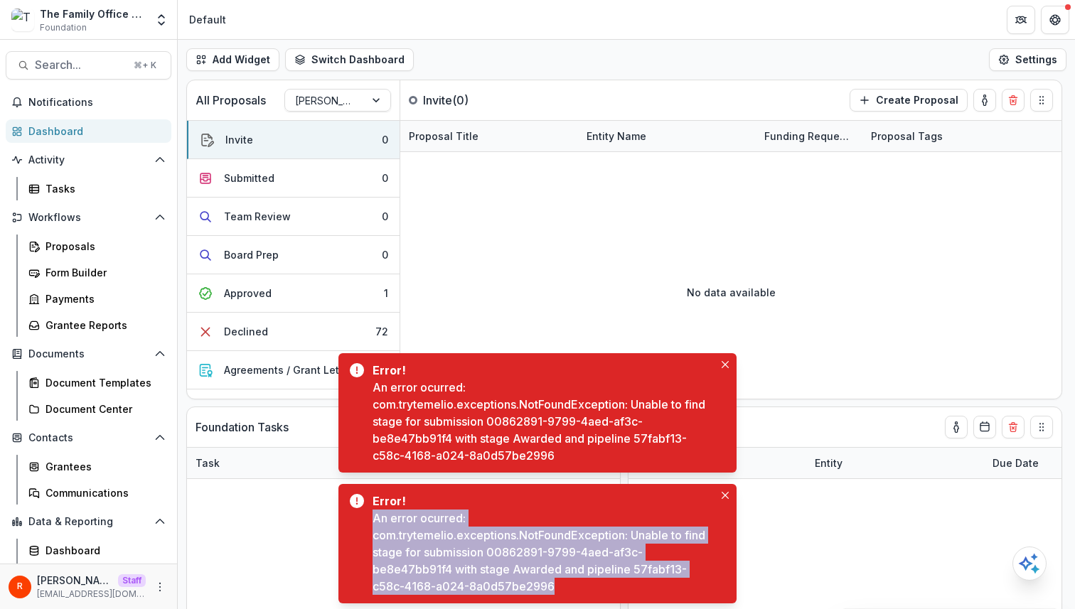
click at [512, 549] on div "An error ocurred: com.trytemelio.exceptions.NotFoundException: Unable to find s…" at bounding box center [542, 552] width 341 height 85
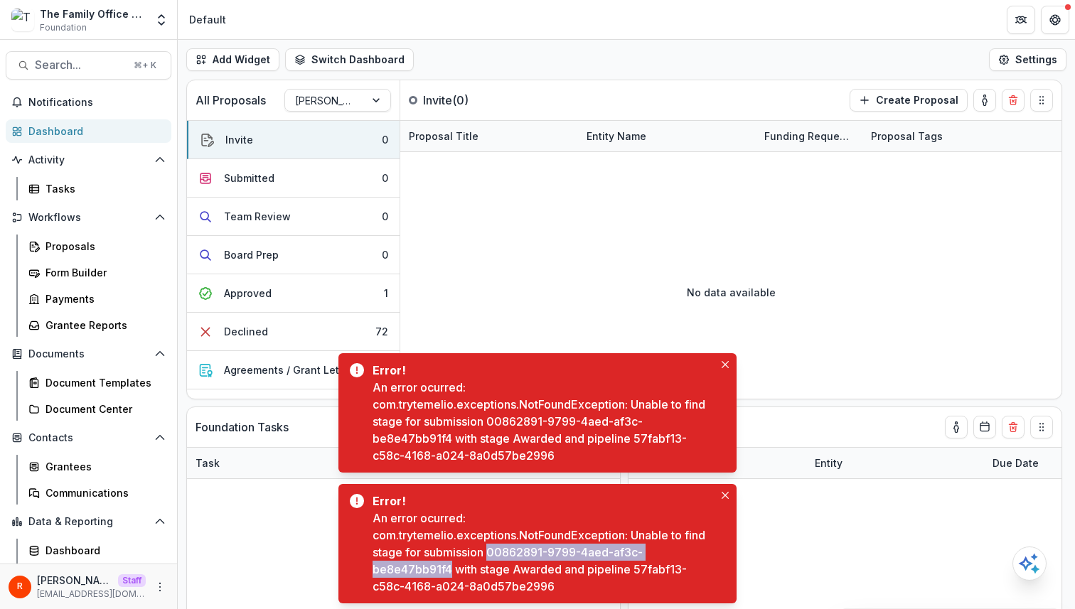
drag, startPoint x: 512, startPoint y: 549, endPoint x: 443, endPoint y: 569, distance: 72.4
click at [443, 569] on div "An error ocurred: com.trytemelio.exceptions.NotFoundException: Unable to find s…" at bounding box center [542, 552] width 341 height 85
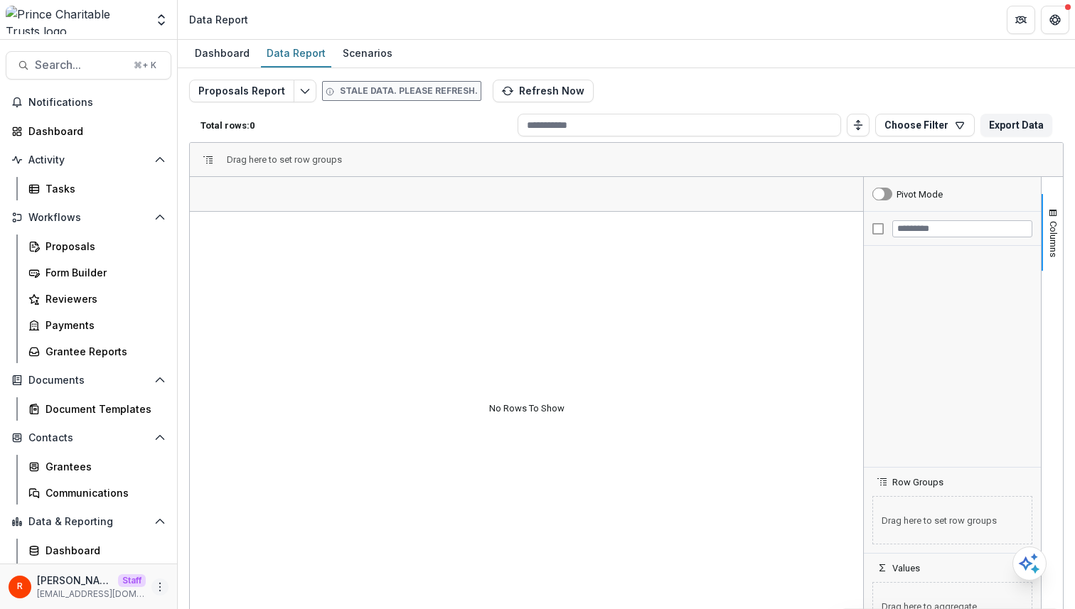
click at [154, 588] on icon "More" at bounding box center [159, 586] width 11 height 11
click at [210, 556] on link "User Settings" at bounding box center [249, 556] width 152 height 23
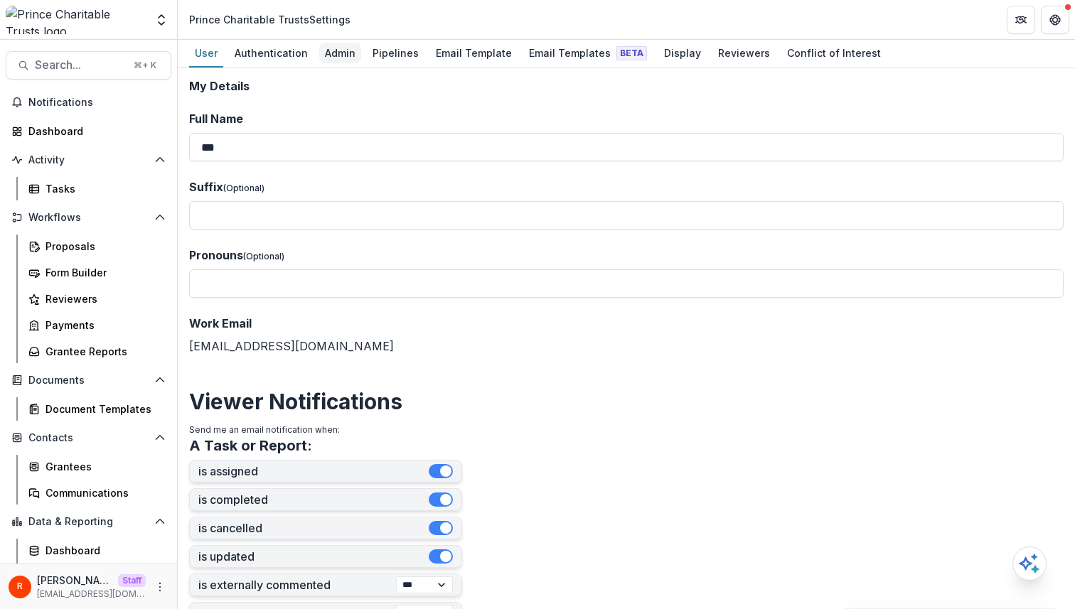
click at [347, 53] on div "Admin" at bounding box center [340, 53] width 42 height 21
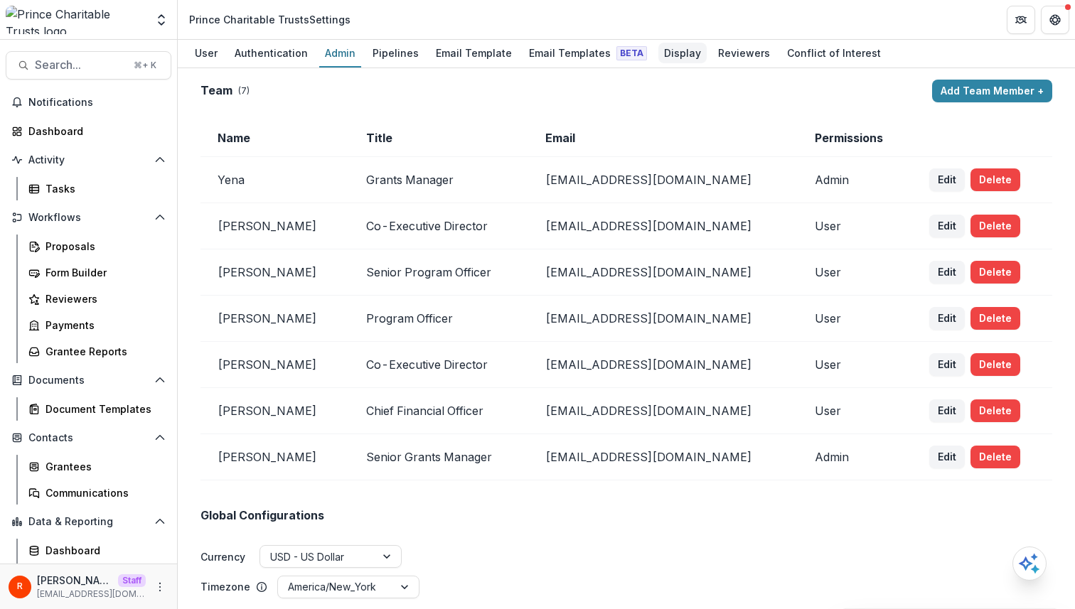
click at [669, 57] on div "Display" at bounding box center [682, 53] width 48 height 21
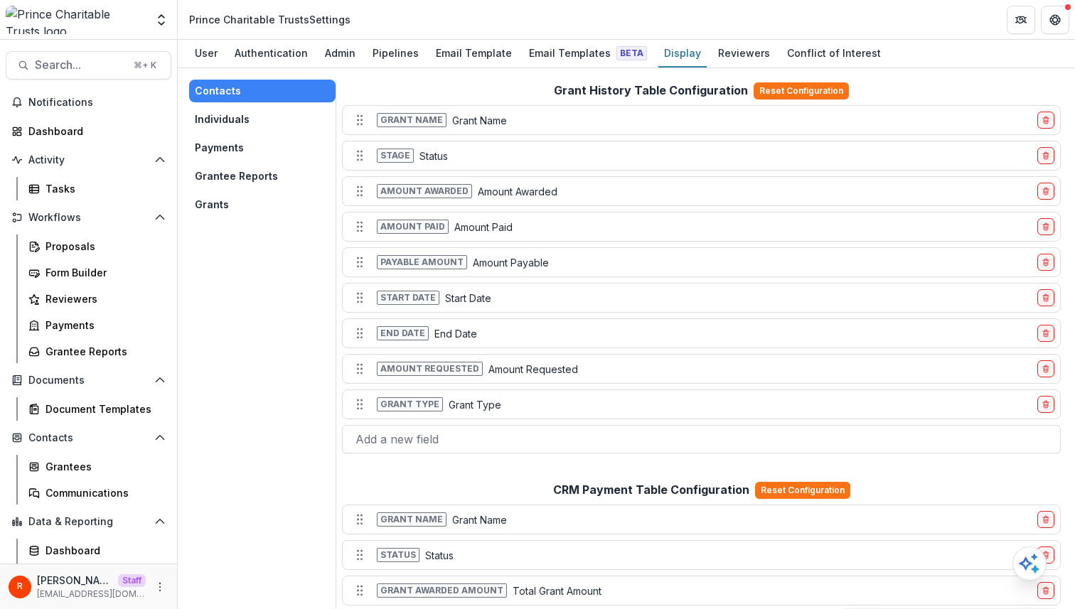
click at [242, 145] on button "Payments" at bounding box center [262, 147] width 146 height 23
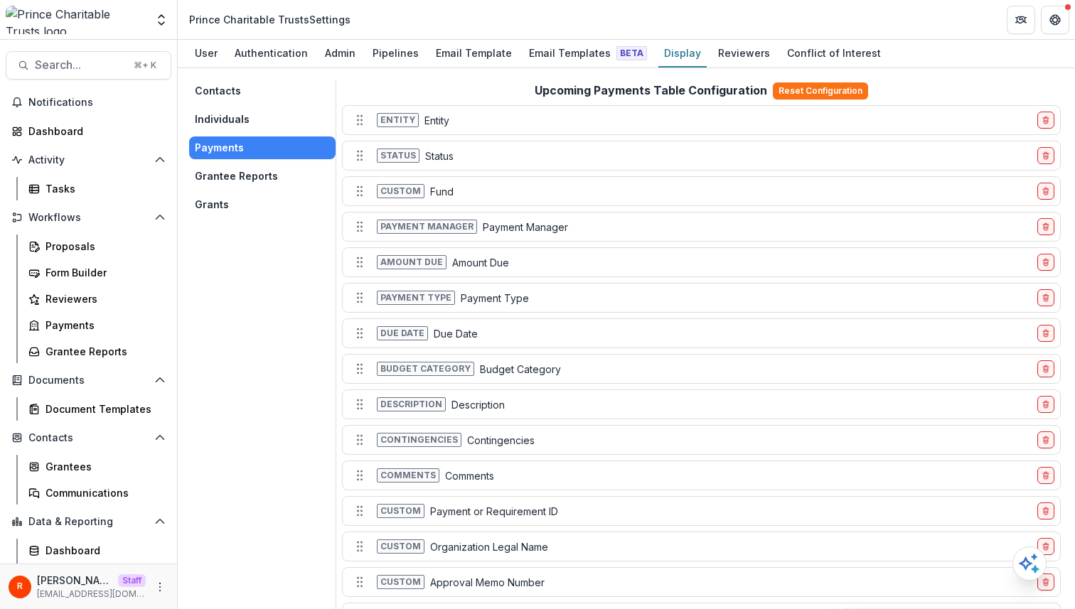
click at [228, 200] on button "Grants" at bounding box center [262, 204] width 146 height 23
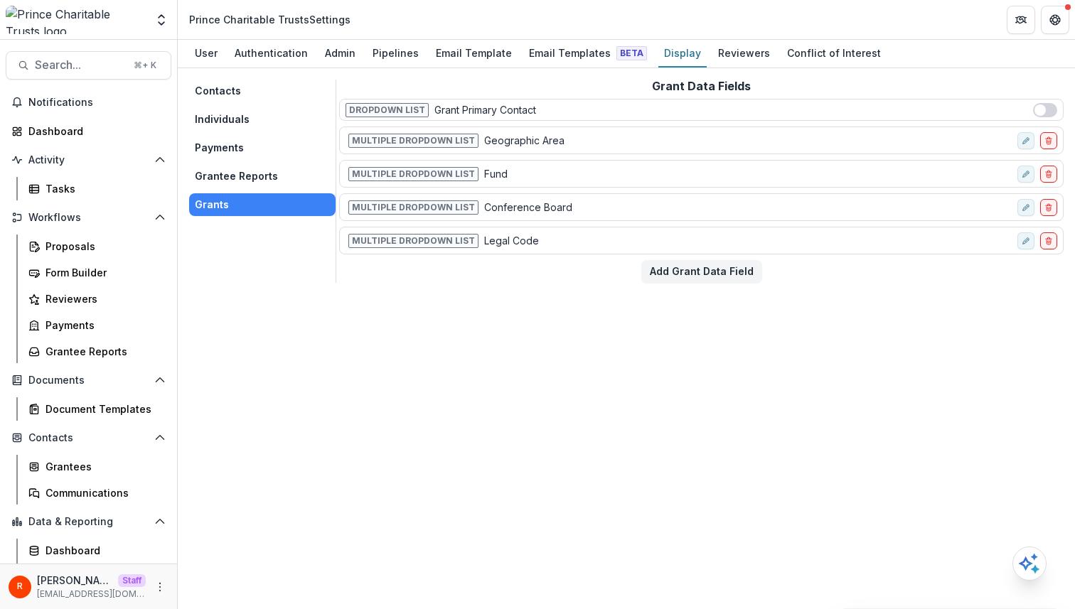
click at [525, 138] on p "Geographic Area" at bounding box center [524, 140] width 80 height 15
copy div "Geographic Area"
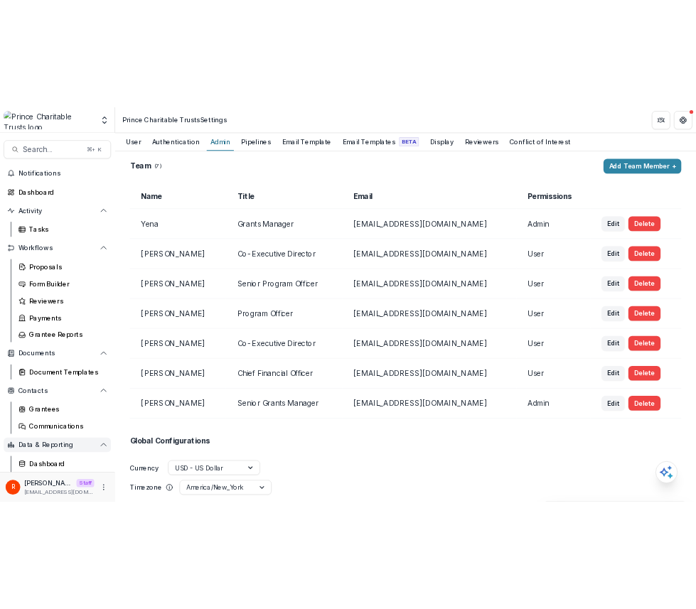
scroll to position [51, 0]
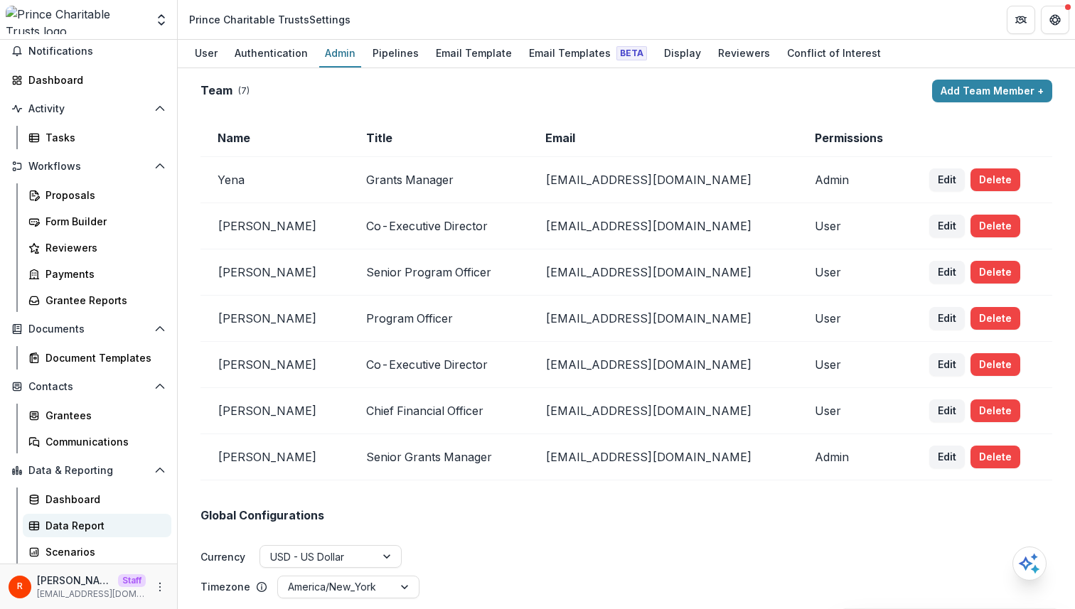
click at [97, 534] on link "Data Report" at bounding box center [97, 525] width 149 height 23
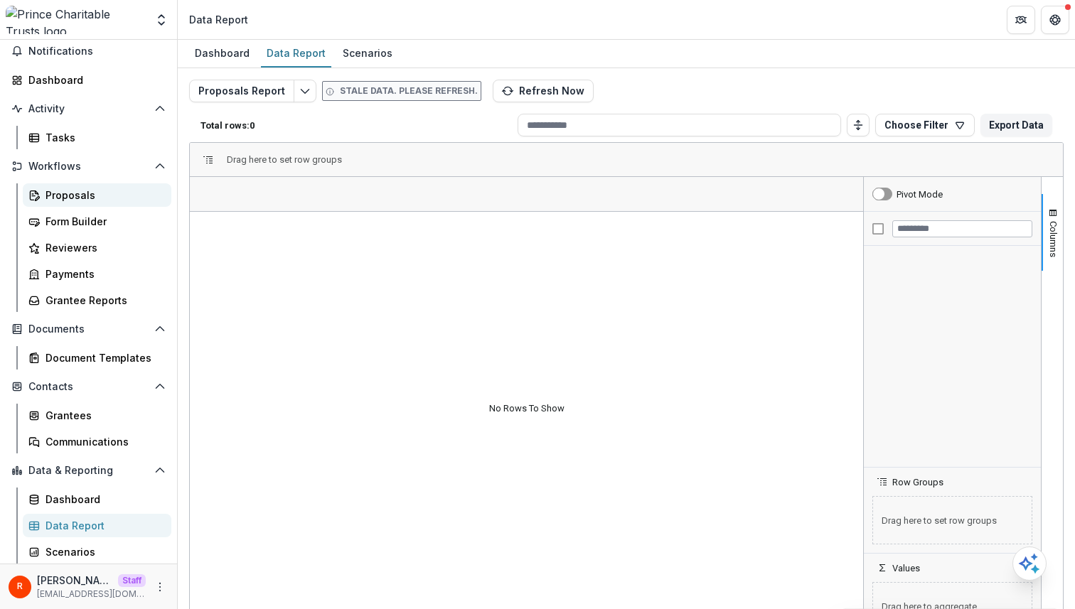
click at [92, 200] on div "Proposals" at bounding box center [102, 195] width 114 height 15
click at [158, 586] on icon "More" at bounding box center [159, 586] width 11 height 11
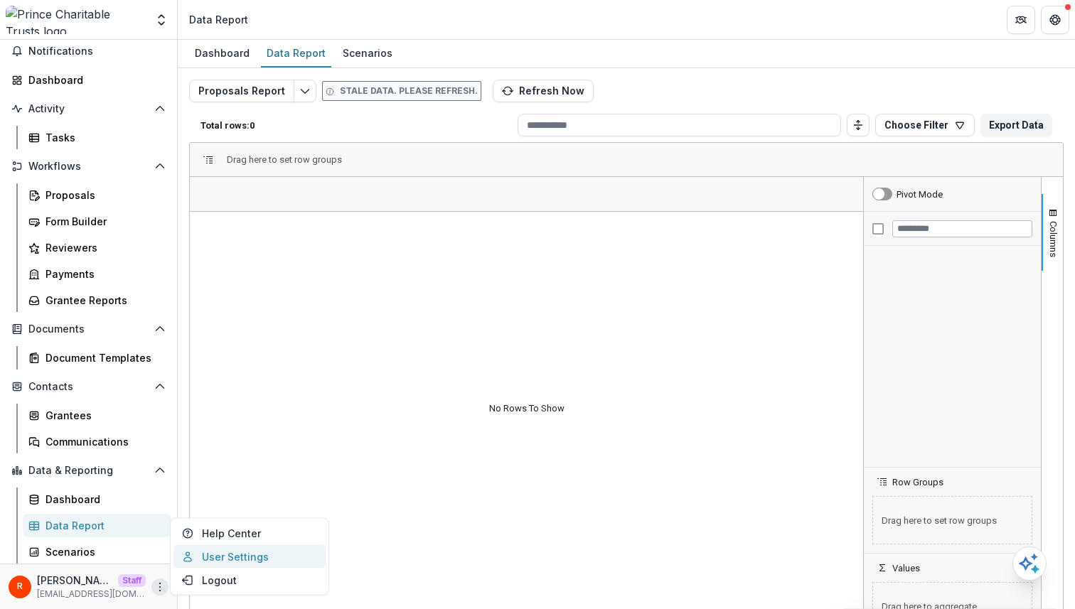
click at [243, 557] on link "User Settings" at bounding box center [249, 556] width 152 height 23
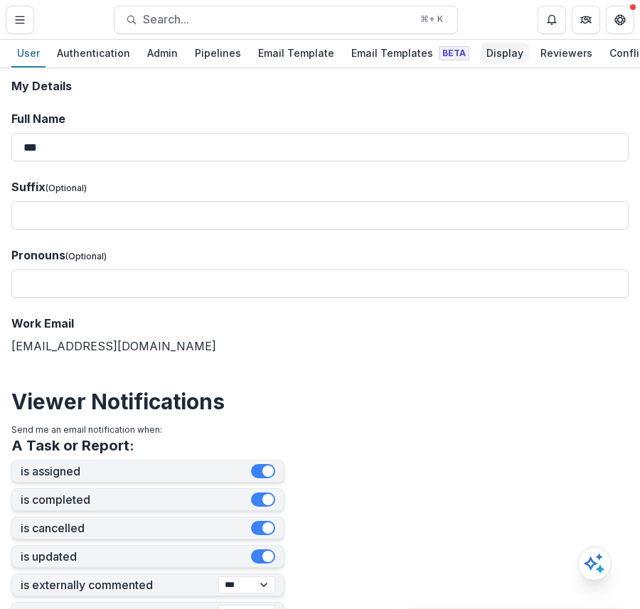
click at [486, 52] on div "Display" at bounding box center [504, 53] width 48 height 21
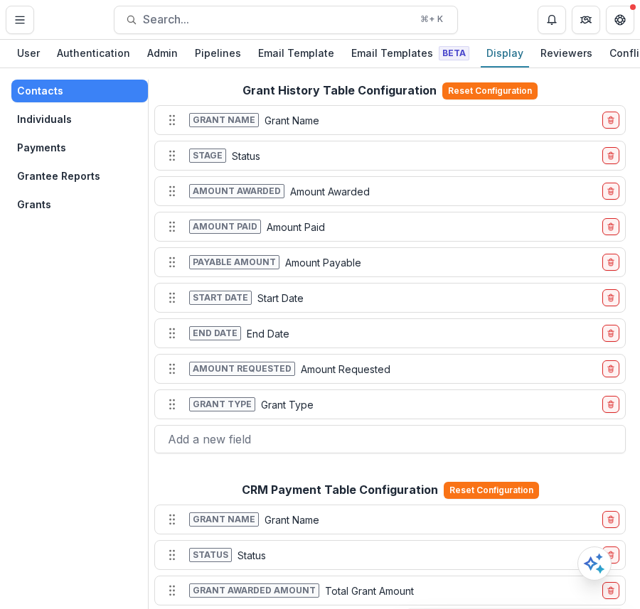
click at [65, 123] on button "Individuals" at bounding box center [79, 119] width 136 height 23
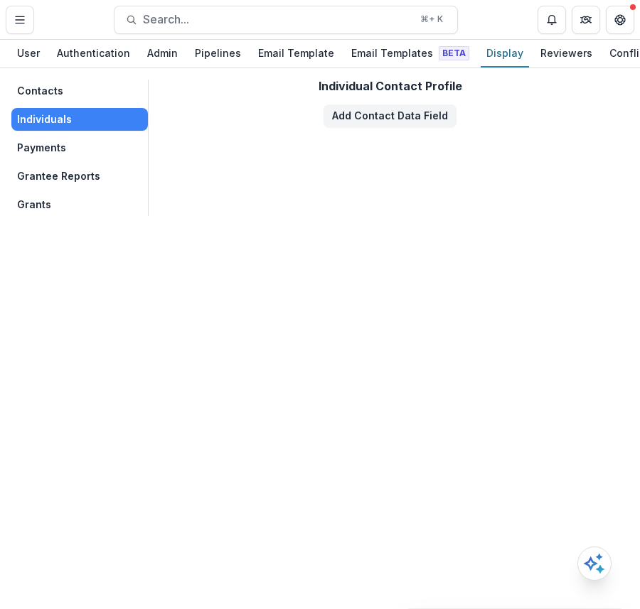
click at [67, 198] on button "Grants" at bounding box center [79, 204] width 136 height 23
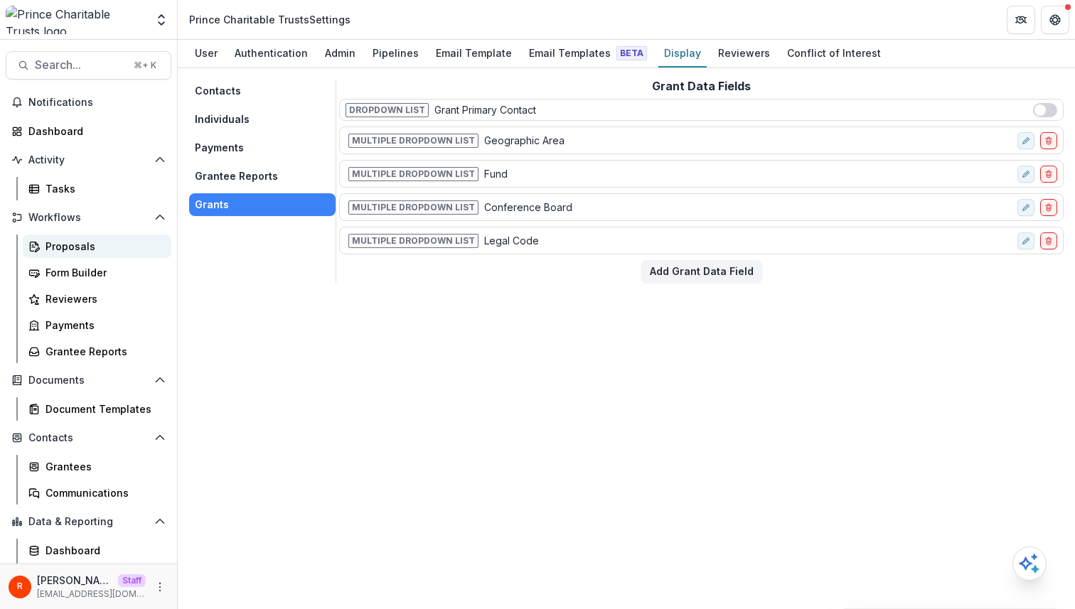
click at [97, 247] on div "Proposals" at bounding box center [102, 246] width 114 height 15
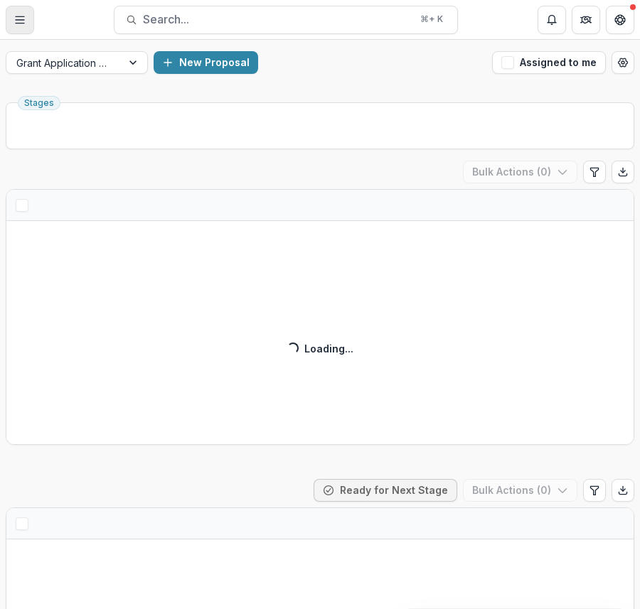
click at [19, 18] on icon "Toggle Menu" at bounding box center [19, 19] width 11 height 11
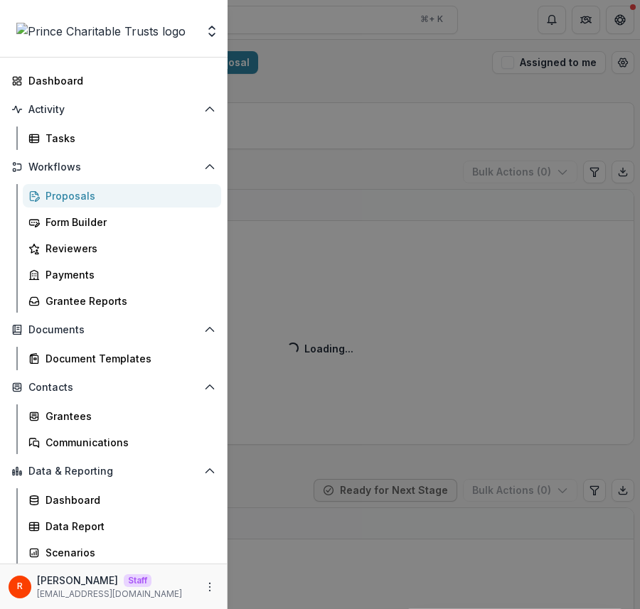
click at [382, 174] on div "Foundations Livelihood Impact Fund Nonprofits New Nonprofit Team Settings Admin…" at bounding box center [320, 304] width 640 height 609
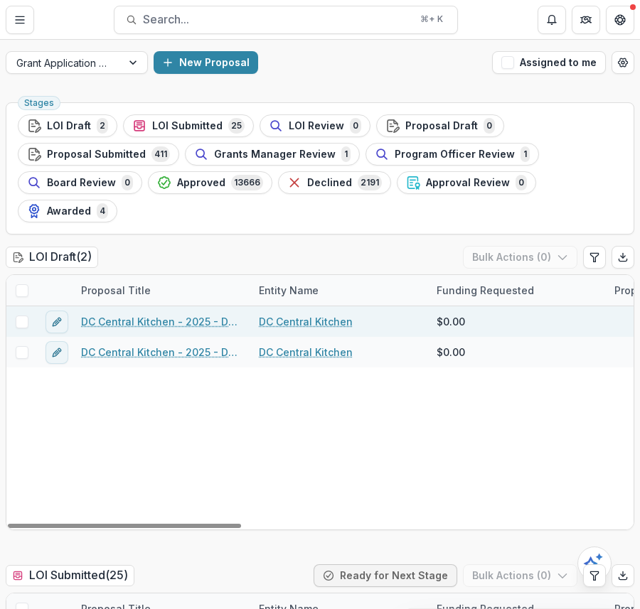
click at [151, 315] on link "DC Central Kitchen - 2025 - DC - Full Application" at bounding box center [161, 321] width 161 height 15
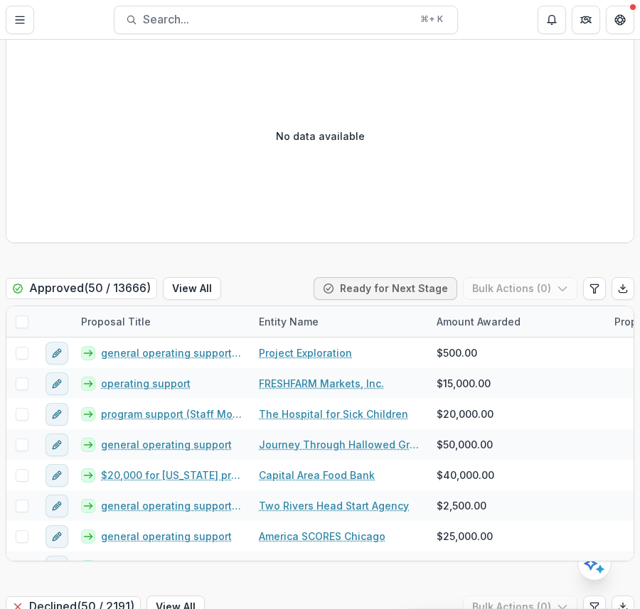
scroll to position [3429, 0]
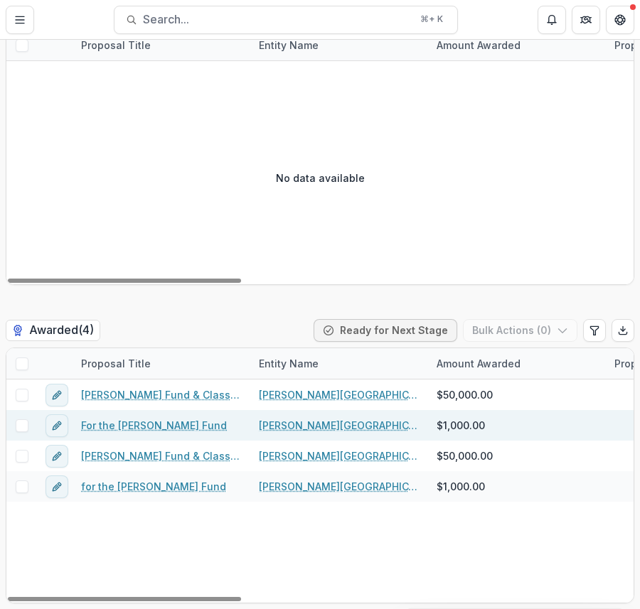
click at [161, 424] on link "For the [PERSON_NAME] Fund" at bounding box center [154, 425] width 146 height 15
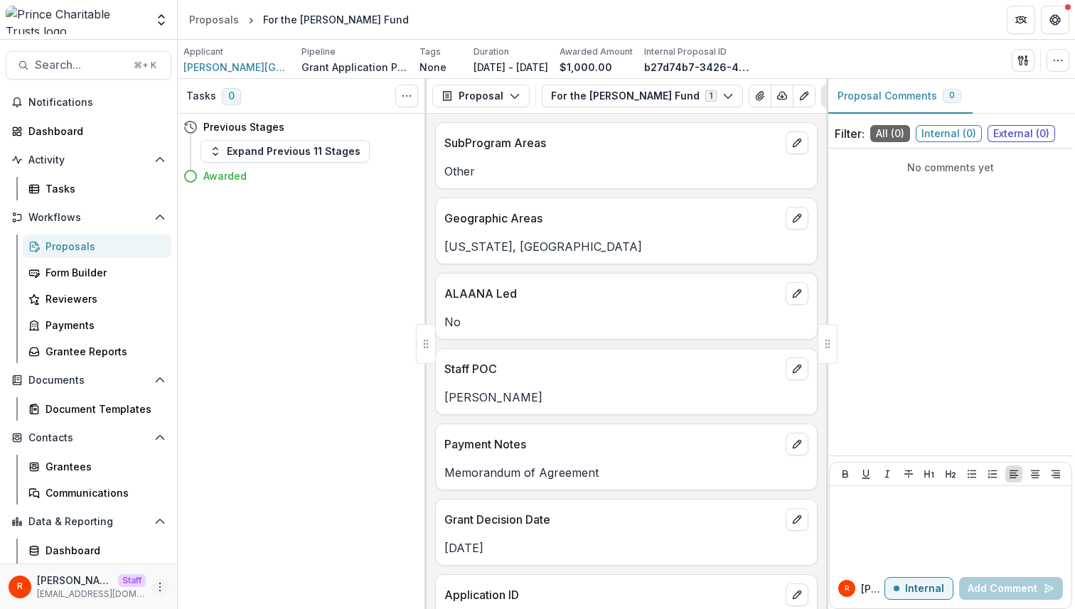
click at [158, 584] on icon "More" at bounding box center [159, 586] width 11 height 11
click at [237, 551] on link "User Settings" at bounding box center [249, 556] width 152 height 23
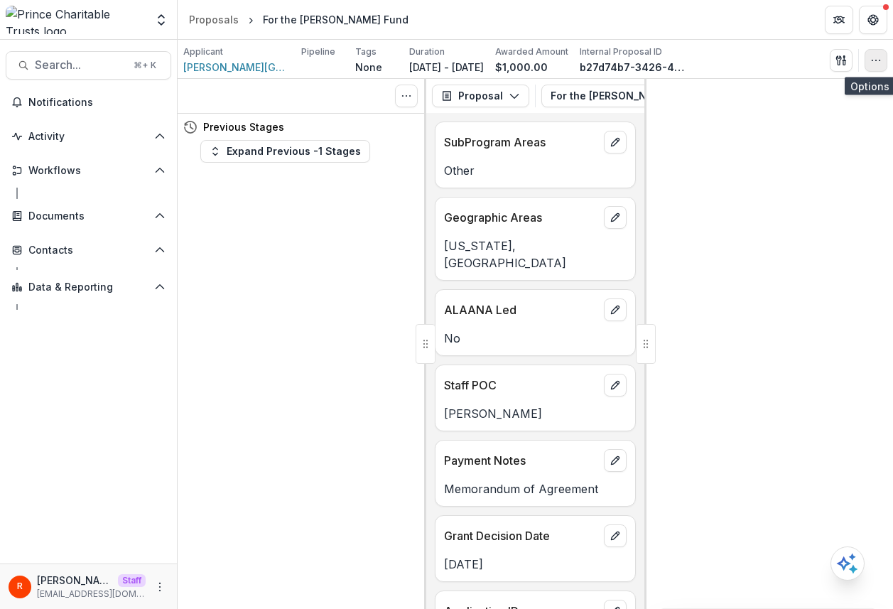
click at [873, 63] on icon "button" at bounding box center [876, 60] width 11 height 11
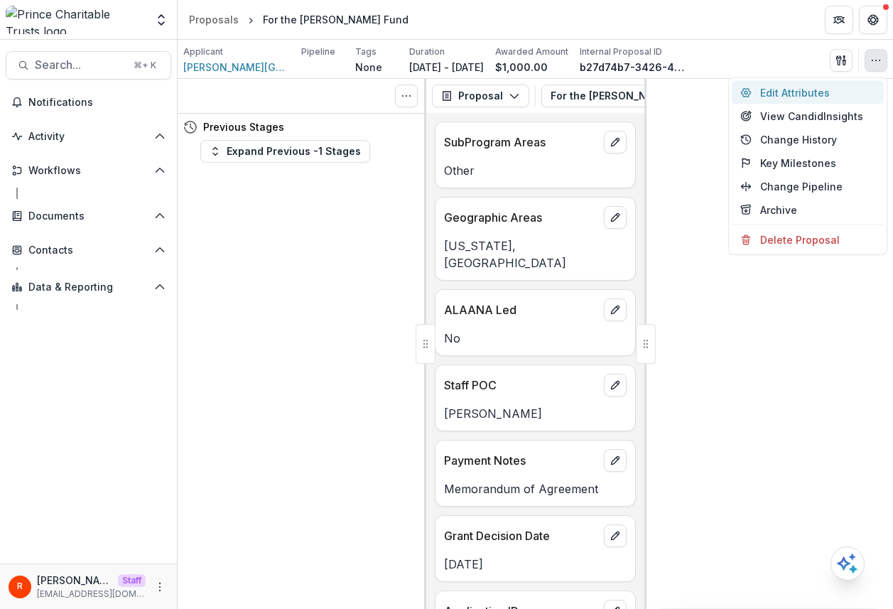
click at [819, 90] on button "Edit Attributes" at bounding box center [808, 92] width 152 height 23
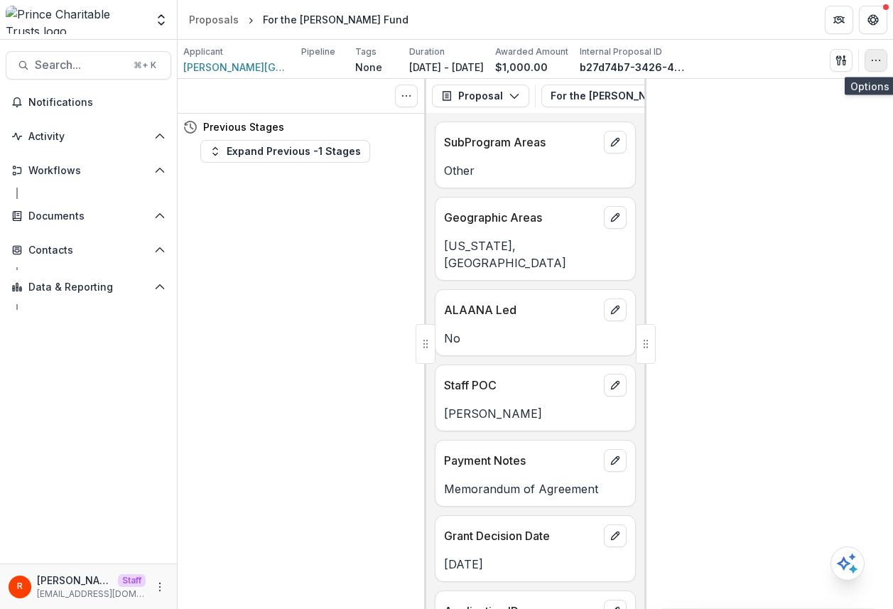
click at [880, 60] on circle "button" at bounding box center [880, 60] width 1 height 1
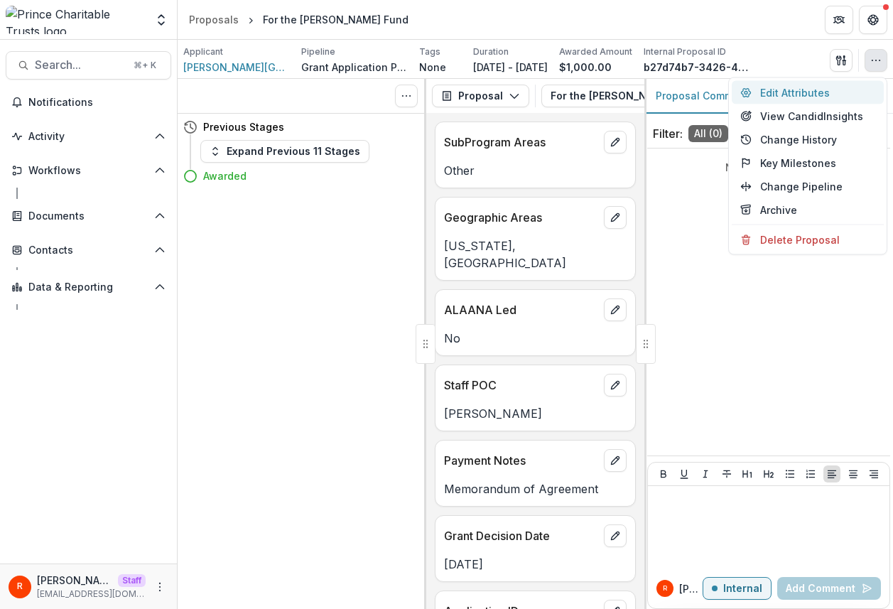
click at [807, 95] on button "Edit Attributes" at bounding box center [808, 92] width 152 height 23
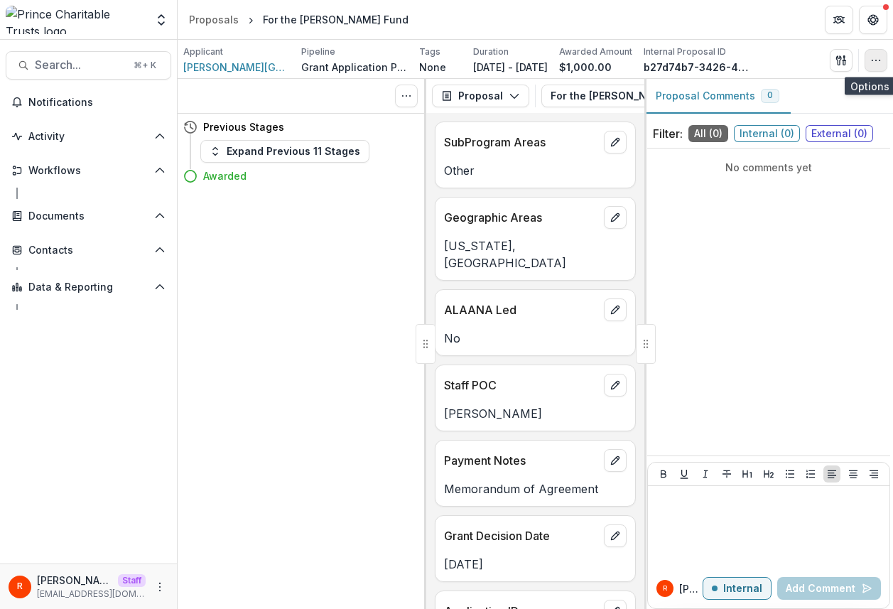
click at [868, 63] on button "button" at bounding box center [876, 60] width 23 height 23
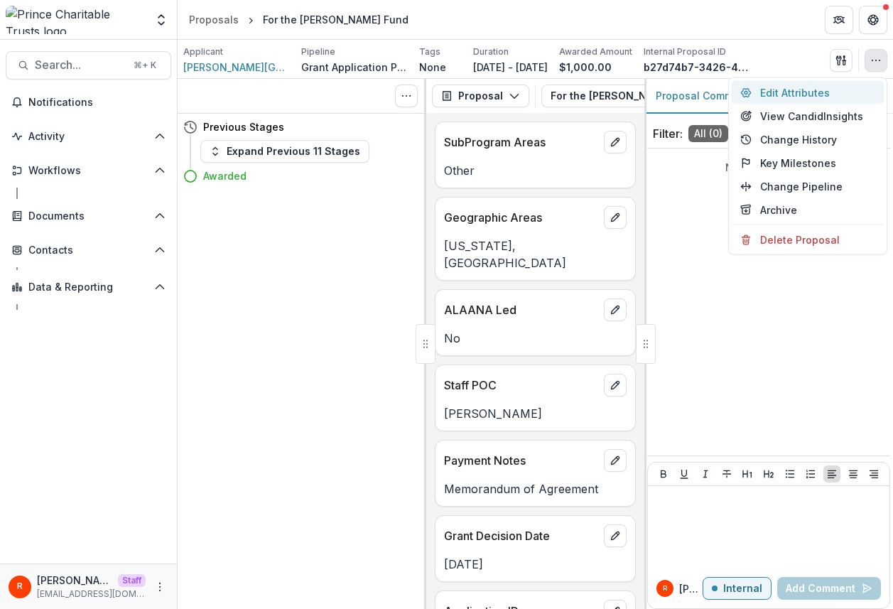
click at [802, 91] on button "Edit Attributes" at bounding box center [808, 92] width 152 height 23
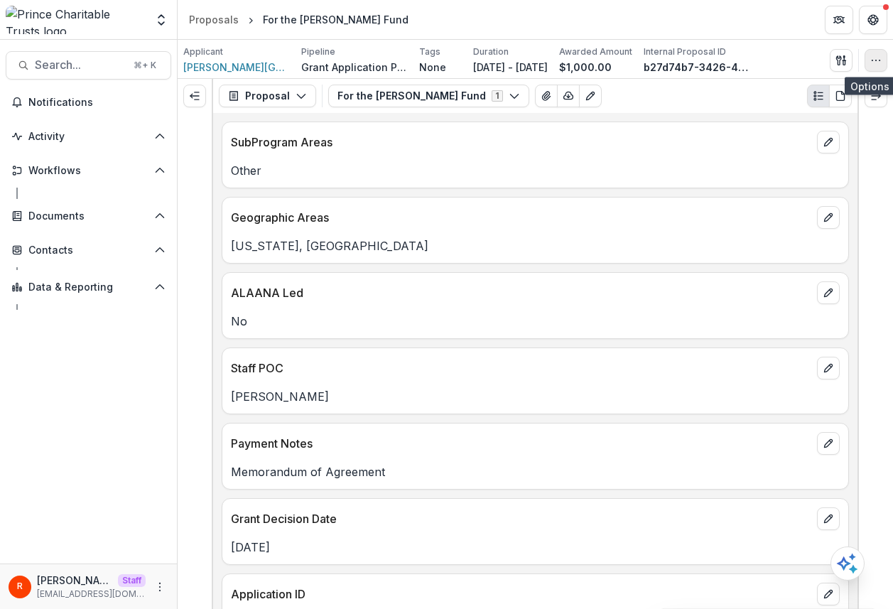
click at [874, 58] on icon "button" at bounding box center [876, 60] width 11 height 11
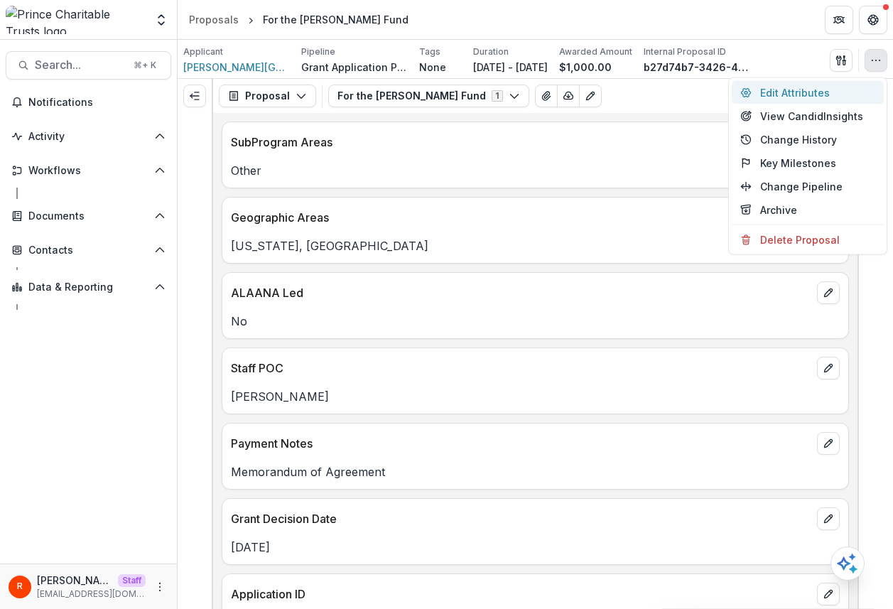
click at [800, 95] on button "Edit Attributes" at bounding box center [808, 92] width 152 height 23
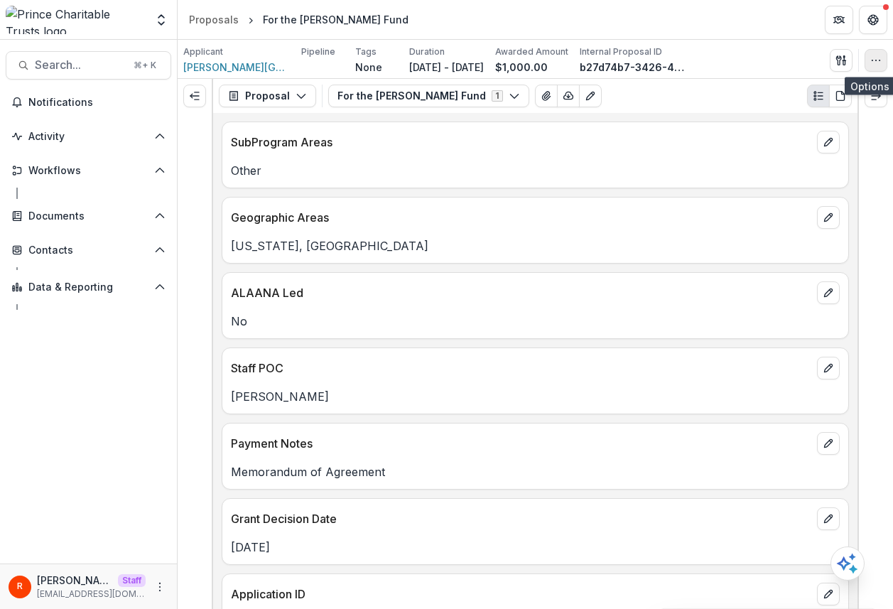
click at [880, 55] on icon "button" at bounding box center [876, 60] width 11 height 11
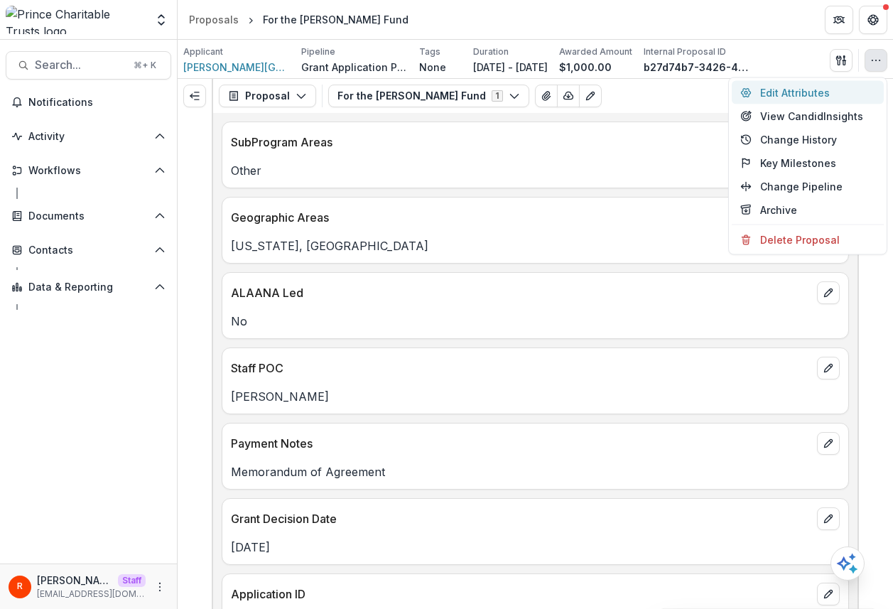
click at [809, 92] on button "Edit Attributes" at bounding box center [808, 92] width 152 height 23
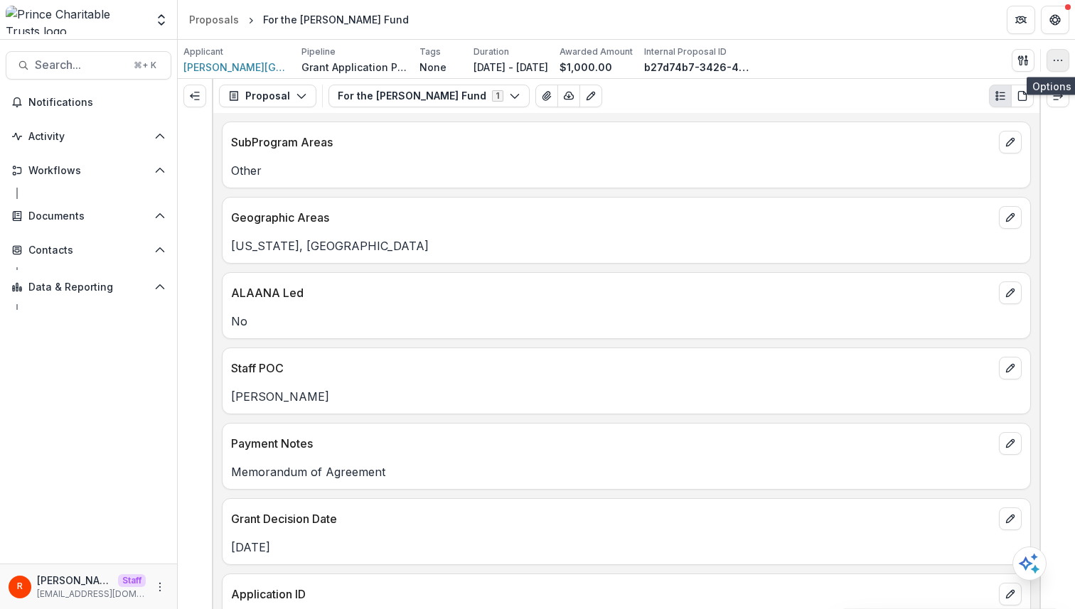
click at [893, 57] on icon "button" at bounding box center [1057, 60] width 11 height 11
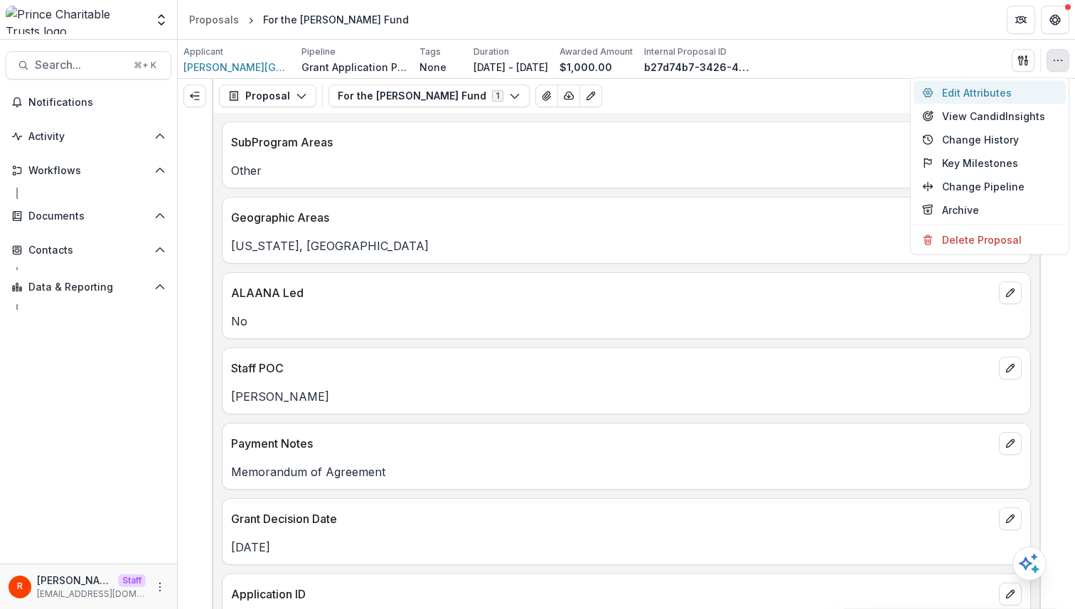
click at [893, 90] on button "Edit Attributes" at bounding box center [989, 92] width 152 height 23
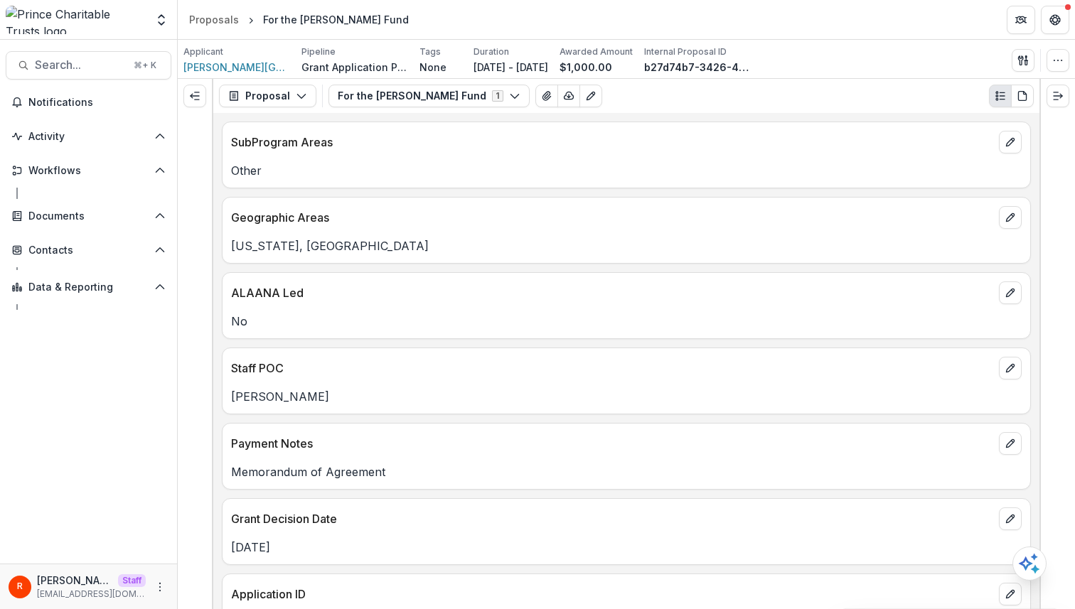
click at [893, 62] on div "Send Email Proposal Files Edit Viewers View All Reviews View Related Entities E…" at bounding box center [1040, 60] width 58 height 23
click at [893, 62] on button "button" at bounding box center [1057, 60] width 23 height 23
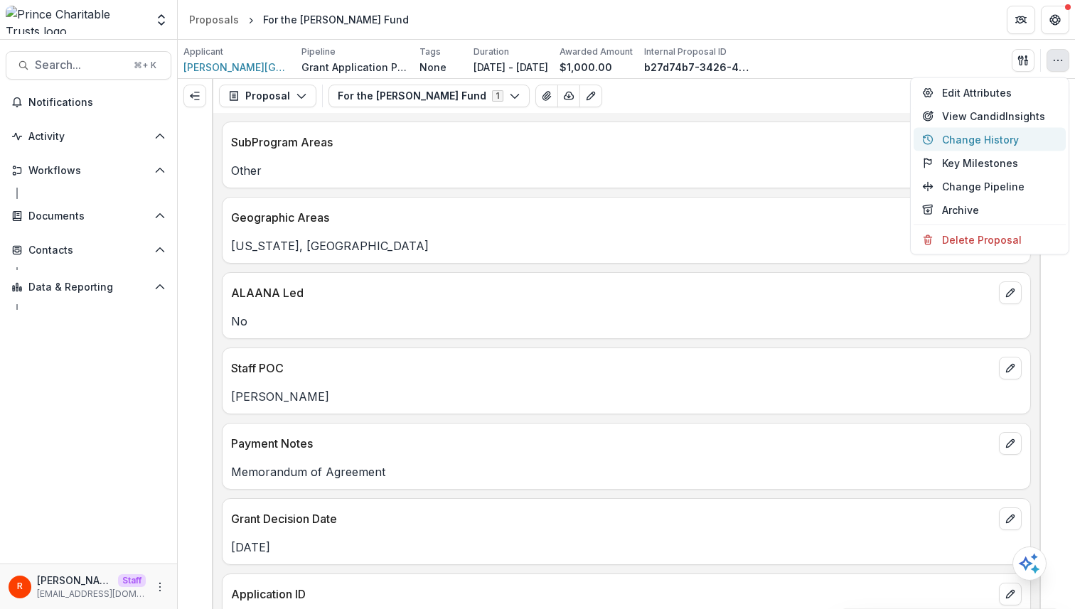
click at [893, 135] on button "Change History" at bounding box center [989, 139] width 152 height 23
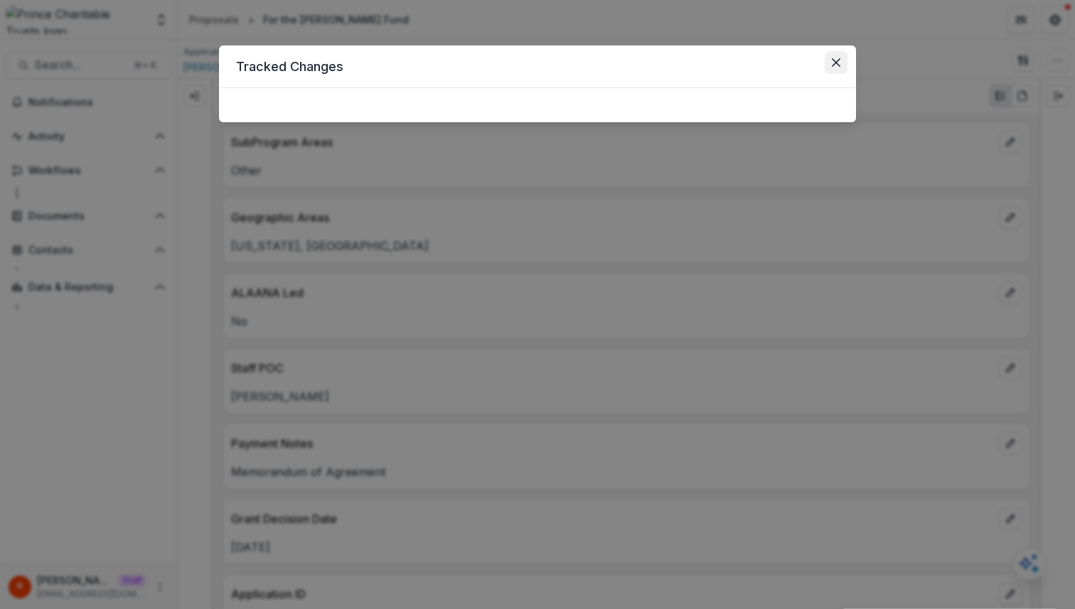
click at [839, 60] on icon "Close" at bounding box center [836, 62] width 9 height 9
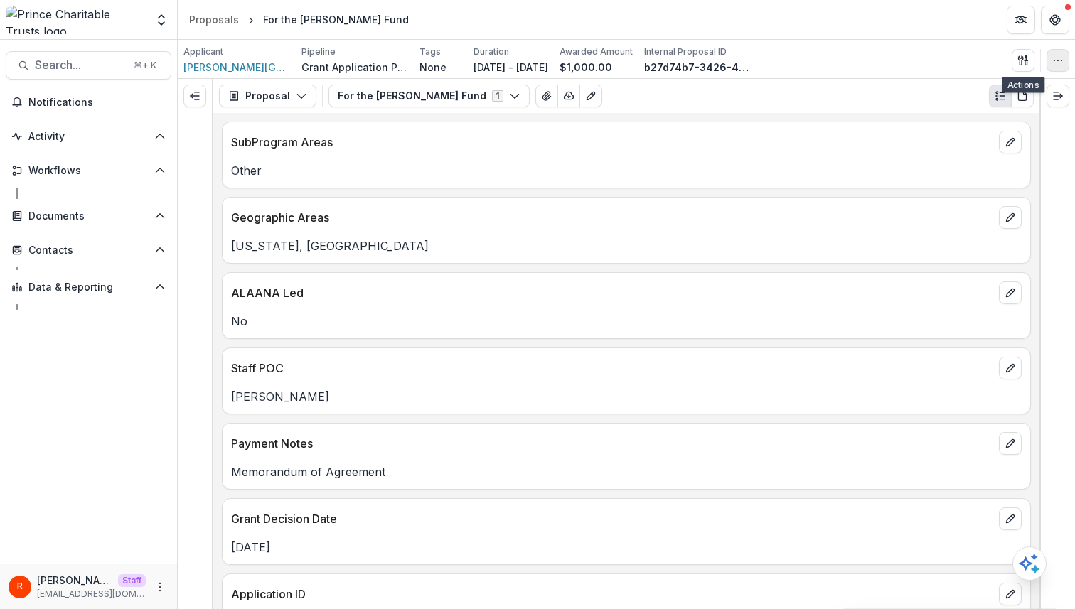
click at [893, 65] on button "button" at bounding box center [1057, 60] width 23 height 23
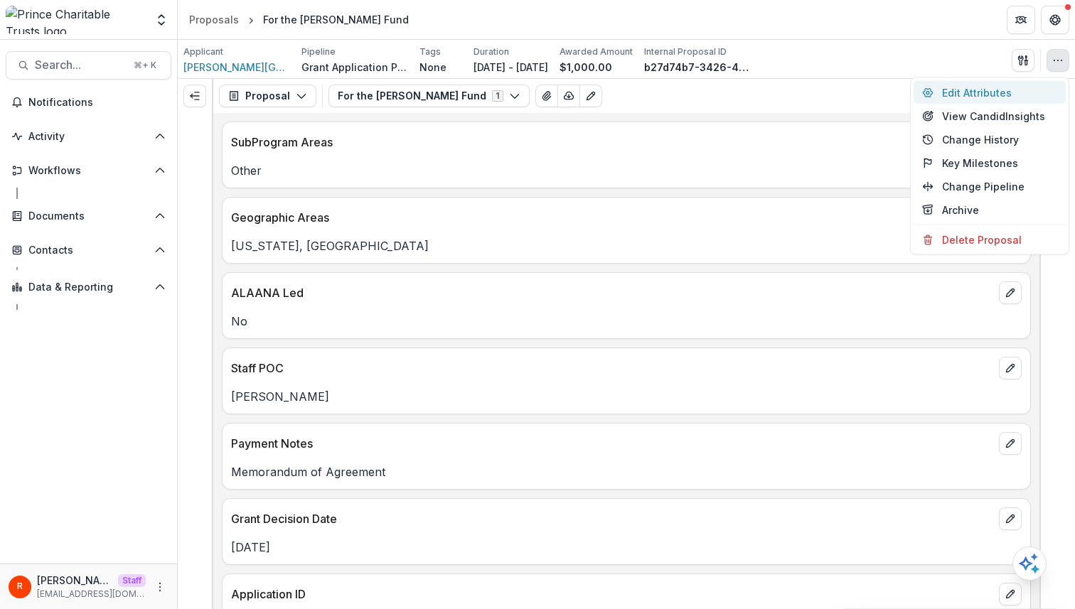
click at [893, 89] on button "Edit Attributes" at bounding box center [989, 92] width 152 height 23
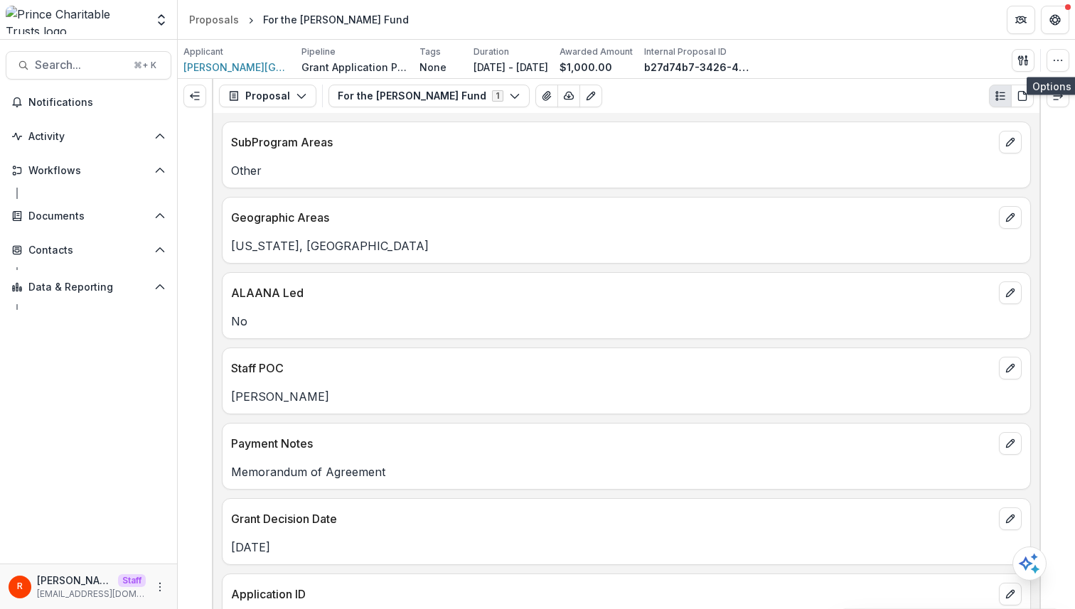
click at [811, 147] on p "SubProgram Areas" at bounding box center [612, 142] width 762 height 17
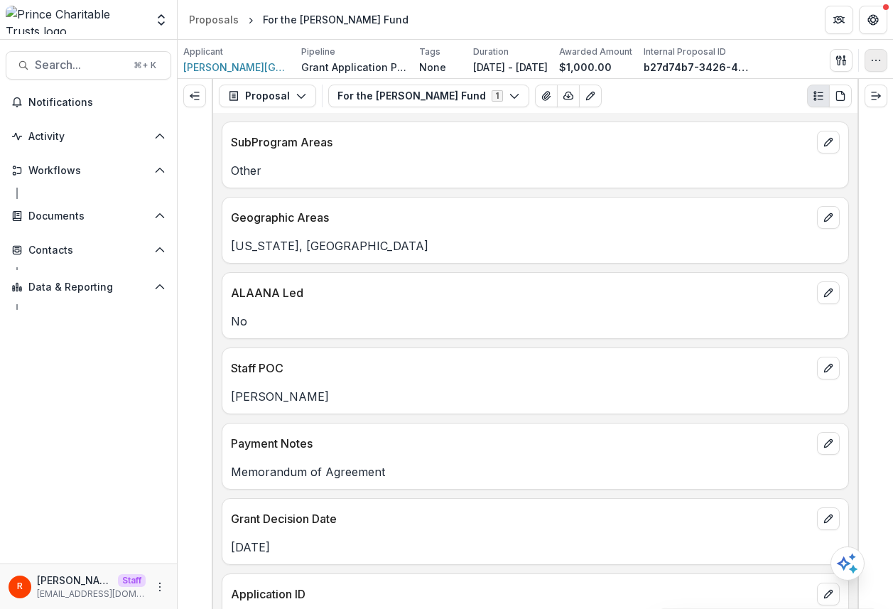
click at [876, 55] on icon "button" at bounding box center [876, 60] width 11 height 11
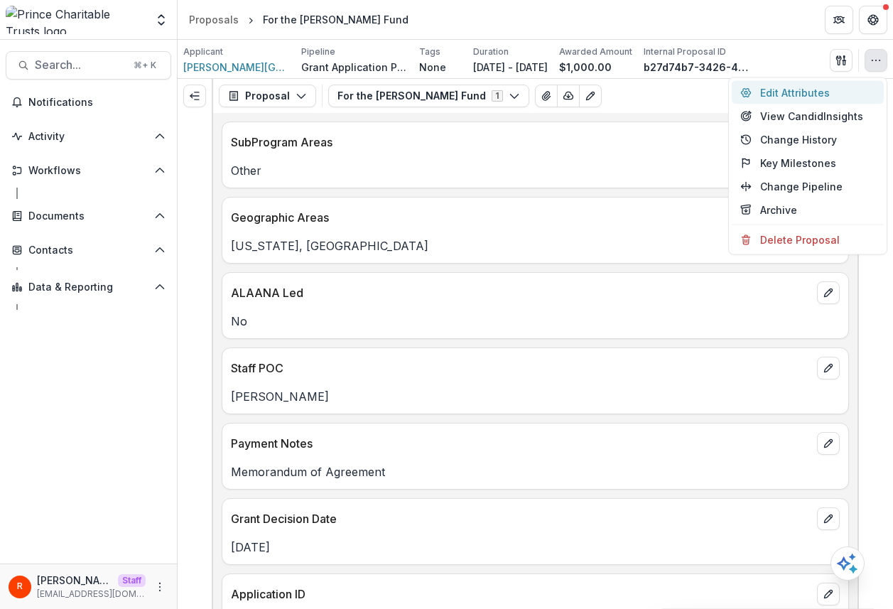
click at [822, 95] on button "Edit Attributes" at bounding box center [808, 92] width 152 height 23
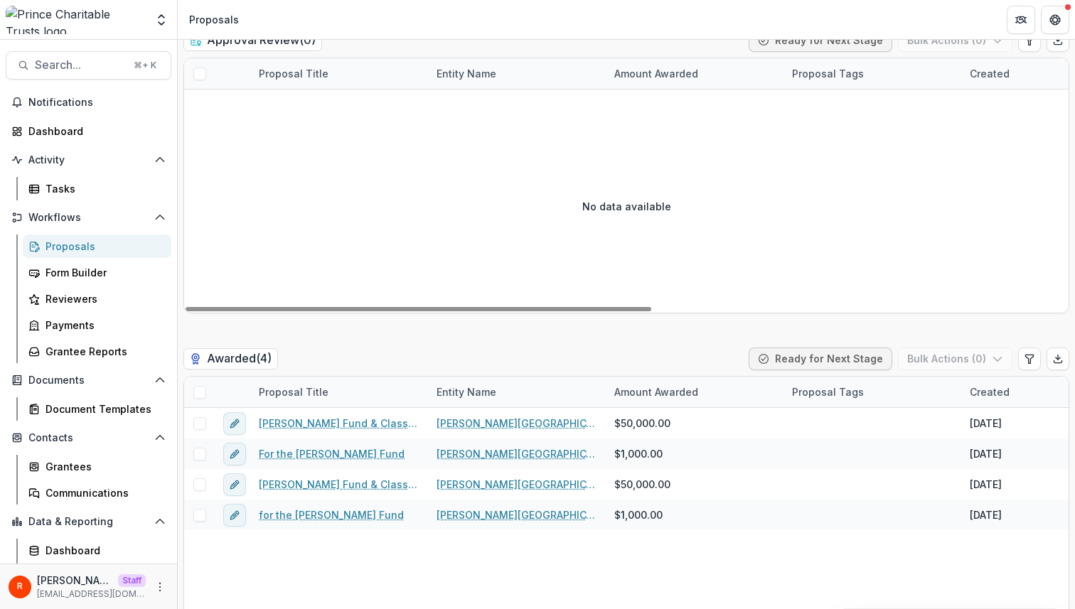
scroll to position [3372, 0]
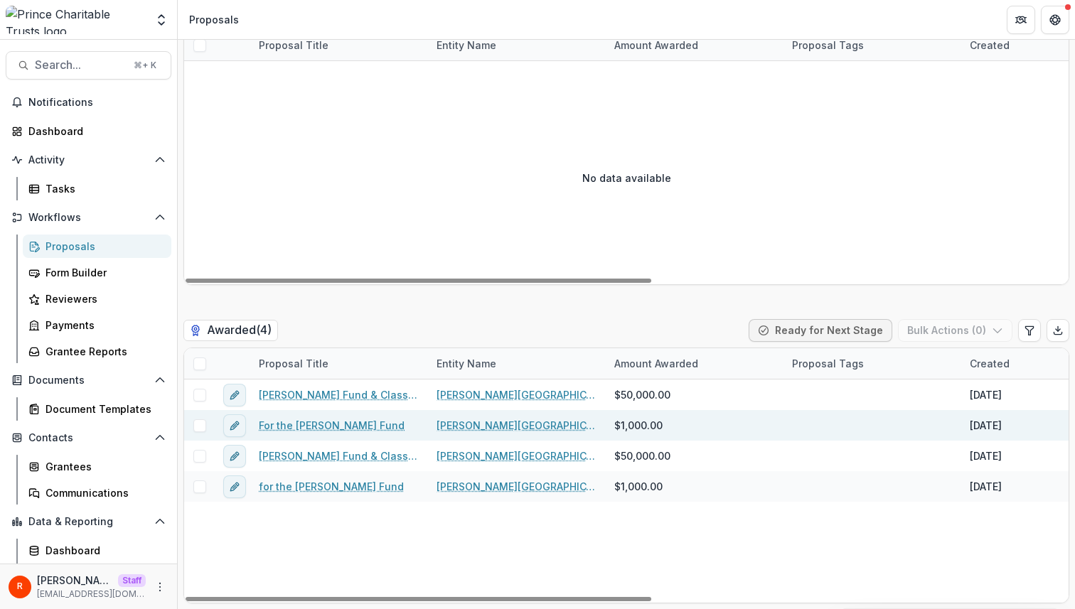
click at [330, 426] on link "For the [PERSON_NAME] Fund" at bounding box center [332, 425] width 146 height 15
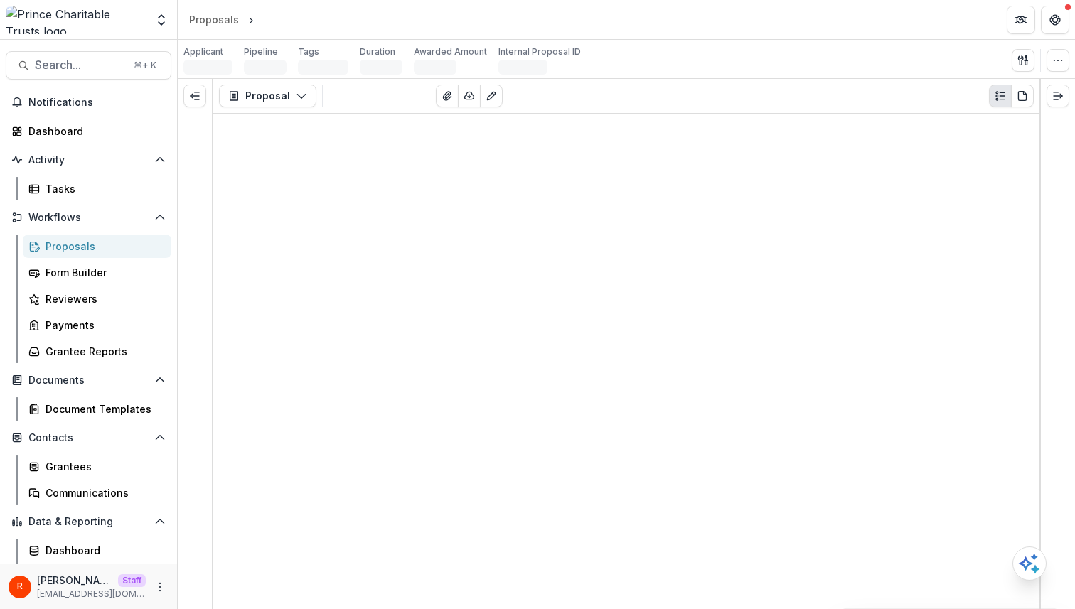
click at [811, 81] on div "Proposal Proposal Payments Reports Grant Agreements Board Summaries Bank Detail…" at bounding box center [626, 96] width 826 height 35
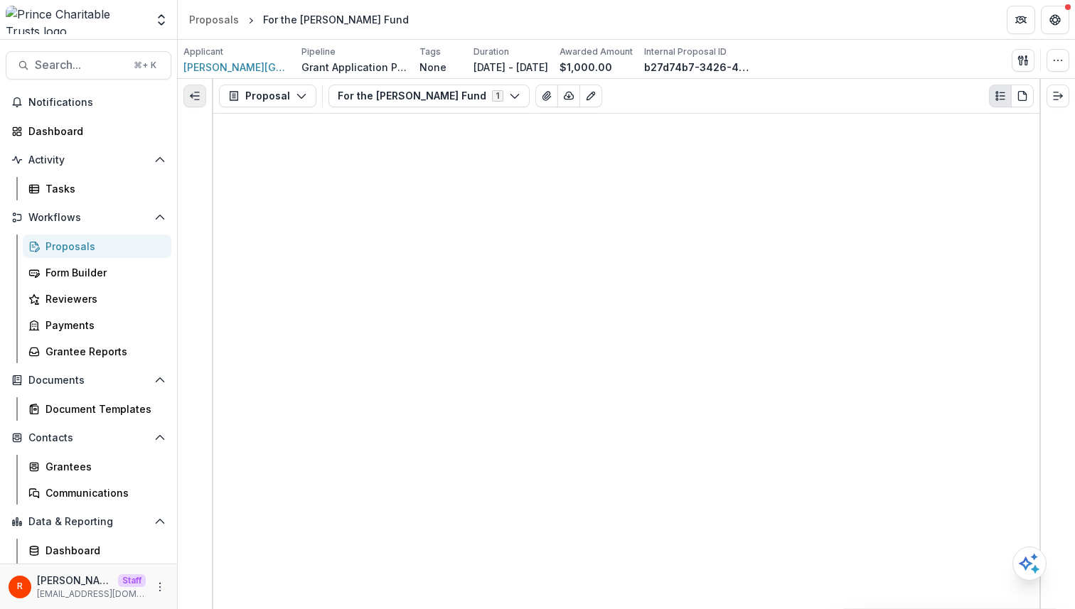
click at [202, 95] on button "Expand left" at bounding box center [194, 96] width 23 height 23
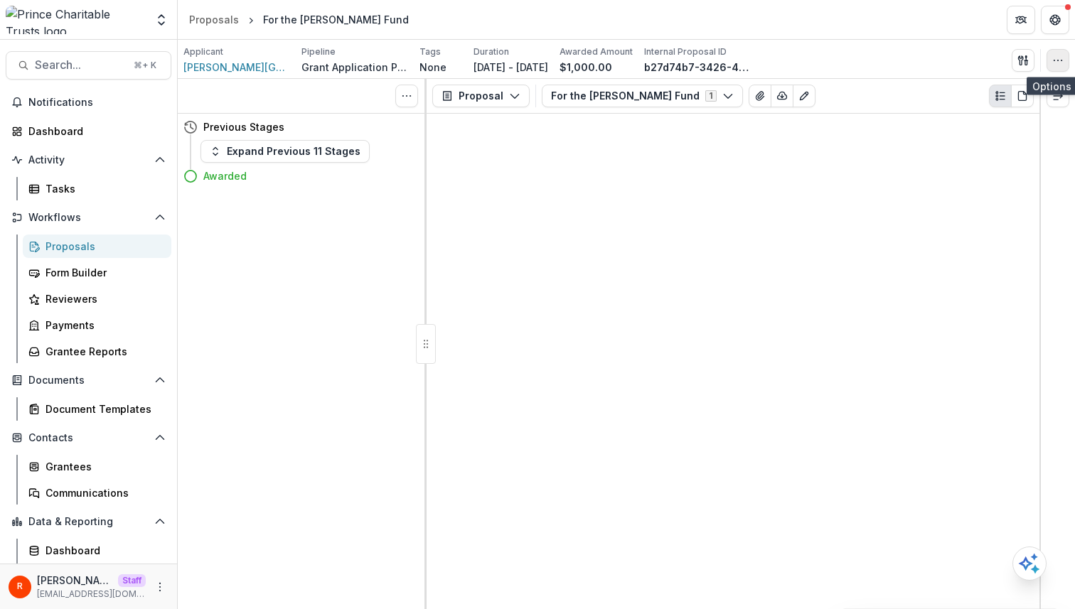
click at [1058, 60] on circle "button" at bounding box center [1058, 60] width 1 height 1
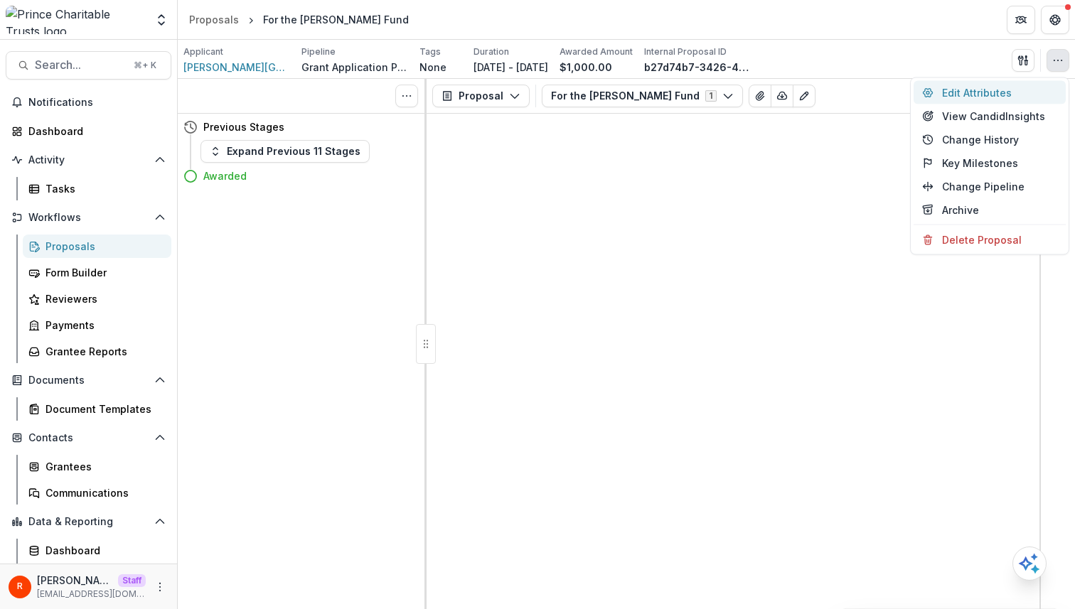
click at [971, 94] on button "Edit Attributes" at bounding box center [989, 92] width 152 height 23
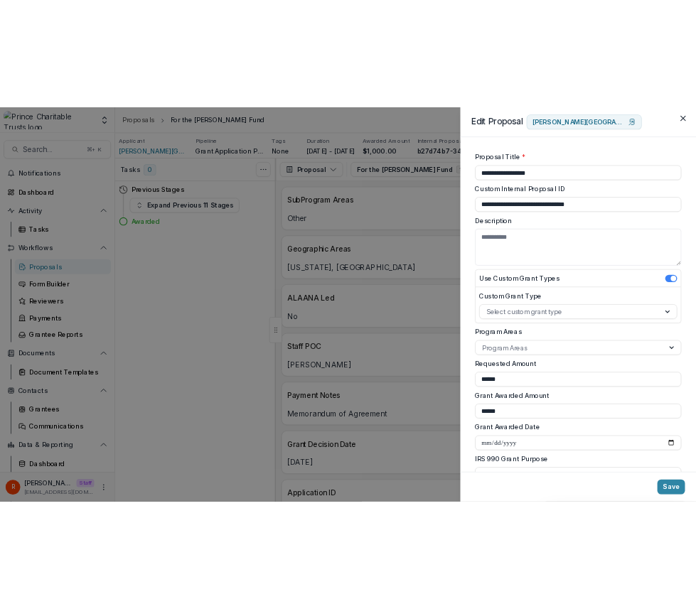
scroll to position [472, 0]
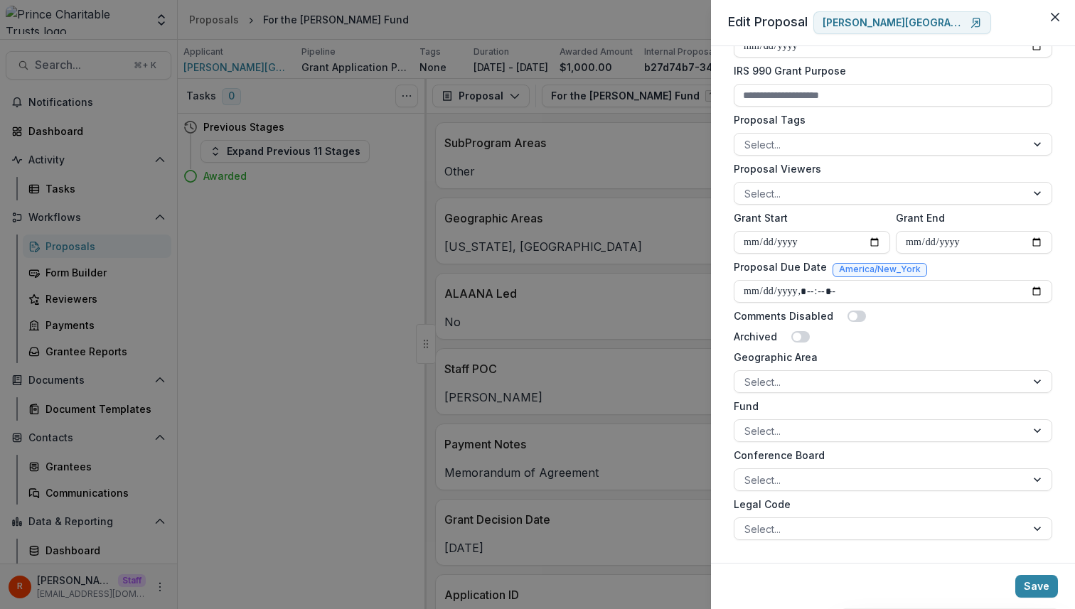
click at [746, 406] on label "Fund" at bounding box center [888, 406] width 310 height 15
click at [746, 424] on input "Fund" at bounding box center [745, 431] width 3 height 15
click at [746, 406] on label "Fund" at bounding box center [888, 406] width 310 height 15
click at [746, 424] on input "Fund" at bounding box center [745, 431] width 3 height 15
click at [746, 406] on label "Fund" at bounding box center [888, 406] width 310 height 15
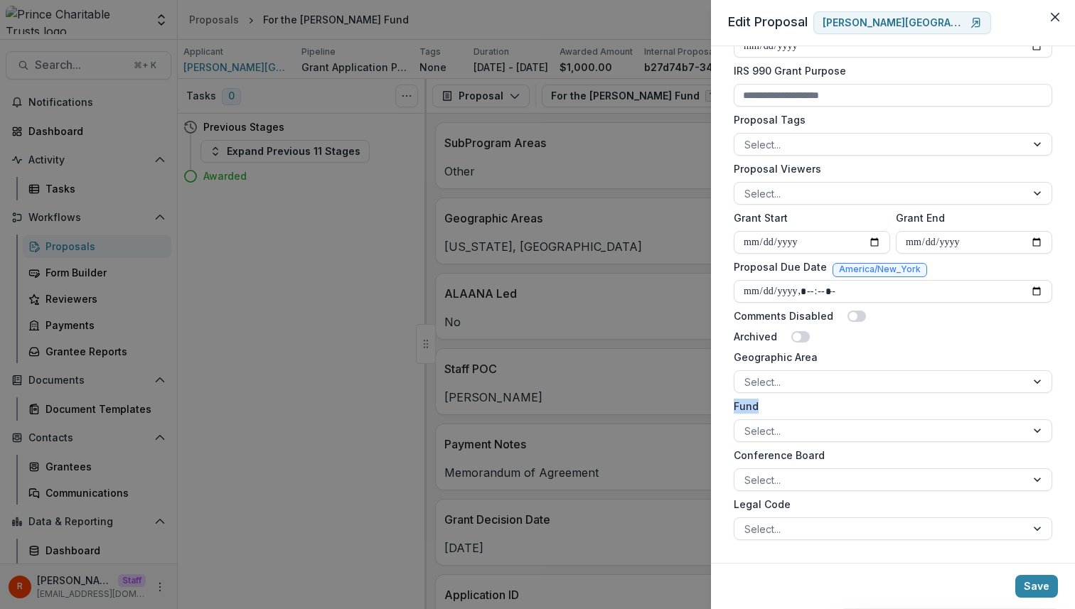
click at [746, 424] on input "Fund" at bounding box center [745, 431] width 3 height 15
click at [759, 426] on div at bounding box center [879, 431] width 271 height 18
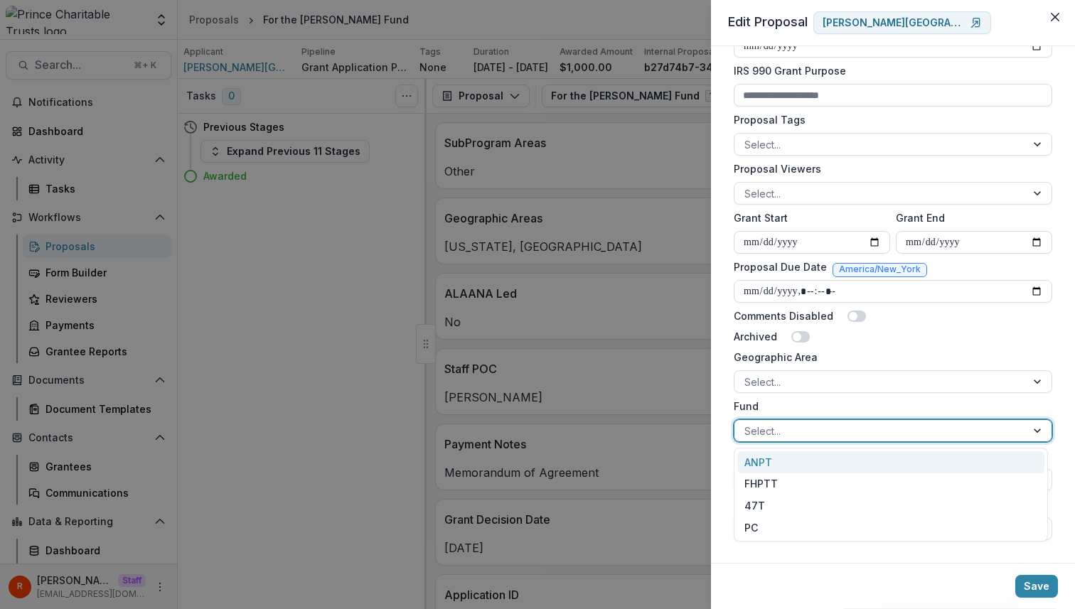
click at [739, 411] on label "Fund" at bounding box center [888, 406] width 310 height 15
click at [744, 424] on input "Fund" at bounding box center [745, 431] width 3 height 15
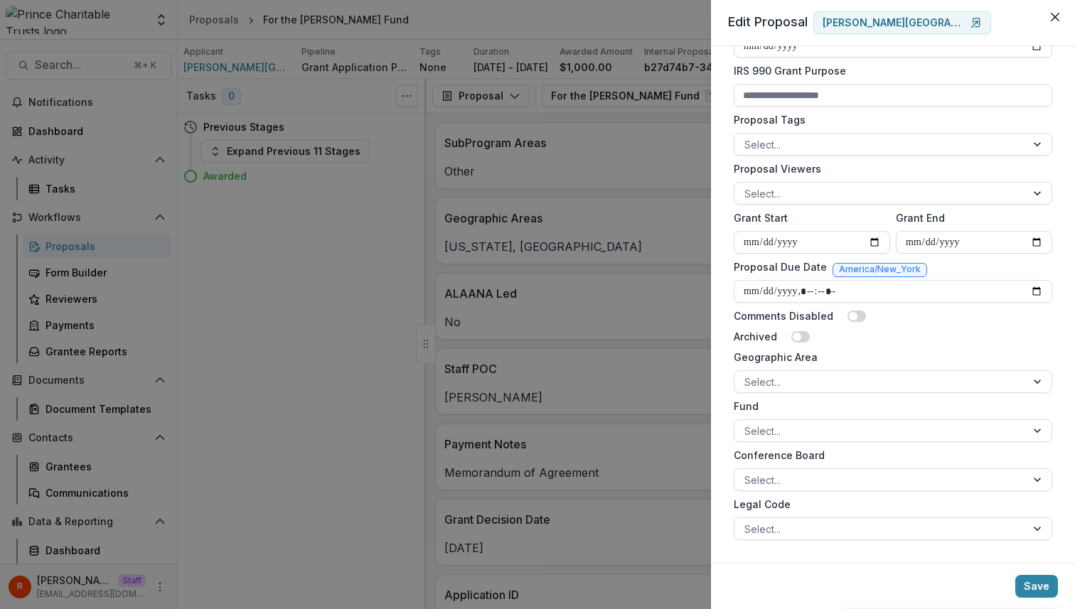
click at [725, 399] on div "**********" at bounding box center [893, 304] width 364 height 517
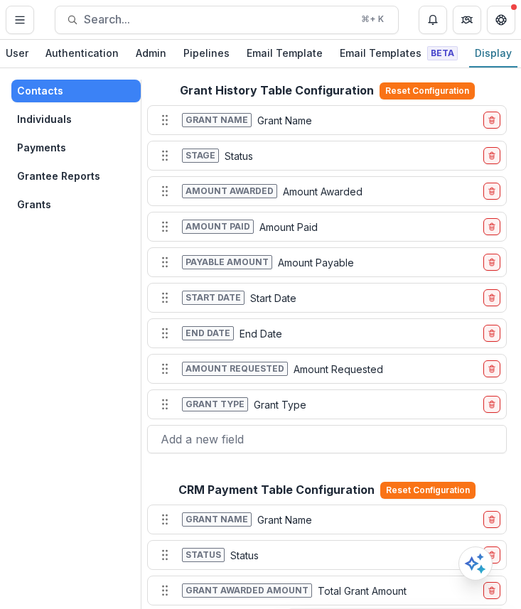
click at [35, 212] on button "Grants" at bounding box center [75, 204] width 129 height 23
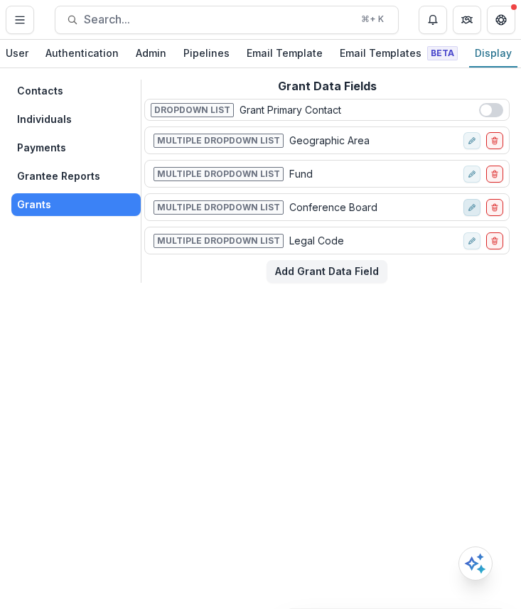
click at [475, 212] on icon "edit-field-row" at bounding box center [472, 207] width 9 height 9
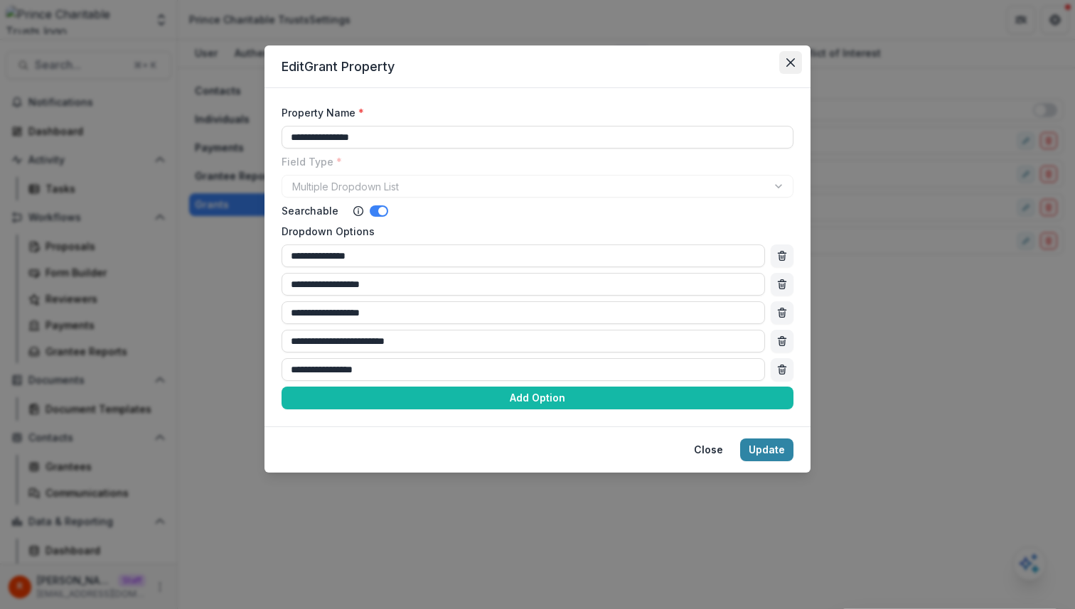
click at [695, 62] on button "Close" at bounding box center [790, 62] width 23 height 23
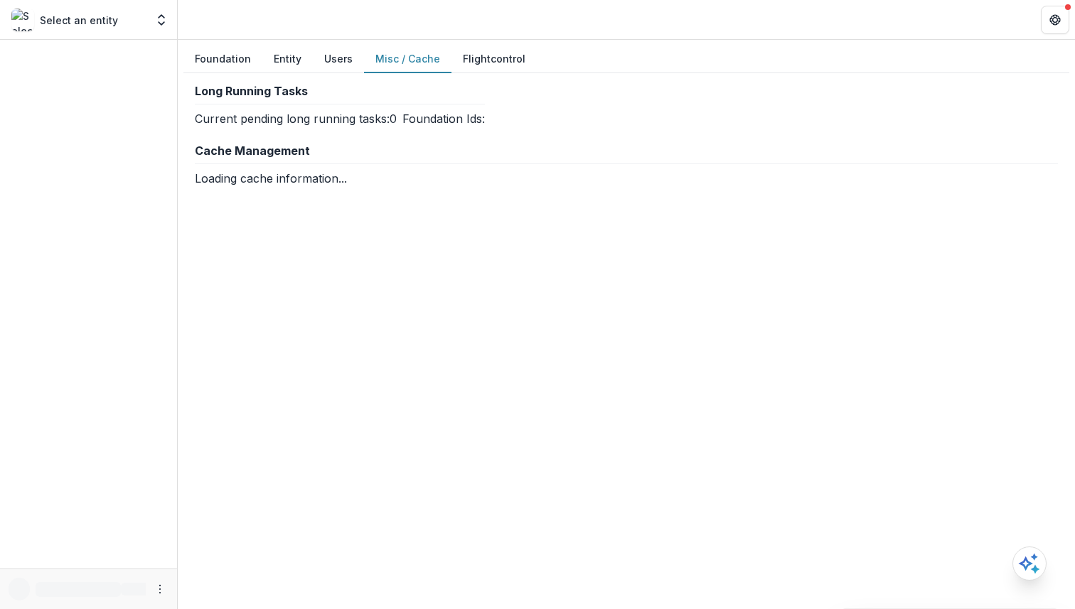
click at [404, 57] on button "Misc / Cache" at bounding box center [407, 59] width 87 height 28
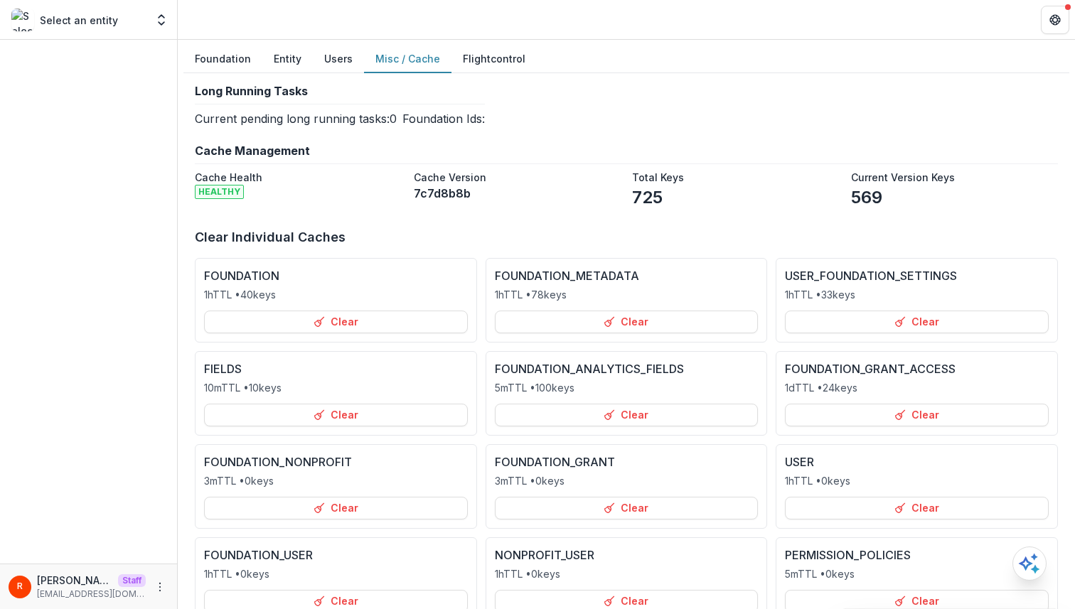
scroll to position [292, 0]
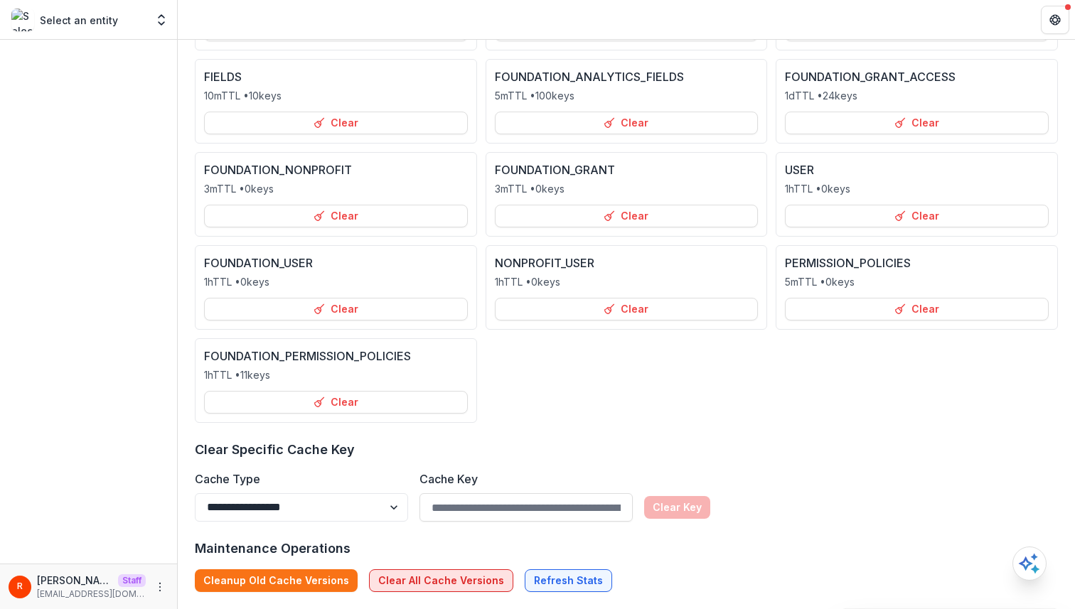
click at [421, 585] on button "Clear All Cache Versions" at bounding box center [441, 580] width 144 height 23
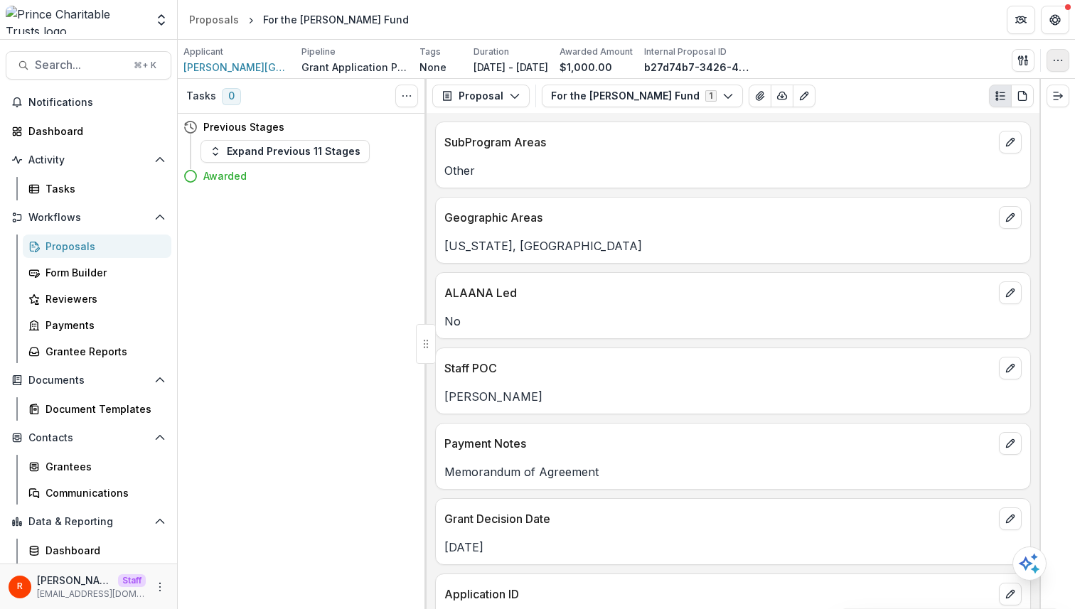
click at [1059, 62] on icon "button" at bounding box center [1057, 60] width 11 height 11
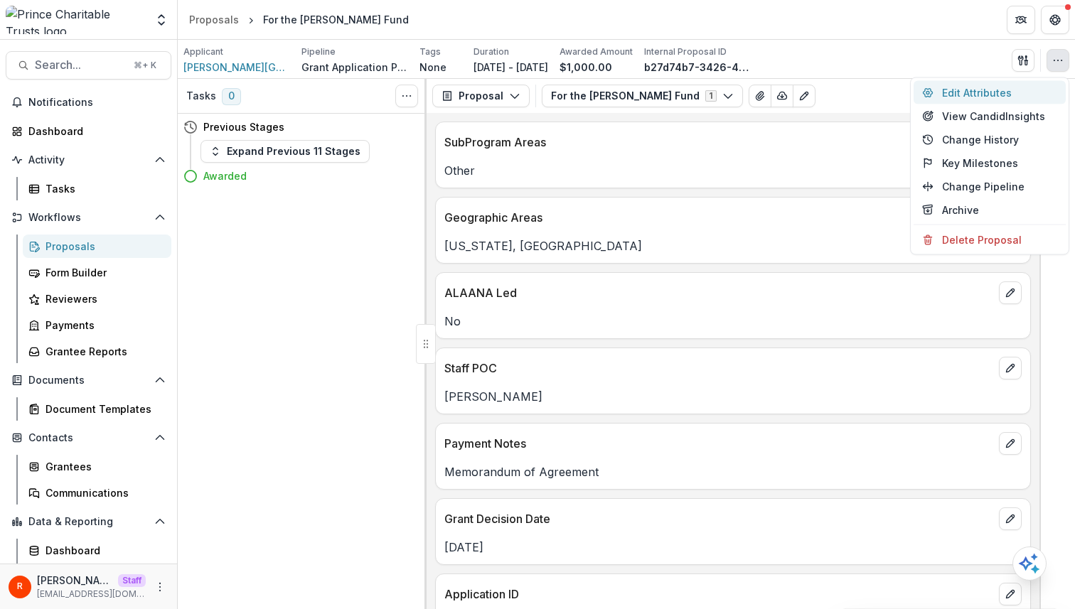
click at [1001, 95] on button "Edit Attributes" at bounding box center [989, 92] width 152 height 23
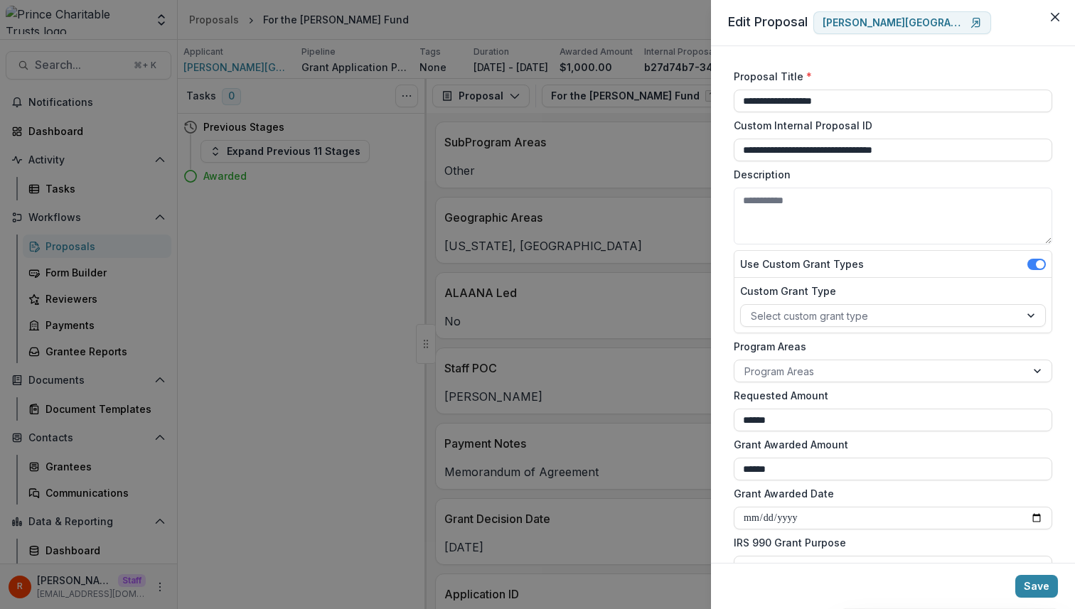
scroll to position [472, 0]
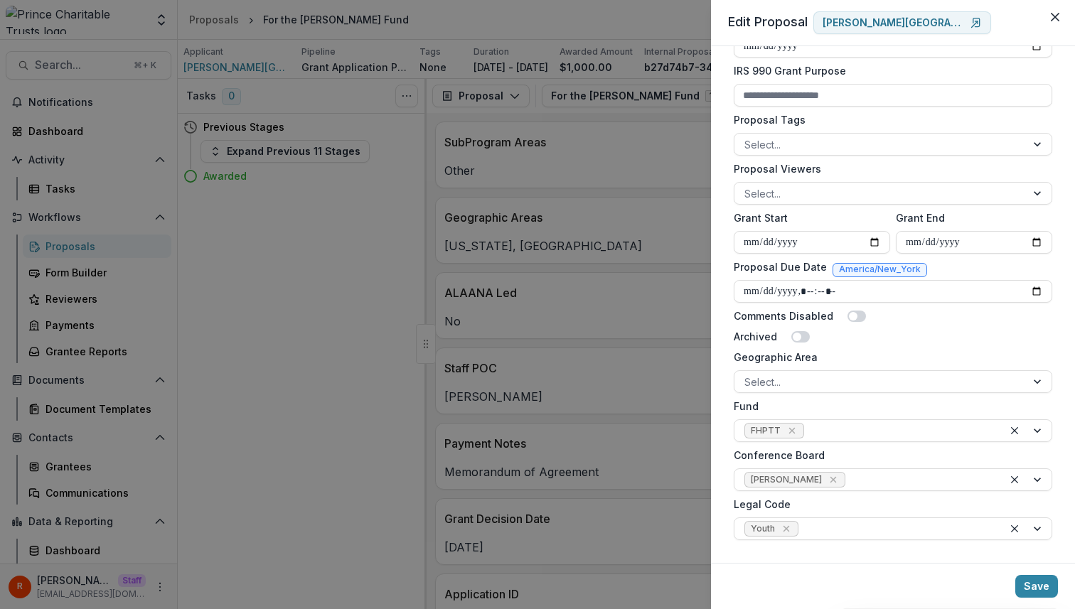
click at [177, 402] on div "**********" at bounding box center [537, 304] width 1075 height 609
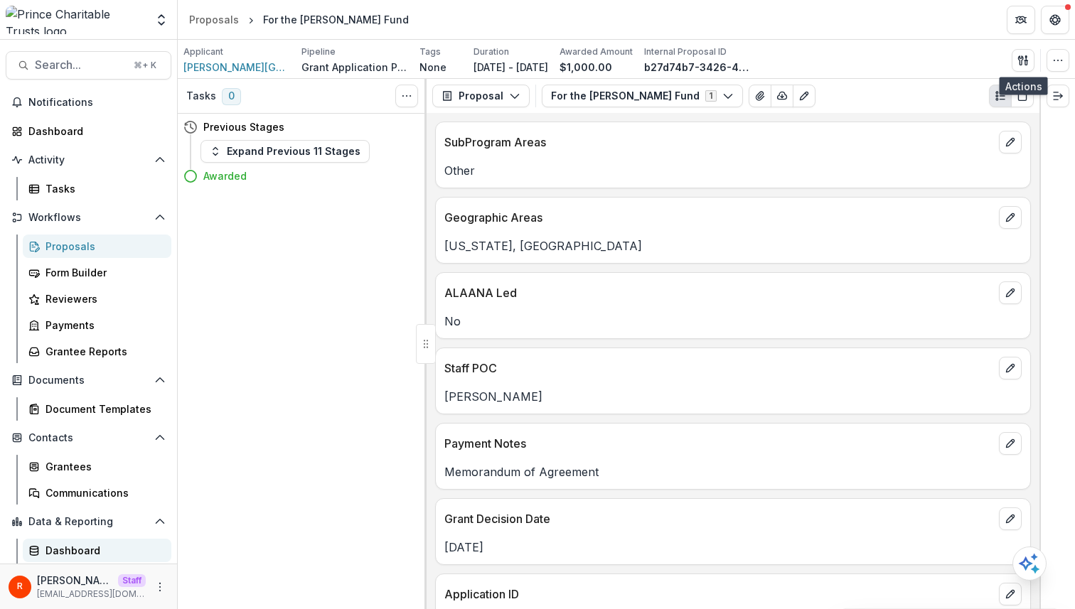
scroll to position [51, 0]
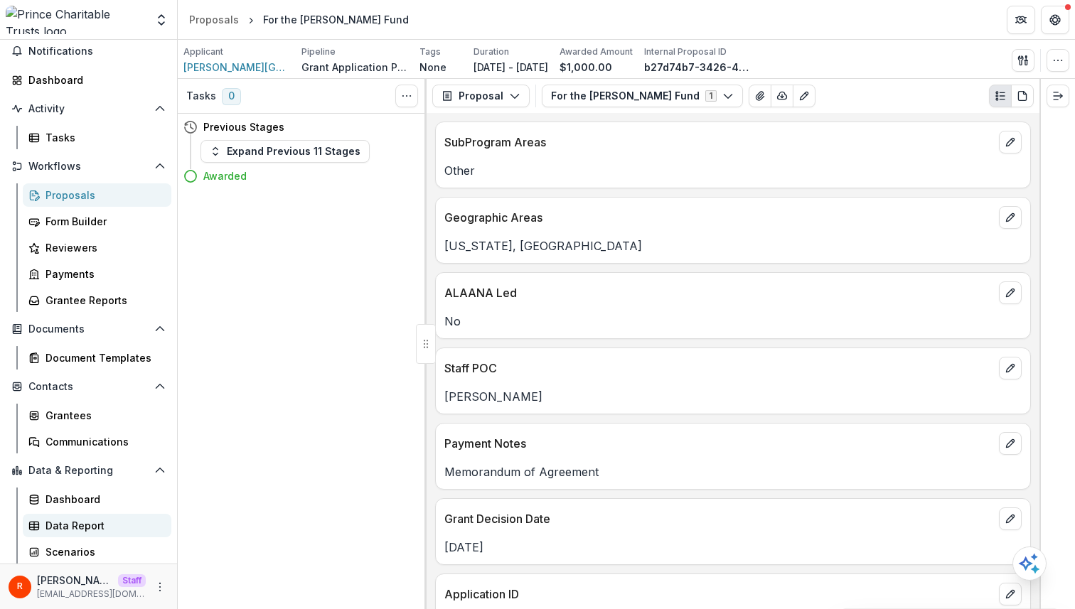
click at [95, 528] on div "Data Report" at bounding box center [102, 525] width 114 height 15
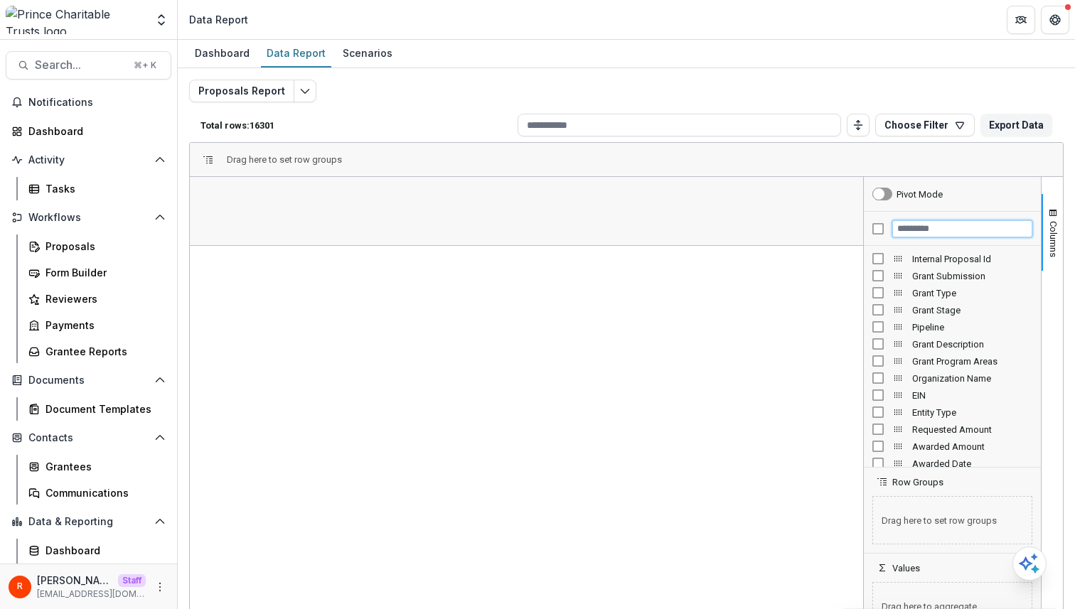
click at [908, 227] on input "Filter Columns Input" at bounding box center [962, 228] width 140 height 17
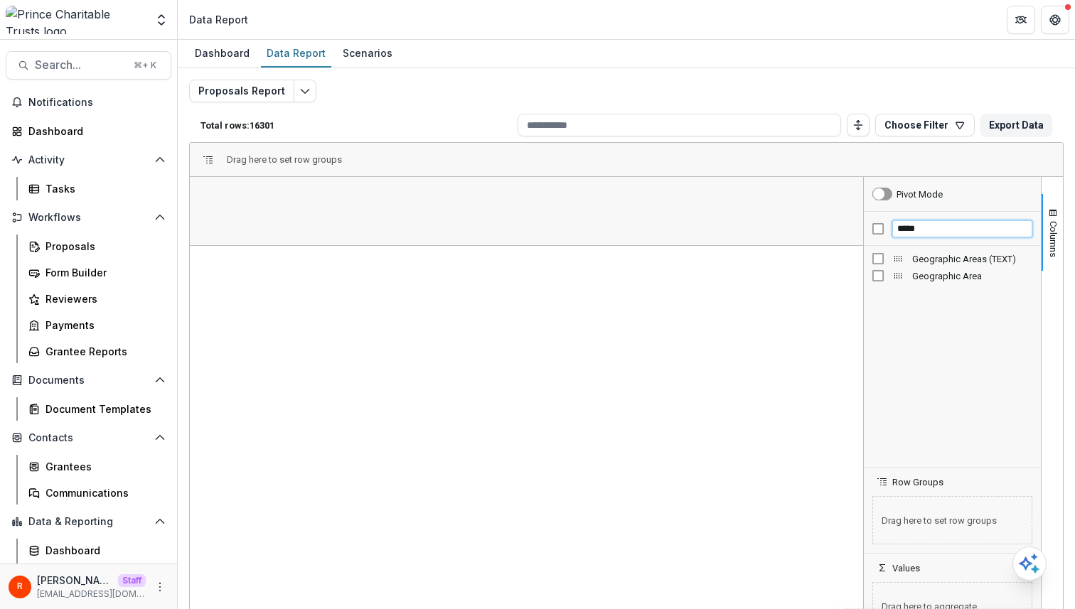
type input "*****"
click at [880, 279] on div "Geographic Area" at bounding box center [952, 275] width 160 height 17
click at [863, 273] on div "Geographic Area" at bounding box center [951, 275] width 177 height 17
click at [271, 195] on span "Geographic Area" at bounding box center [242, 194] width 78 height 11
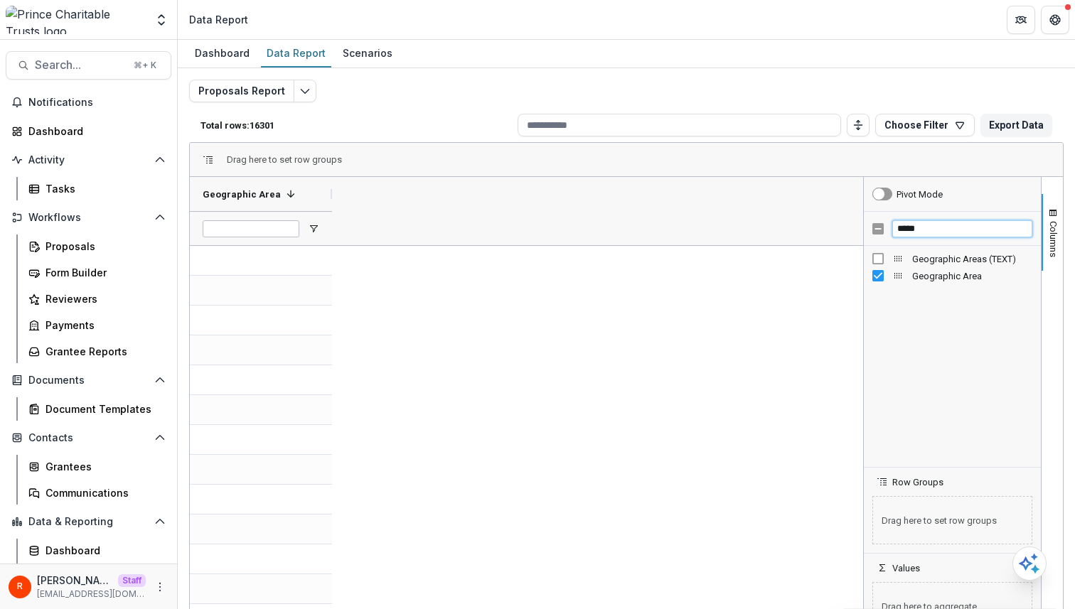
click at [923, 235] on input "*****" at bounding box center [962, 228] width 140 height 17
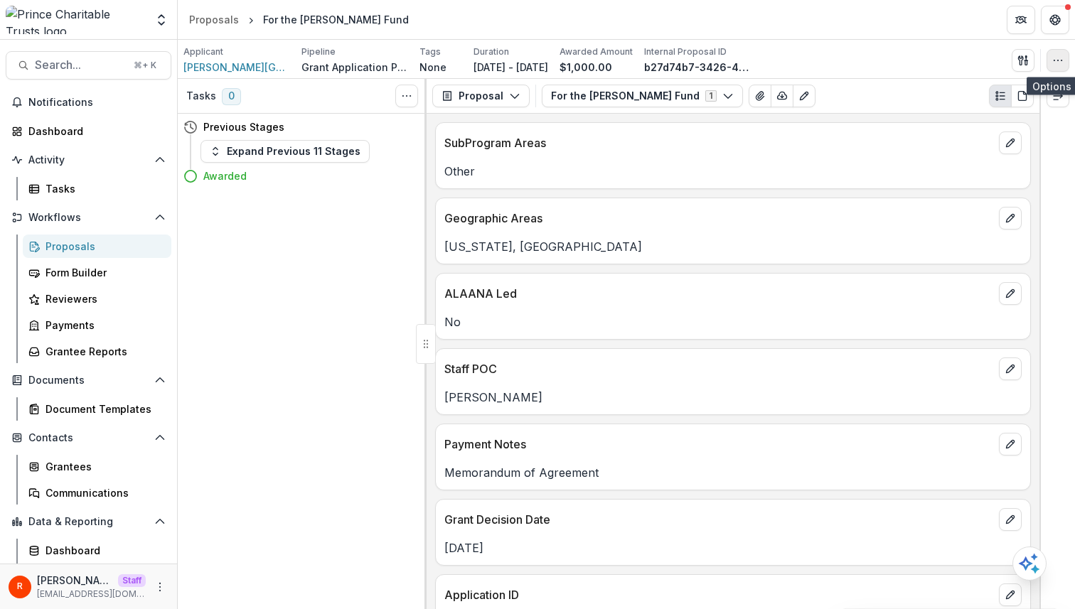
click at [1065, 60] on button "button" at bounding box center [1057, 60] width 23 height 23
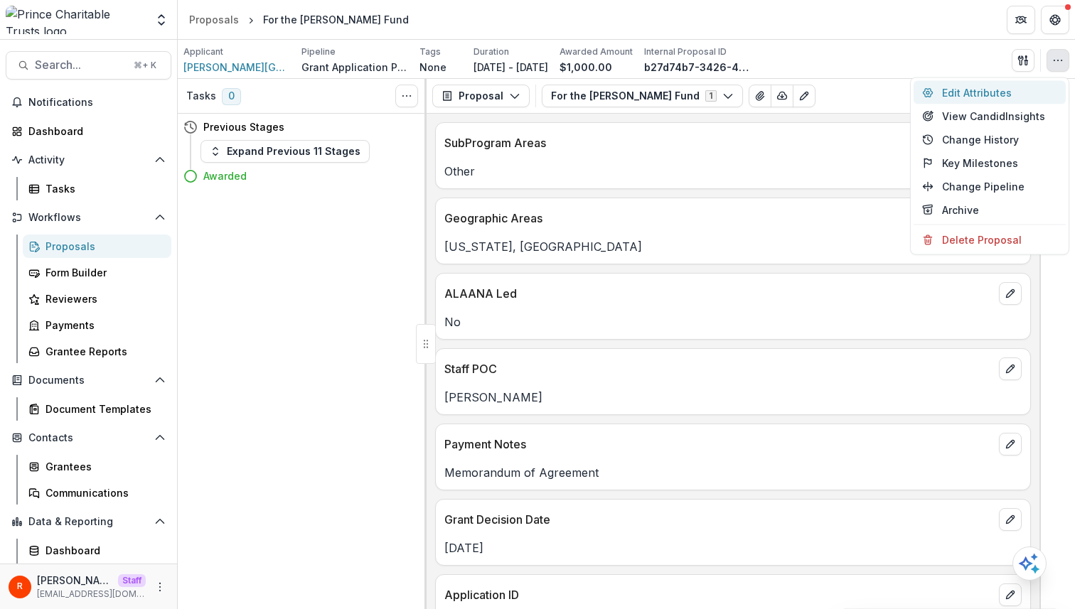
click at [971, 93] on button "Edit Attributes" at bounding box center [989, 92] width 152 height 23
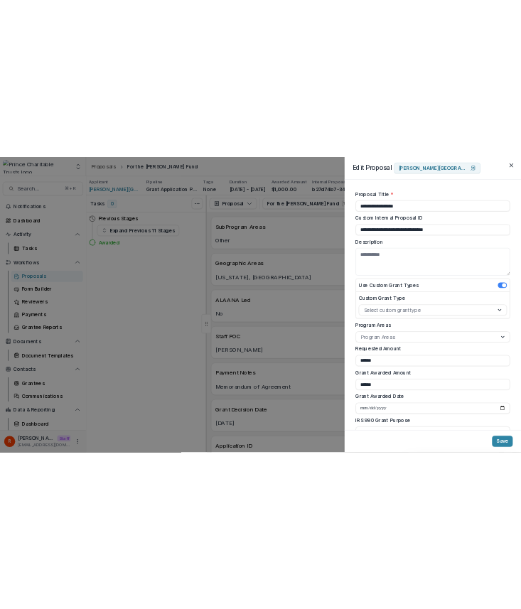
scroll to position [472, 0]
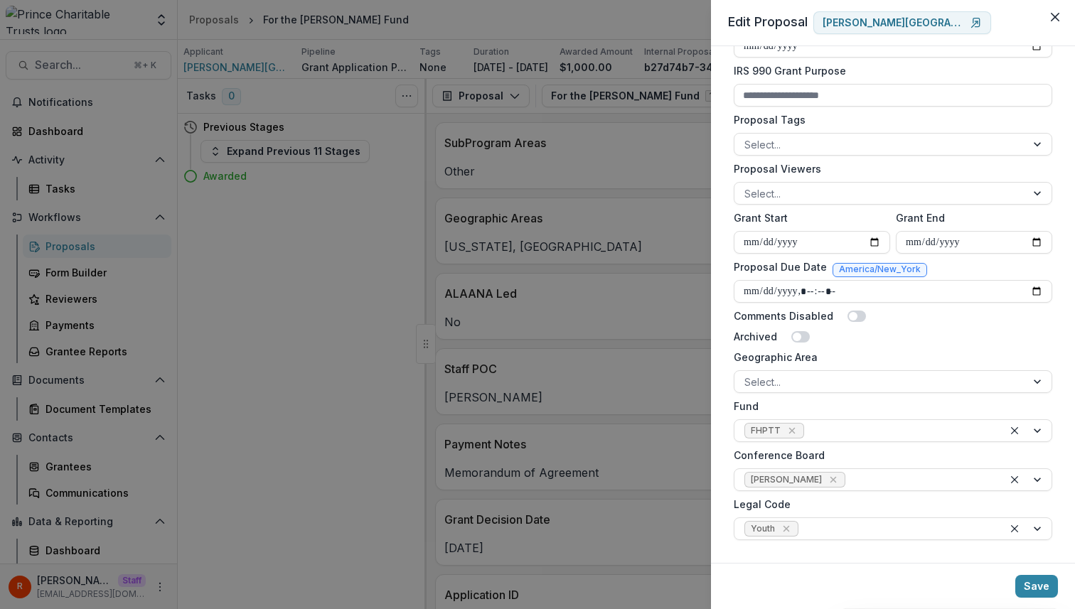
click at [773, 358] on label "Geographic Area" at bounding box center [888, 357] width 310 height 15
click at [747, 375] on input "Geographic Area" at bounding box center [745, 382] width 3 height 15
click at [773, 358] on label "Geographic Area" at bounding box center [888, 357] width 310 height 15
click at [747, 375] on input "Geographic Area" at bounding box center [745, 382] width 3 height 15
click at [773, 358] on label "Geographic Area" at bounding box center [888, 357] width 310 height 15
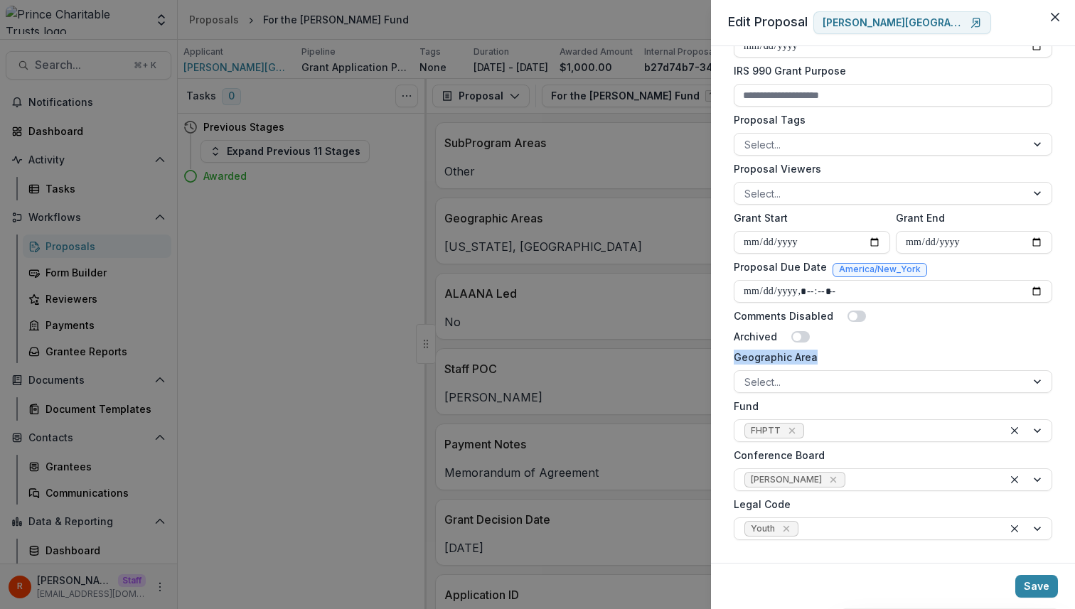
click at [747, 375] on input "Geographic Area" at bounding box center [745, 382] width 3 height 15
click at [749, 404] on label "Fund" at bounding box center [888, 406] width 310 height 15
click at [807, 424] on input "Fund" at bounding box center [808, 431] width 3 height 15
click at [749, 404] on label "Fund" at bounding box center [888, 406] width 310 height 15
click at [807, 424] on input "Fund" at bounding box center [808, 431] width 3 height 15
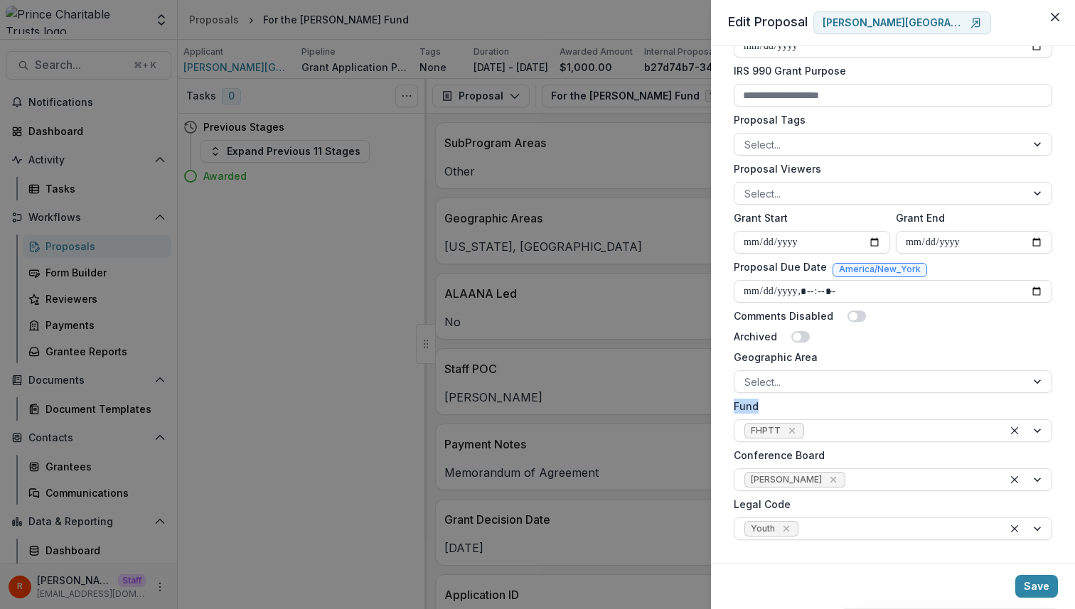
click at [749, 404] on label "Fund" at bounding box center [888, 406] width 310 height 15
click at [807, 424] on input "Fund" at bounding box center [808, 431] width 3 height 15
copy label "Fund"
click at [777, 360] on label "Geographic Area" at bounding box center [888, 357] width 310 height 15
click at [747, 375] on input "Geographic Area" at bounding box center [745, 382] width 3 height 15
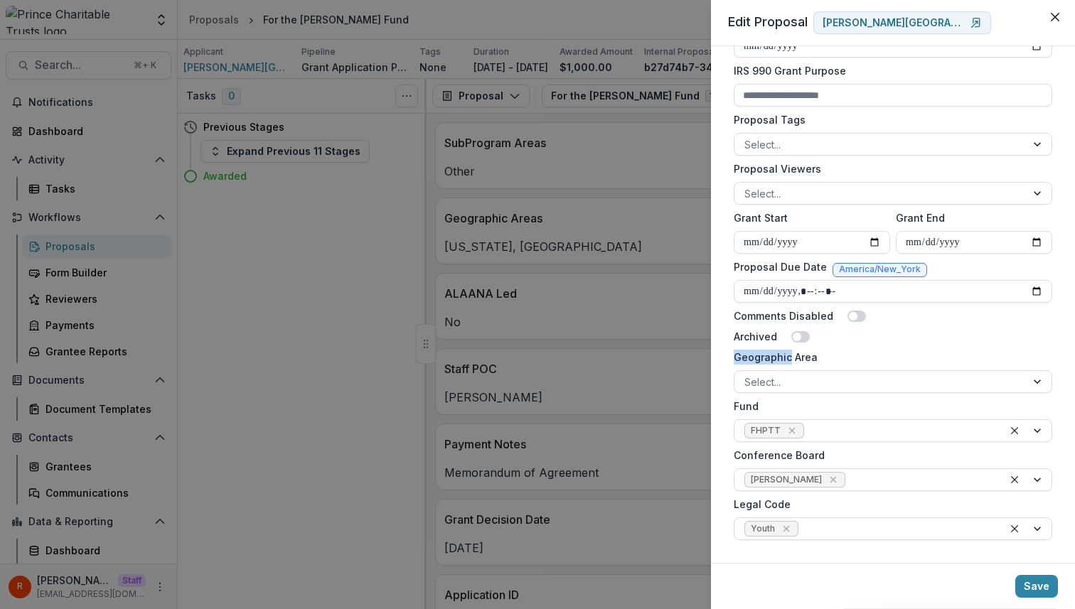
click at [777, 360] on label "Geographic Area" at bounding box center [888, 357] width 310 height 15
click at [747, 375] on input "Geographic Area" at bounding box center [745, 382] width 3 height 15
click at [777, 360] on label "Geographic Area" at bounding box center [888, 357] width 310 height 15
click at [747, 375] on input "Geographic Area" at bounding box center [745, 382] width 3 height 15
copy label "Geographic Area"
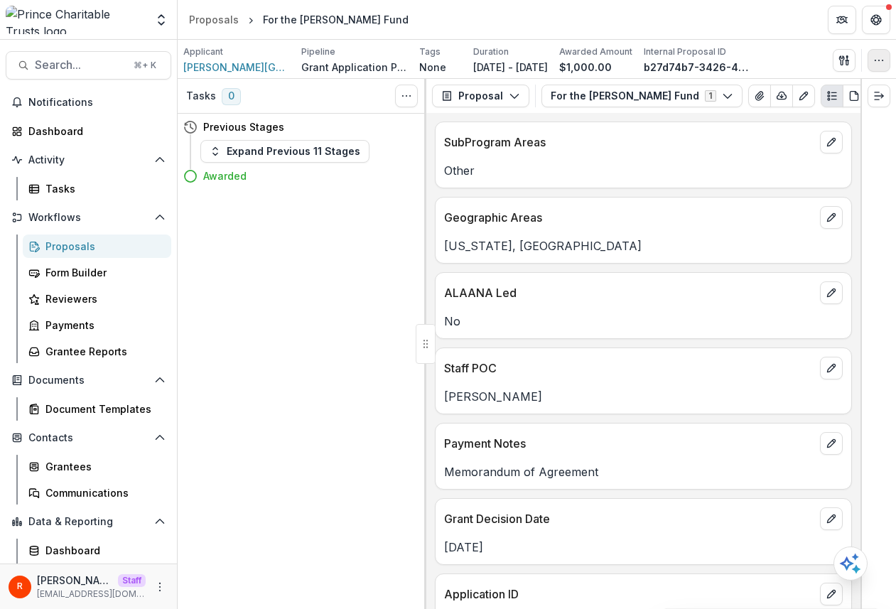
click at [520, 62] on icon "button" at bounding box center [878, 60] width 11 height 11
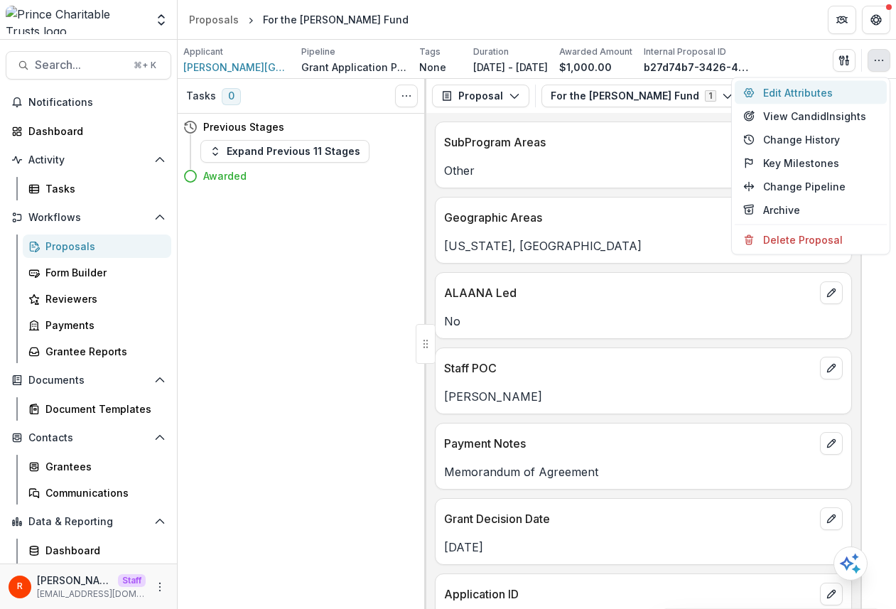
click at [520, 92] on button "Edit Attributes" at bounding box center [811, 92] width 152 height 23
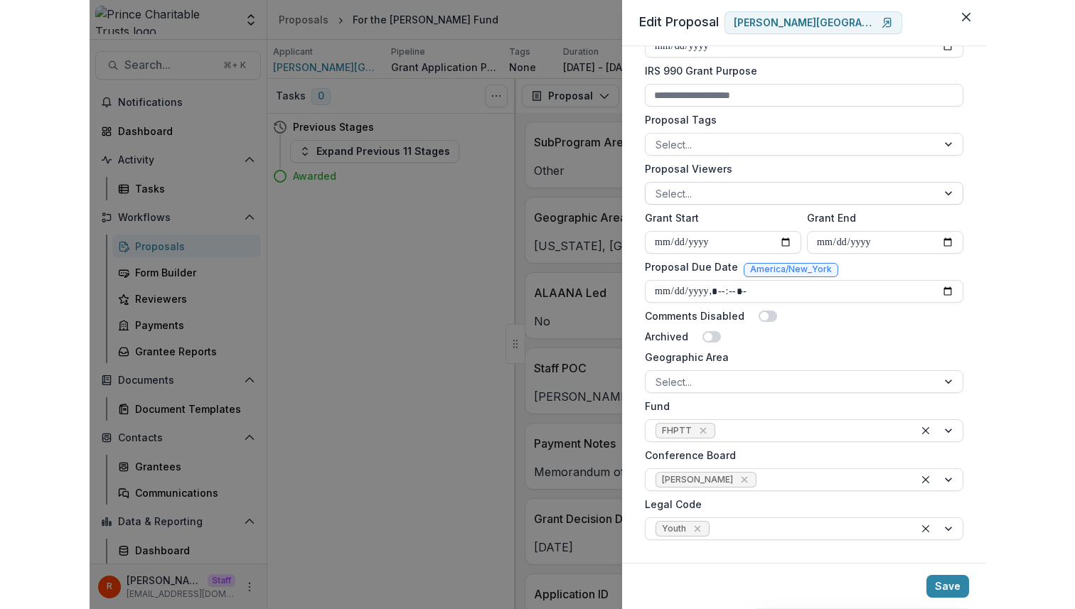
scroll to position [453, 0]
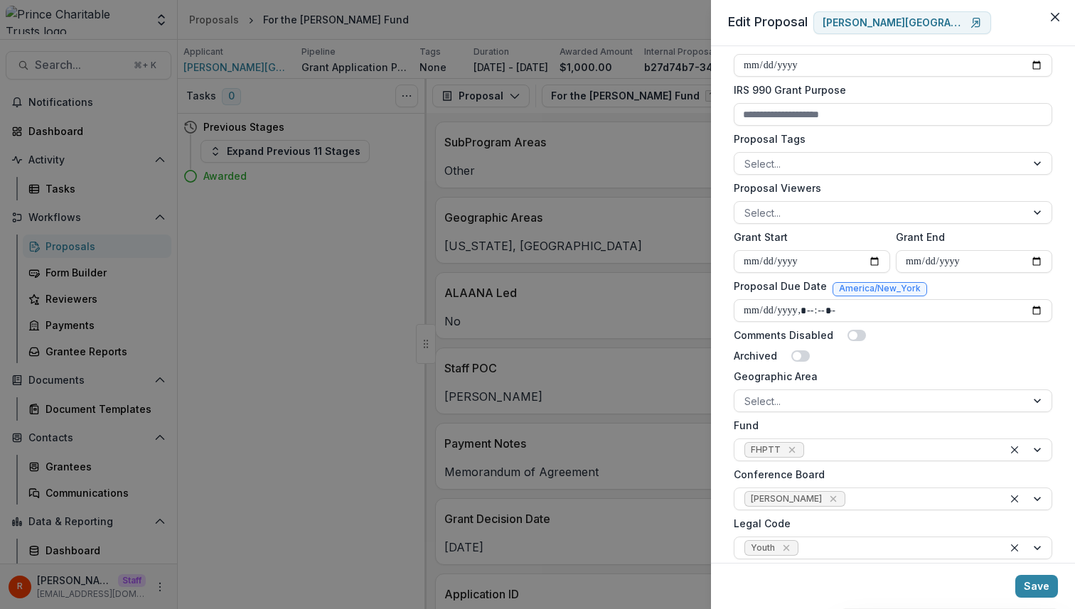
click at [520, 281] on div "**********" at bounding box center [537, 304] width 1075 height 609
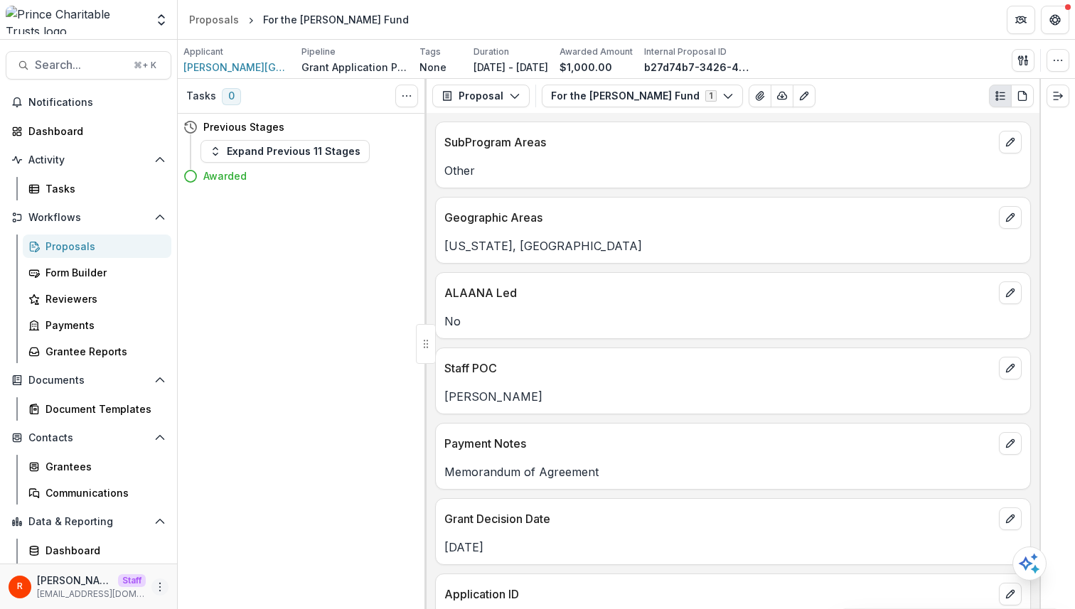
click at [154, 582] on icon "More" at bounding box center [159, 586] width 11 height 11
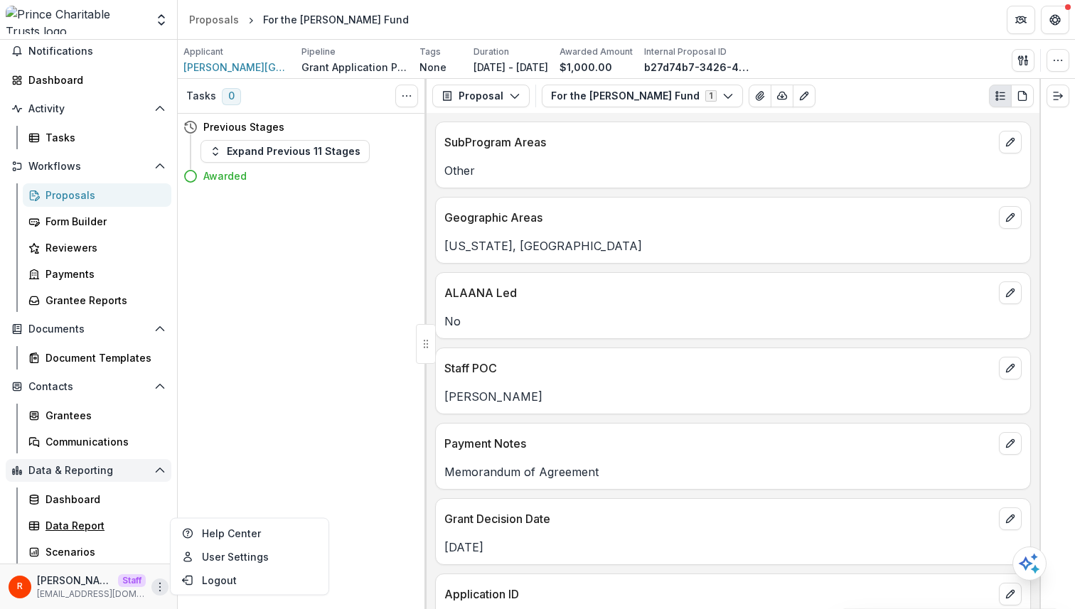
click at [119, 531] on div "Data Report" at bounding box center [102, 525] width 114 height 15
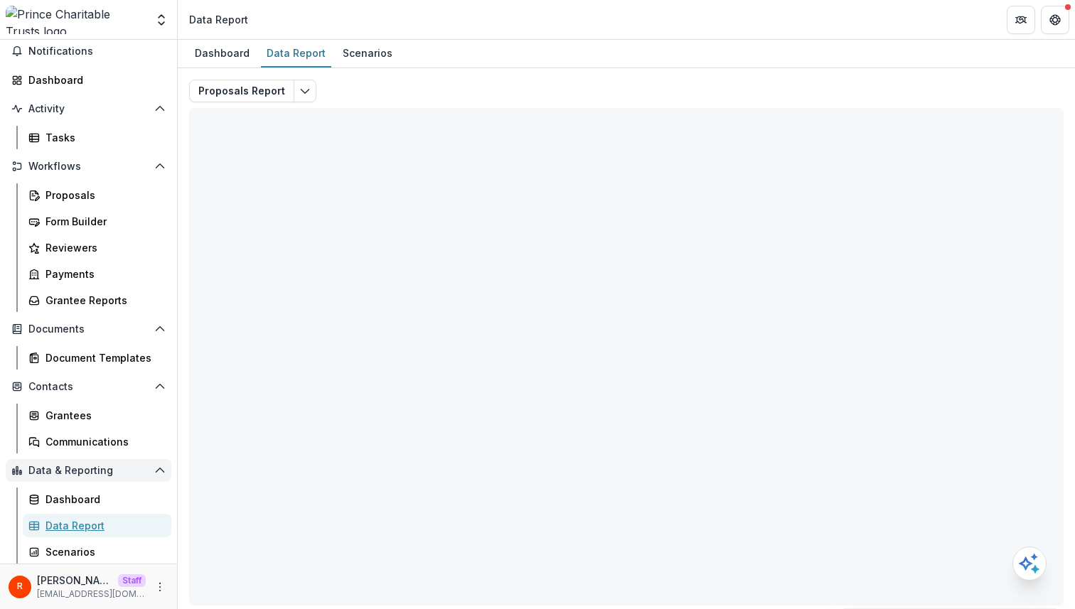
click at [119, 531] on div "Data Report" at bounding box center [102, 525] width 114 height 15
click at [520, 89] on div "Proposals Report Total rows: 0 Choose Filter Personal Filters Team Filters Teme…" at bounding box center [626, 343] width 874 height 526
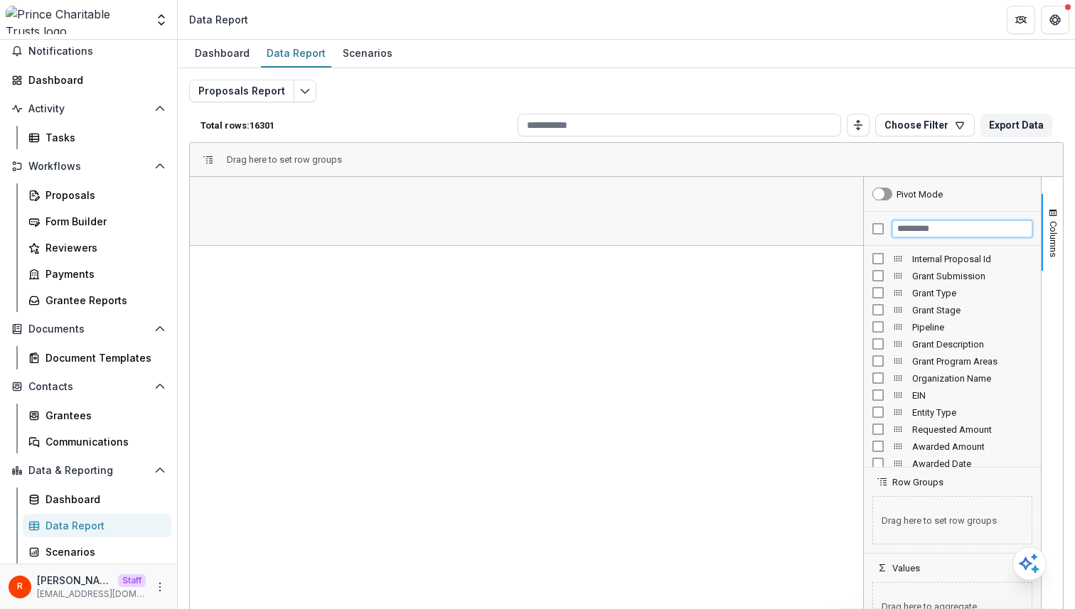
click at [520, 229] on input "Filter Columns Input" at bounding box center [962, 228] width 140 height 17
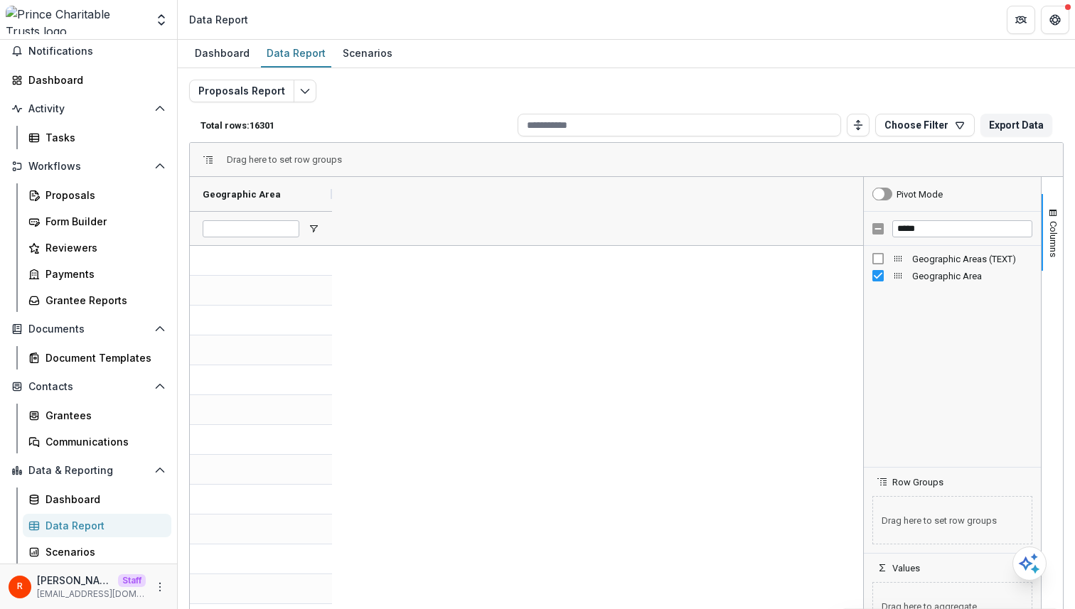
click at [266, 193] on span "Geographic Area" at bounding box center [242, 194] width 78 height 11
click at [520, 244] on div "*****" at bounding box center [951, 229] width 177 height 34
click at [520, 239] on div "*****" at bounding box center [951, 229] width 177 height 34
click at [520, 237] on div "*****" at bounding box center [951, 229] width 177 height 34
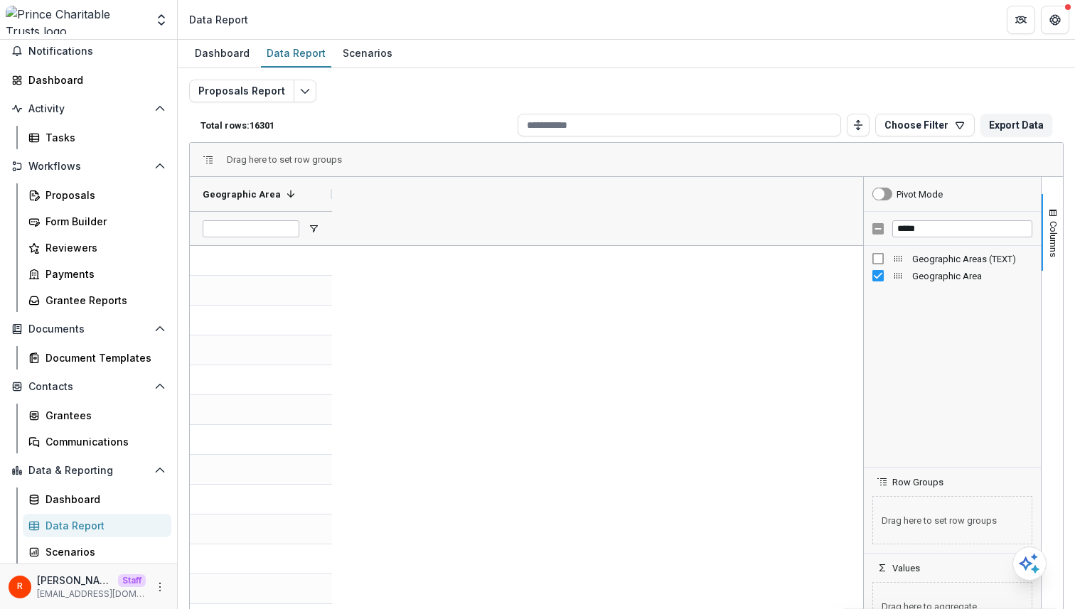
click at [520, 237] on div "*****" at bounding box center [951, 229] width 177 height 34
click at [520, 235] on input "*****" at bounding box center [962, 228] width 140 height 17
click at [375, 198] on span "Conference Board" at bounding box center [387, 194] width 84 height 11
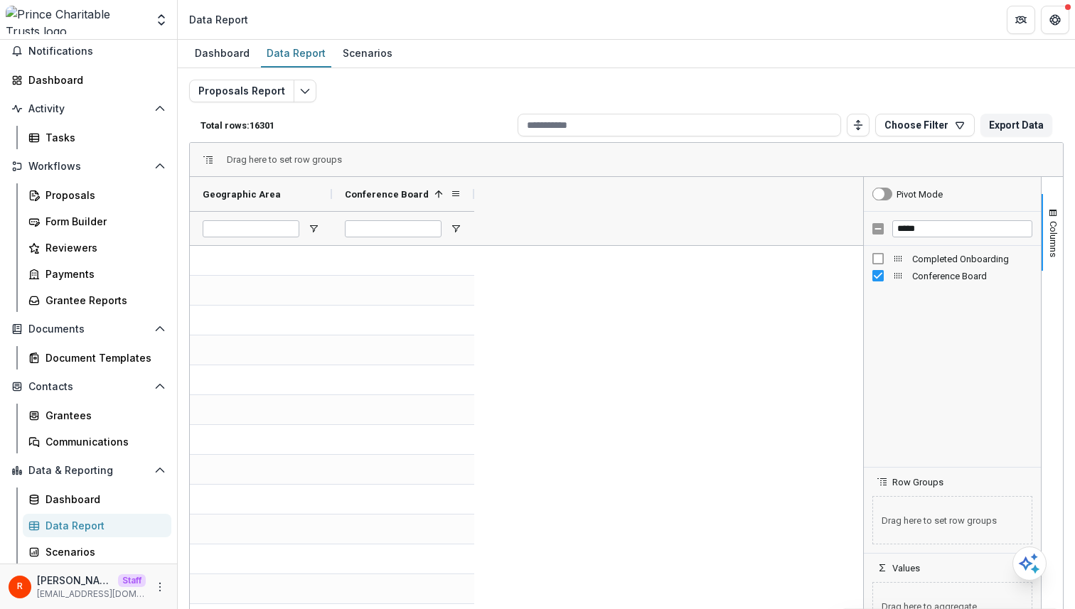
click at [375, 198] on span "Conference Board" at bounding box center [387, 194] width 84 height 11
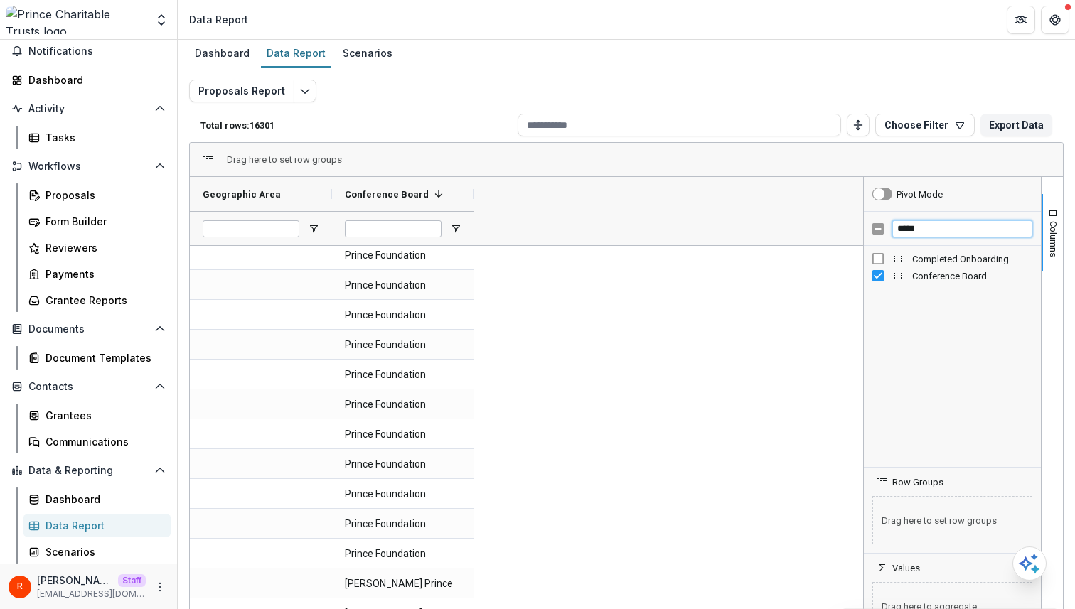
click at [520, 230] on input "*****" at bounding box center [962, 228] width 140 height 17
click at [520, 190] on div "Legal Code" at bounding box center [539, 194] width 105 height 27
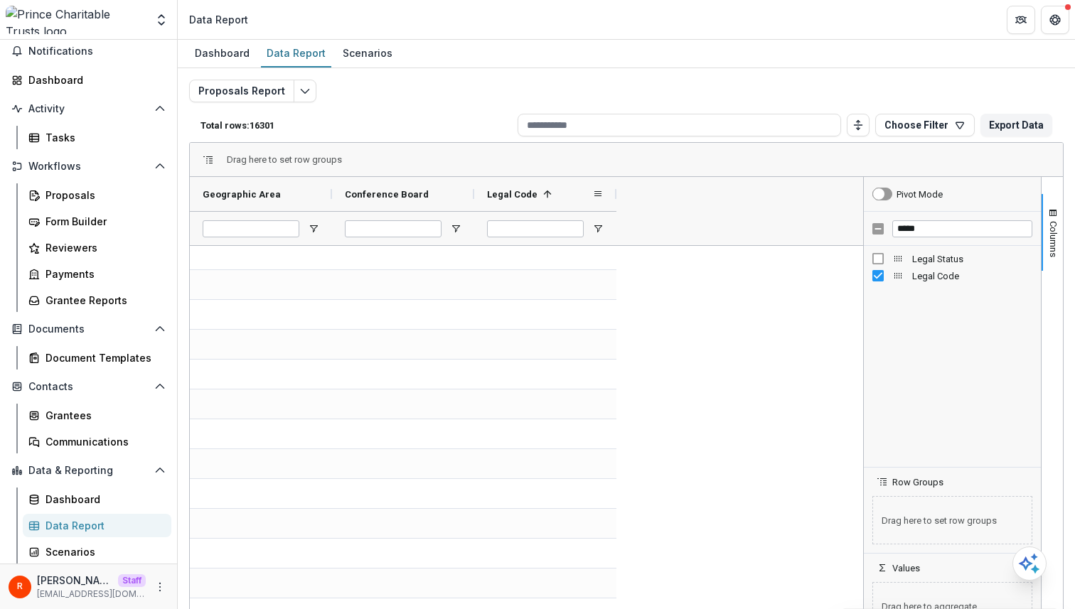
click at [520, 190] on span at bounding box center [547, 193] width 11 height 11
click at [249, 198] on span "Geographic Area" at bounding box center [242, 194] width 78 height 11
click at [520, 227] on input "*****" at bounding box center [962, 228] width 140 height 17
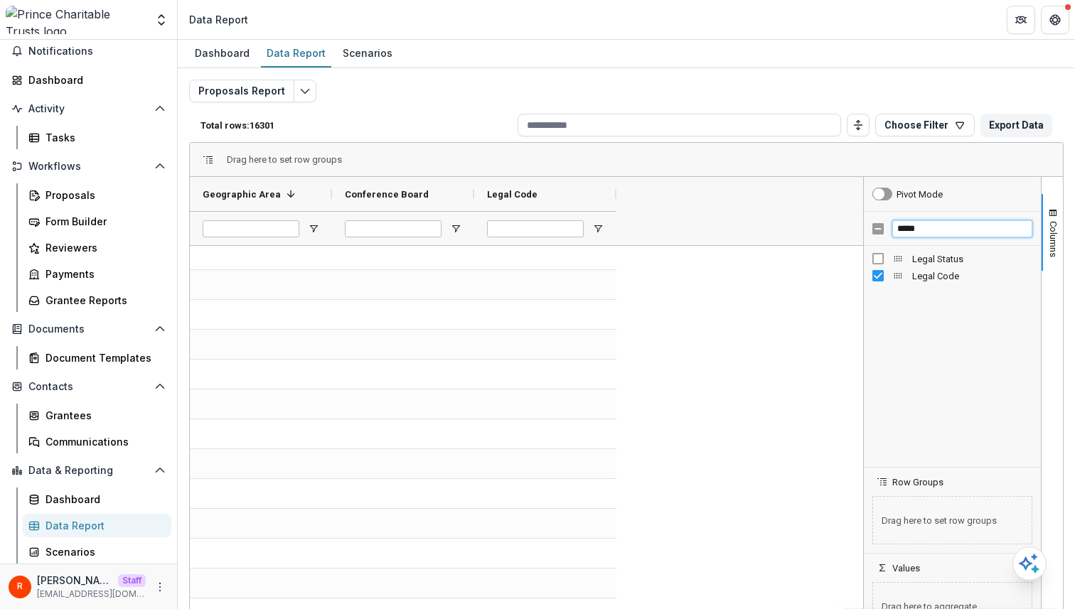
click at [520, 227] on input "*****" at bounding box center [962, 228] width 140 height 17
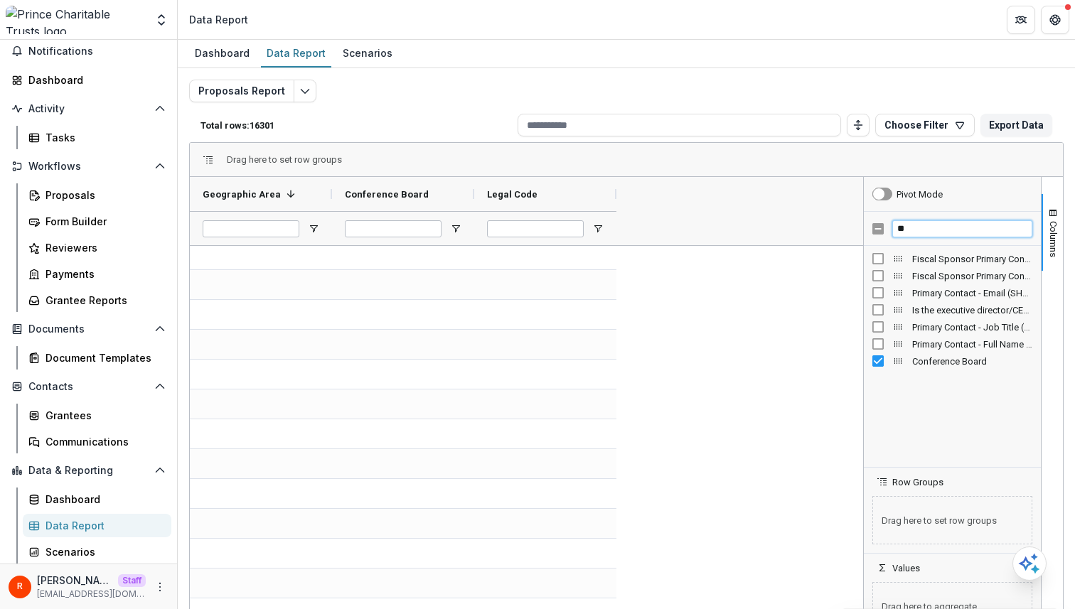
type input "*"
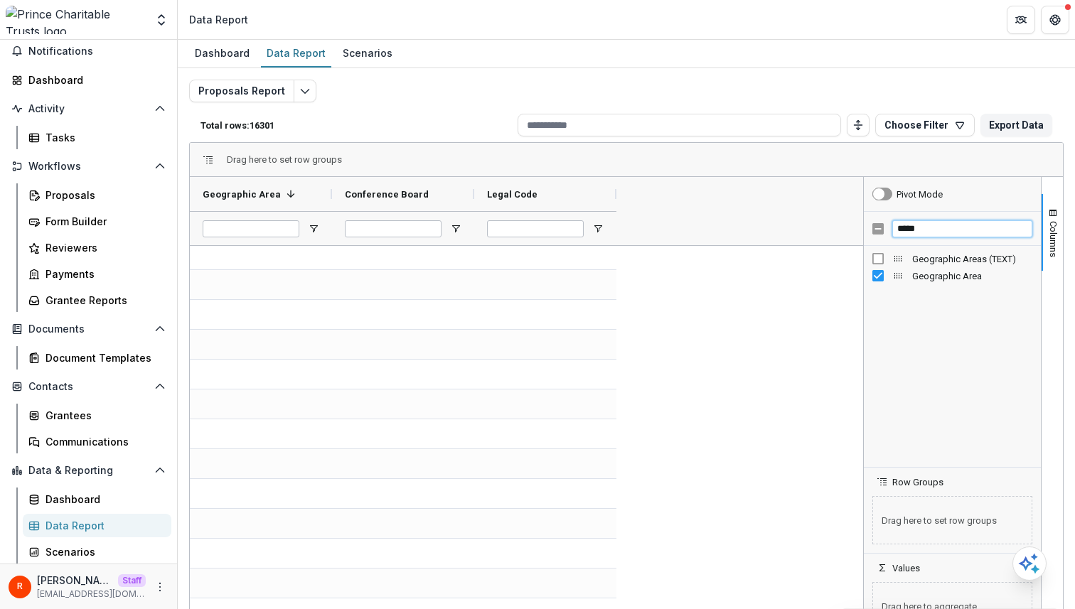
type input "*****"
click at [264, 200] on div "Geographic Areas (TEXT)" at bounding box center [255, 194] width 105 height 27
click at [264, 200] on div "Geographic Areas (TEXT) 1" at bounding box center [255, 194] width 105 height 27
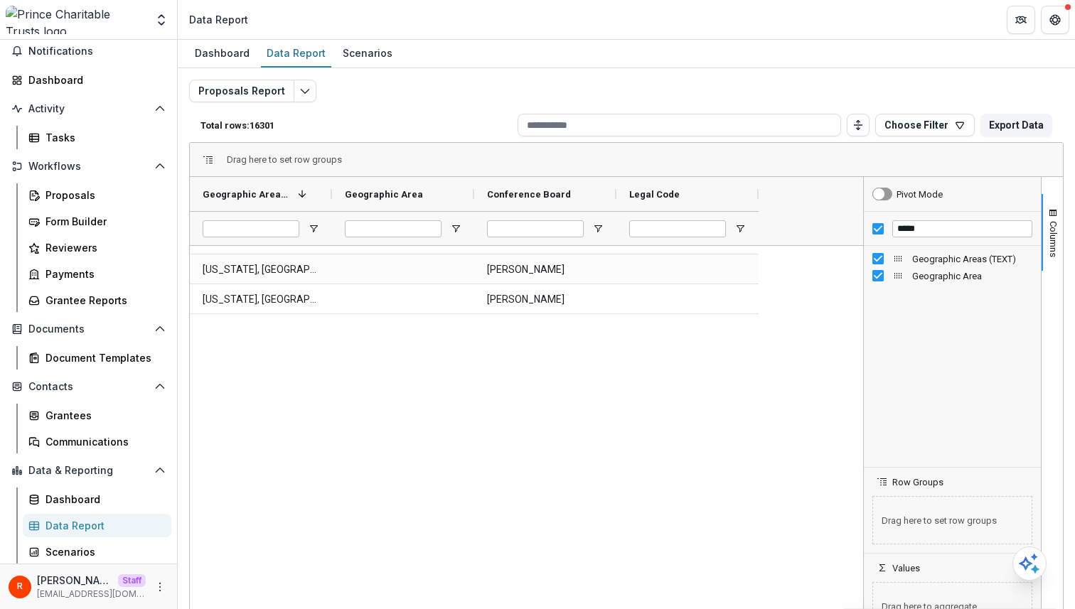
scroll to position [169, 0]
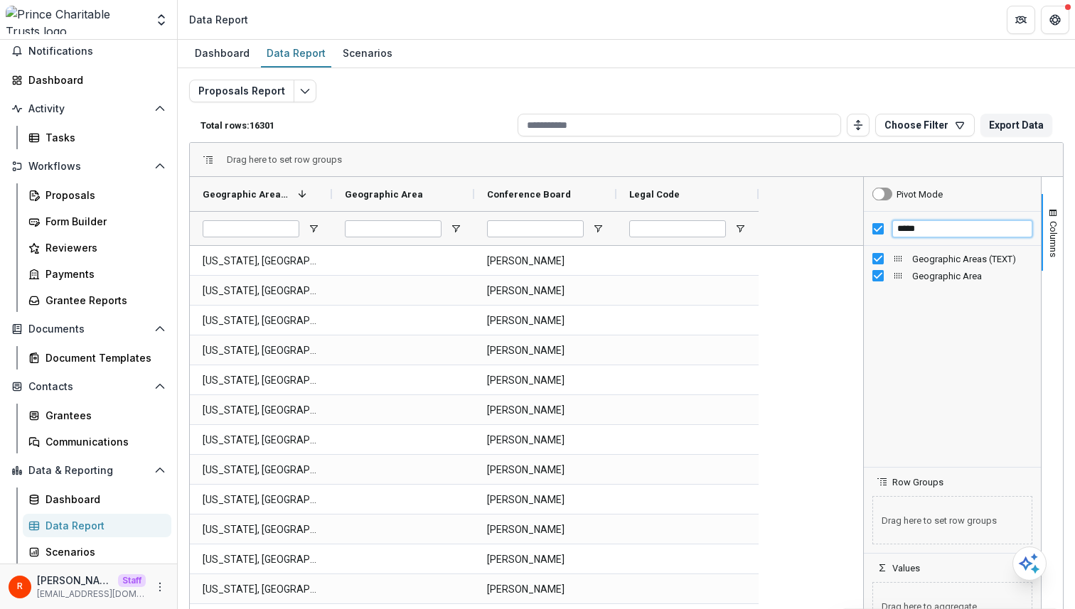
click at [520, 228] on input "*****" at bounding box center [962, 228] width 140 height 17
click at [393, 188] on div "Geographic Area" at bounding box center [397, 194] width 105 height 27
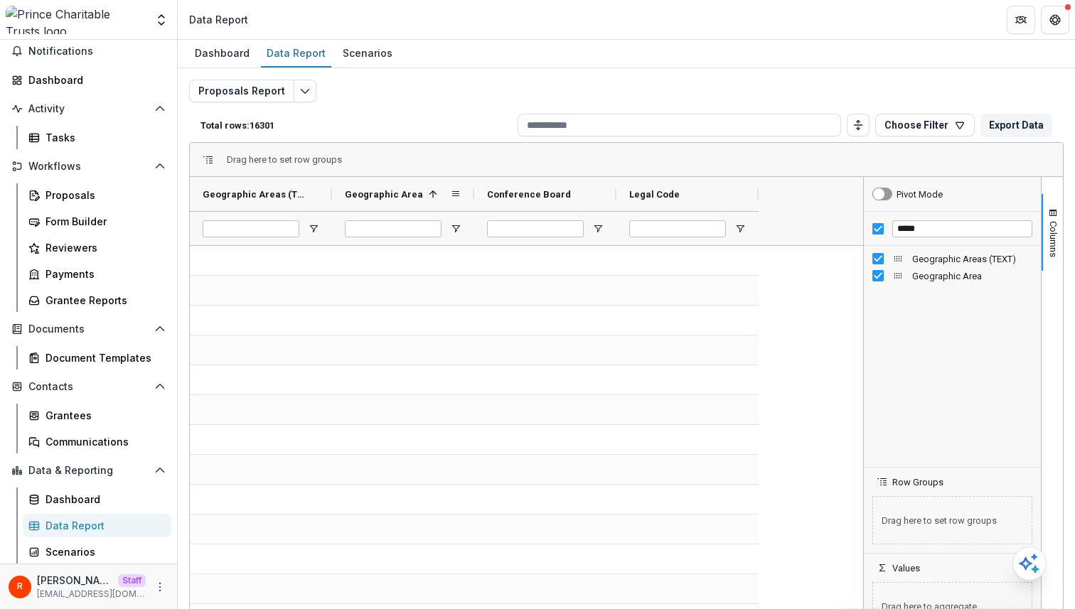
click at [393, 188] on div "Geographic Area 1" at bounding box center [397, 194] width 105 height 27
click at [393, 188] on div "Geographic Area" at bounding box center [397, 194] width 105 height 27
click at [520, 185] on div "Conference Board" at bounding box center [539, 194] width 105 height 27
click at [520, 185] on div "Conference Board 1" at bounding box center [539, 194] width 105 height 27
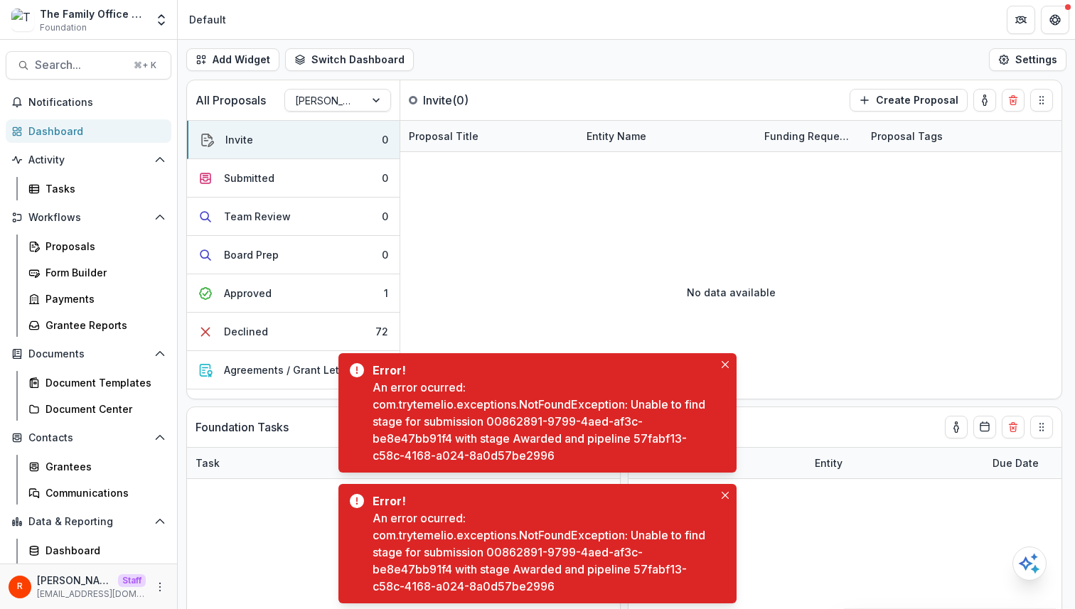
click at [639, 438] on div "An error ocurred: com.trytemelio.exceptions.NotFoundException: Unable to find s…" at bounding box center [542, 421] width 341 height 85
drag, startPoint x: 639, startPoint y: 438, endPoint x: 613, endPoint y: 451, distance: 29.6
click at [613, 451] on div "An error ocurred: com.trytemelio.exceptions.NotFoundException: Unable to find s…" at bounding box center [542, 421] width 341 height 85
copy div "57fabf13-c58c-4168-a024-8a0d57be2996"
click at [509, 551] on div "An error ocurred: com.trytemelio.exceptions.NotFoundException: Unable to find s…" at bounding box center [542, 552] width 341 height 85
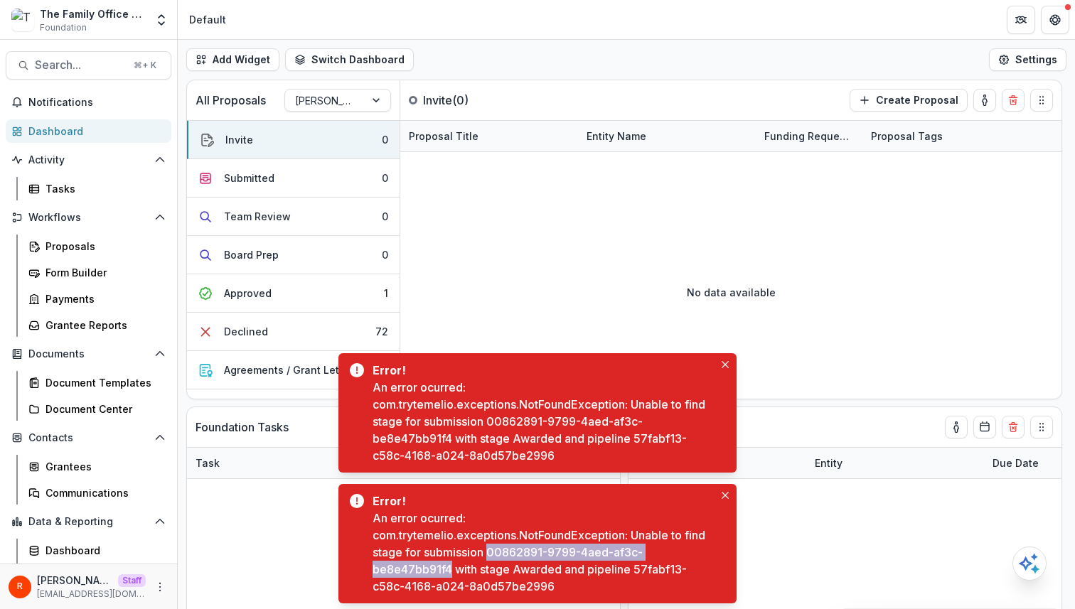
drag, startPoint x: 509, startPoint y: 551, endPoint x: 415, endPoint y: 572, distance: 96.0
click at [415, 572] on div "An error ocurred: com.trytemelio.exceptions.NotFoundException: Unable to find s…" at bounding box center [542, 552] width 341 height 85
copy div "00862891-9799-4aed-af3c-be8e47bb91f4"
